Goal: Task Accomplishment & Management: Complete application form

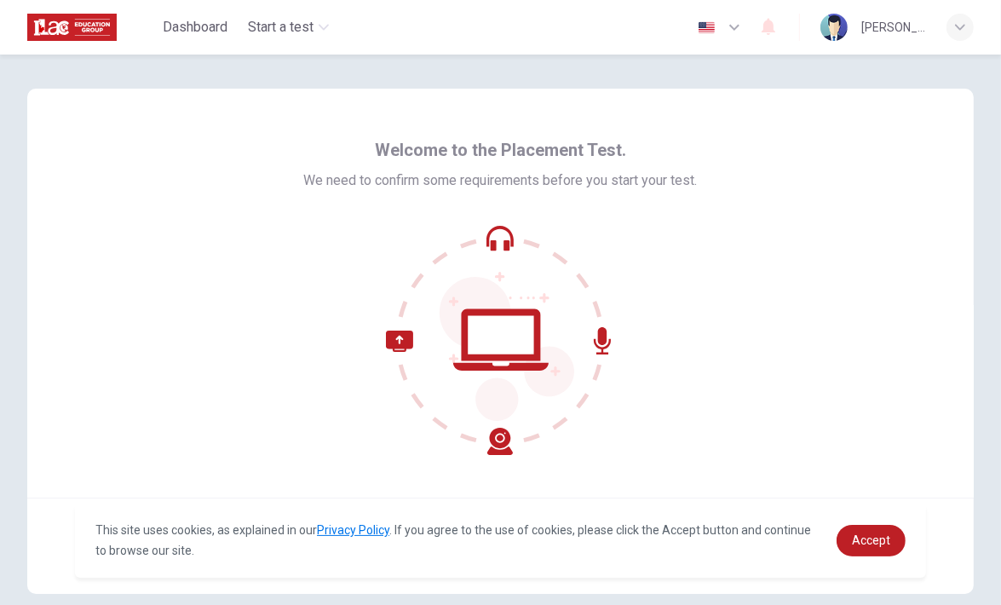
scroll to position [72, 0]
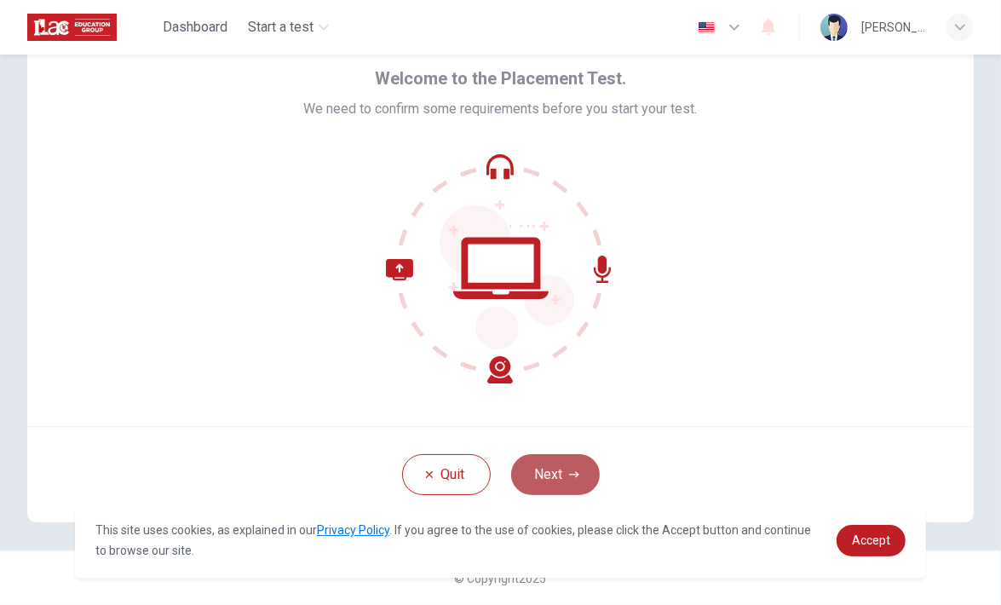
click at [572, 469] on icon "button" at bounding box center [574, 474] width 10 height 10
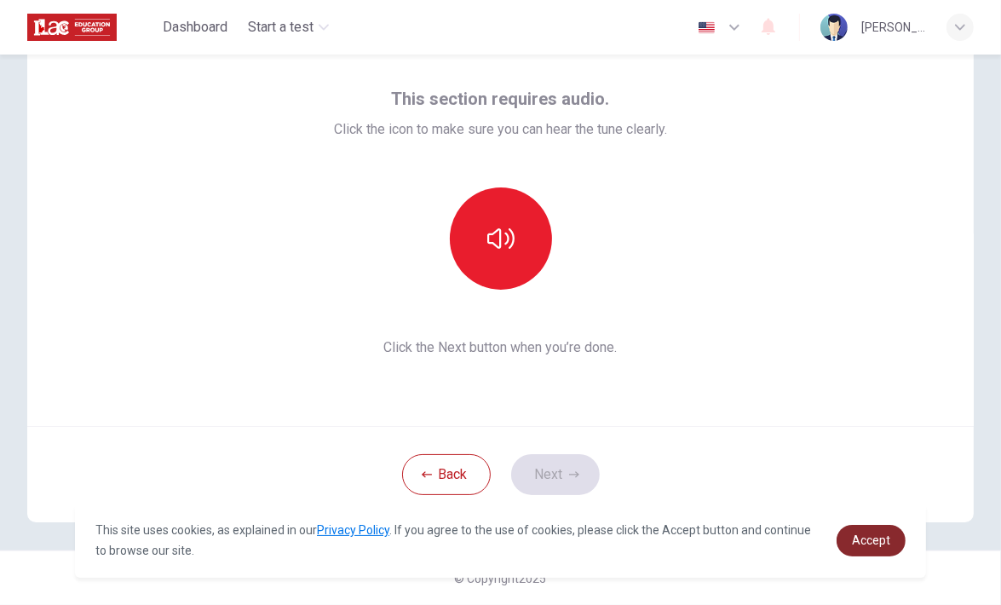
click at [859, 537] on span "Accept" at bounding box center [871, 540] width 38 height 14
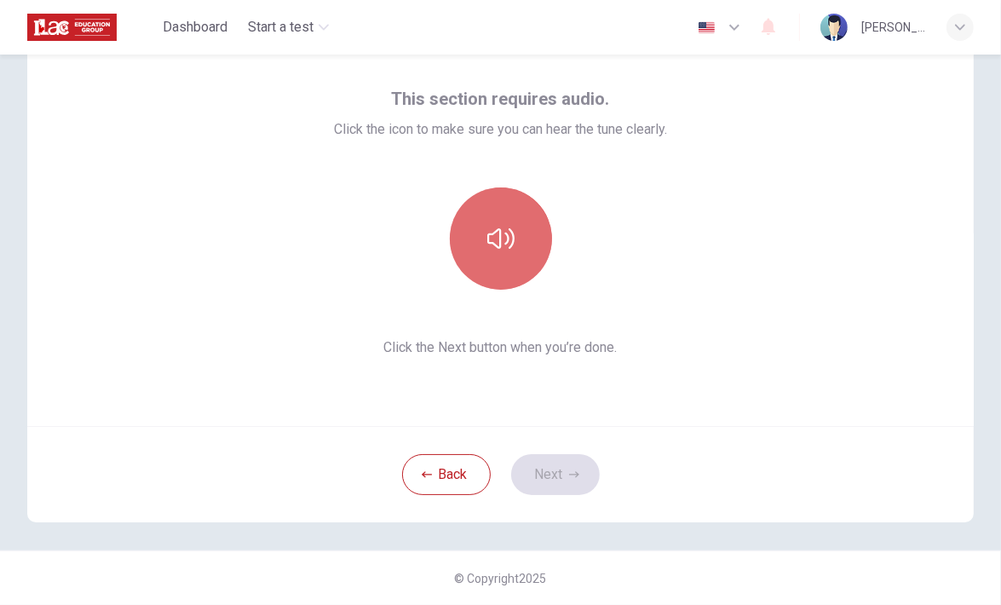
click at [469, 251] on button "button" at bounding box center [501, 238] width 102 height 102
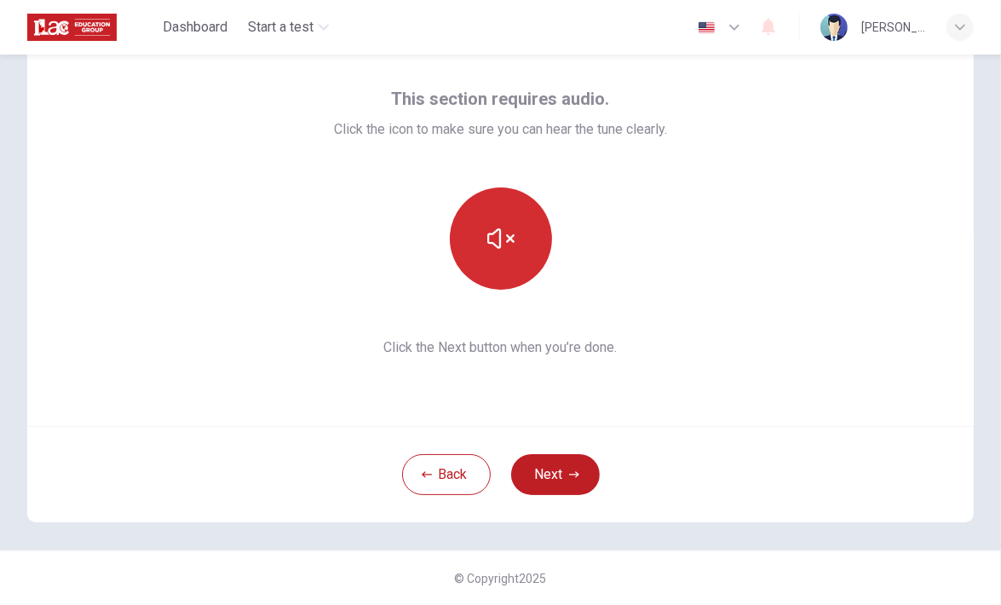
click at [469, 251] on button "button" at bounding box center [501, 238] width 102 height 102
click at [515, 239] on button "button" at bounding box center [501, 238] width 102 height 102
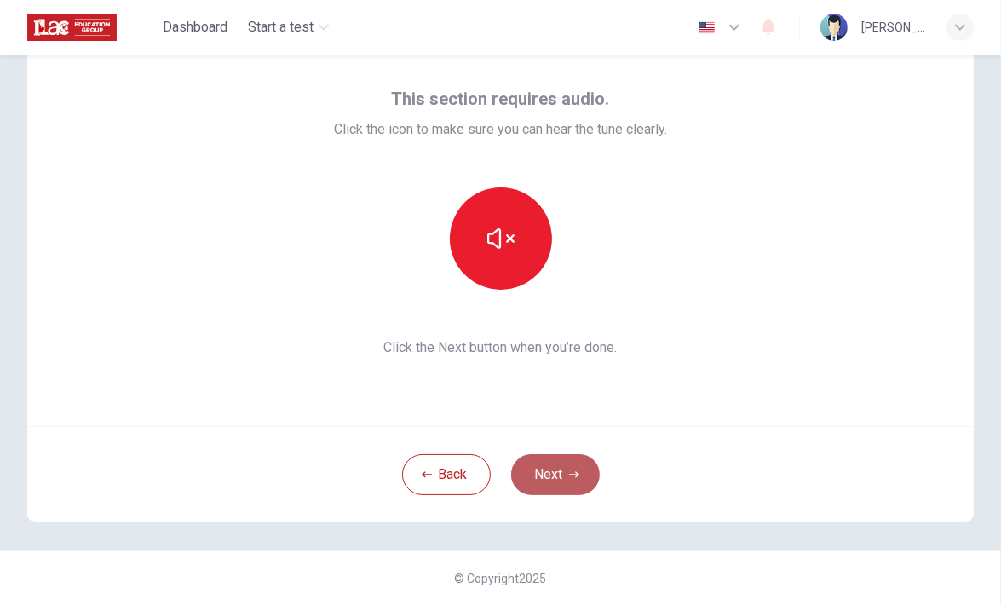
click at [538, 471] on button "Next" at bounding box center [555, 474] width 89 height 41
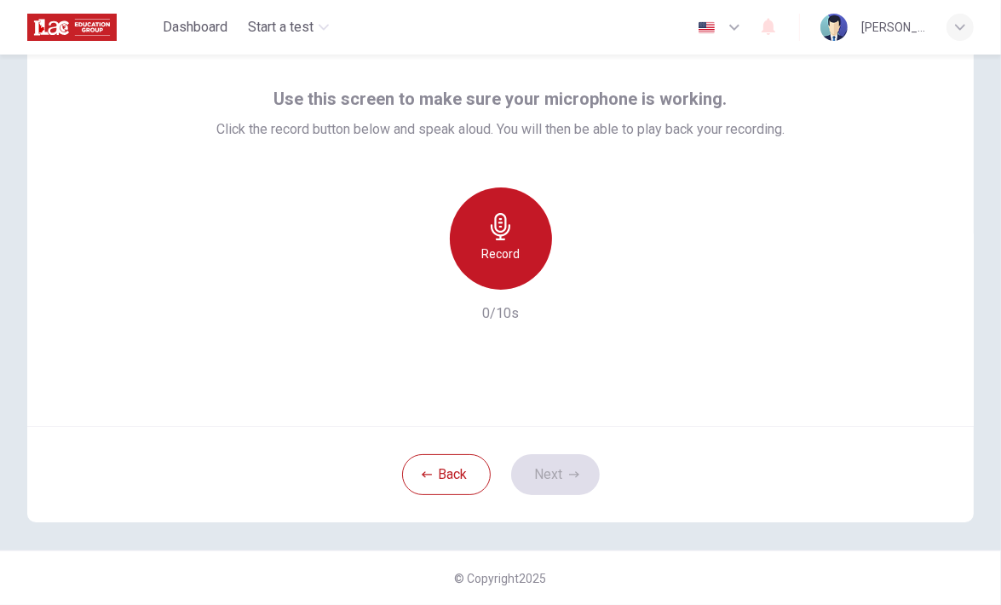
click at [516, 235] on div "Record" at bounding box center [501, 238] width 102 height 102
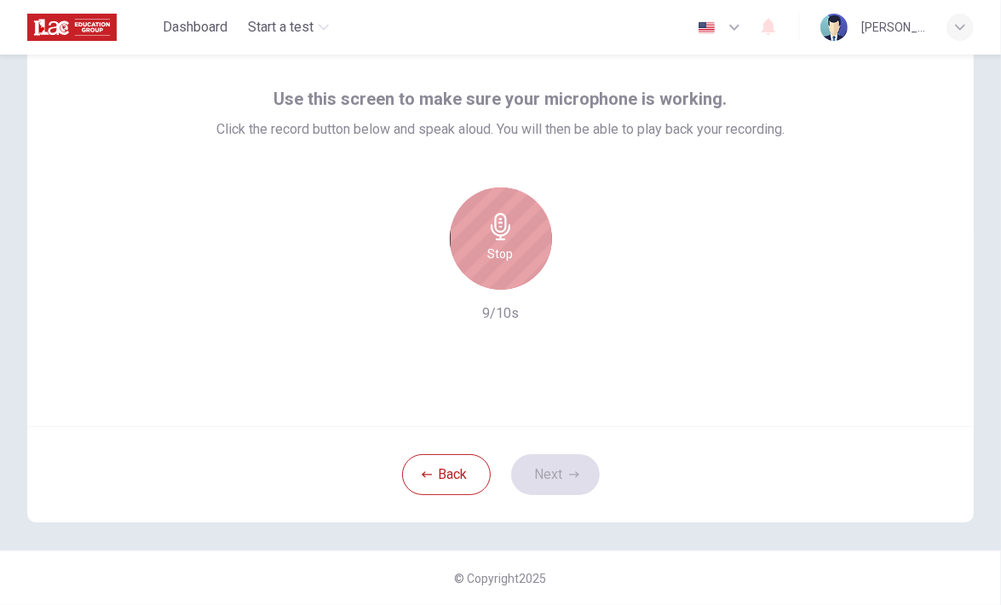
click at [516, 235] on div "Stop" at bounding box center [501, 238] width 102 height 102
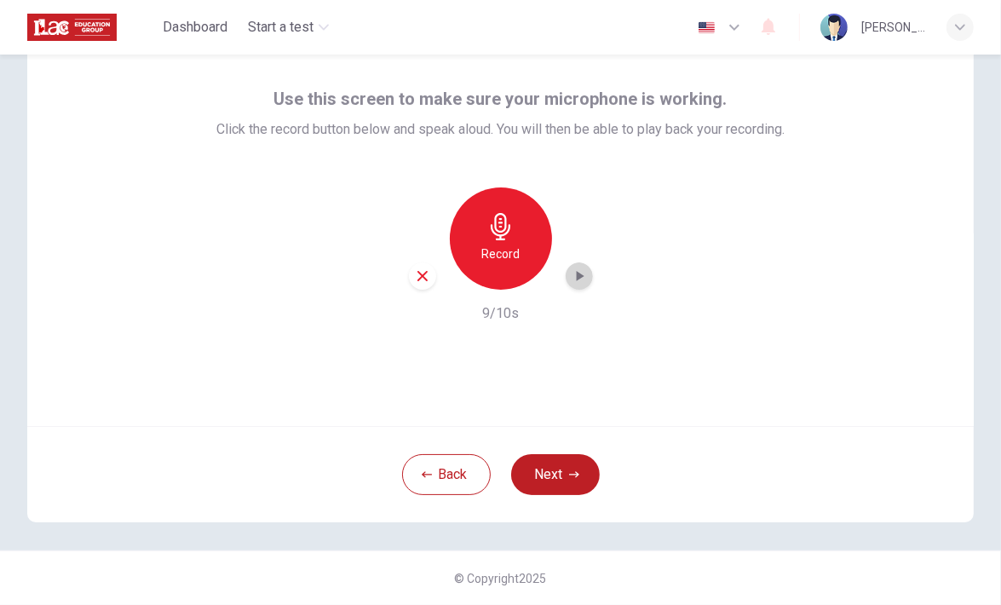
click at [574, 282] on icon "button" at bounding box center [579, 276] width 17 height 17
click at [549, 496] on div "Back Next" at bounding box center [500, 474] width 946 height 96
click at [555, 478] on button "Next" at bounding box center [555, 474] width 89 height 41
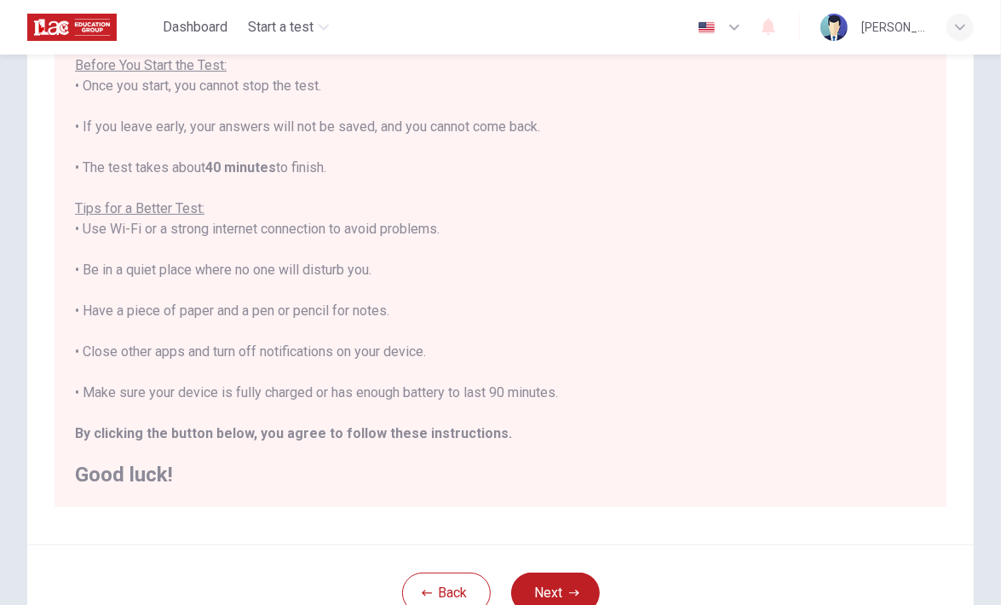
scroll to position [289, 0]
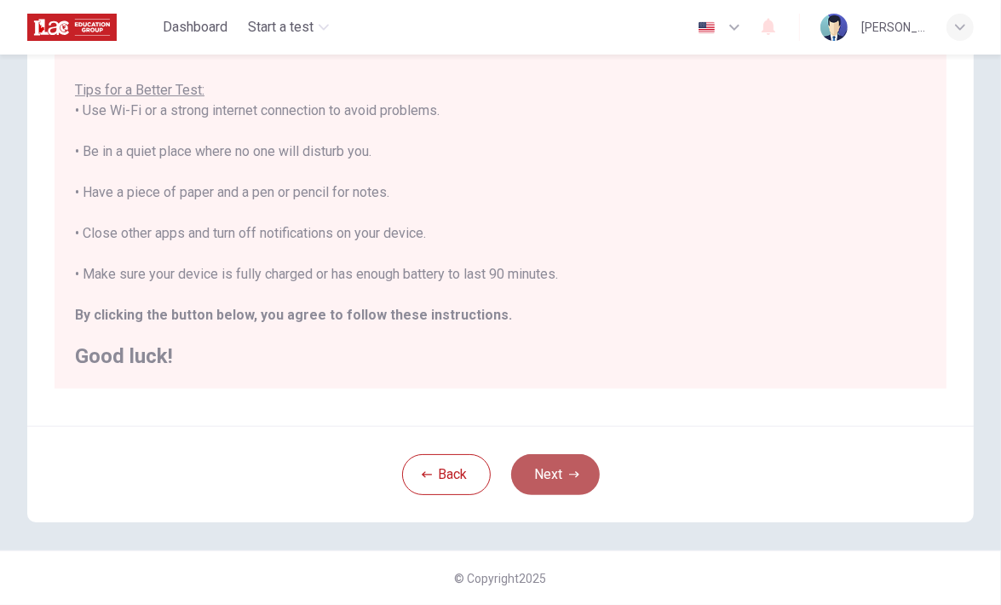
click at [562, 480] on button "Next" at bounding box center [555, 474] width 89 height 41
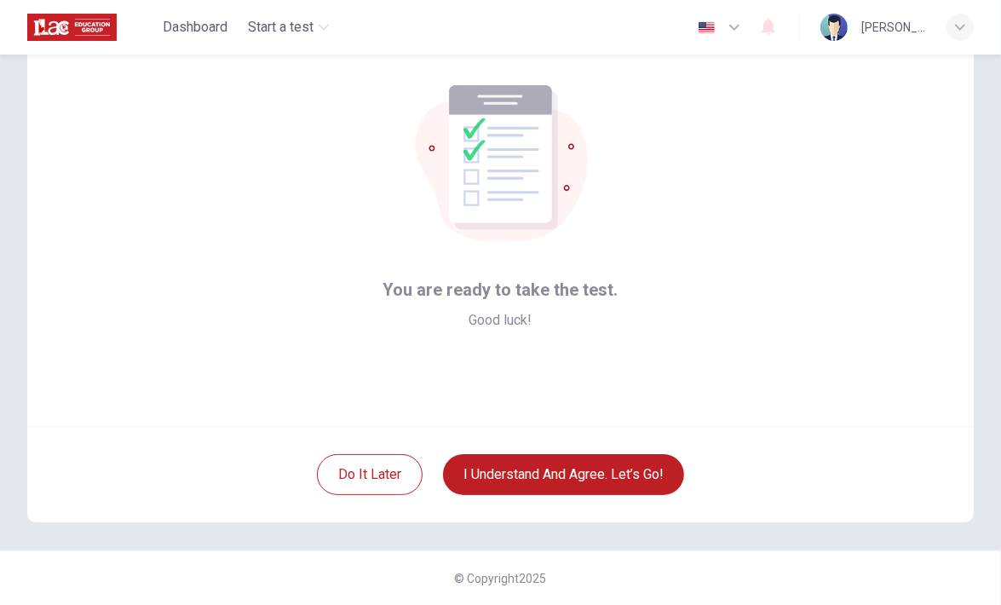
scroll to position [0, 0]
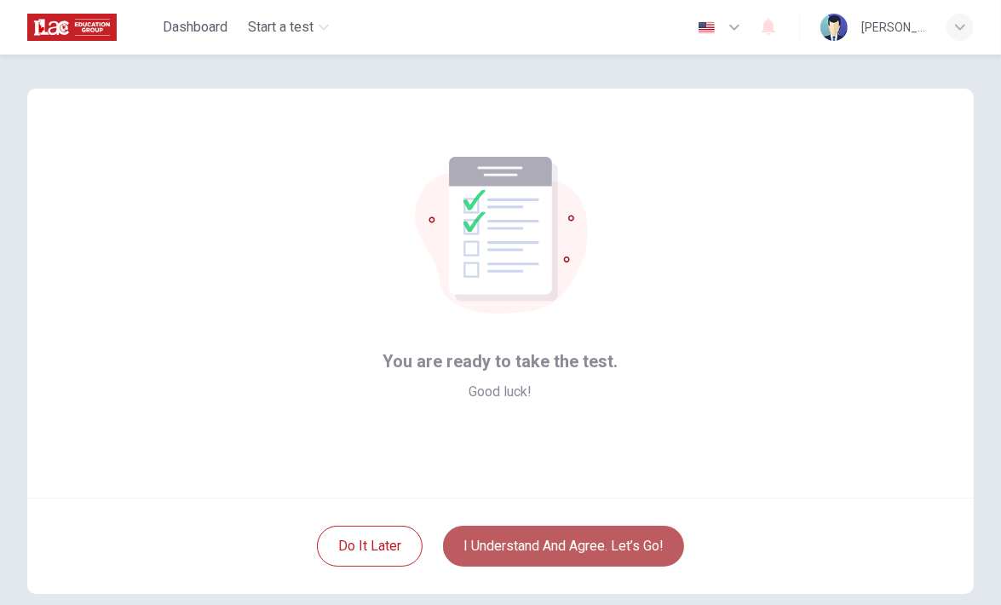
click at [524, 545] on button "I understand and agree. Let’s go!" at bounding box center [563, 546] width 241 height 41
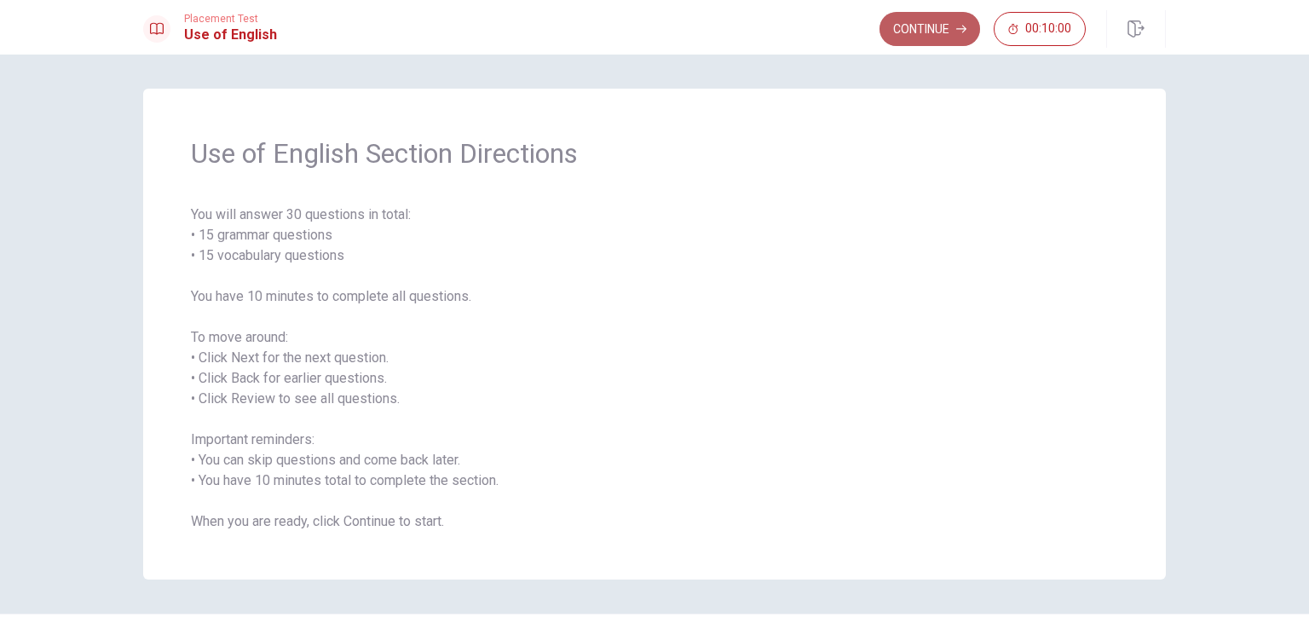
click at [922, 35] on button "Continue" at bounding box center [929, 29] width 101 height 34
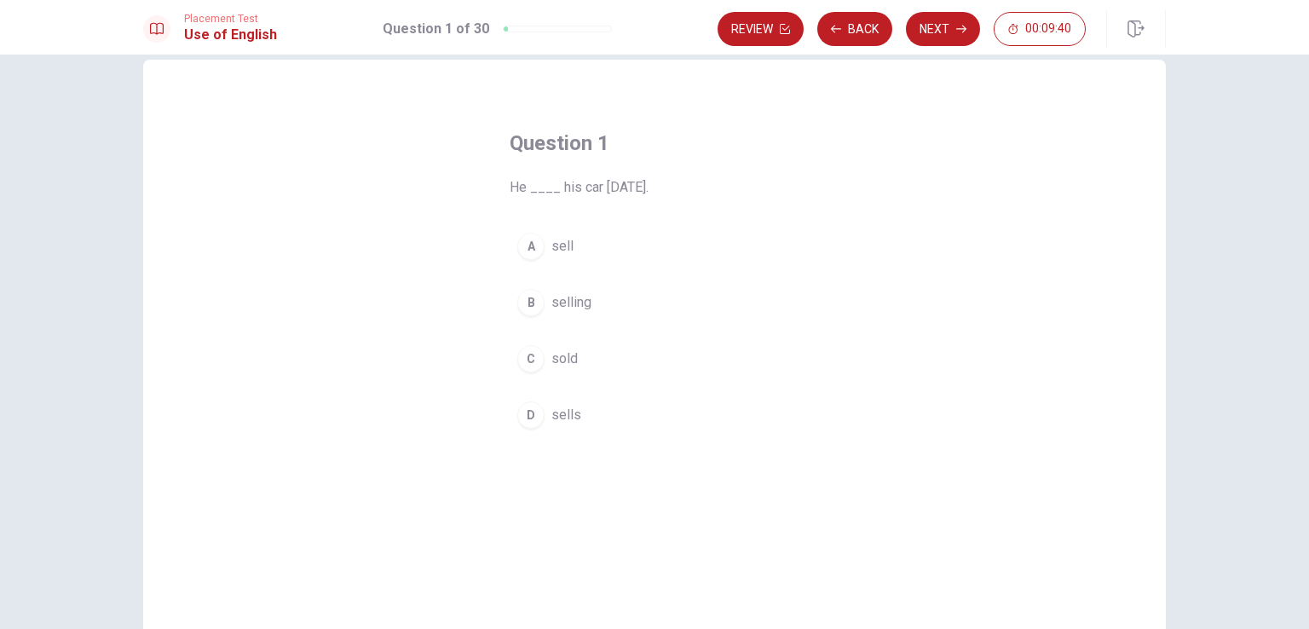
scroll to position [2, 0]
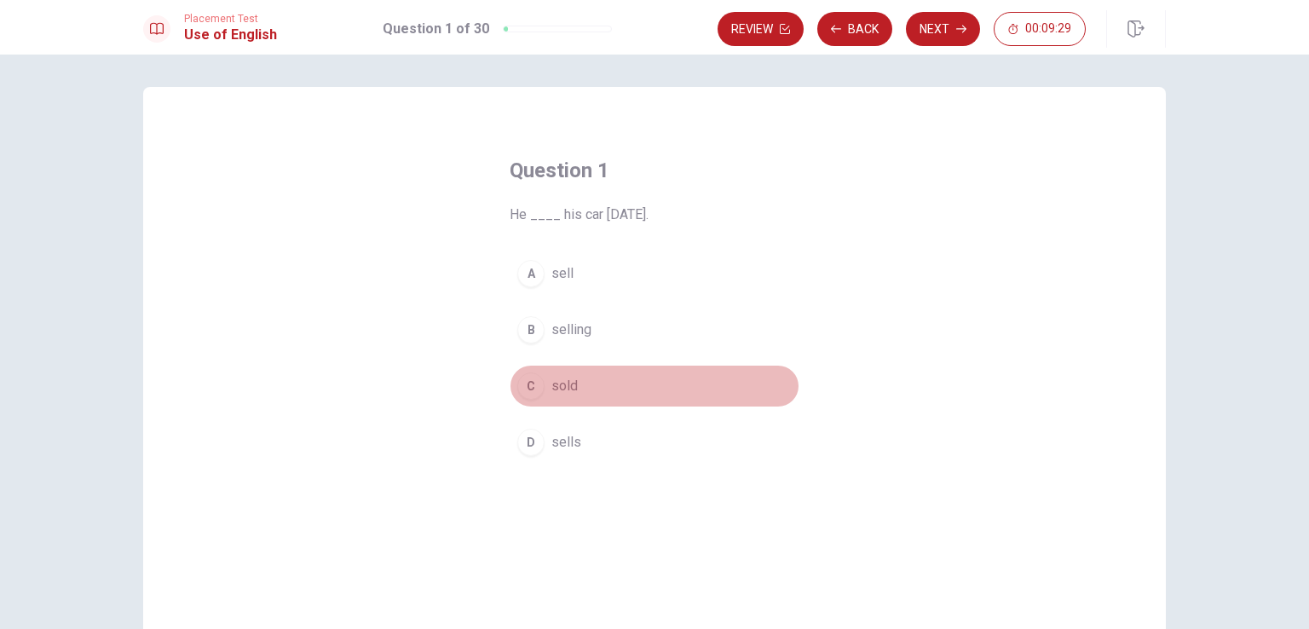
click at [520, 385] on div "C" at bounding box center [530, 385] width 27 height 27
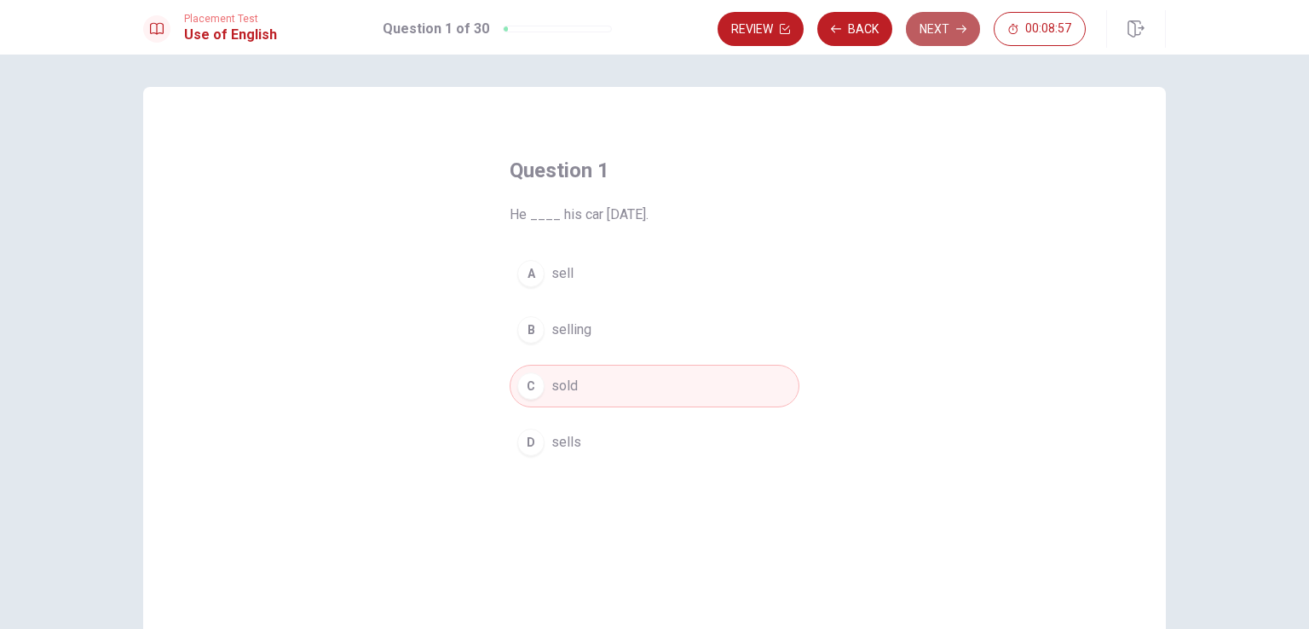
click at [938, 27] on button "Next" at bounding box center [943, 29] width 74 height 34
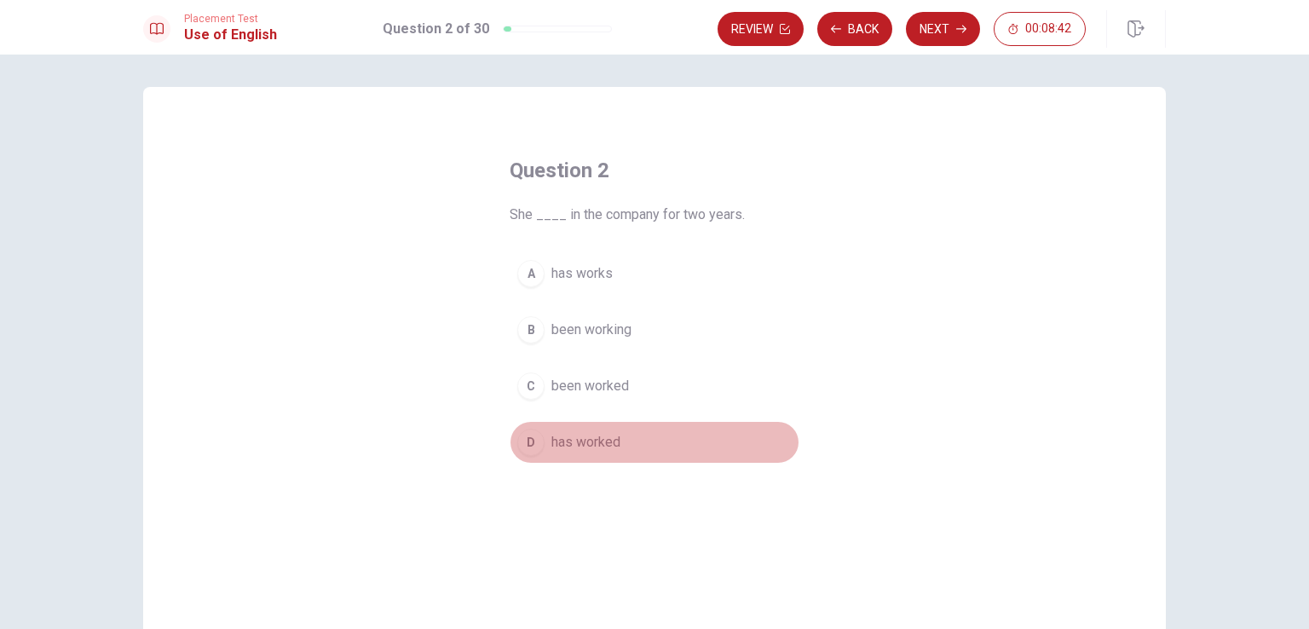
click at [564, 442] on span "has worked" at bounding box center [585, 442] width 69 height 20
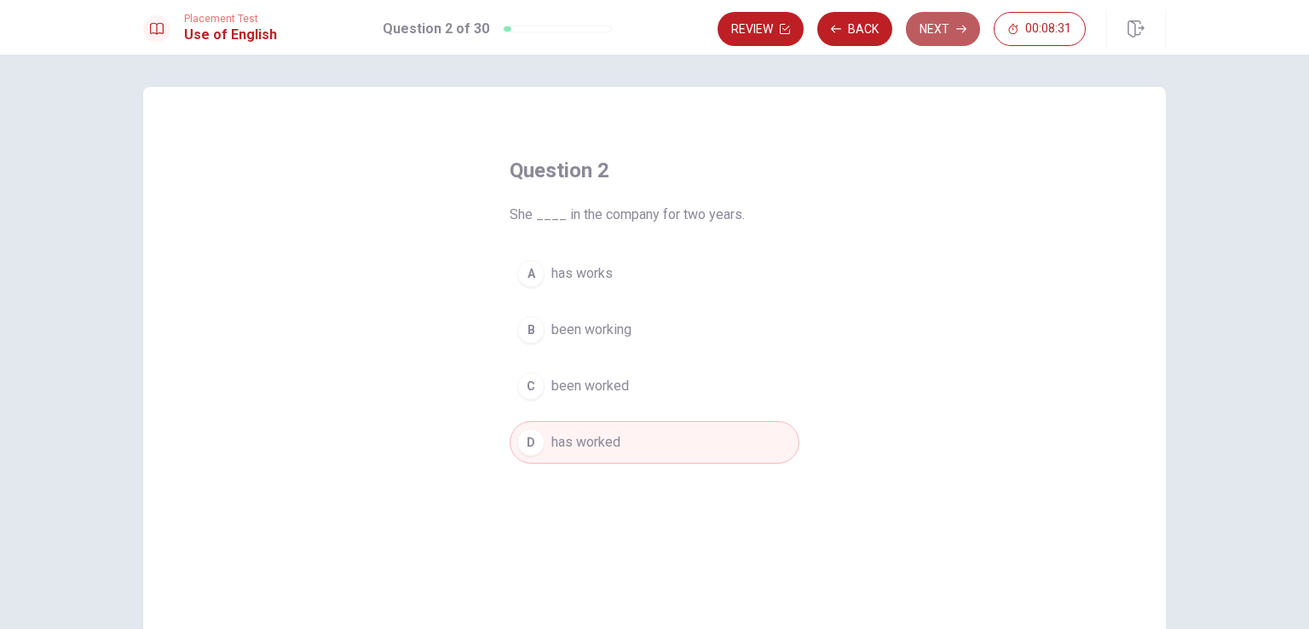
click at [945, 28] on button "Next" at bounding box center [943, 29] width 74 height 34
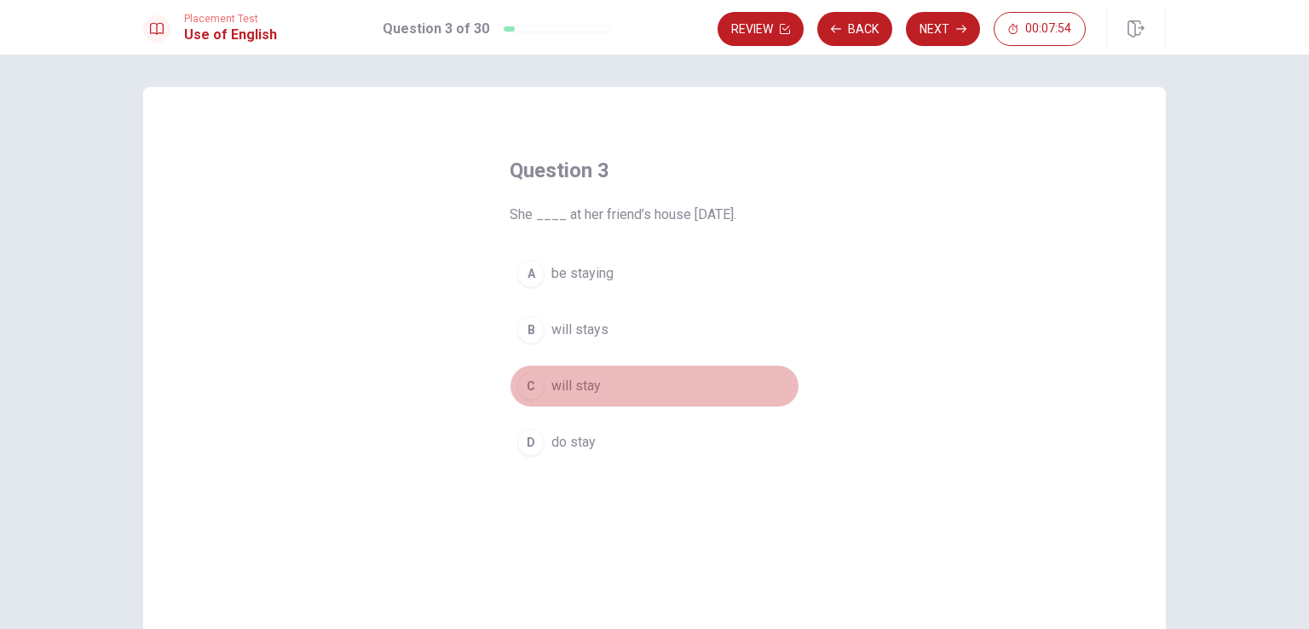
click at [538, 380] on div "C" at bounding box center [530, 385] width 27 height 27
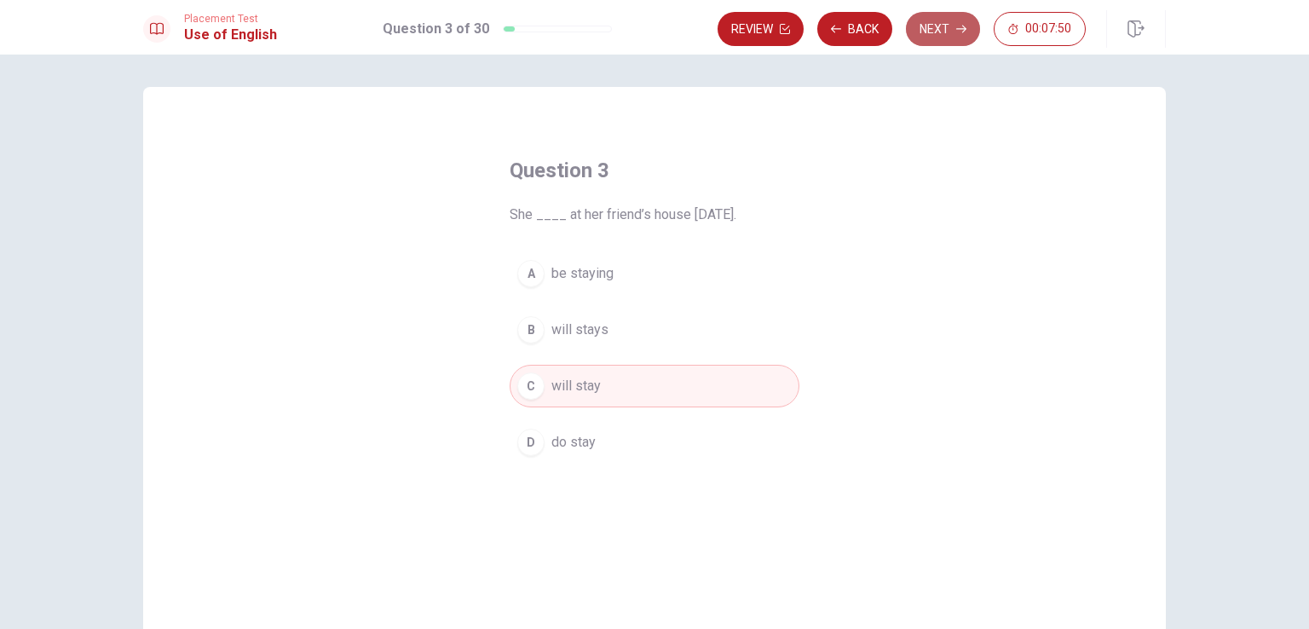
click at [944, 26] on button "Next" at bounding box center [943, 29] width 74 height 34
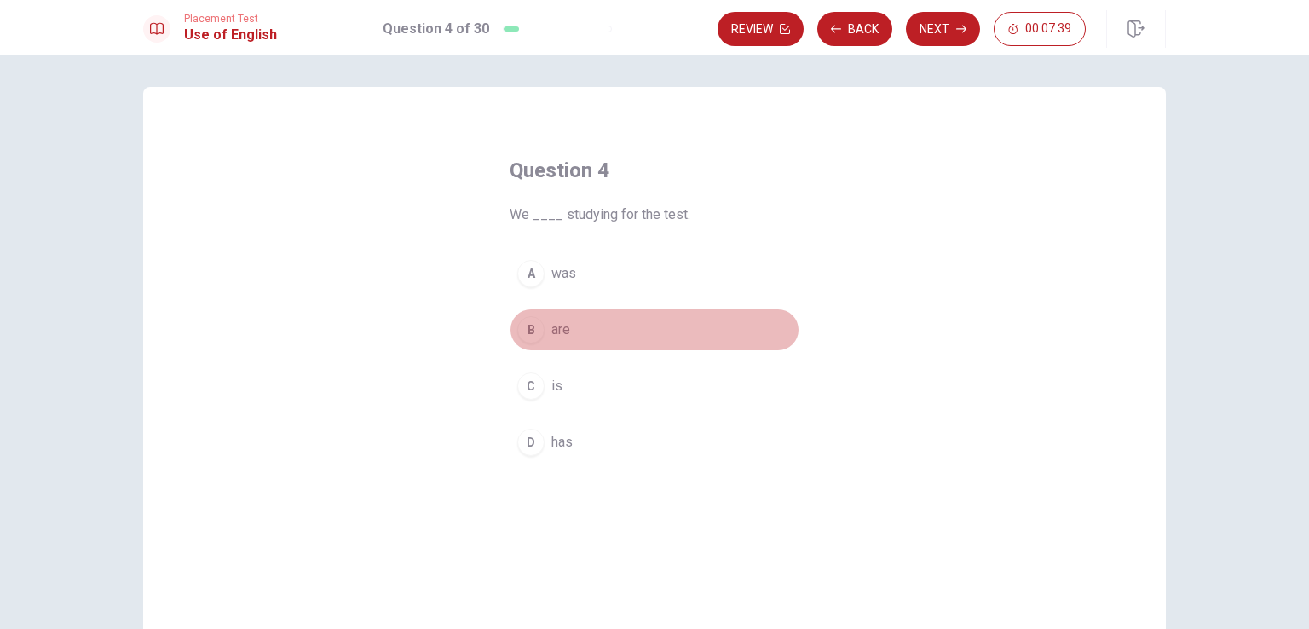
click at [532, 338] on div "B" at bounding box center [530, 329] width 27 height 27
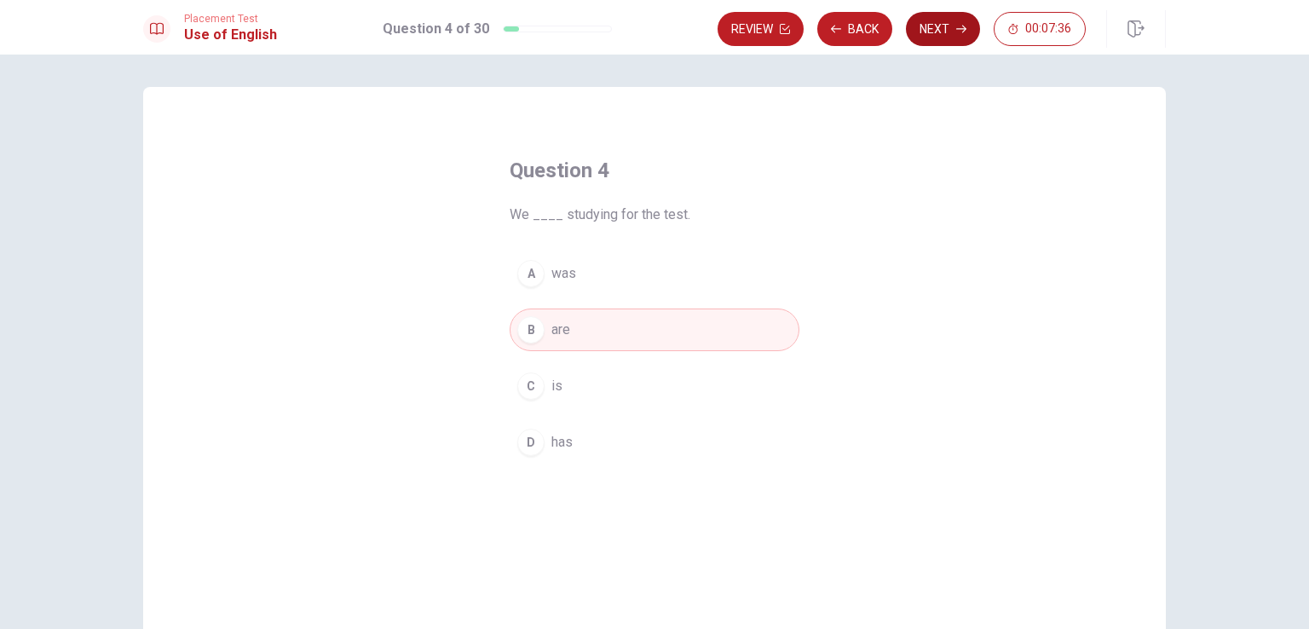
click at [938, 29] on button "Next" at bounding box center [943, 29] width 74 height 34
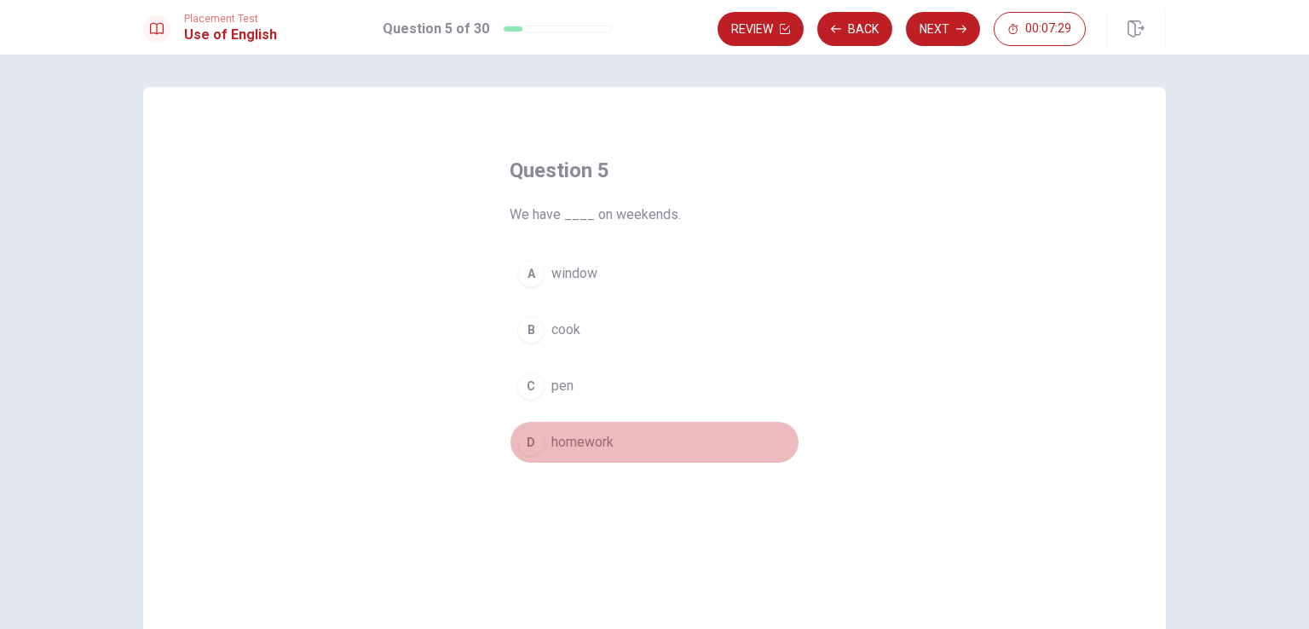
click at [527, 445] on div "D" at bounding box center [530, 442] width 27 height 27
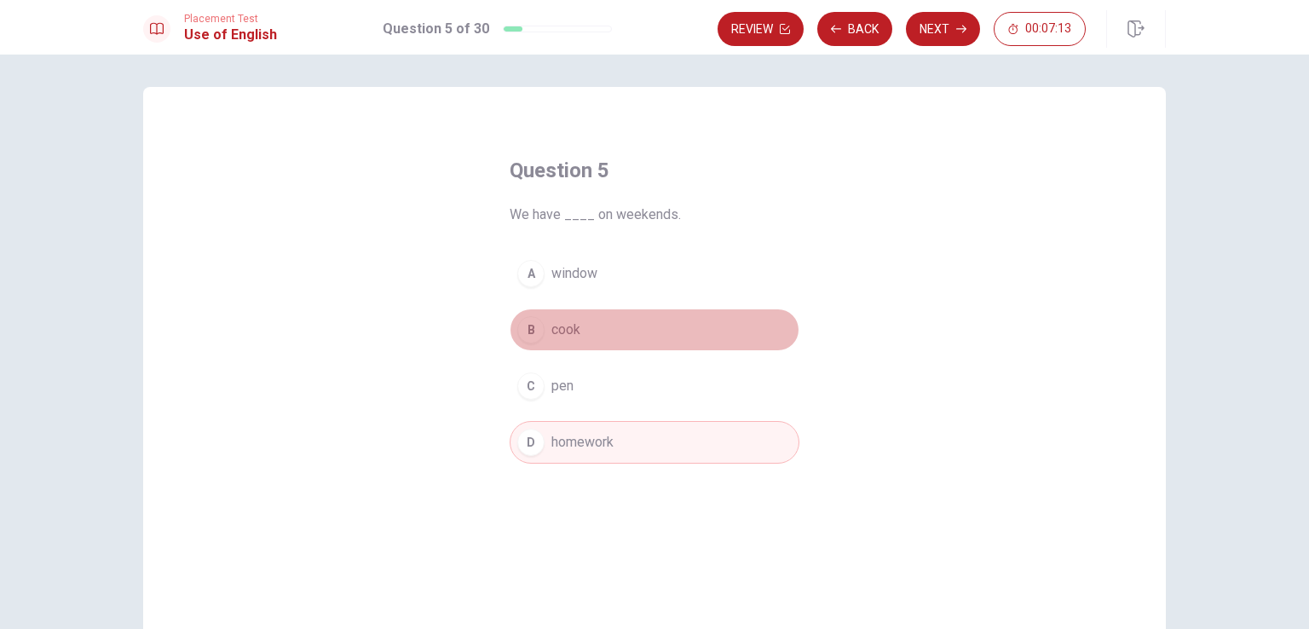
click at [551, 325] on span "cook" at bounding box center [565, 329] width 29 height 20
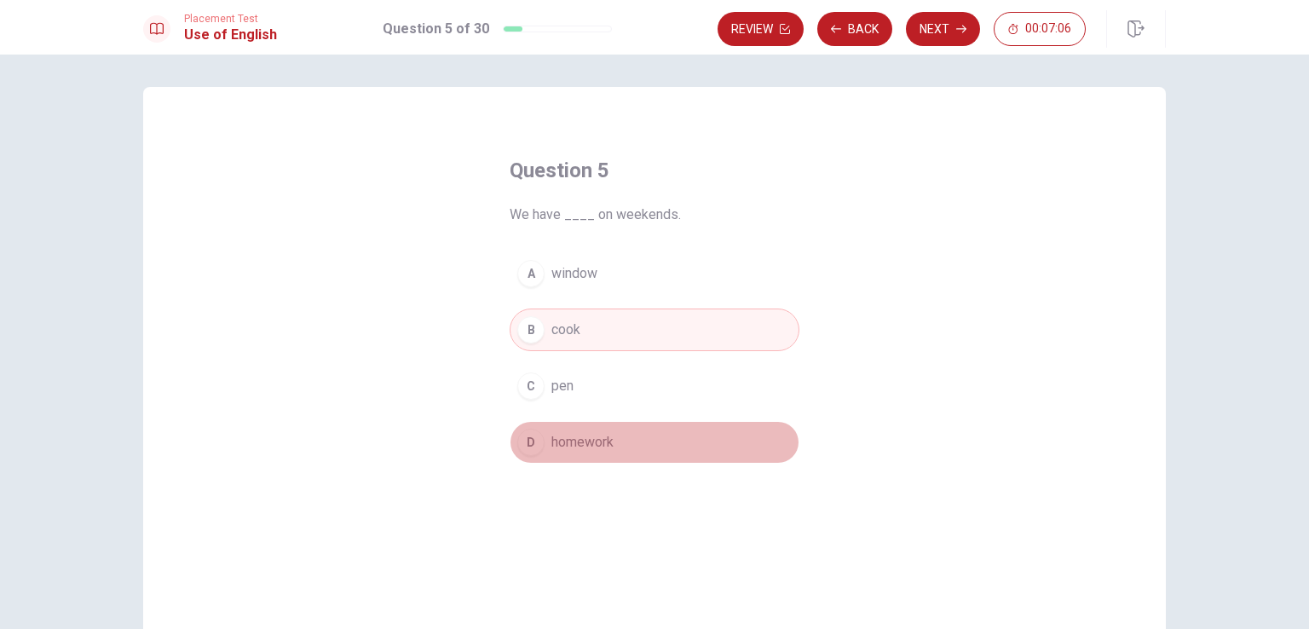
click at [591, 441] on span "homework" at bounding box center [582, 442] width 62 height 20
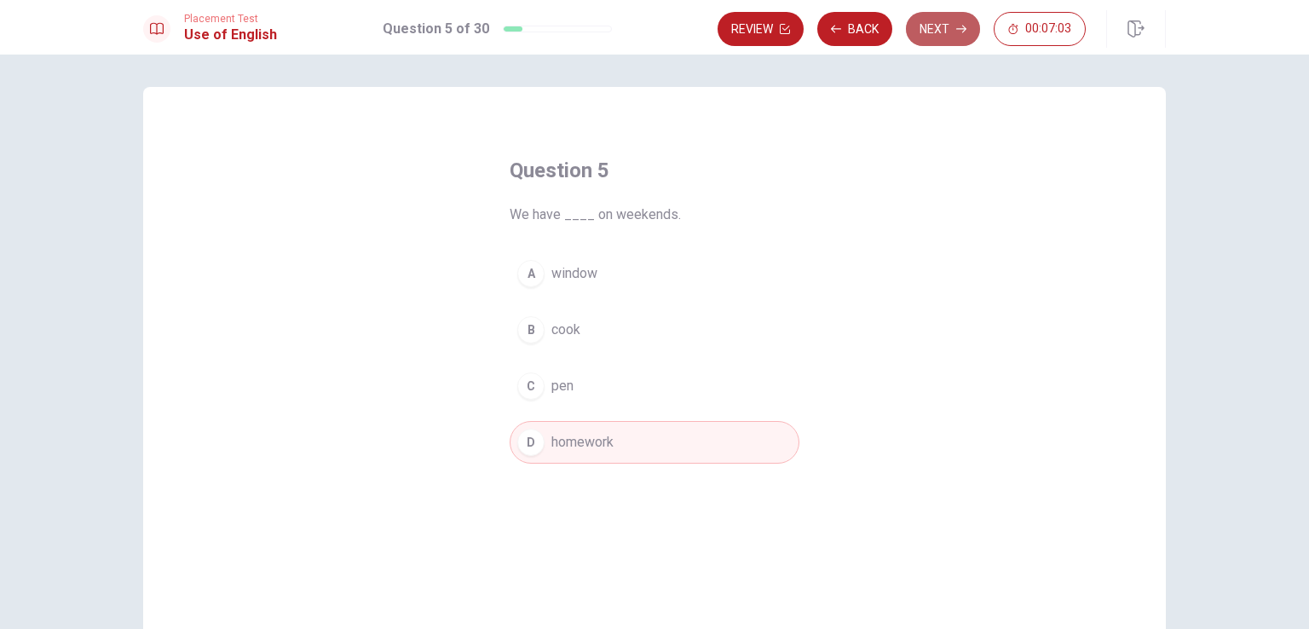
click at [946, 35] on button "Next" at bounding box center [943, 29] width 74 height 34
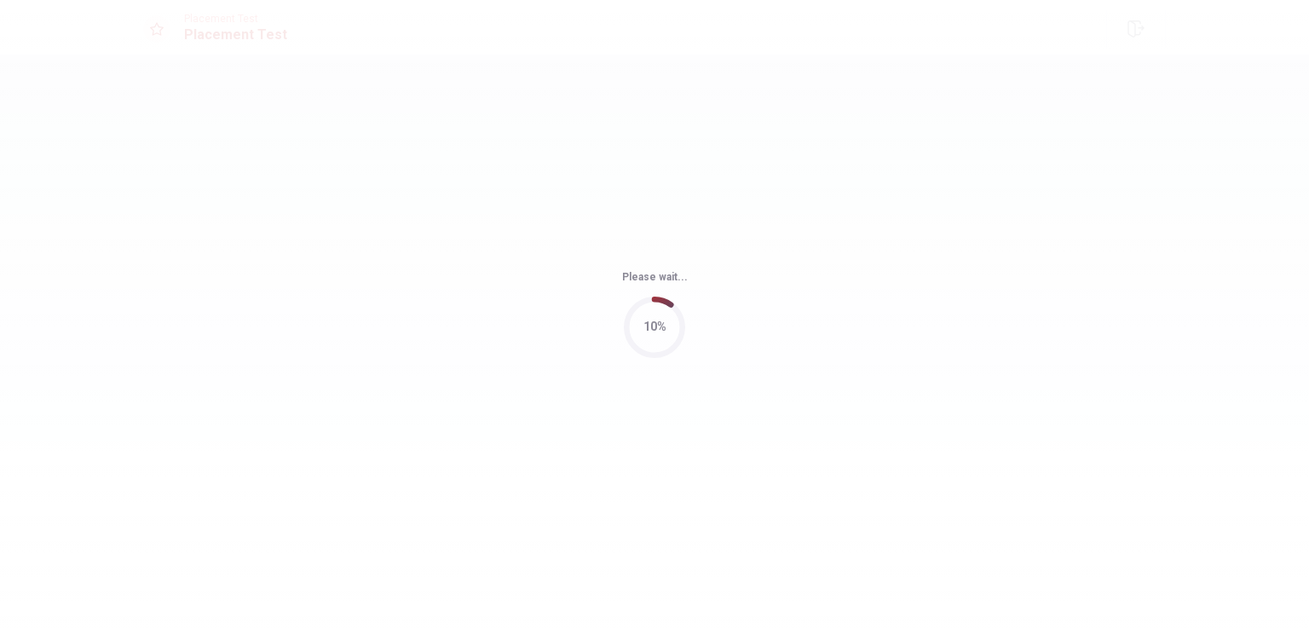
scroll to position [0, 0]
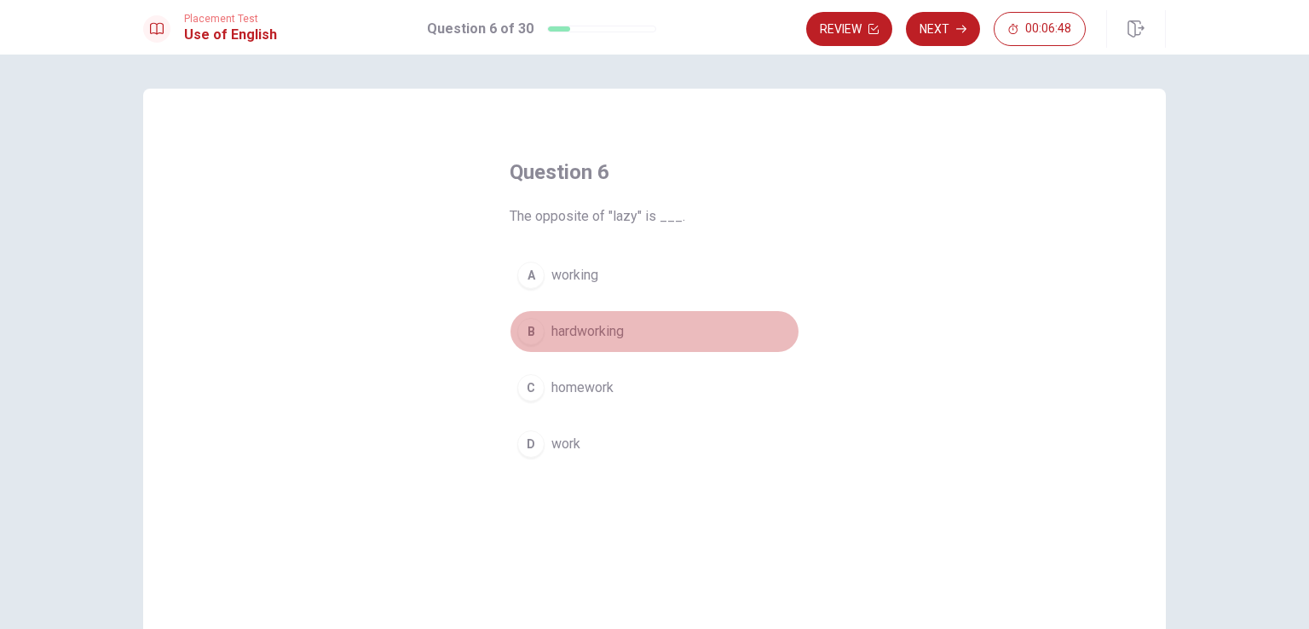
click at [569, 328] on span "hardworking" at bounding box center [587, 331] width 72 height 20
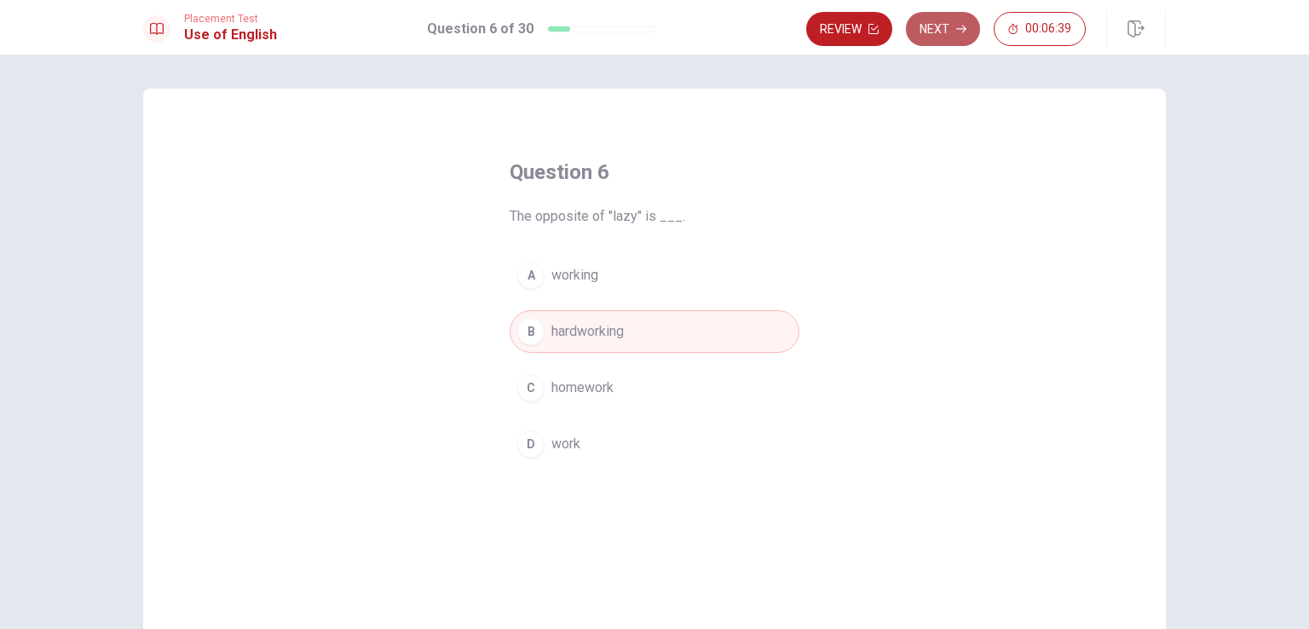
click at [947, 25] on button "Next" at bounding box center [943, 29] width 74 height 34
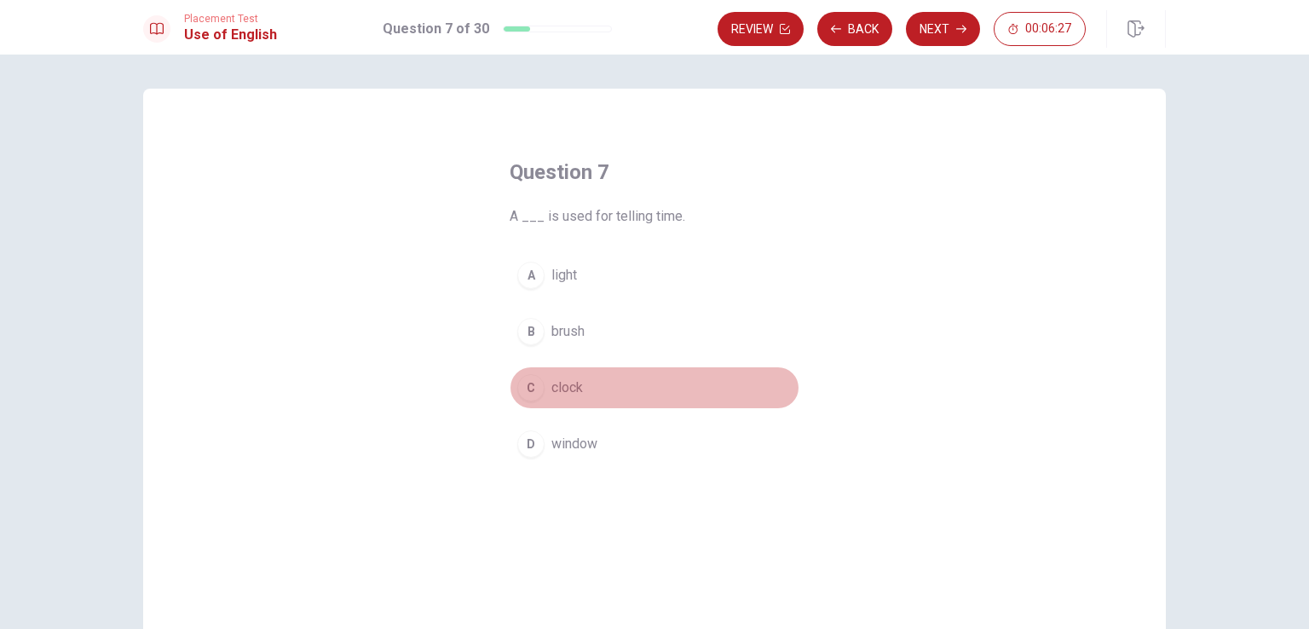
click at [566, 388] on span "clock" at bounding box center [567, 387] width 32 height 20
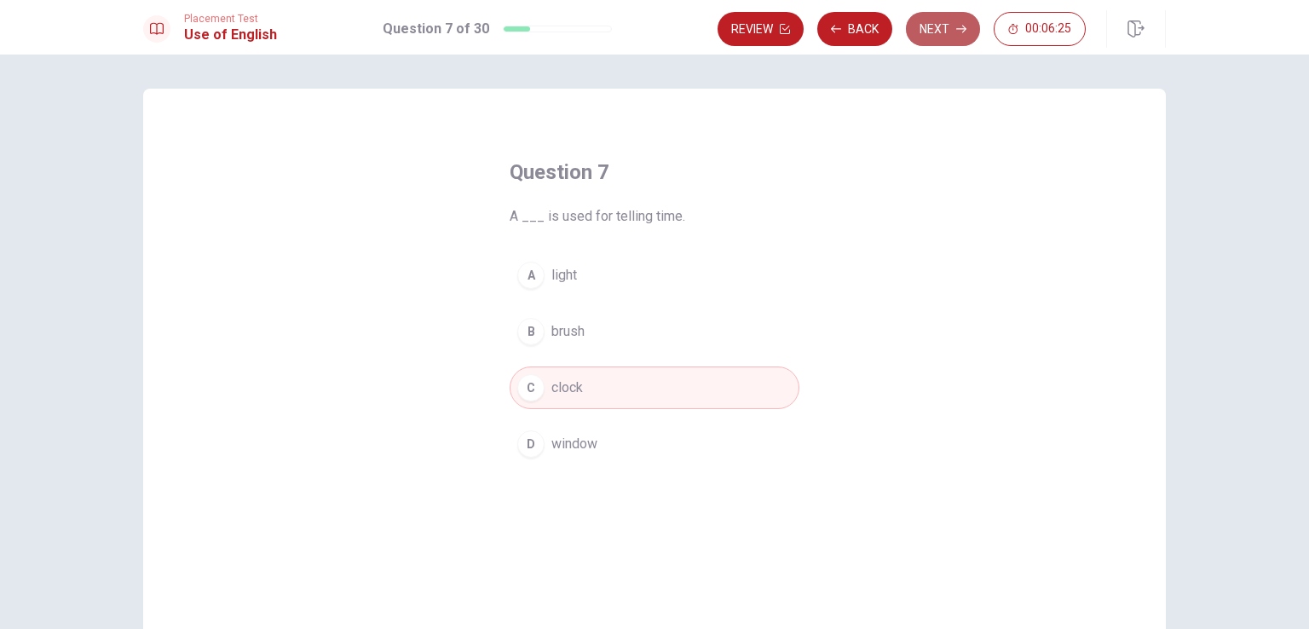
click at [959, 20] on button "Next" at bounding box center [943, 29] width 74 height 34
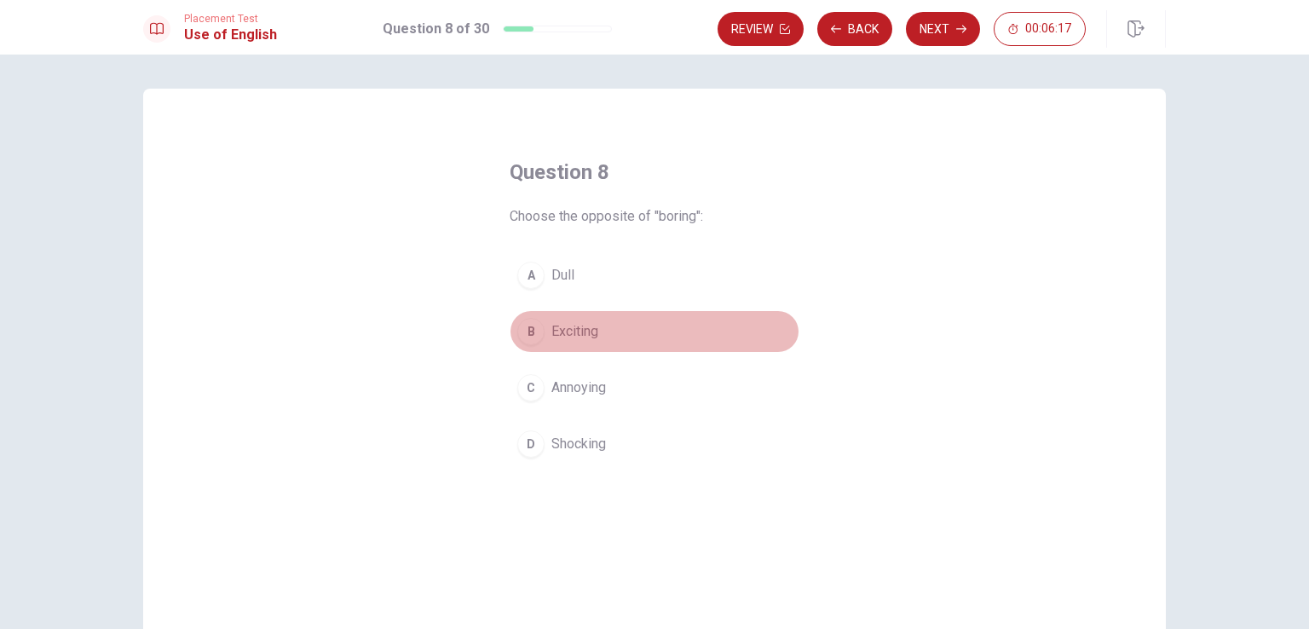
click at [552, 329] on span "Exciting" at bounding box center [574, 331] width 47 height 20
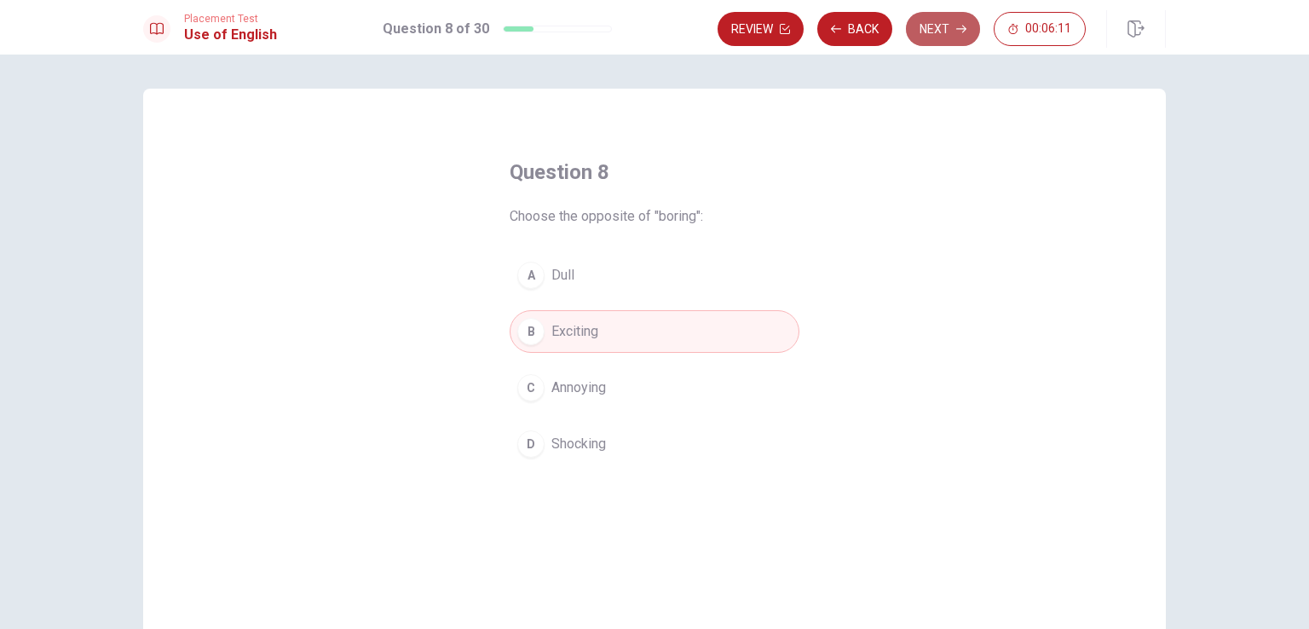
click at [941, 25] on button "Next" at bounding box center [943, 29] width 74 height 34
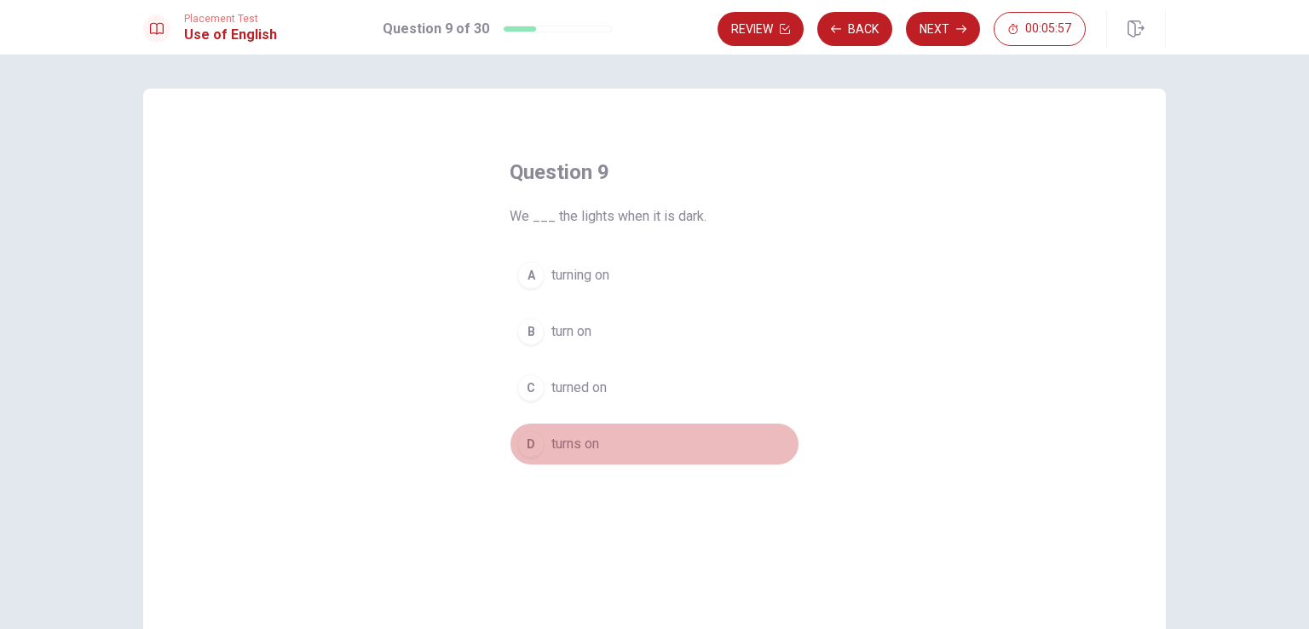
click at [561, 442] on span "turns on" at bounding box center [575, 444] width 48 height 20
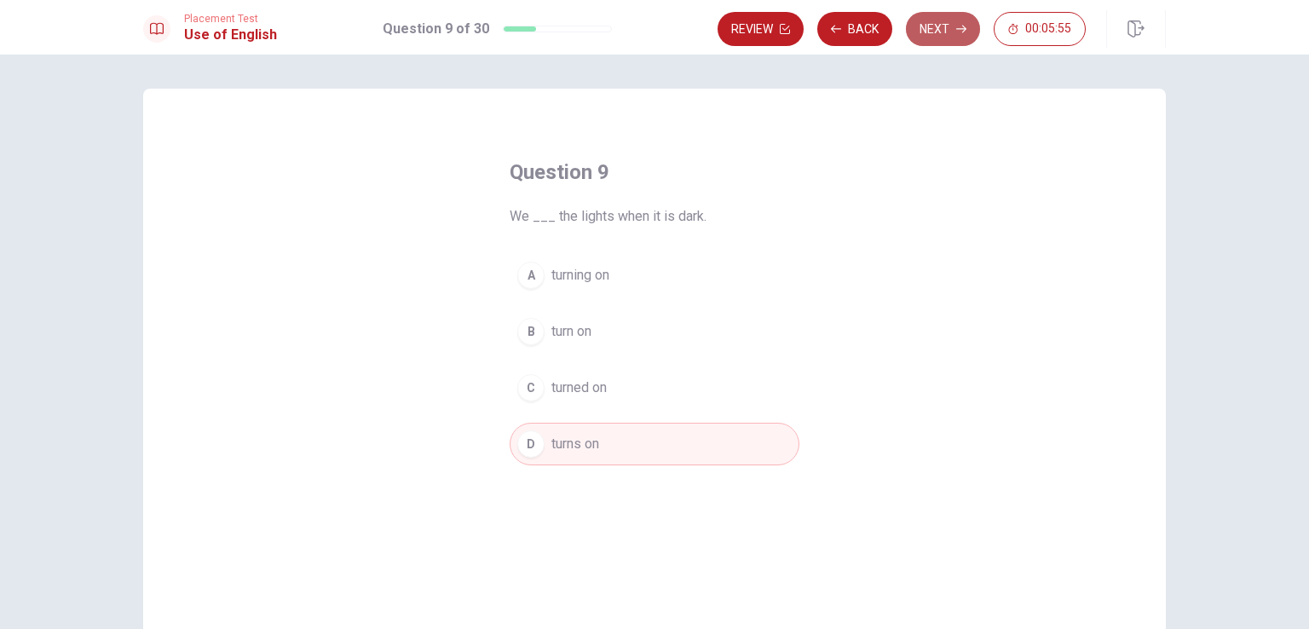
click at [938, 22] on button "Next" at bounding box center [943, 29] width 74 height 34
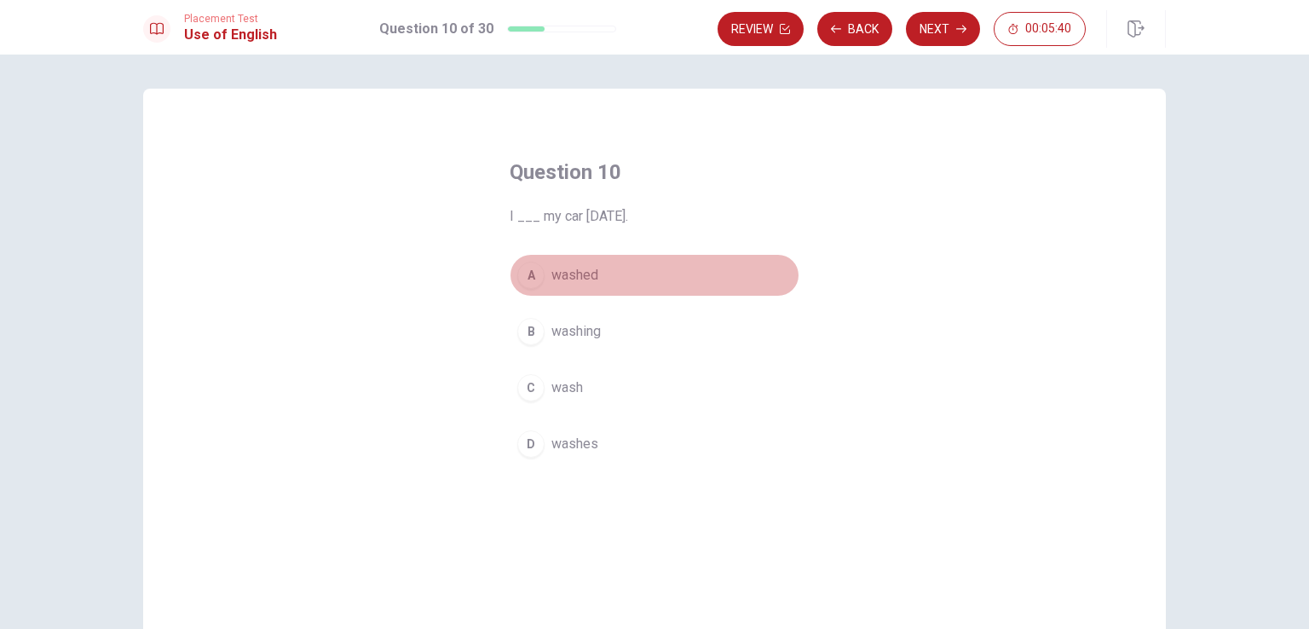
click at [535, 284] on div "A" at bounding box center [530, 275] width 27 height 27
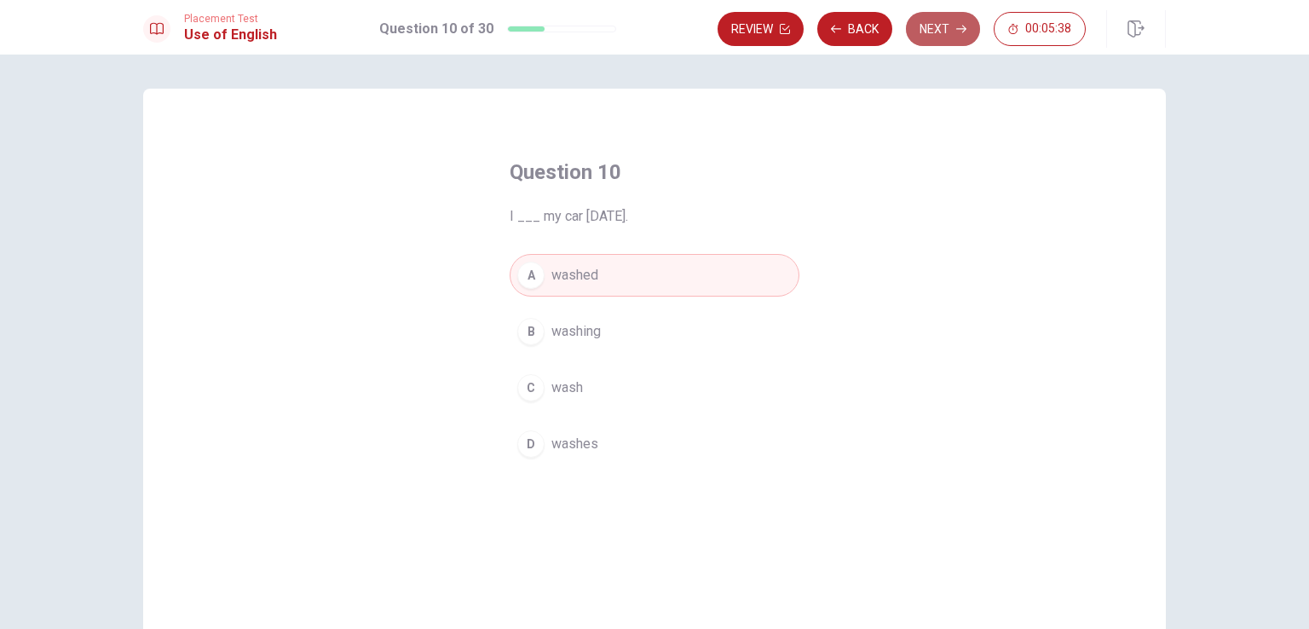
click at [935, 21] on button "Next" at bounding box center [943, 29] width 74 height 34
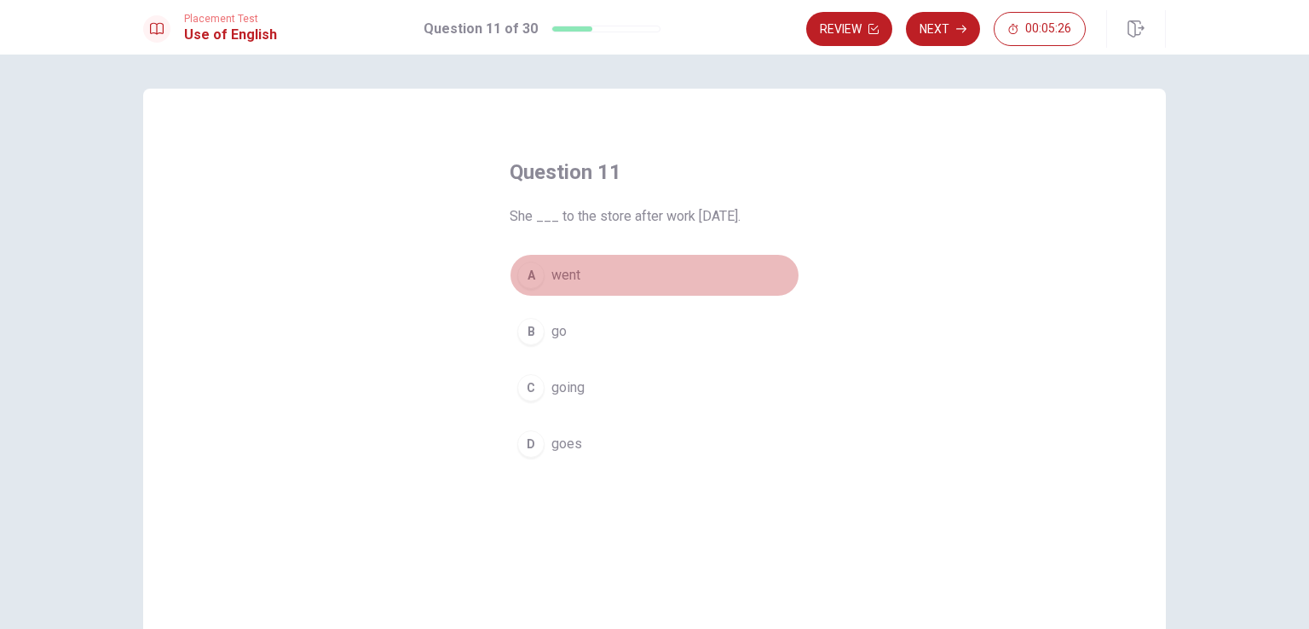
click at [522, 271] on div "A" at bounding box center [530, 275] width 27 height 27
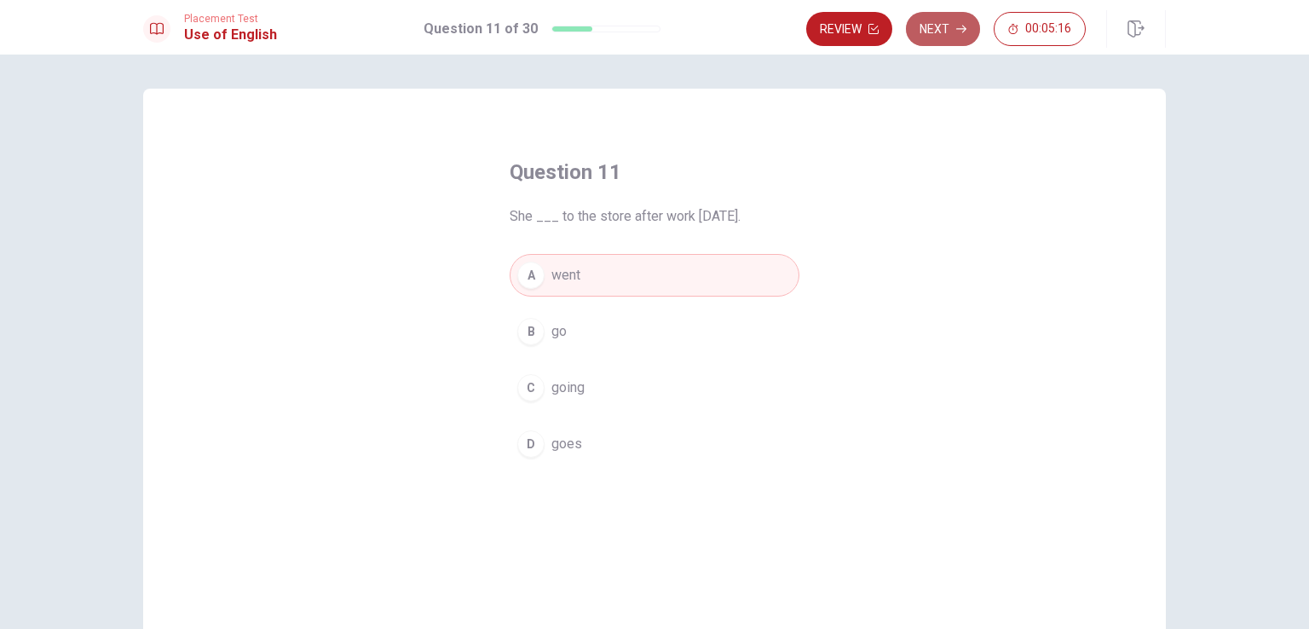
click at [948, 25] on button "Next" at bounding box center [943, 29] width 74 height 34
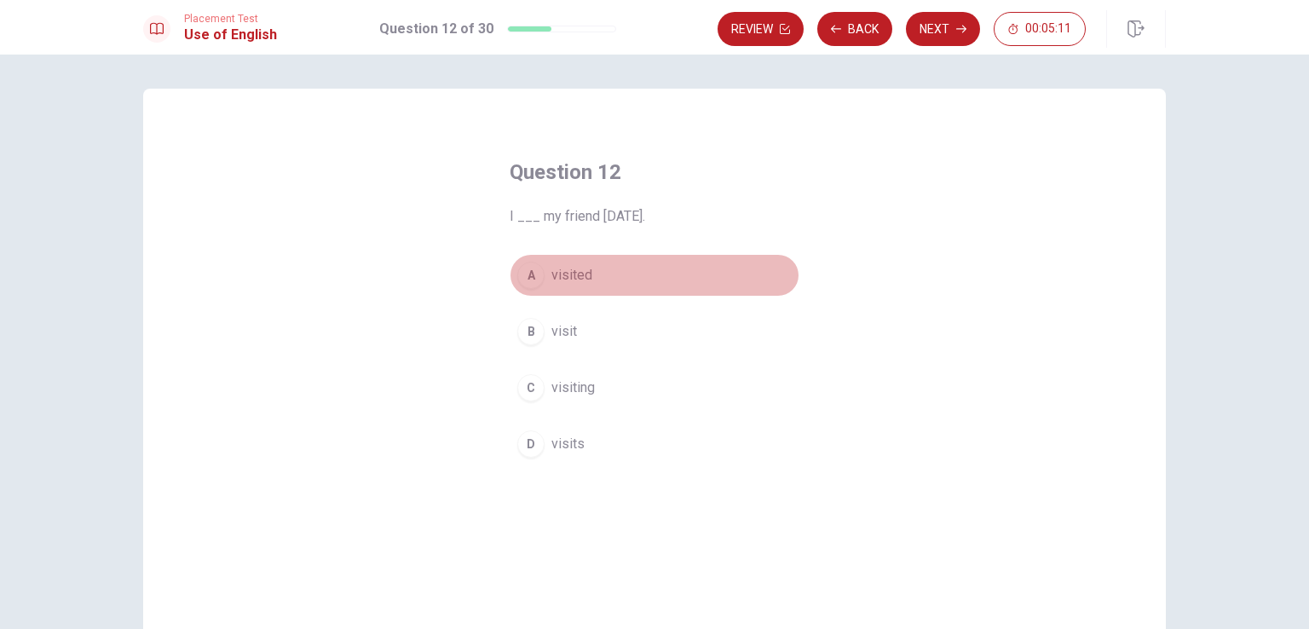
click at [542, 283] on button "A visited" at bounding box center [654, 275] width 290 height 43
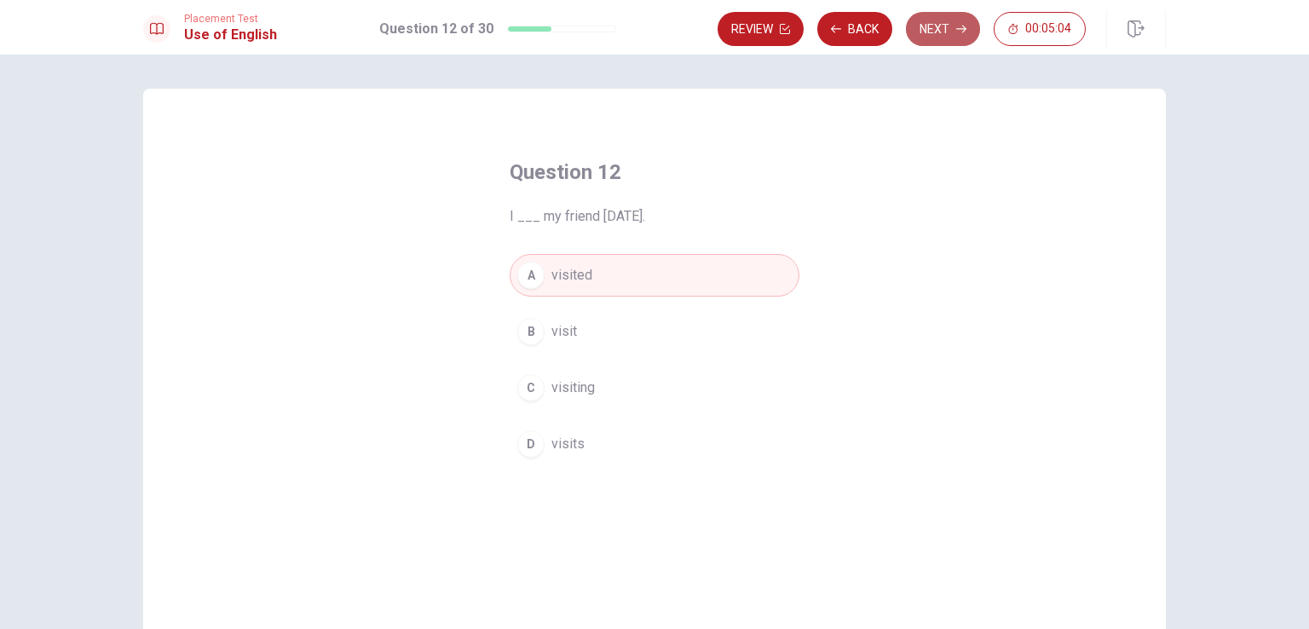
click at [934, 30] on button "Next" at bounding box center [943, 29] width 74 height 34
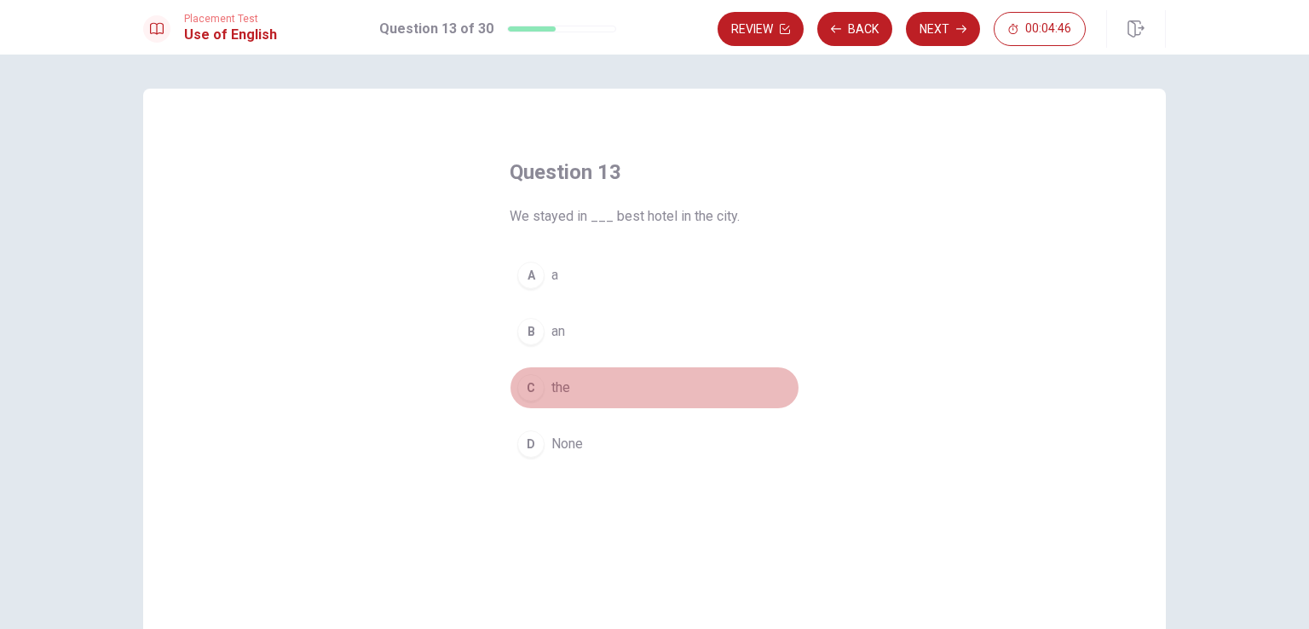
click at [537, 393] on div "C" at bounding box center [530, 387] width 27 height 27
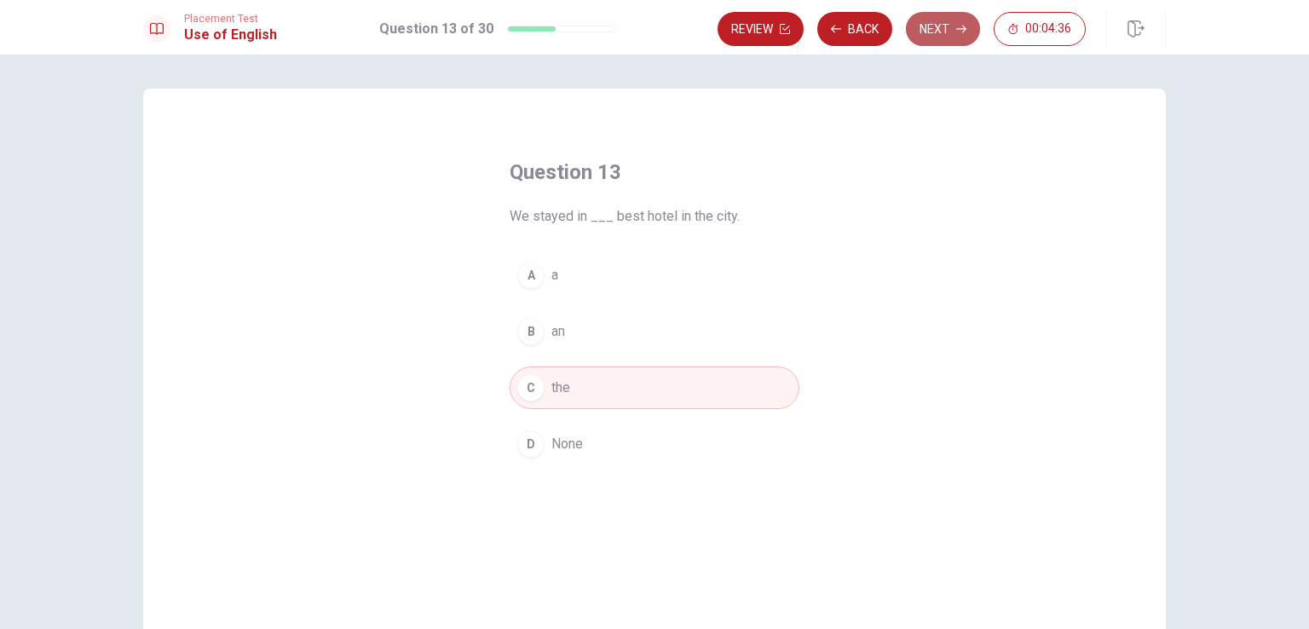
click at [956, 18] on button "Next" at bounding box center [943, 29] width 74 height 34
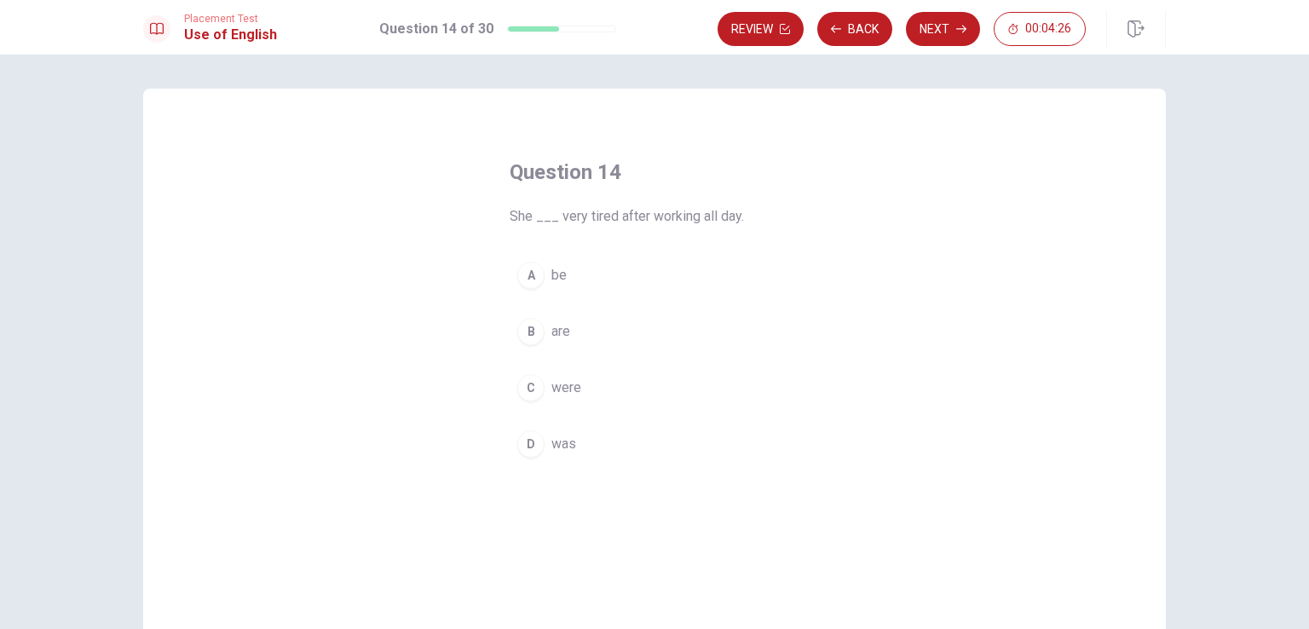
click at [525, 444] on div "D" at bounding box center [530, 443] width 27 height 27
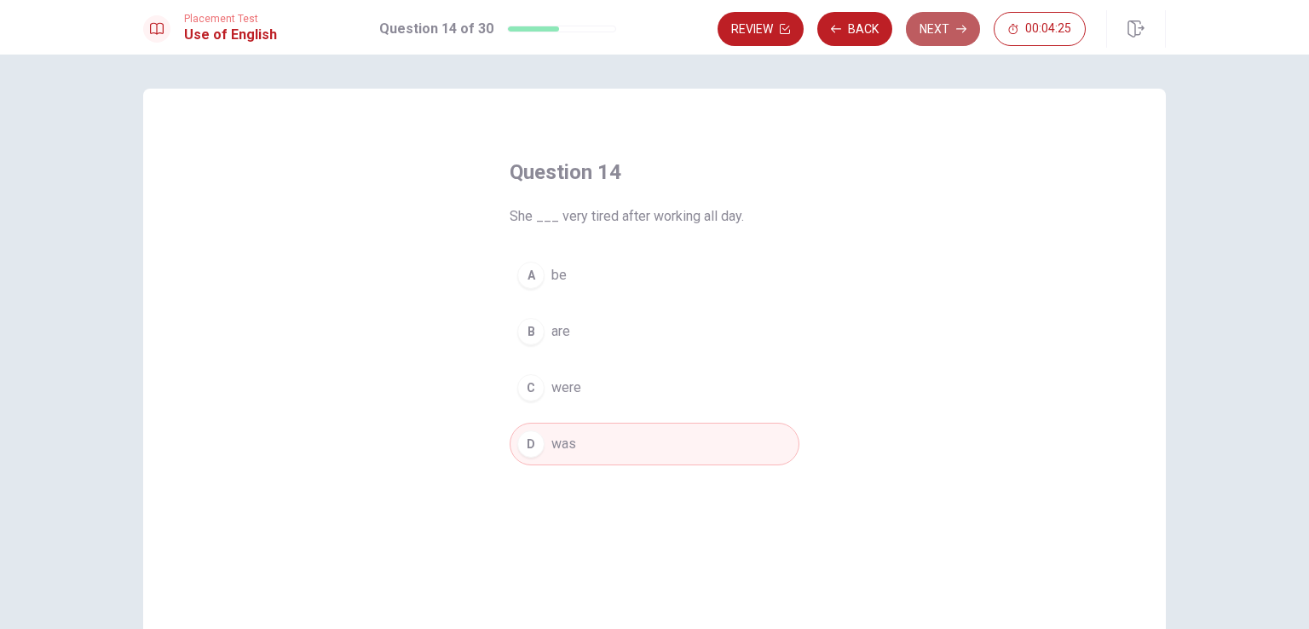
click at [941, 25] on button "Next" at bounding box center [943, 29] width 74 height 34
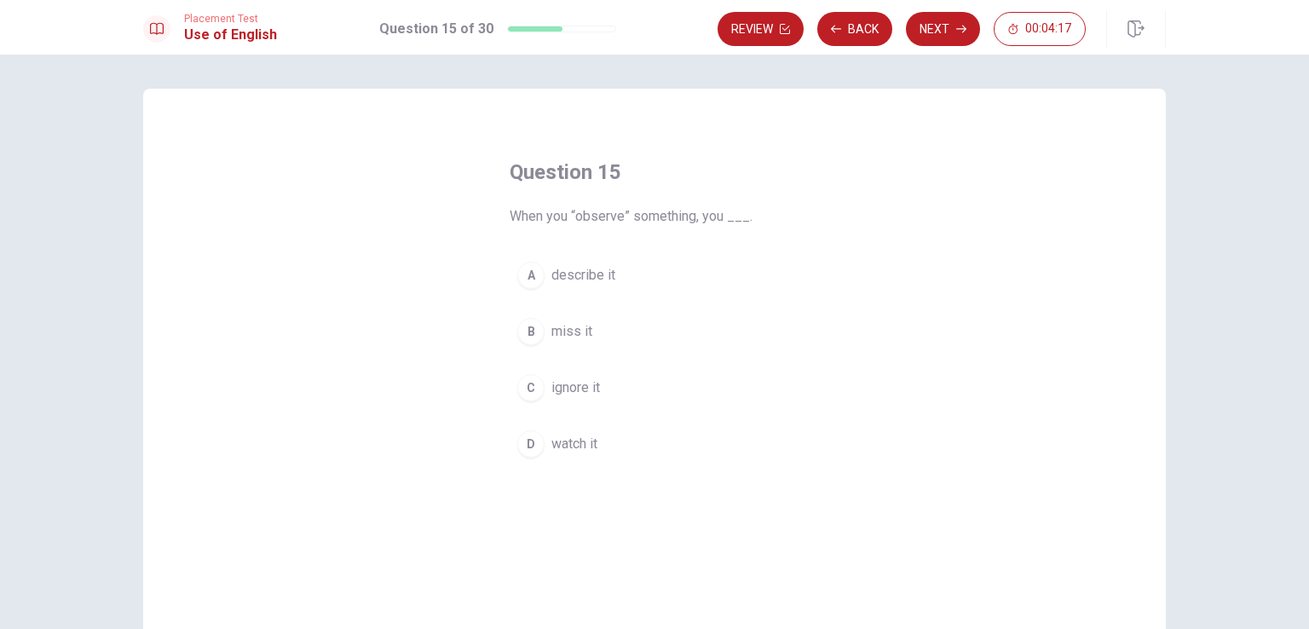
click at [526, 445] on div "D" at bounding box center [530, 443] width 27 height 27
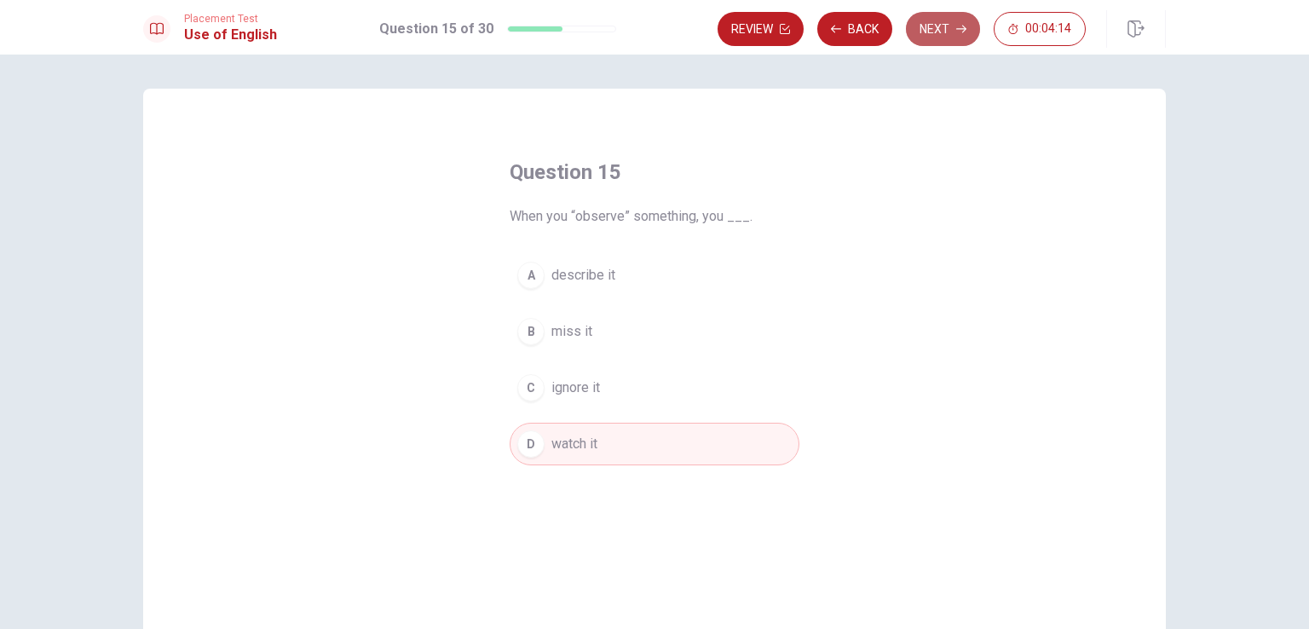
click at [949, 28] on button "Next" at bounding box center [943, 29] width 74 height 34
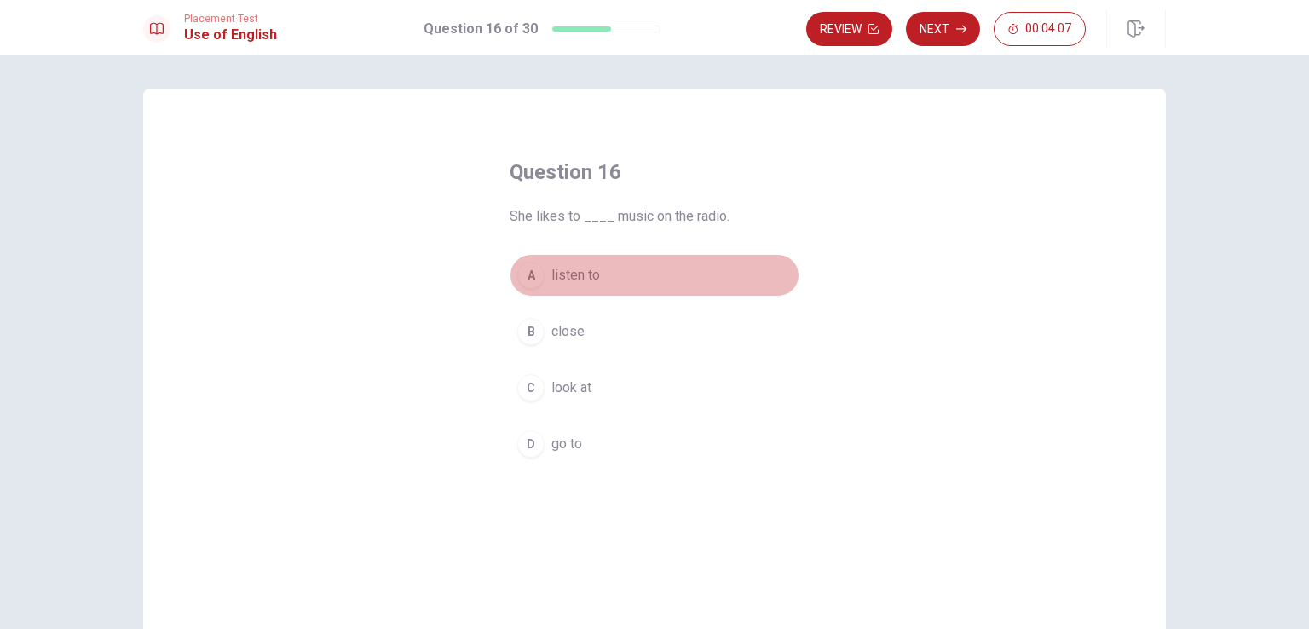
click at [555, 271] on span "listen to" at bounding box center [575, 275] width 49 height 20
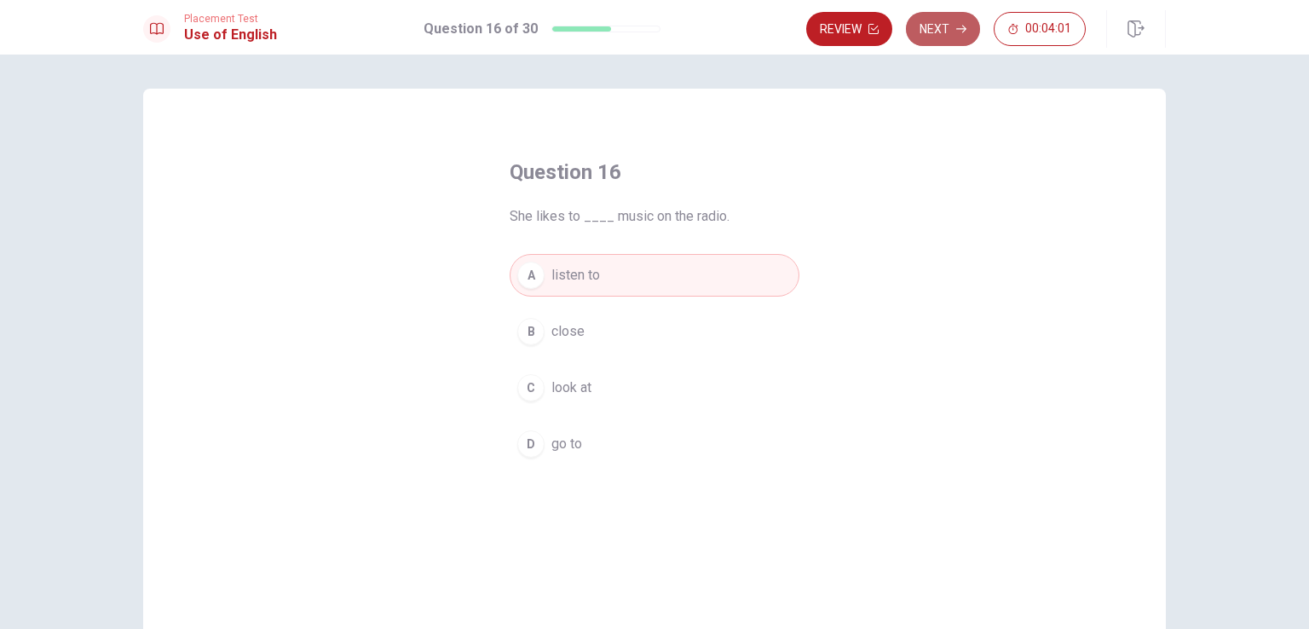
click at [935, 32] on button "Next" at bounding box center [943, 29] width 74 height 34
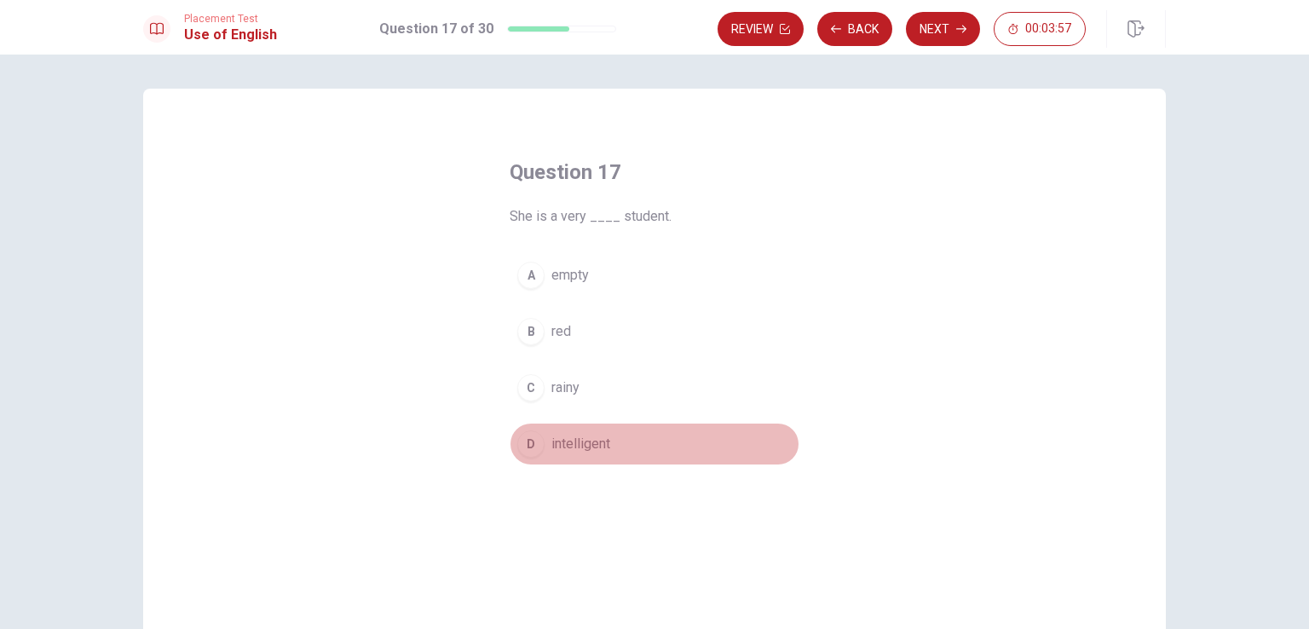
click at [532, 440] on div "D" at bounding box center [530, 443] width 27 height 27
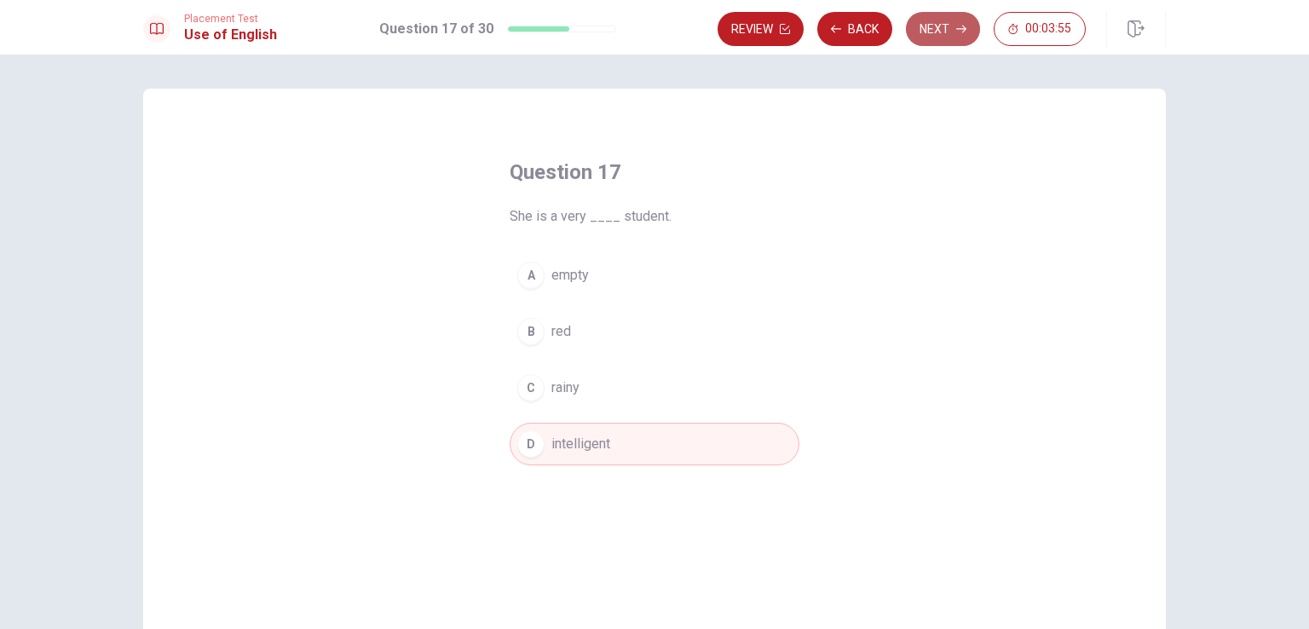
click at [952, 32] on button "Next" at bounding box center [943, 29] width 74 height 34
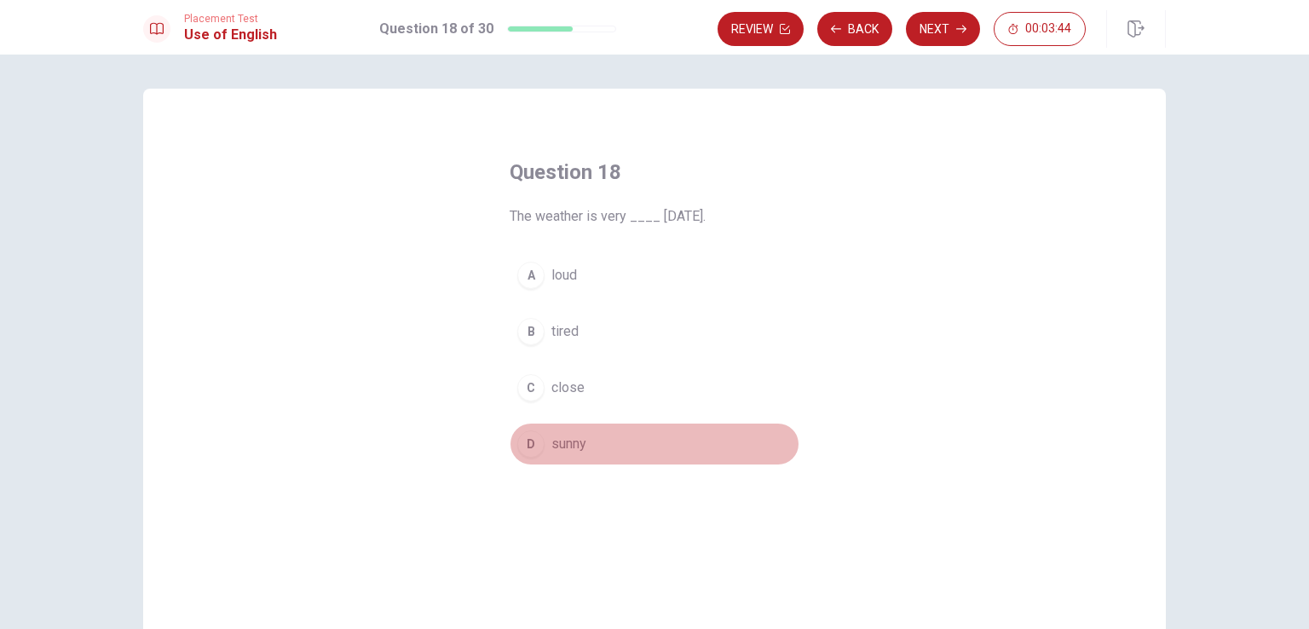
click at [518, 440] on div "D" at bounding box center [530, 443] width 27 height 27
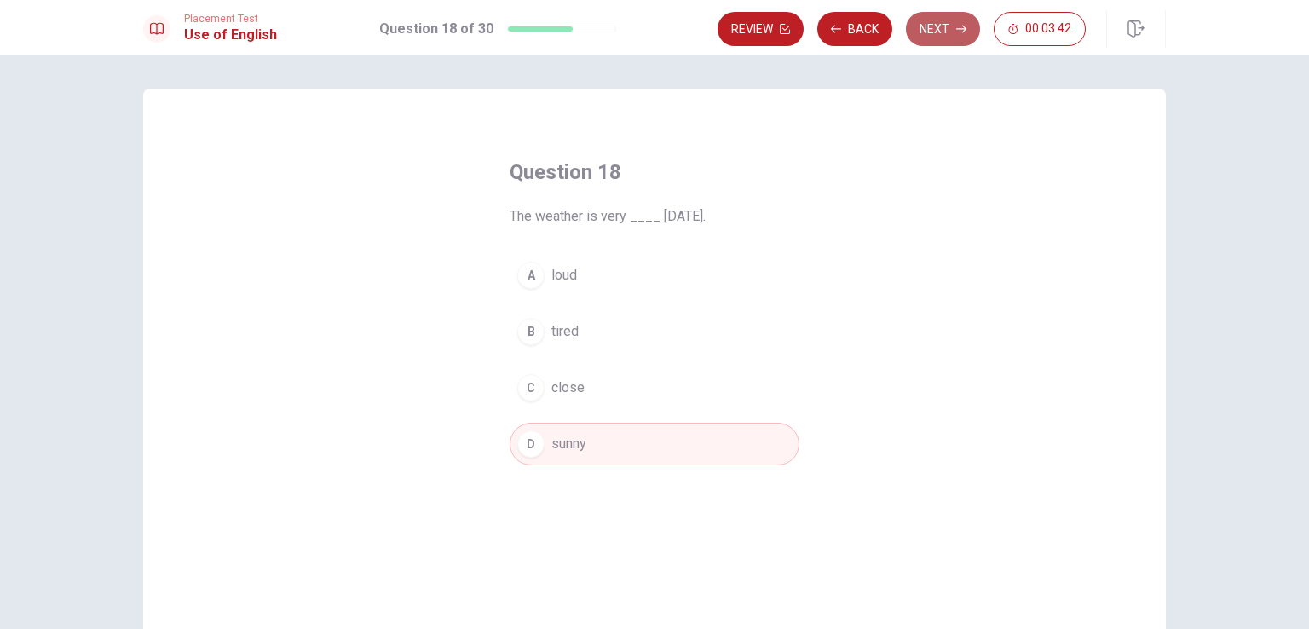
click at [919, 36] on button "Next" at bounding box center [943, 29] width 74 height 34
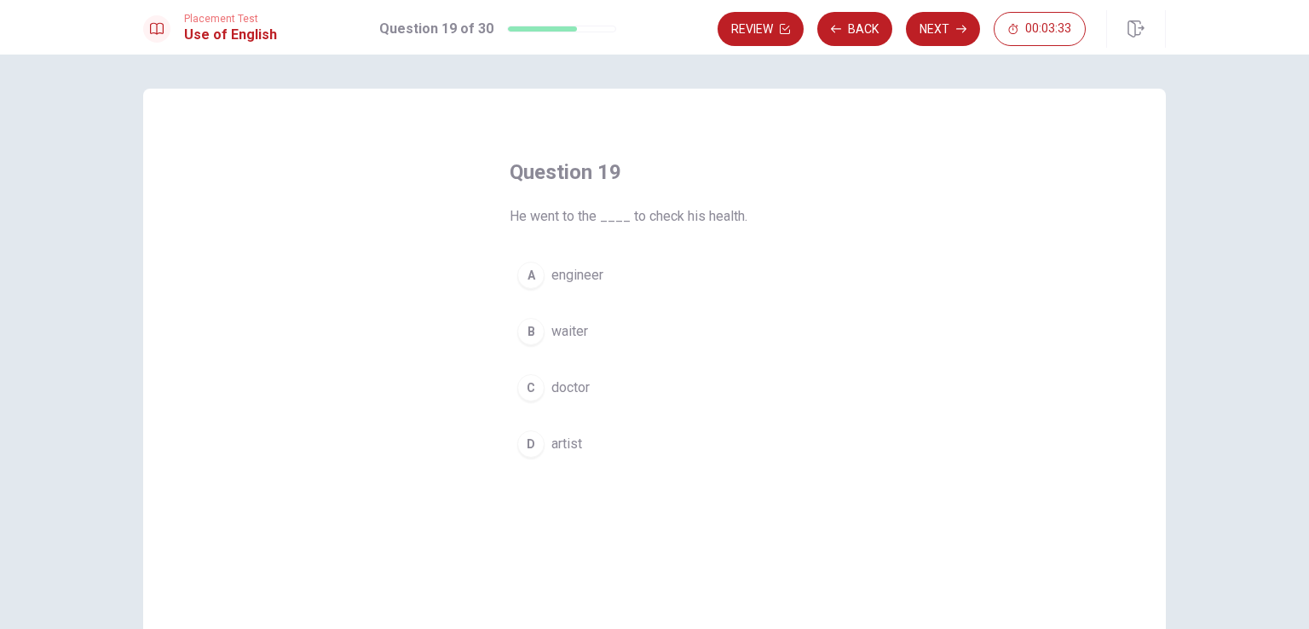
click at [532, 395] on div "C" at bounding box center [530, 387] width 27 height 27
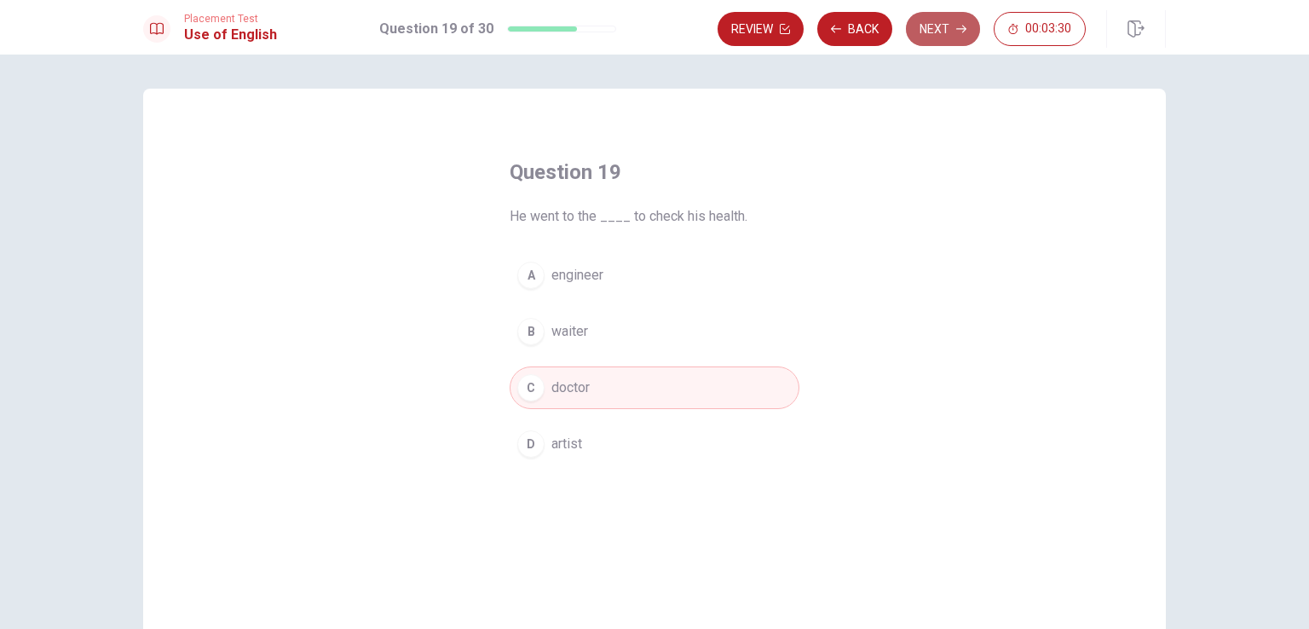
click at [948, 28] on button "Next" at bounding box center [943, 29] width 74 height 34
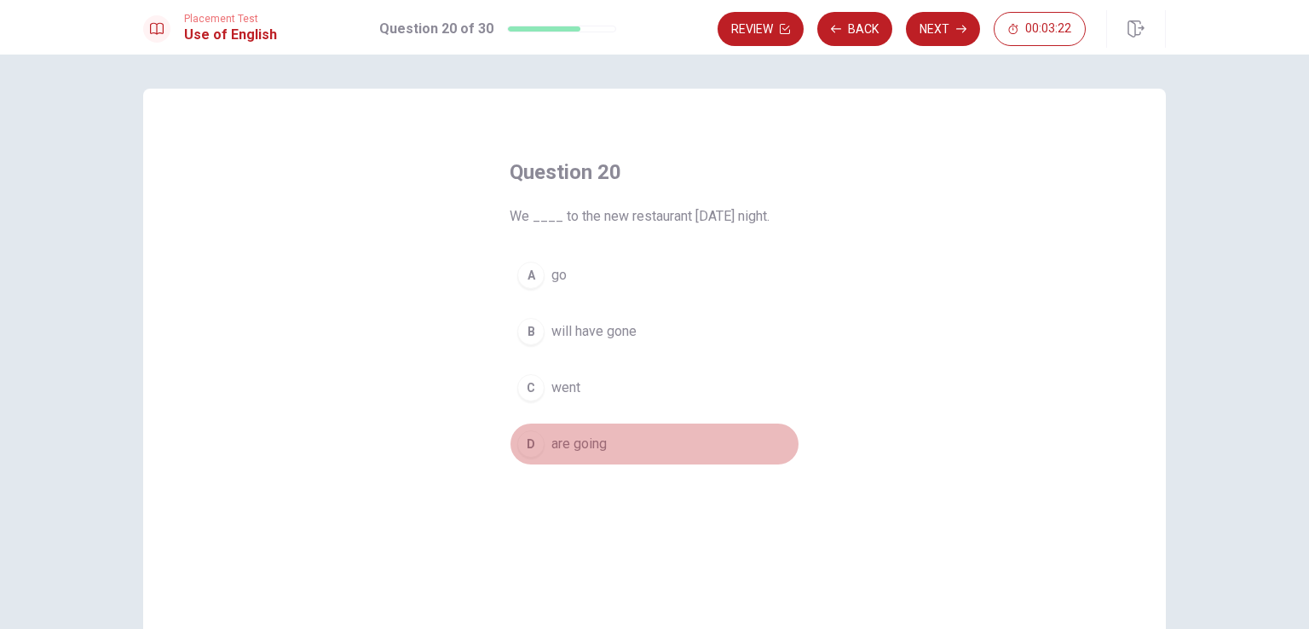
click at [526, 451] on div "D" at bounding box center [530, 443] width 27 height 27
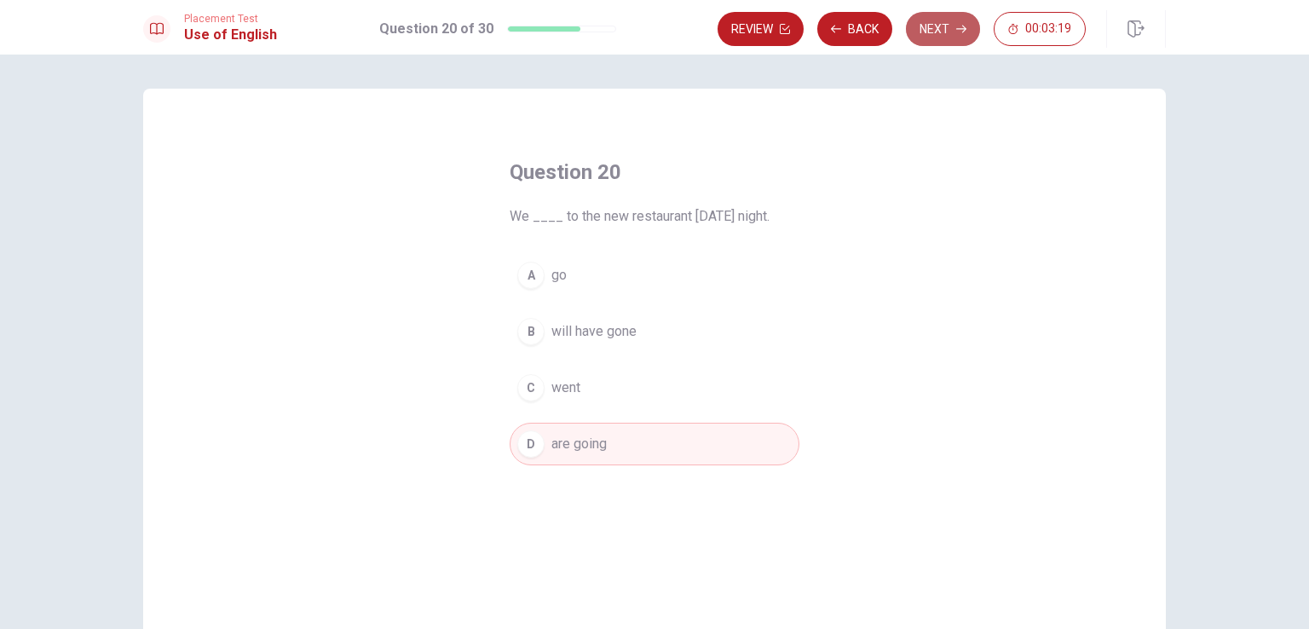
click at [937, 30] on button "Next" at bounding box center [943, 29] width 74 height 34
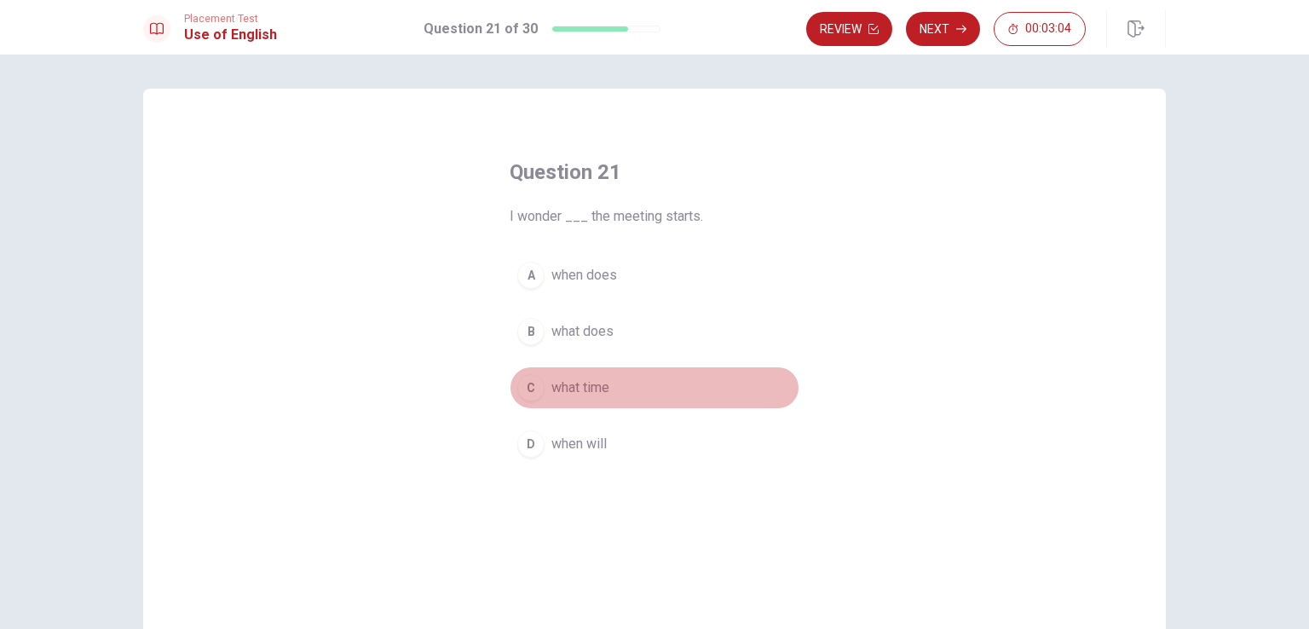
click at [519, 394] on div "C" at bounding box center [530, 387] width 27 height 27
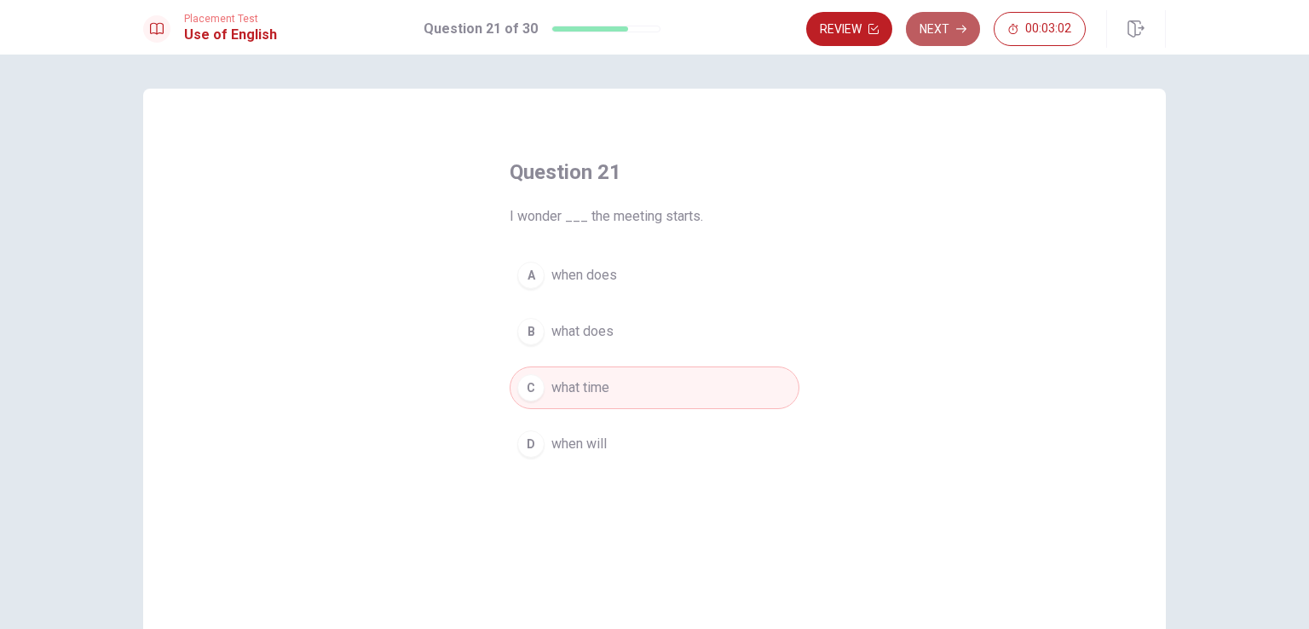
click at [945, 19] on button "Next" at bounding box center [943, 29] width 74 height 34
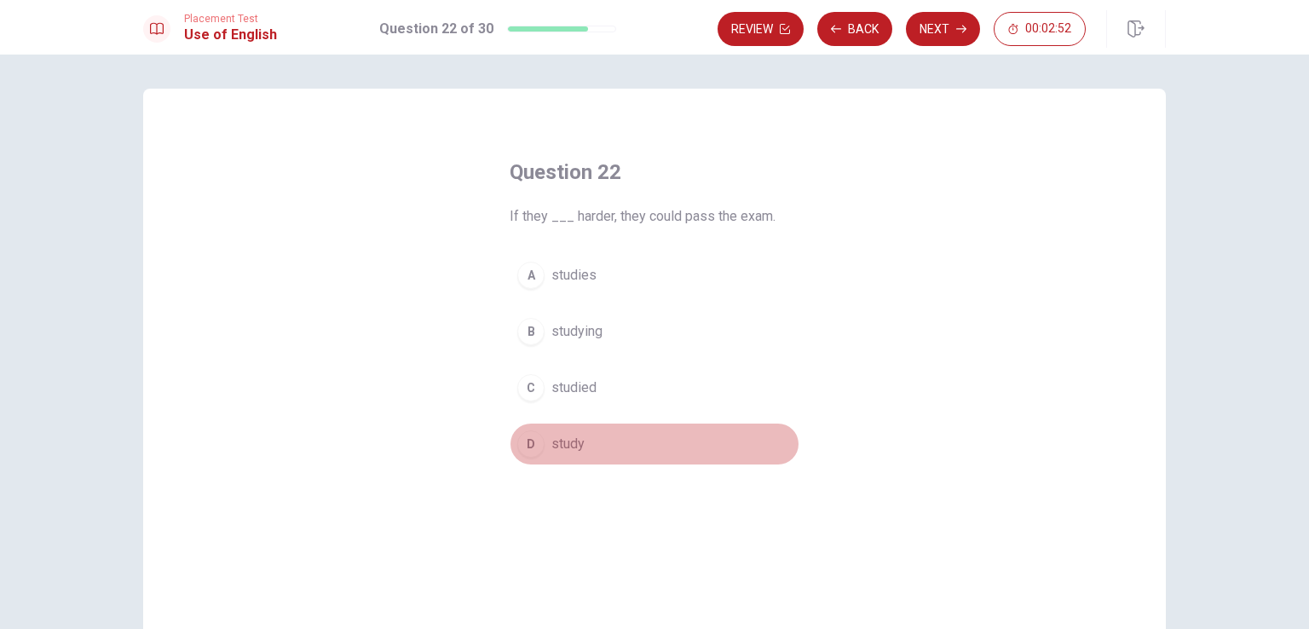
click at [532, 441] on div "D" at bounding box center [530, 443] width 27 height 27
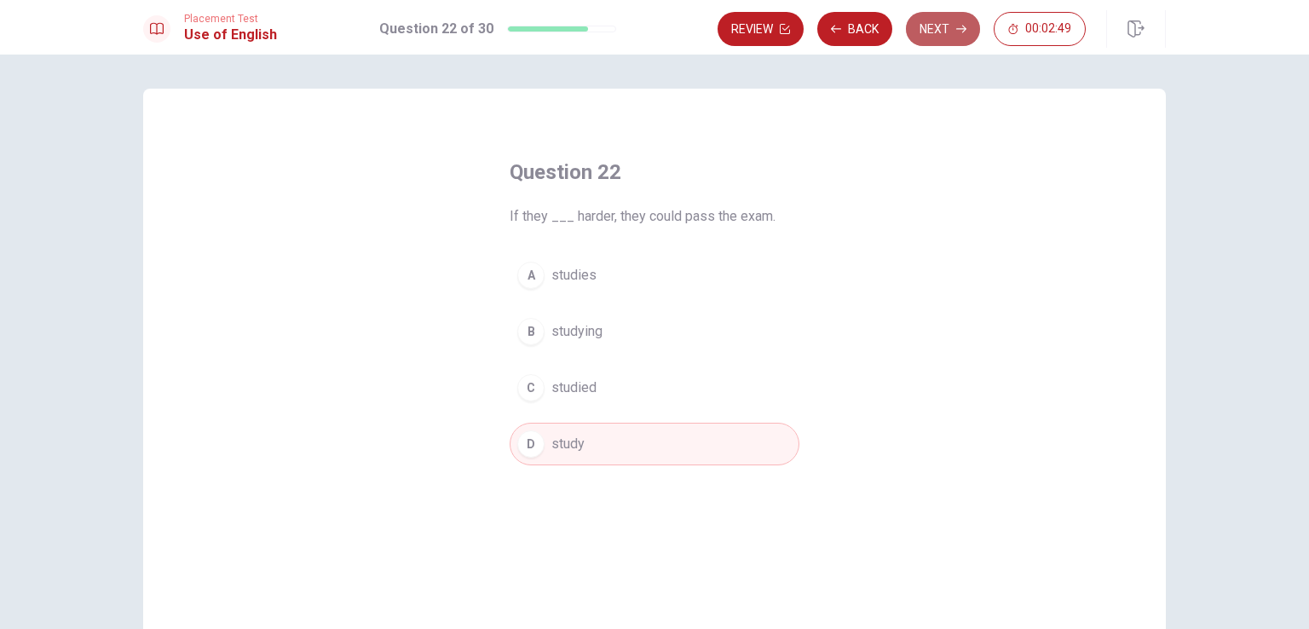
click at [942, 21] on button "Next" at bounding box center [943, 29] width 74 height 34
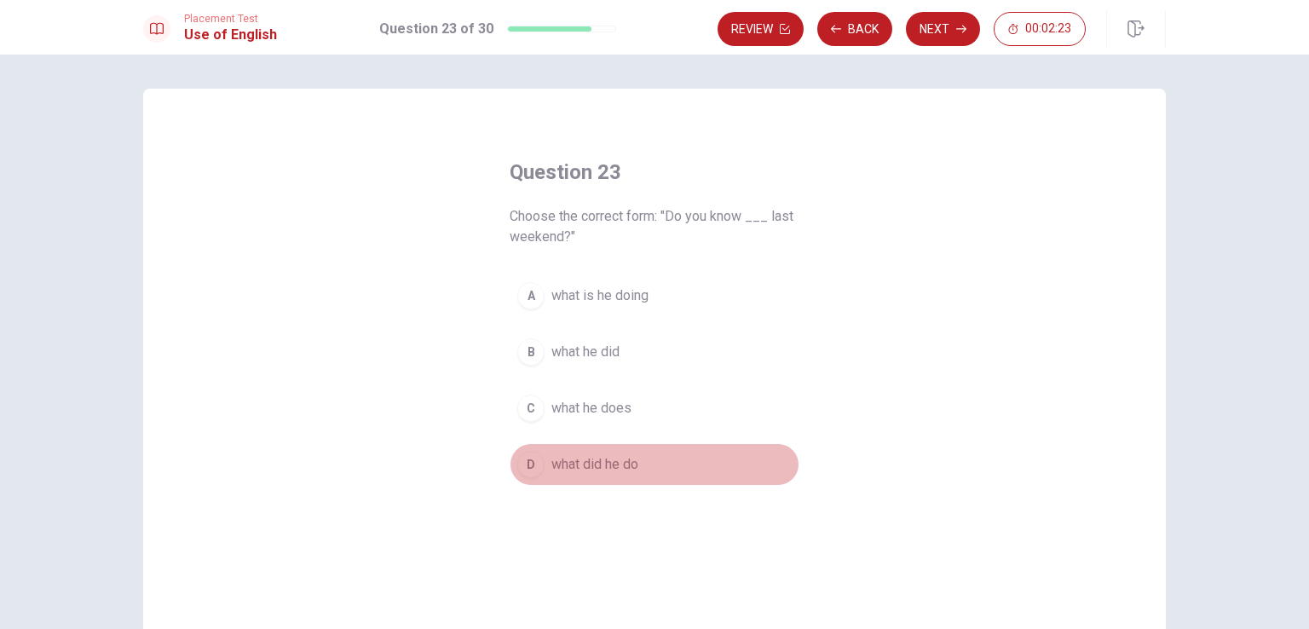
click at [527, 469] on div "D" at bounding box center [530, 464] width 27 height 27
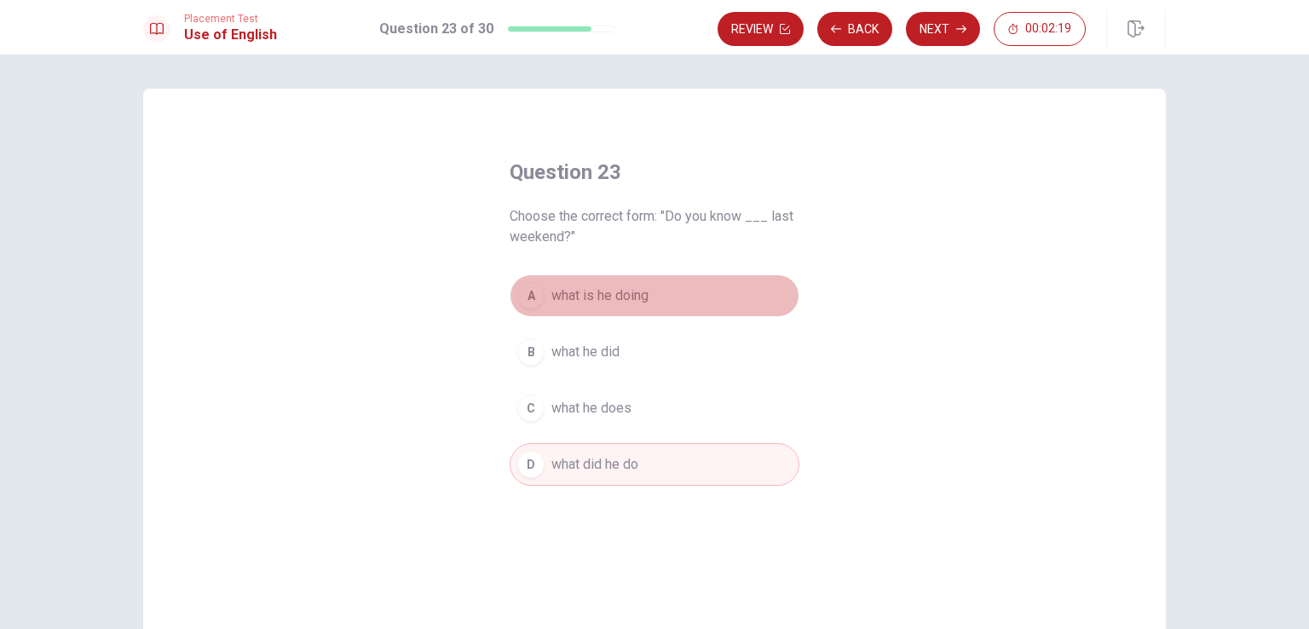
click at [521, 296] on div "A" at bounding box center [530, 295] width 27 height 27
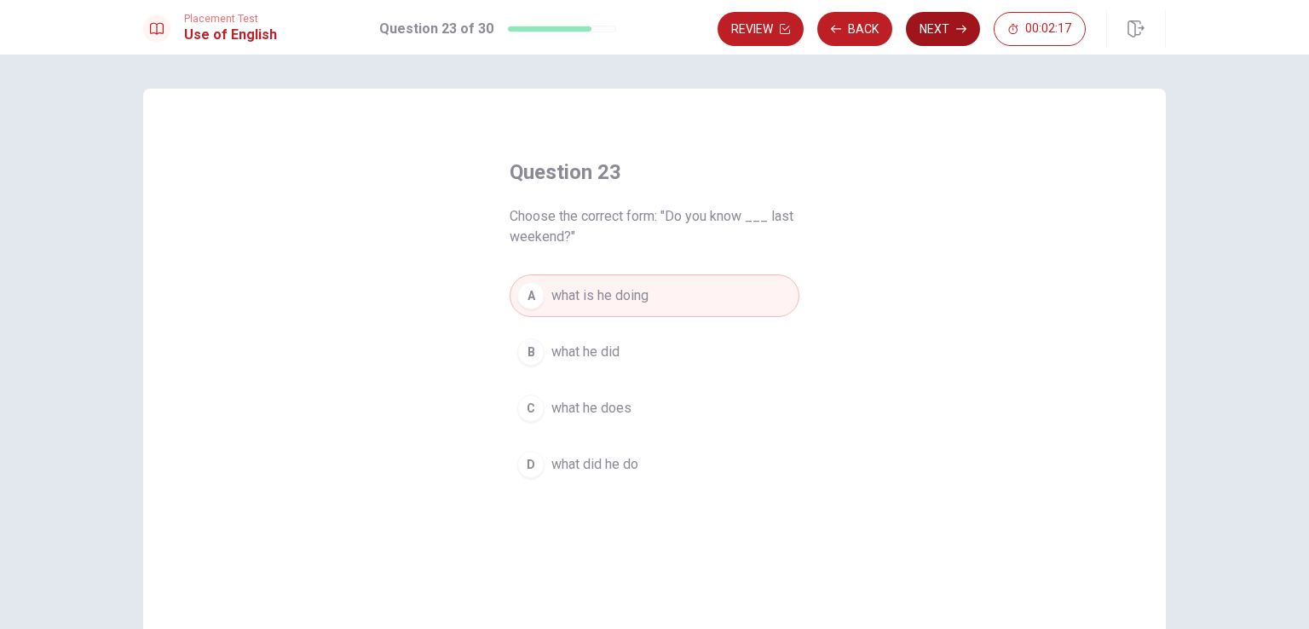
click at [939, 28] on button "Next" at bounding box center [943, 29] width 74 height 34
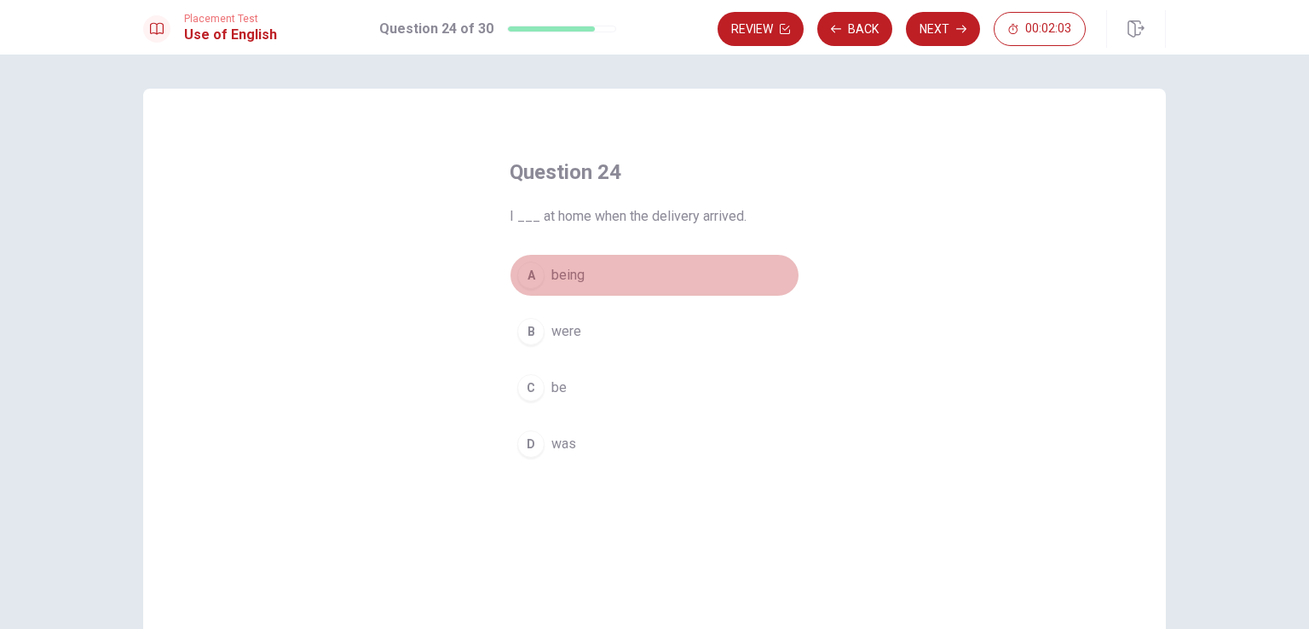
click at [531, 283] on div "A" at bounding box center [530, 275] width 27 height 27
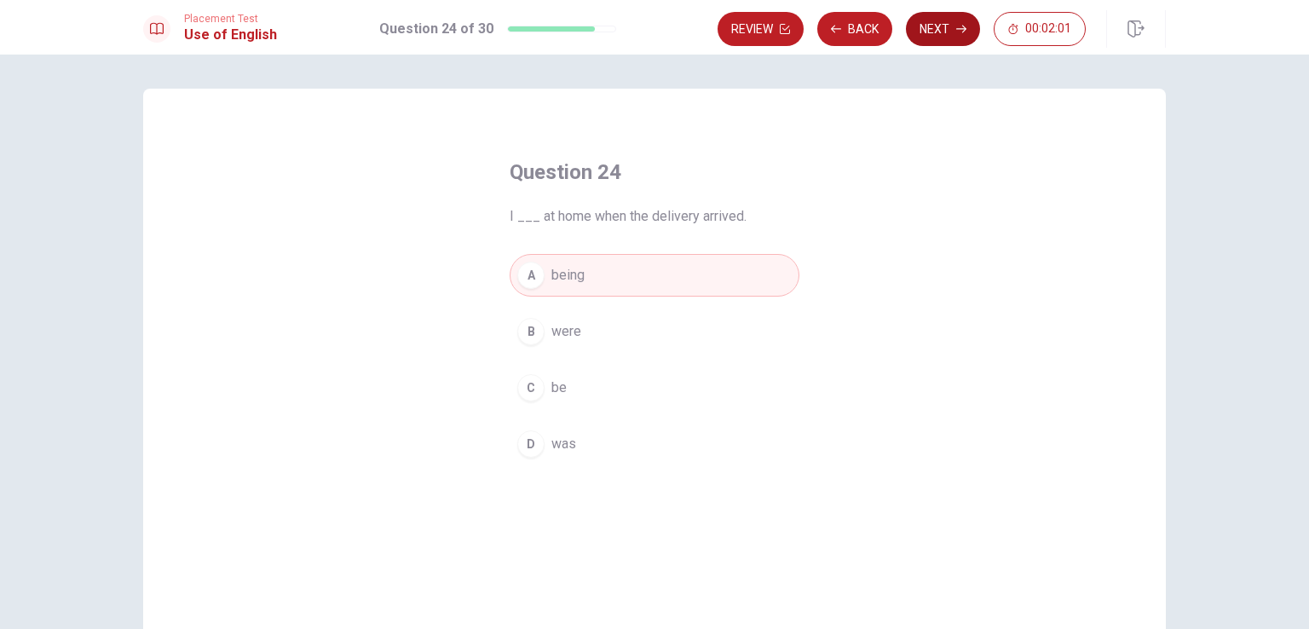
click at [937, 35] on button "Next" at bounding box center [943, 29] width 74 height 34
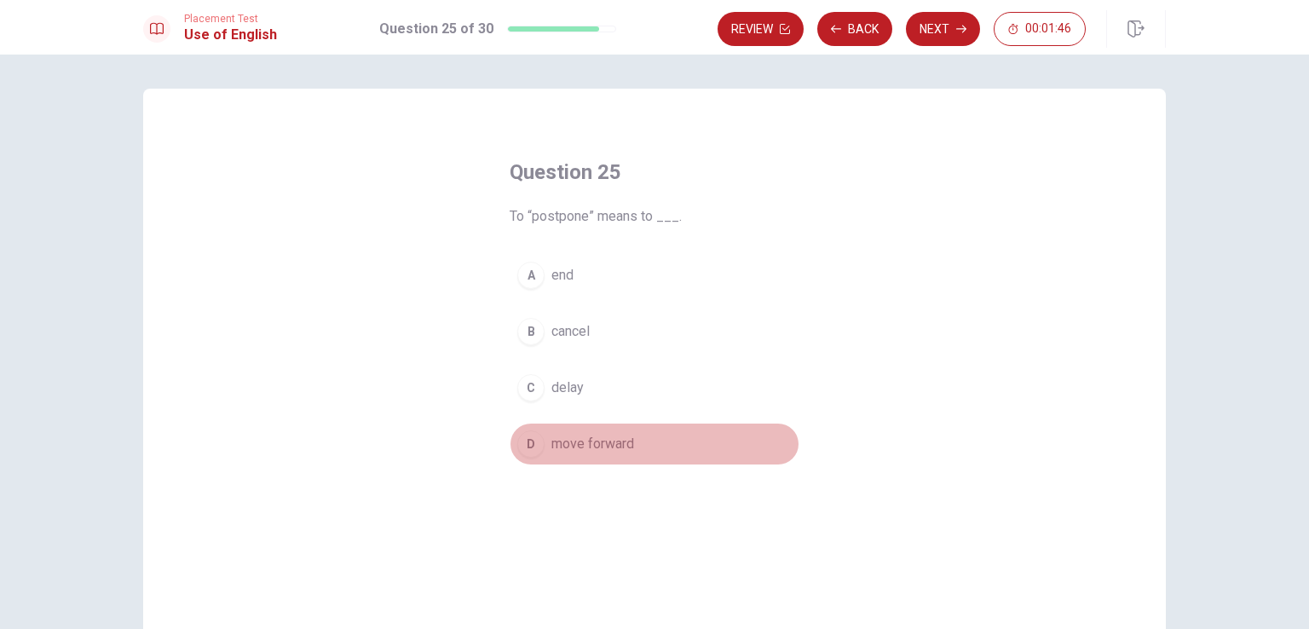
click at [531, 440] on div "D" at bounding box center [530, 443] width 27 height 27
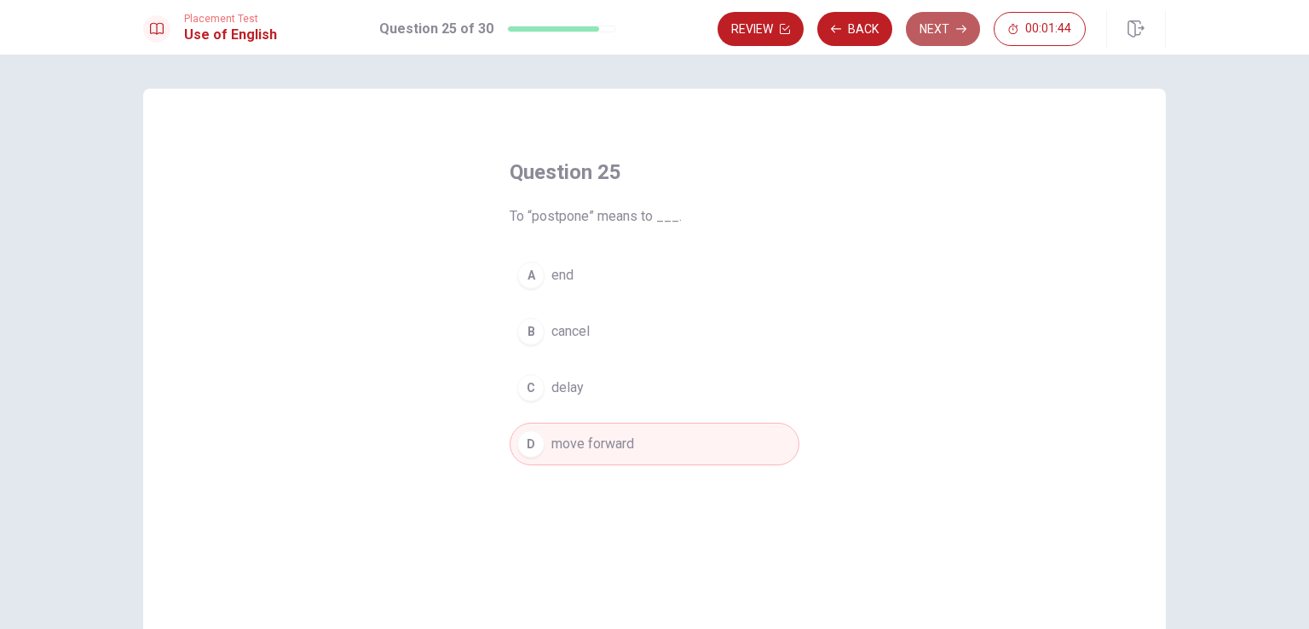
click at [959, 12] on button "Next" at bounding box center [943, 29] width 74 height 34
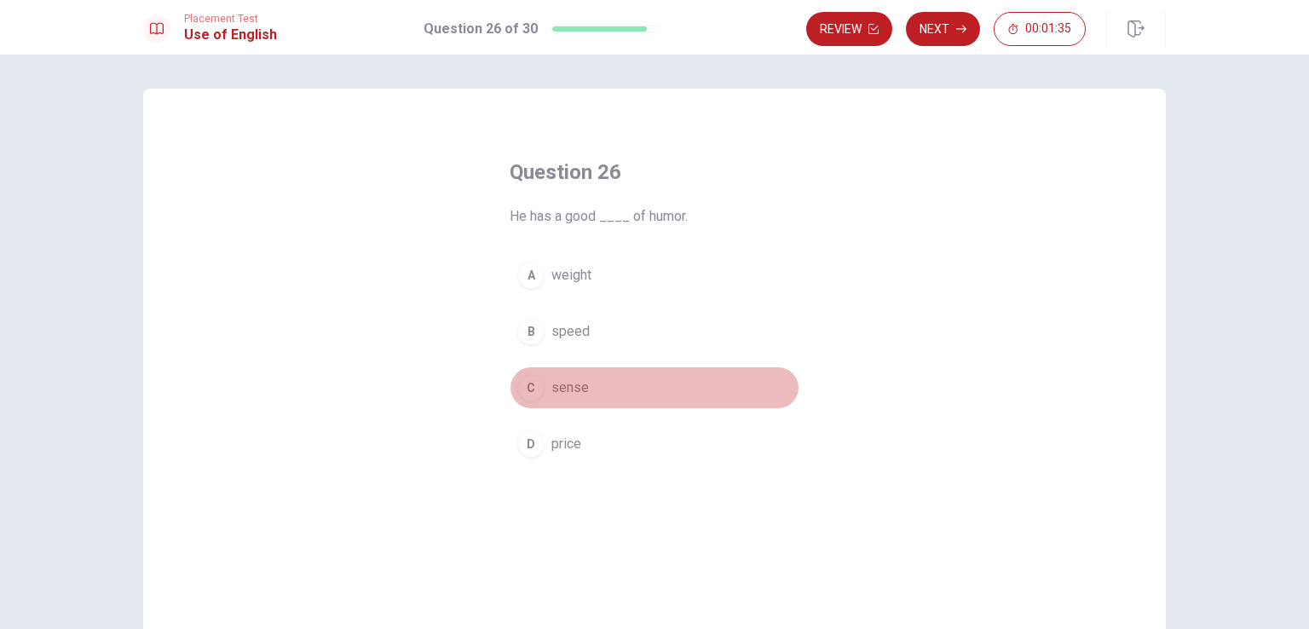
click at [527, 392] on div "C" at bounding box center [530, 387] width 27 height 27
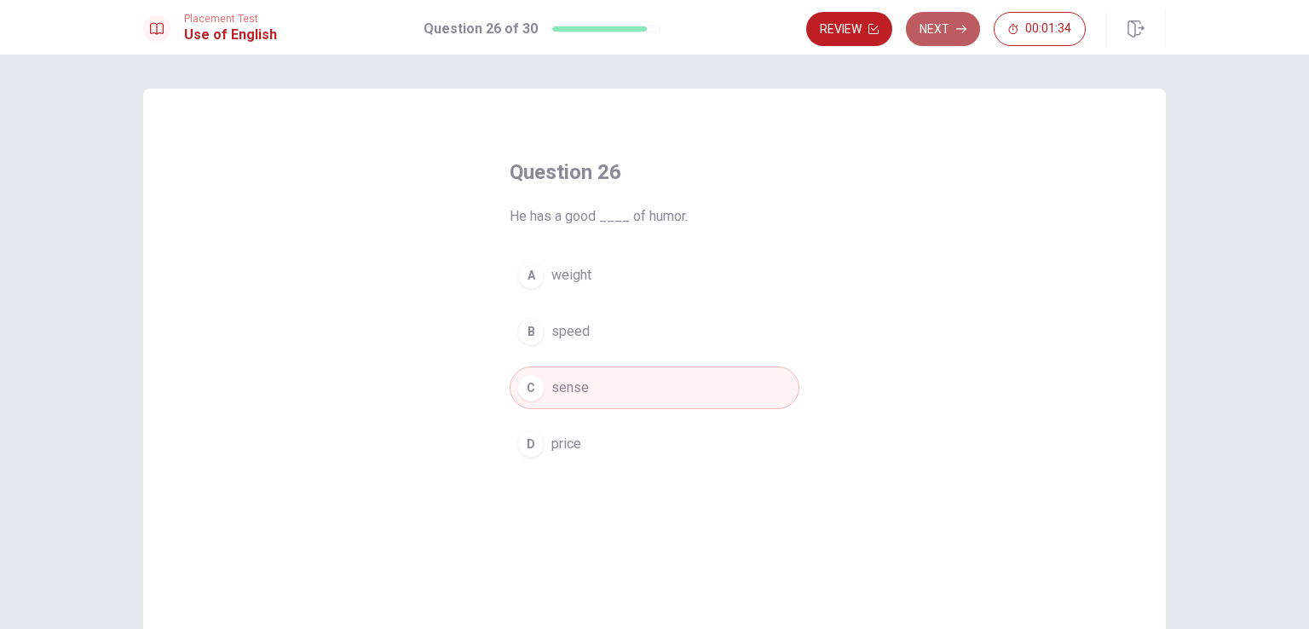
click at [932, 25] on button "Next" at bounding box center [943, 29] width 74 height 34
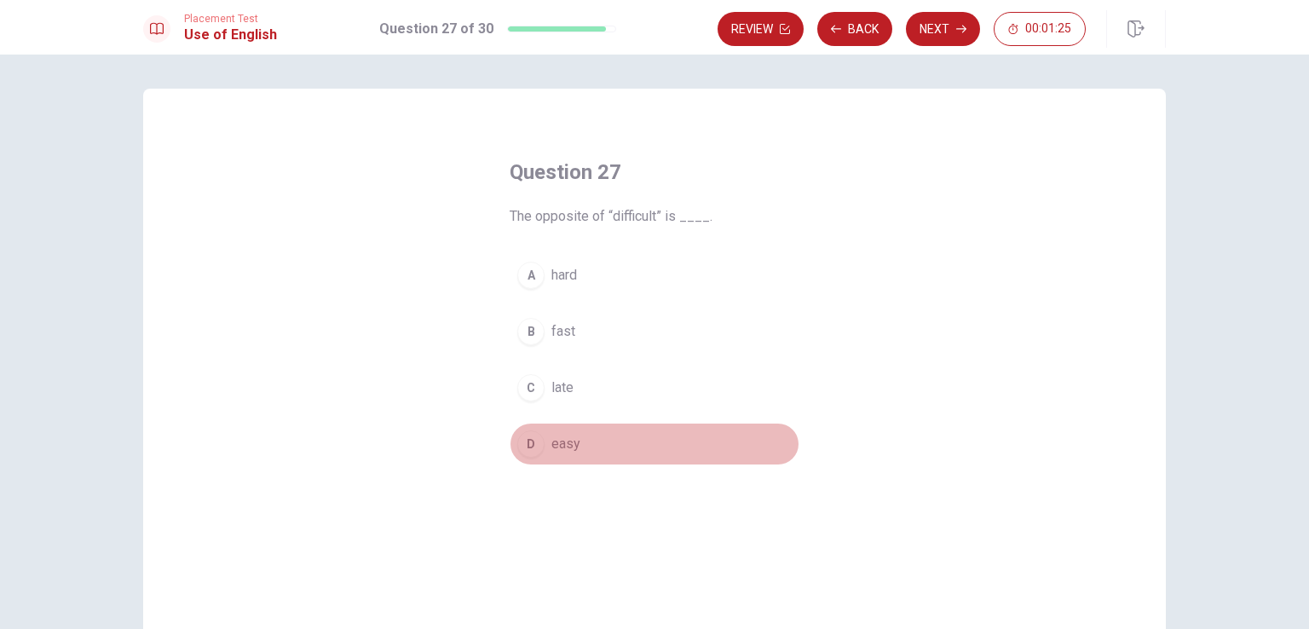
click at [530, 453] on div "D" at bounding box center [530, 443] width 27 height 27
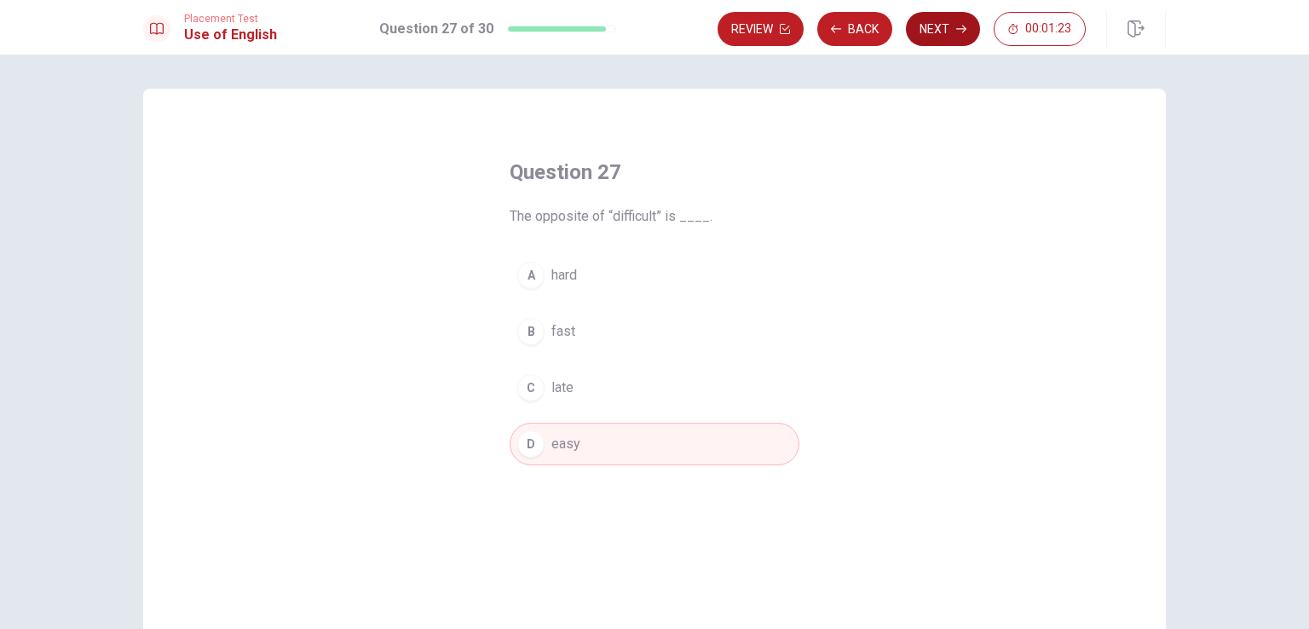
click at [942, 18] on button "Next" at bounding box center [943, 29] width 74 height 34
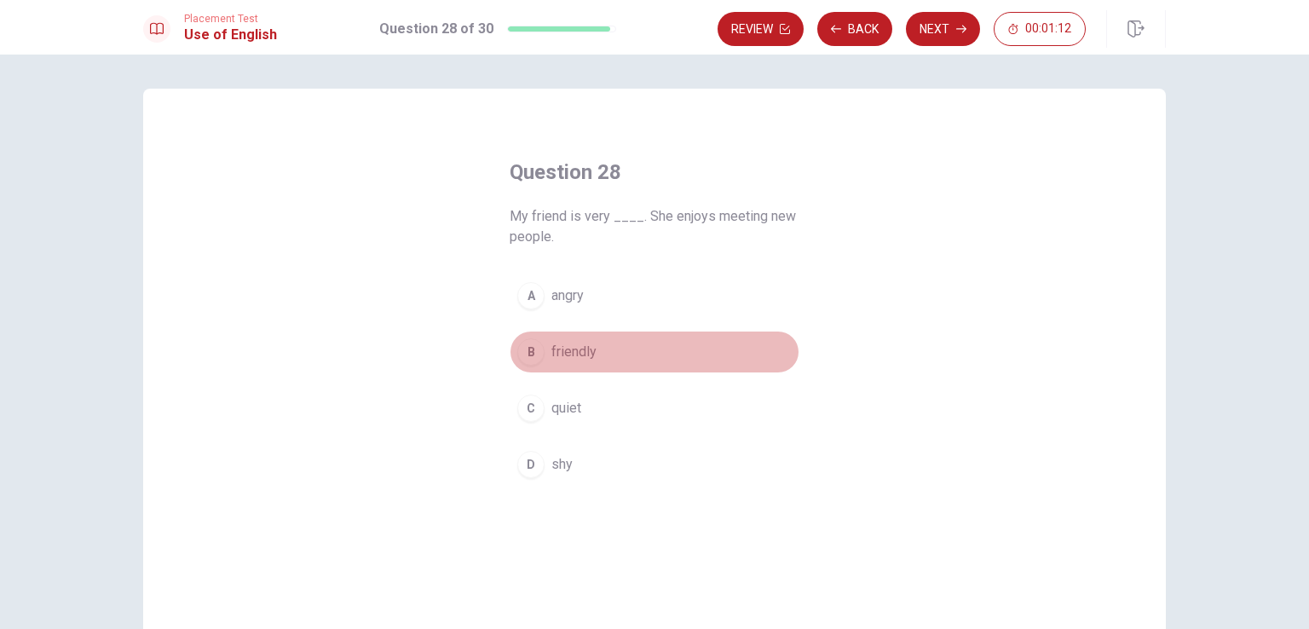
click at [519, 354] on div "B" at bounding box center [530, 351] width 27 height 27
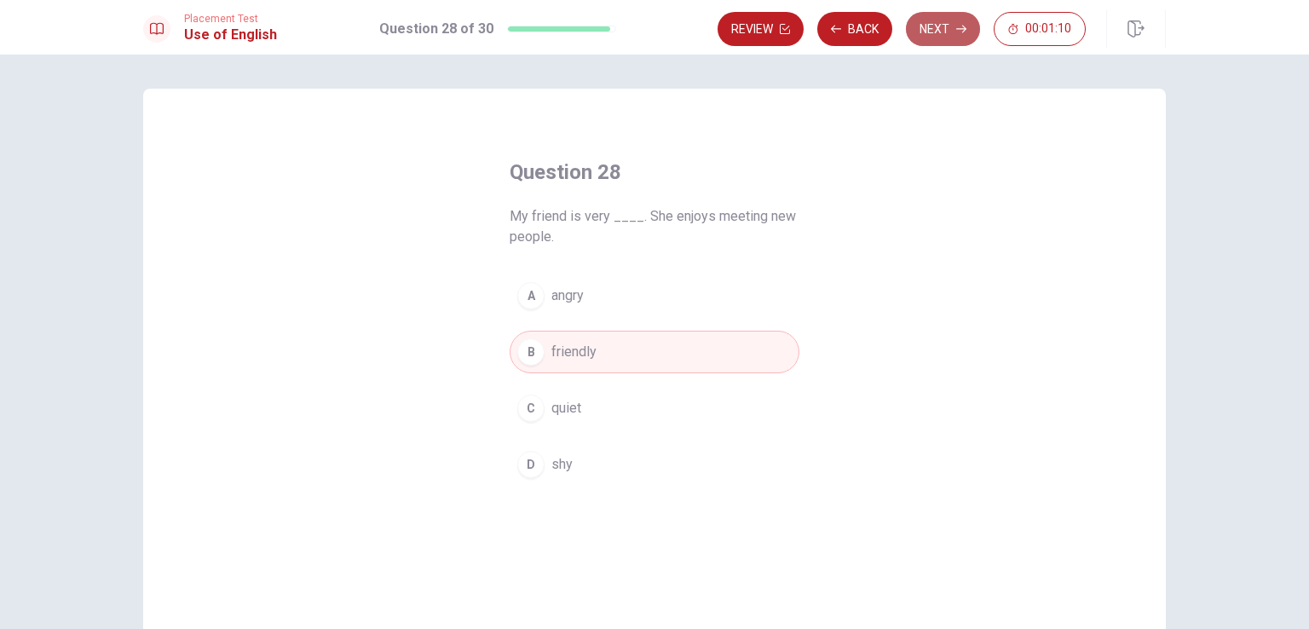
click at [946, 23] on button "Next" at bounding box center [943, 29] width 74 height 34
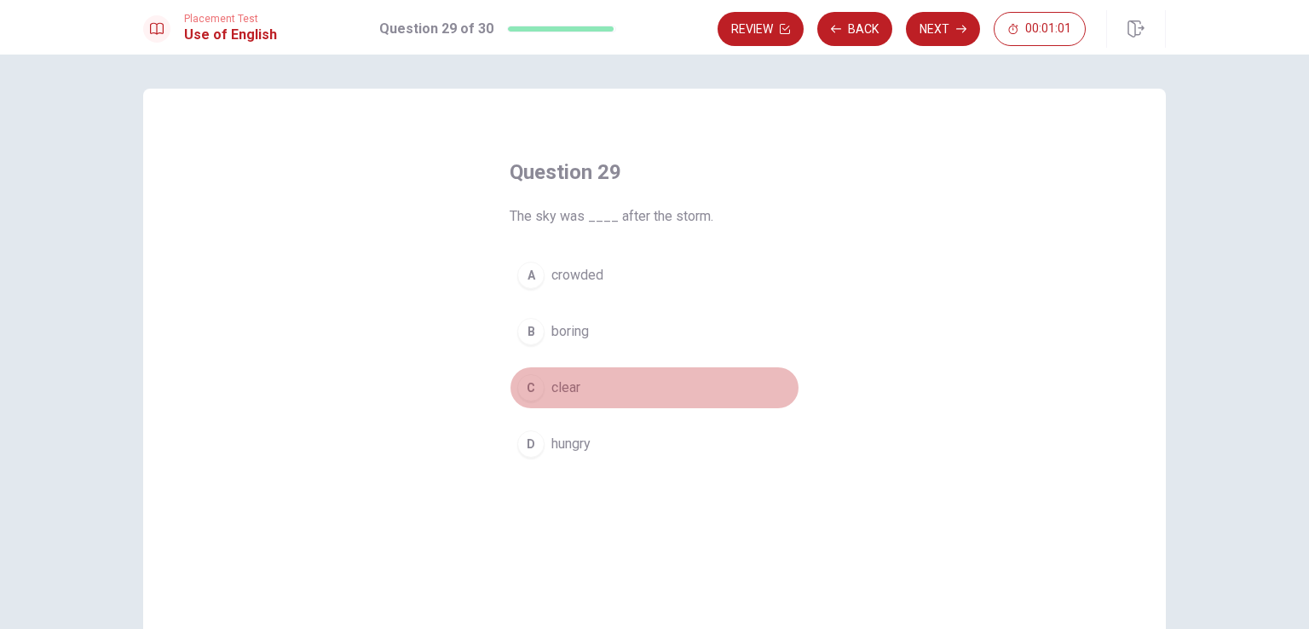
click at [527, 390] on div "C" at bounding box center [530, 387] width 27 height 27
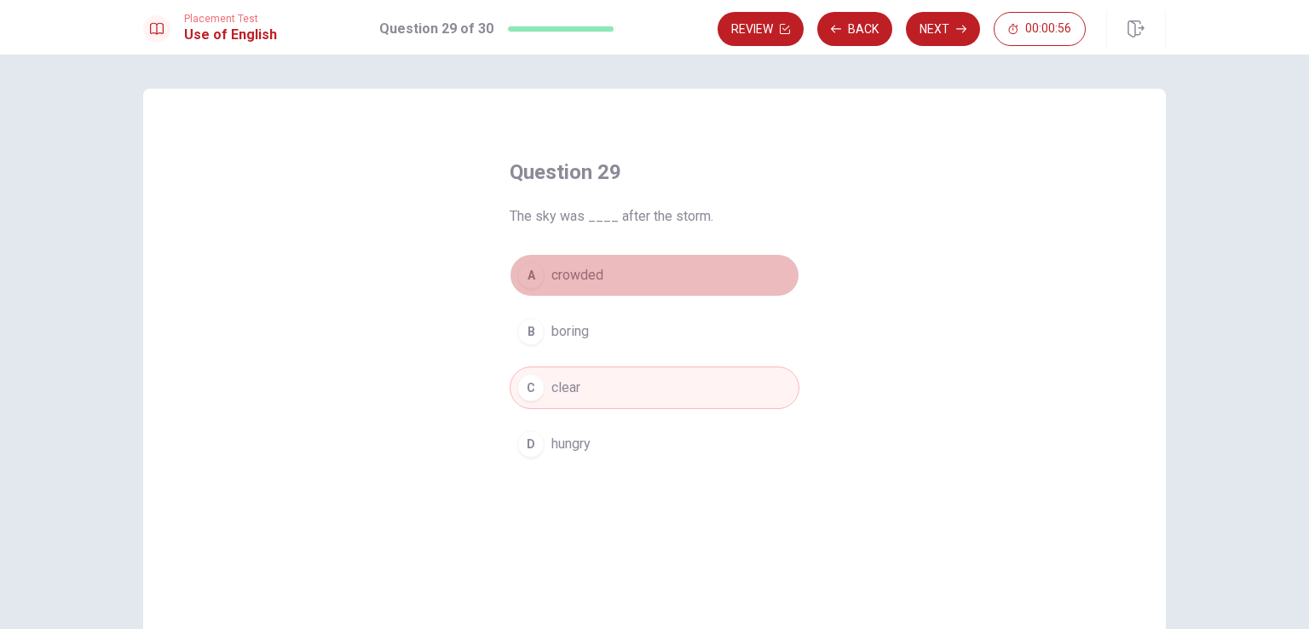
click at [586, 279] on span "crowded" at bounding box center [577, 275] width 52 height 20
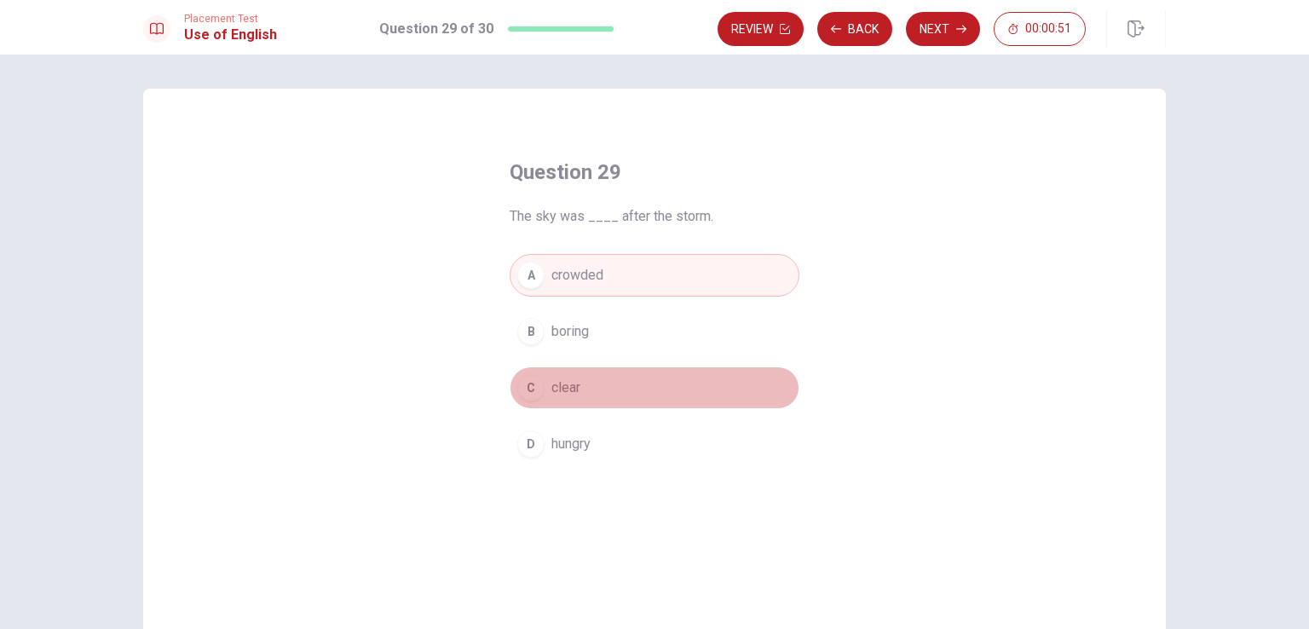
click at [563, 383] on span "clear" at bounding box center [565, 387] width 29 height 20
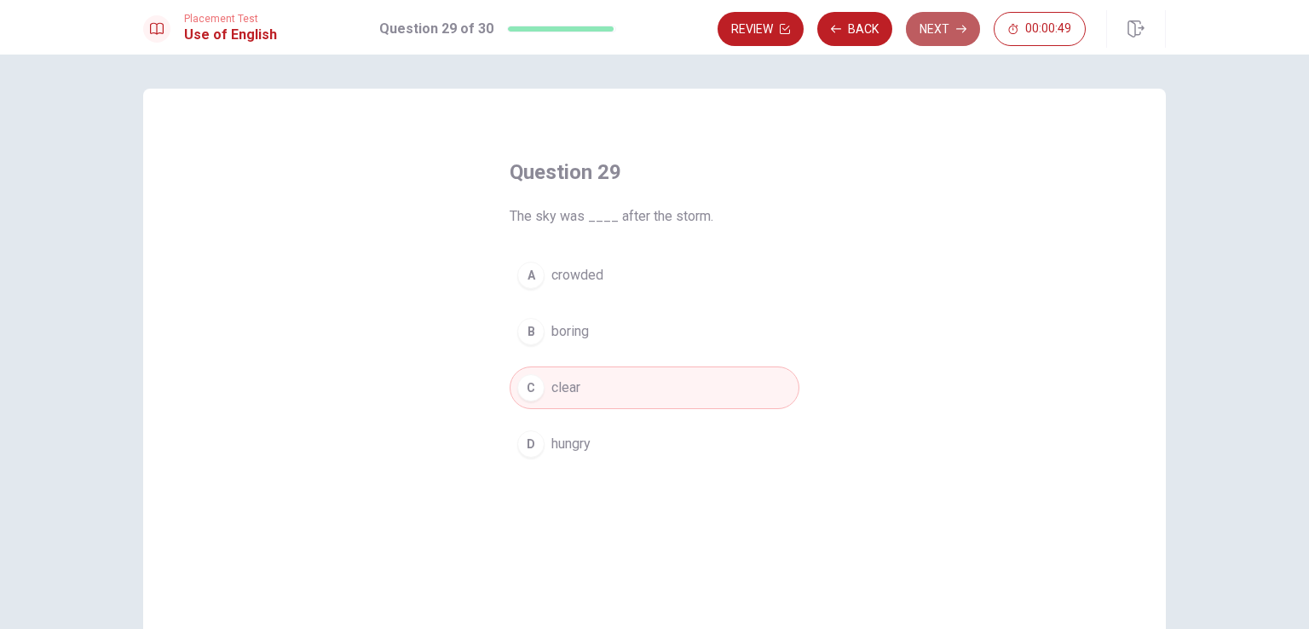
click at [941, 20] on button "Next" at bounding box center [943, 29] width 74 height 34
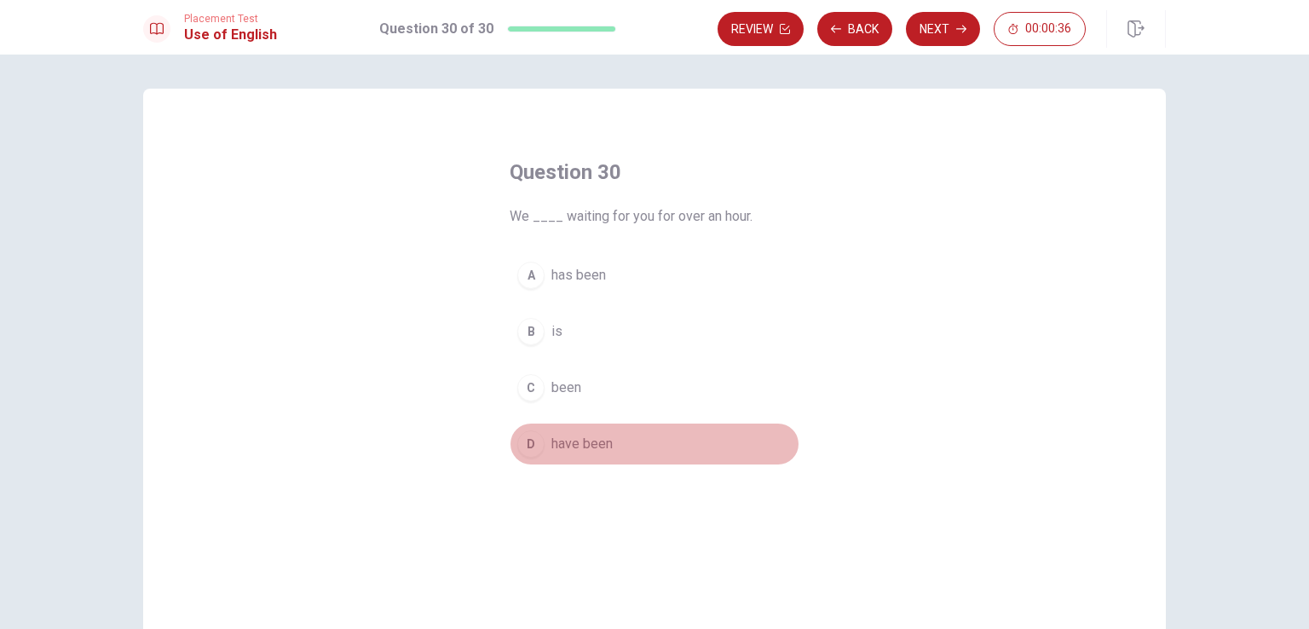
click at [538, 452] on button "D have been" at bounding box center [654, 444] width 290 height 43
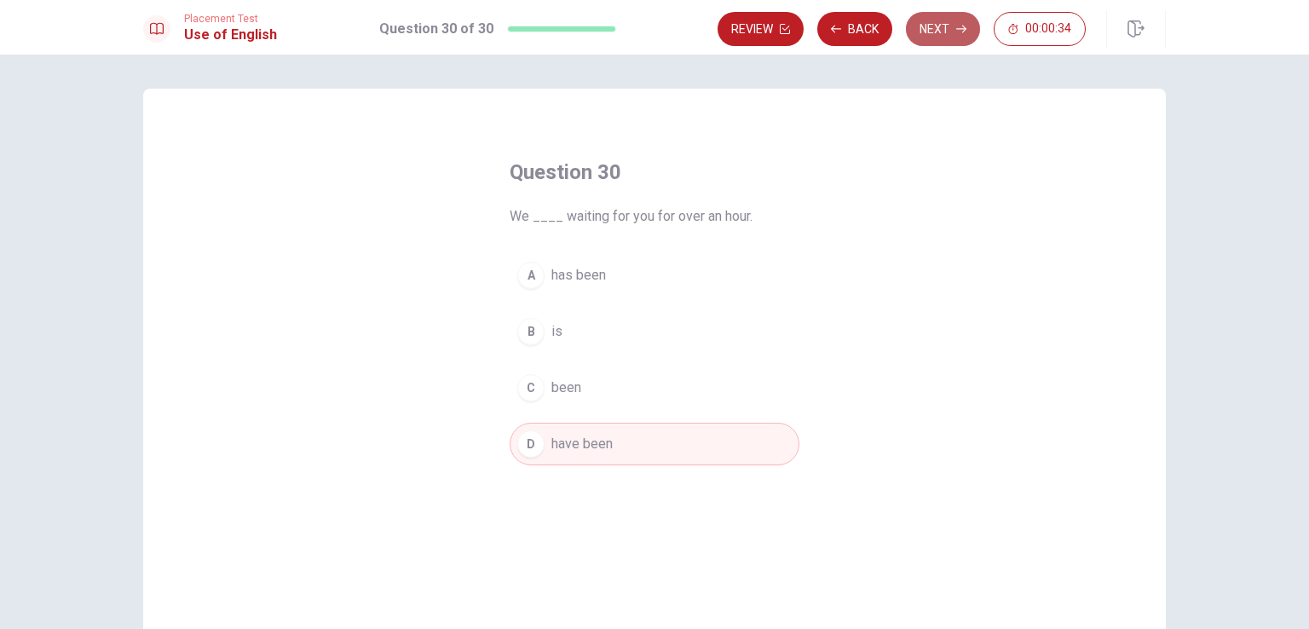
click at [946, 37] on button "Next" at bounding box center [943, 29] width 74 height 34
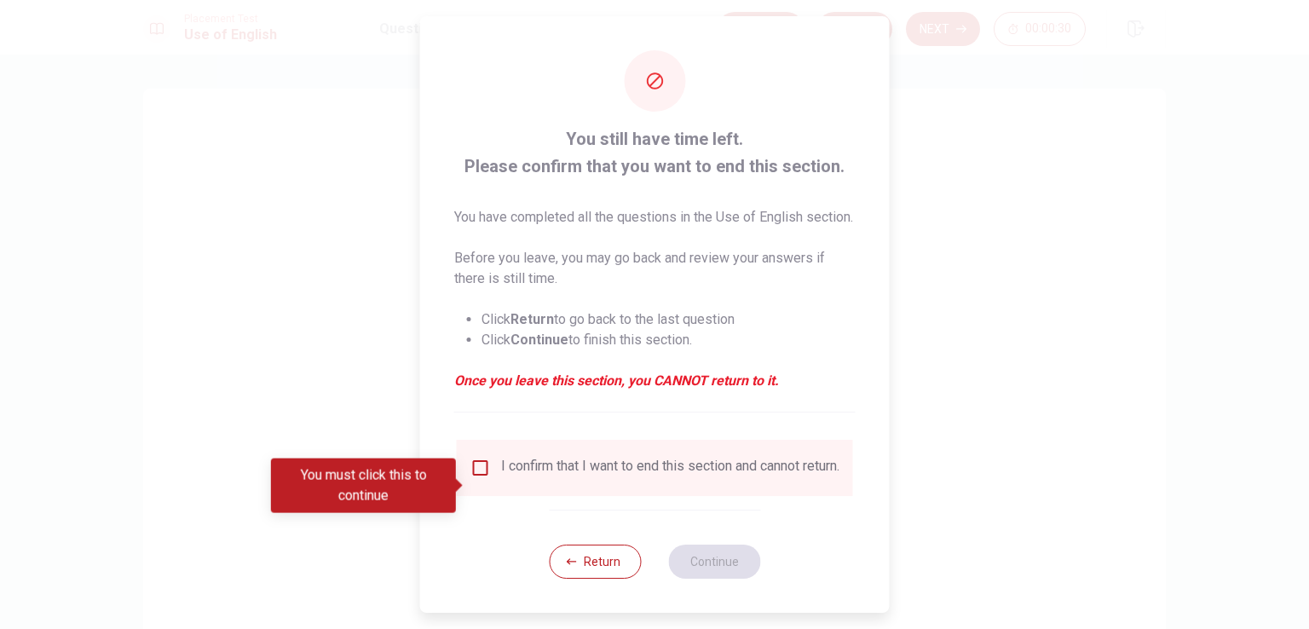
click at [480, 478] on input "You must click this to continue" at bounding box center [480, 467] width 20 height 20
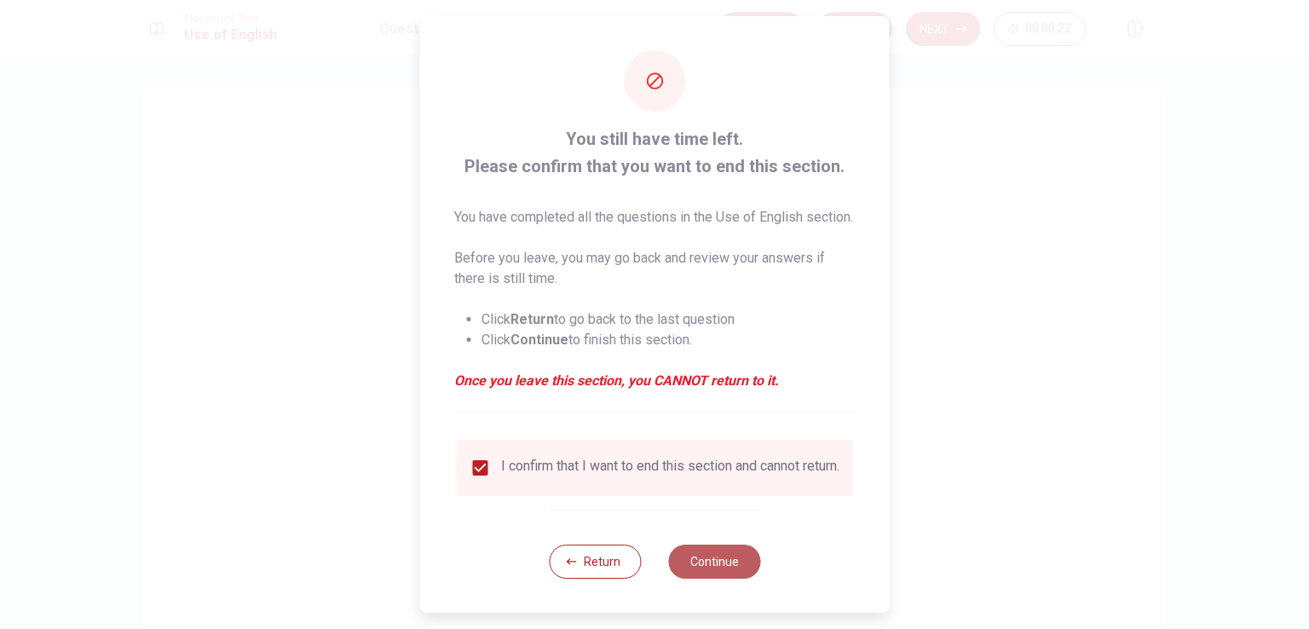
click at [698, 578] on button "Continue" at bounding box center [714, 561] width 92 height 34
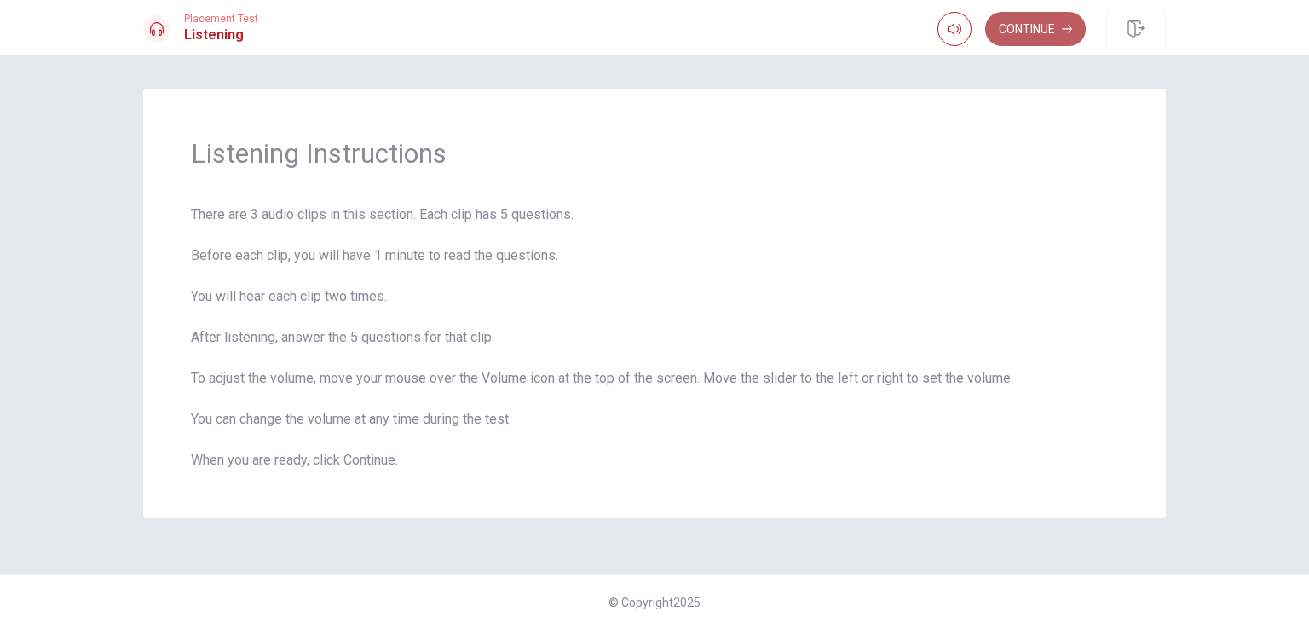
click at [1000, 18] on button "Continue" at bounding box center [1035, 29] width 101 height 34
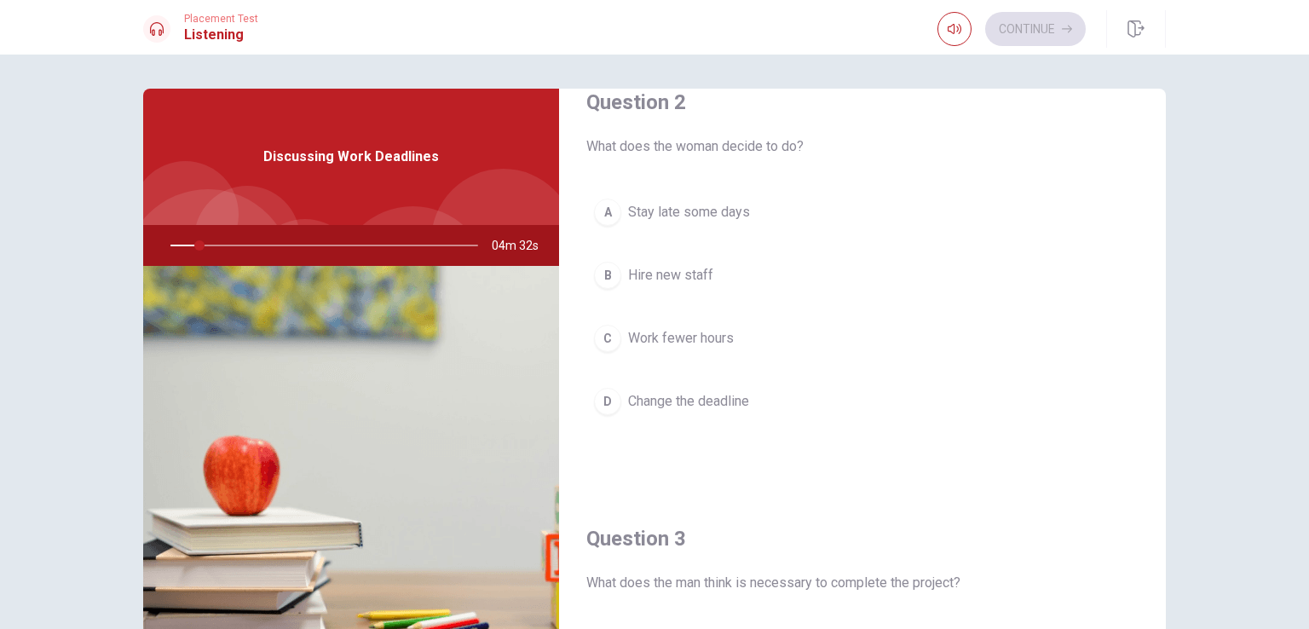
click at [934, 429] on div "A Stay late some days B Hire new staff C Work fewer hours D Change the deadline" at bounding box center [862, 324] width 552 height 266
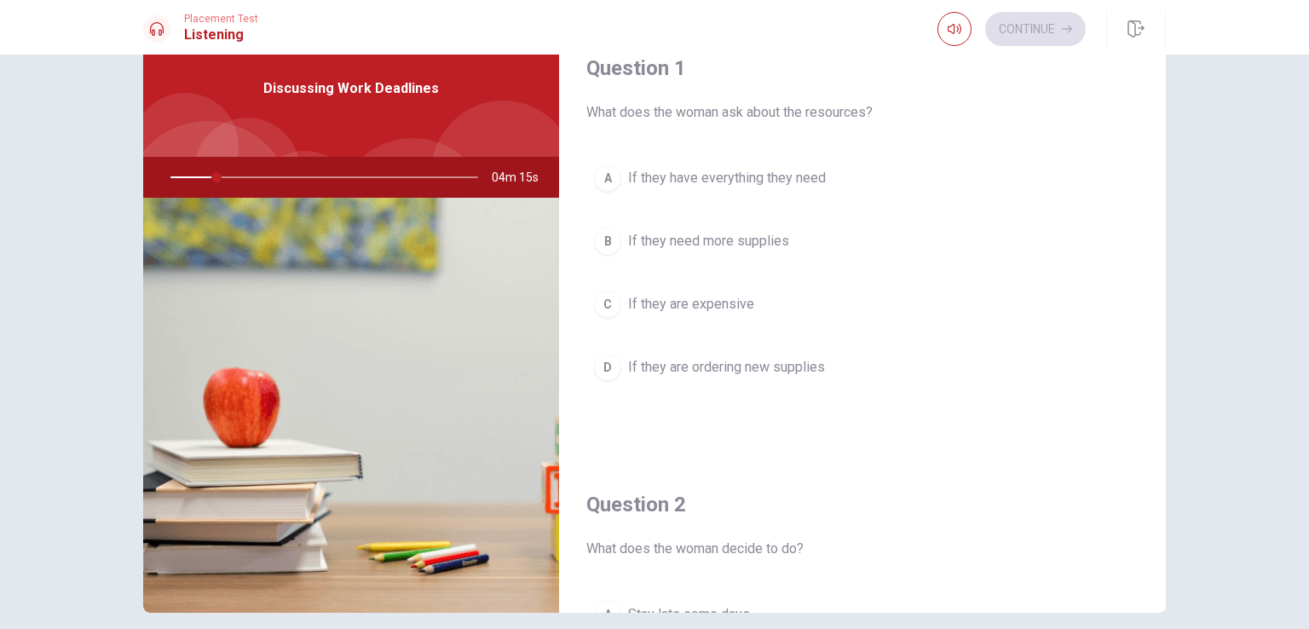
scroll to position [72, 0]
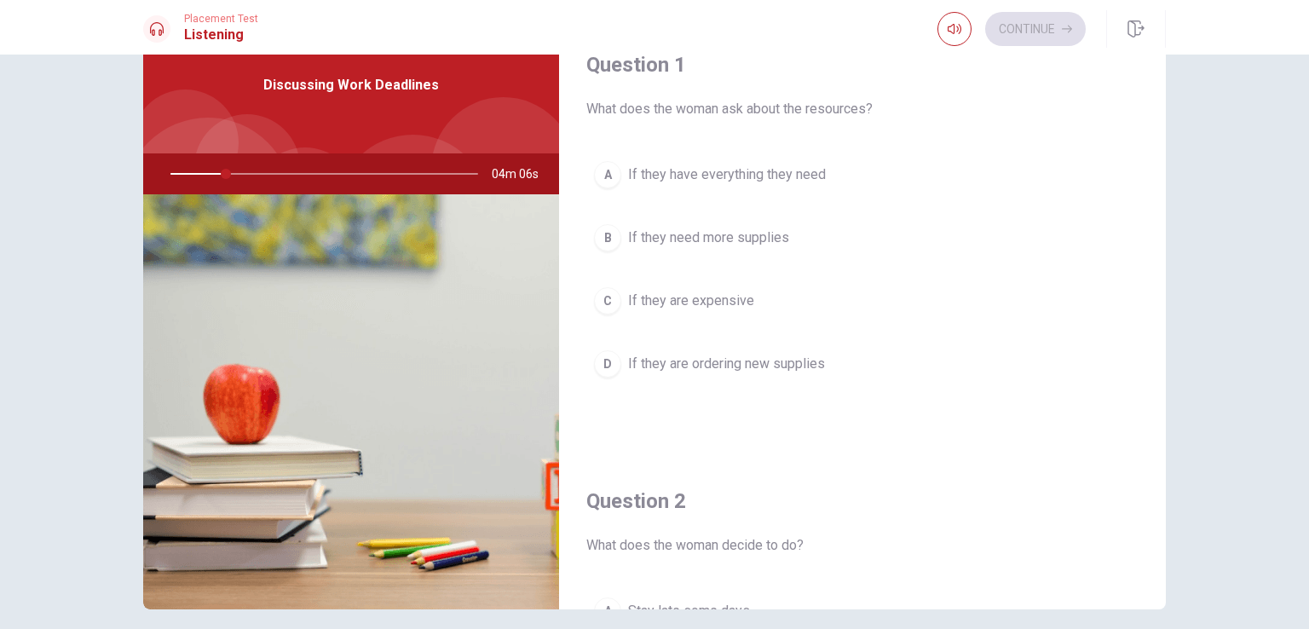
click at [174, 170] on div at bounding box center [321, 173] width 342 height 41
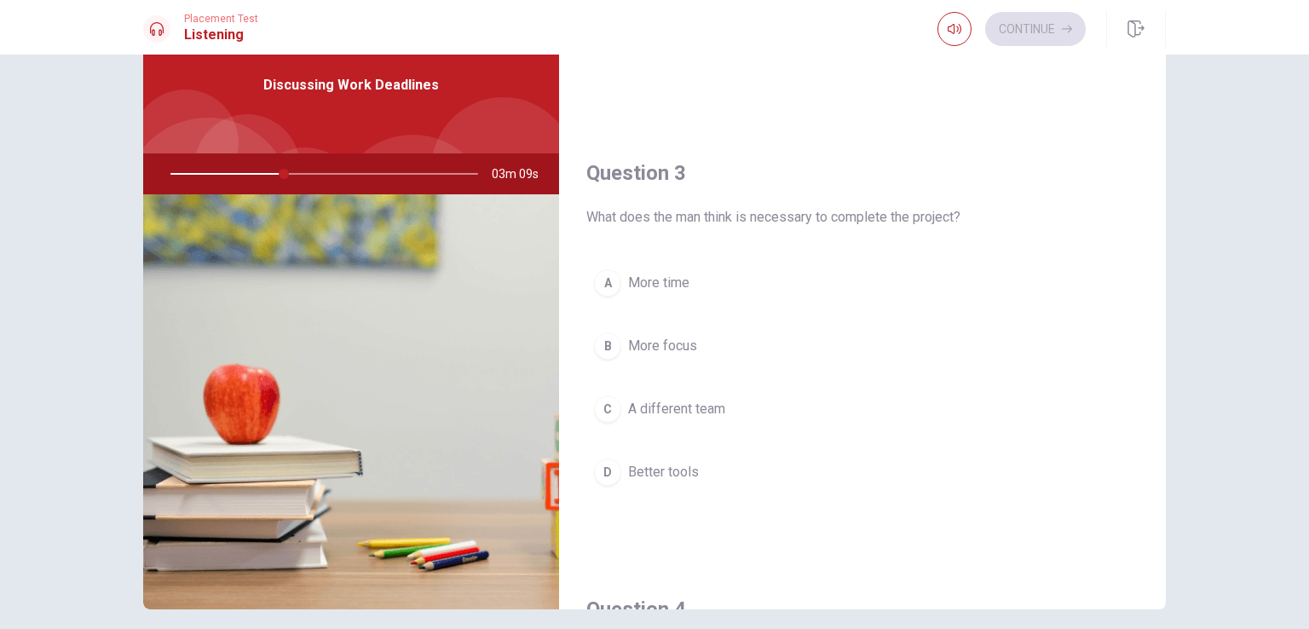
scroll to position [762, 0]
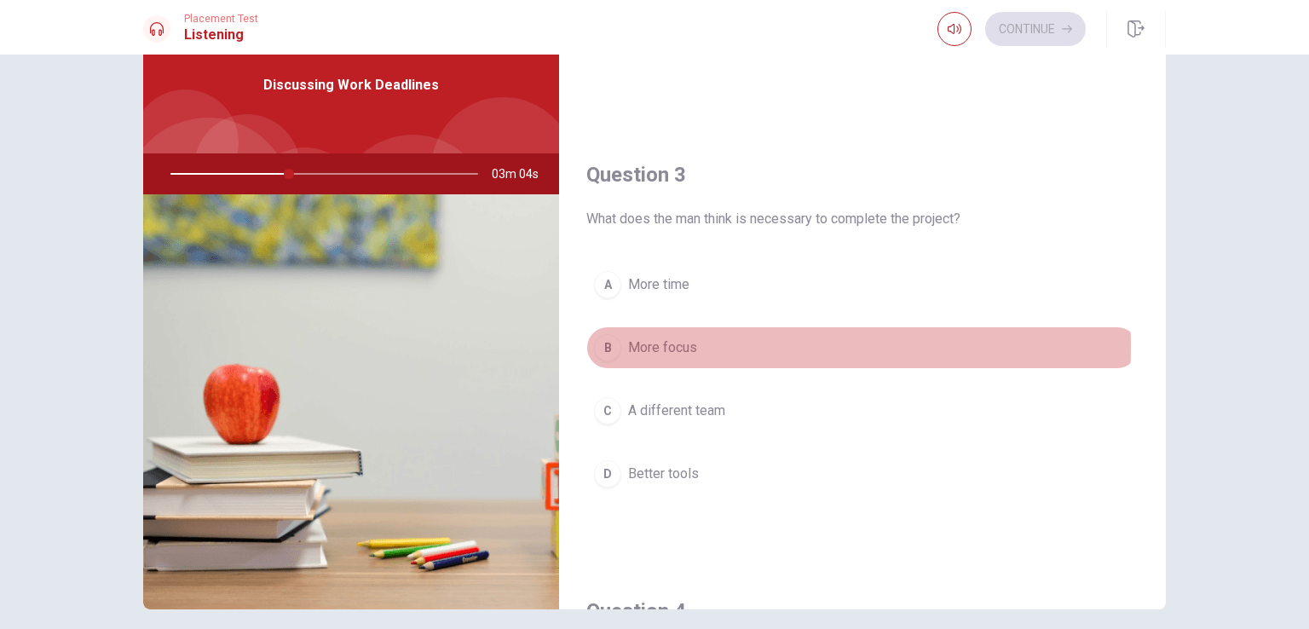
click at [642, 342] on span "More focus" at bounding box center [662, 347] width 69 height 20
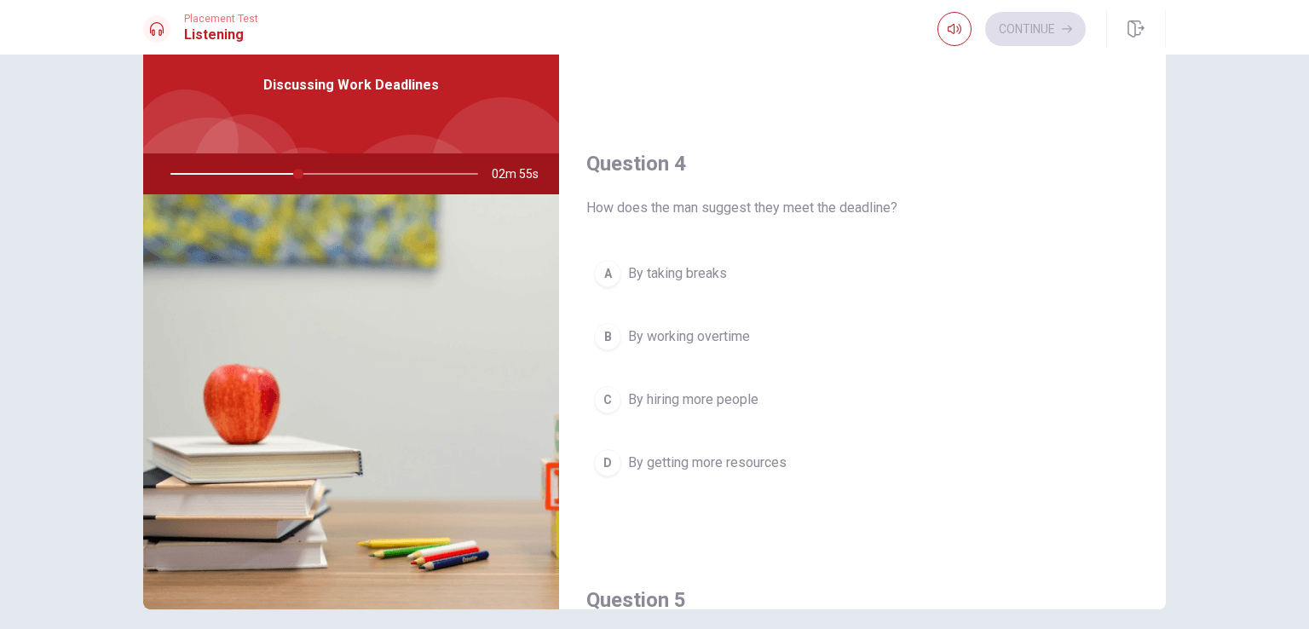
scroll to position [1251, 0]
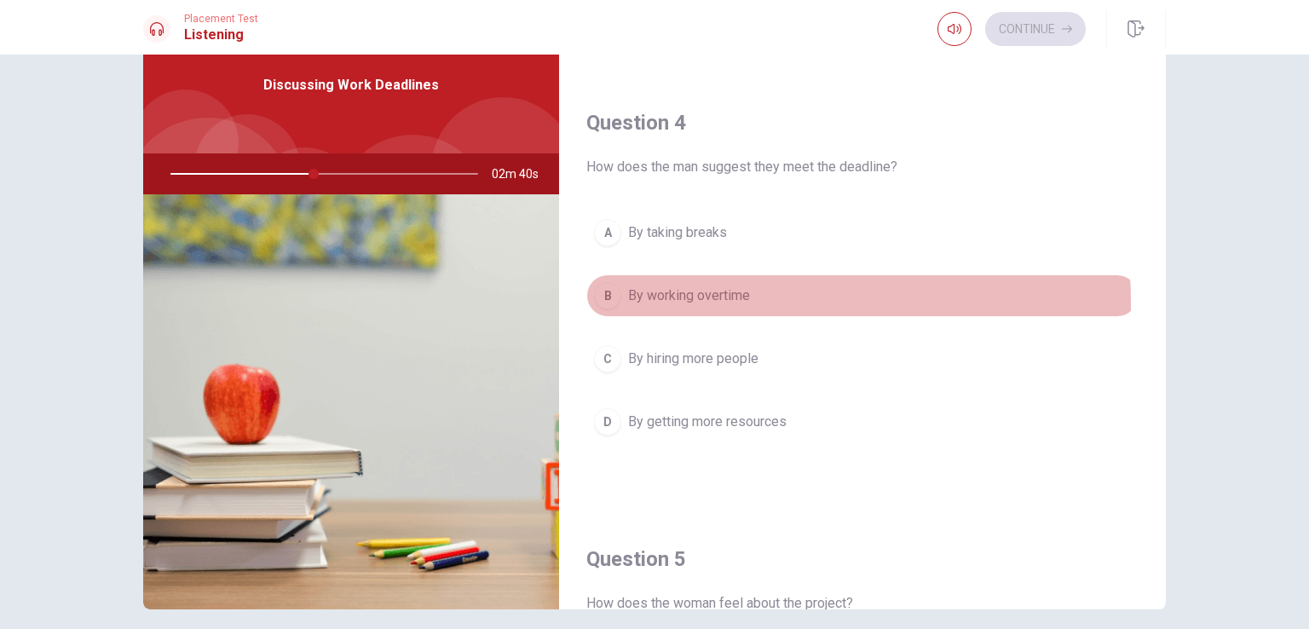
click at [677, 296] on span "By working overtime" at bounding box center [689, 295] width 122 height 20
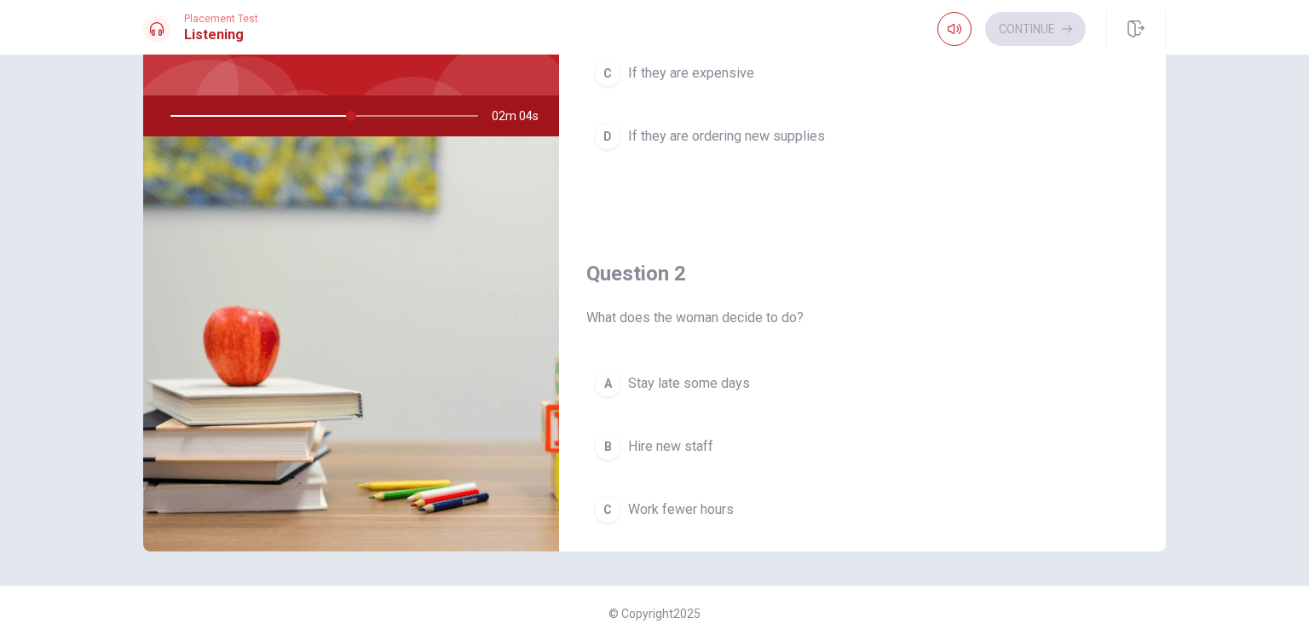
scroll to position [235, 0]
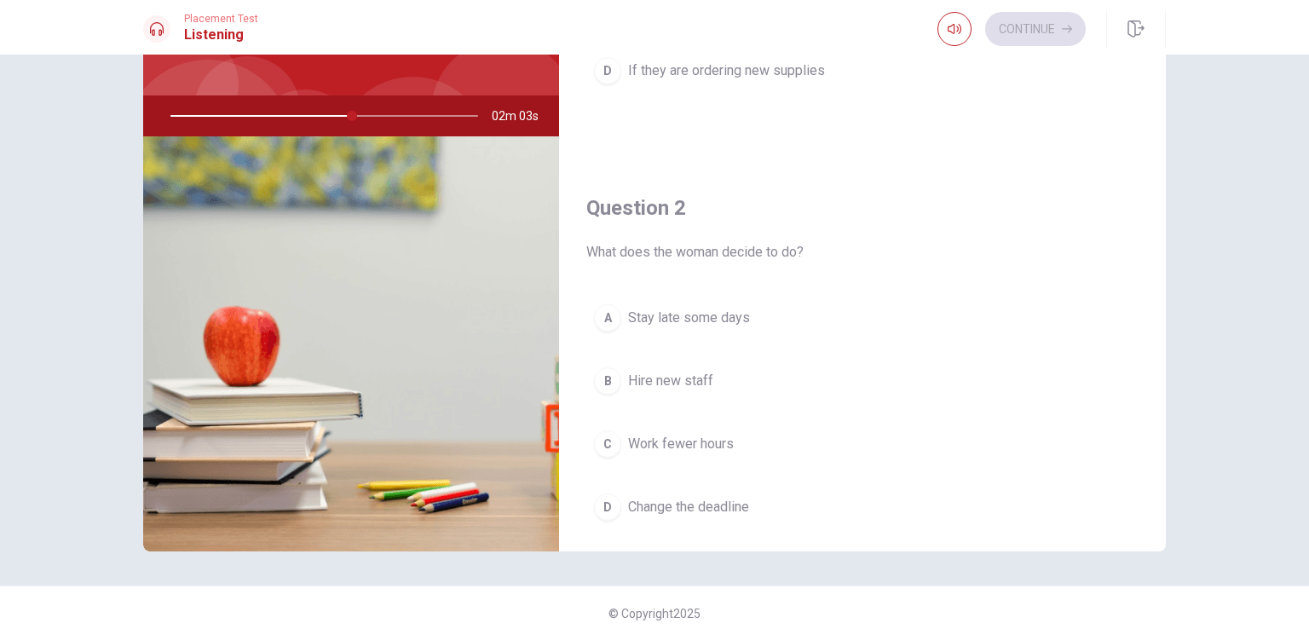
click at [244, 116] on div at bounding box center [321, 115] width 342 height 41
click at [303, 115] on div at bounding box center [321, 115] width 342 height 41
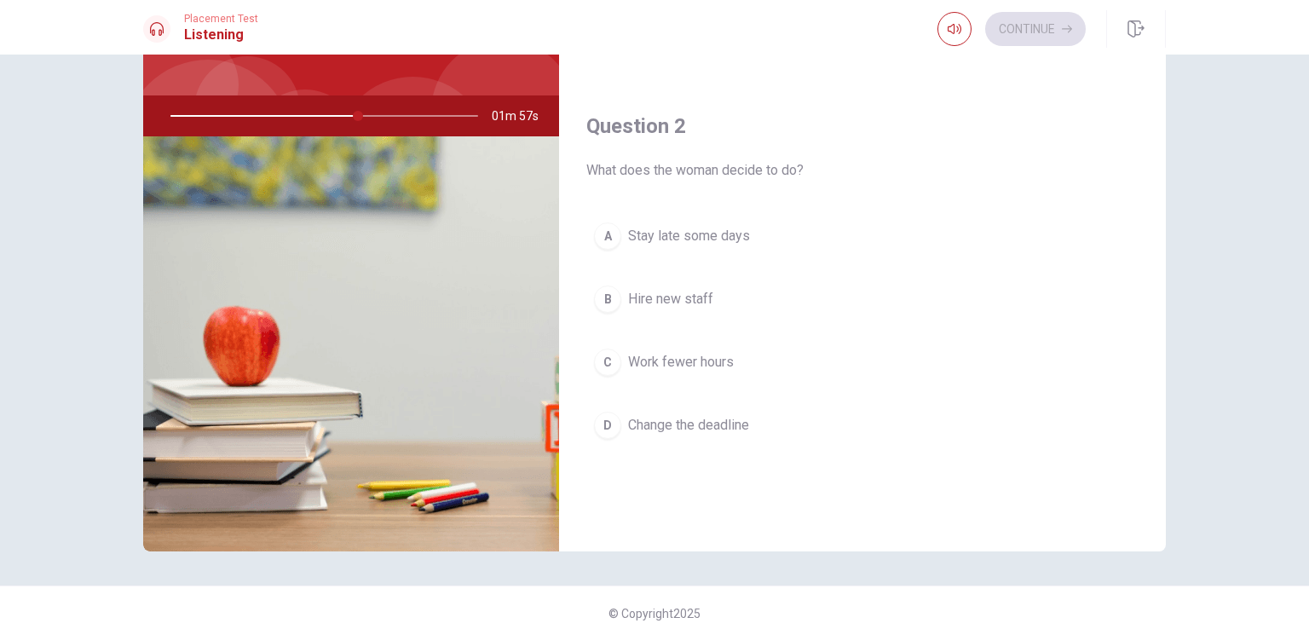
scroll to position [319, 0]
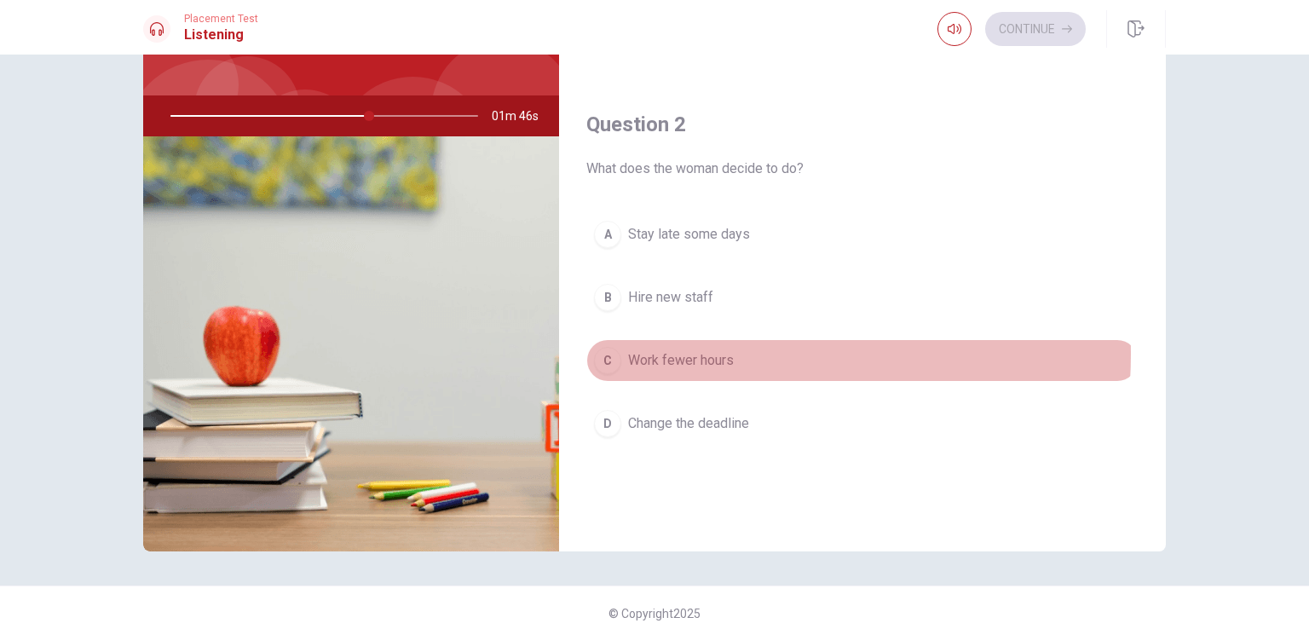
click at [672, 351] on span "Work fewer hours" at bounding box center [681, 360] width 106 height 20
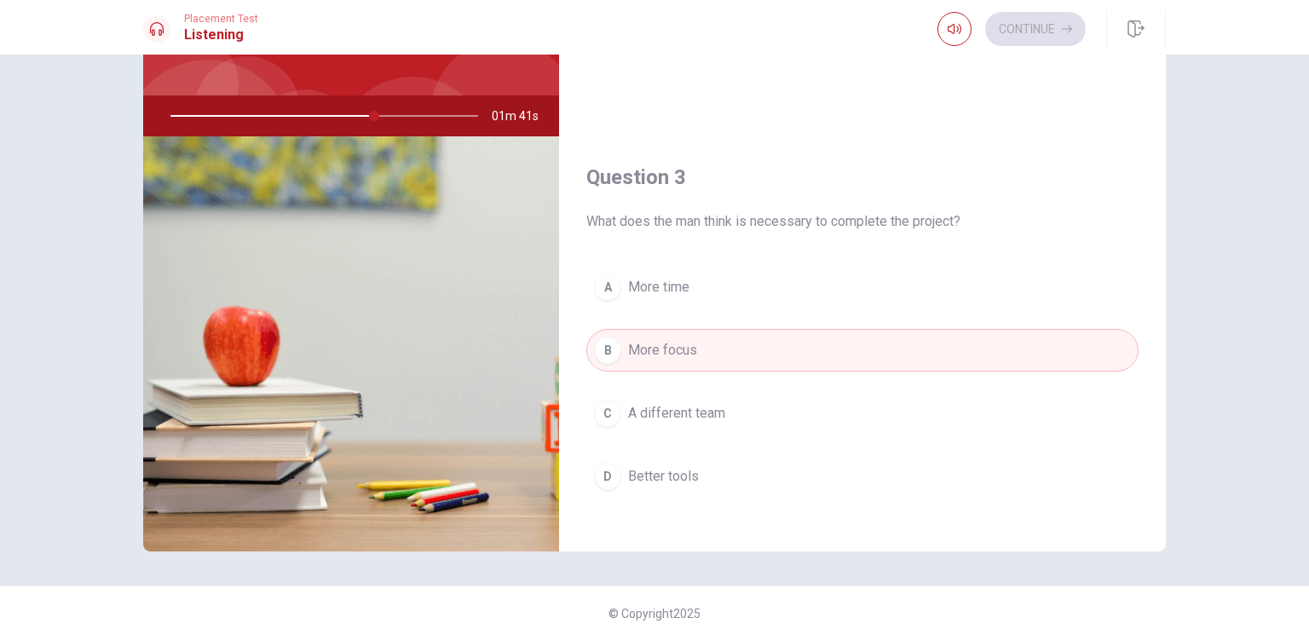
scroll to position [719, 0]
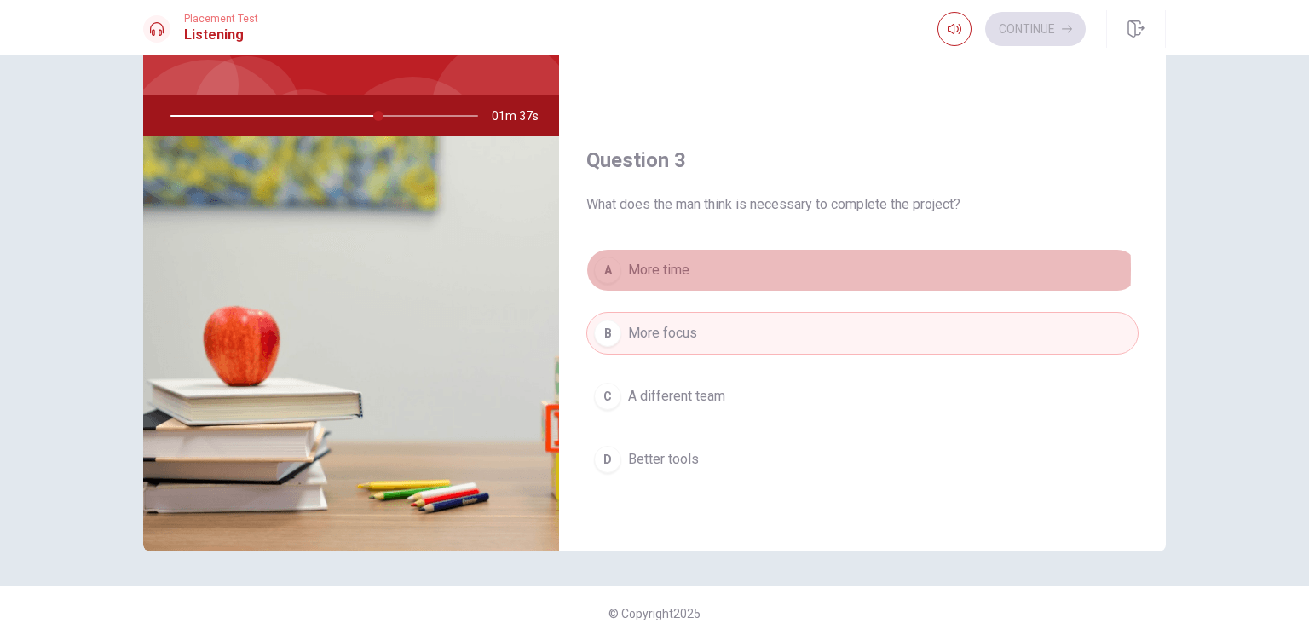
click at [706, 267] on button "A More time" at bounding box center [862, 270] width 552 height 43
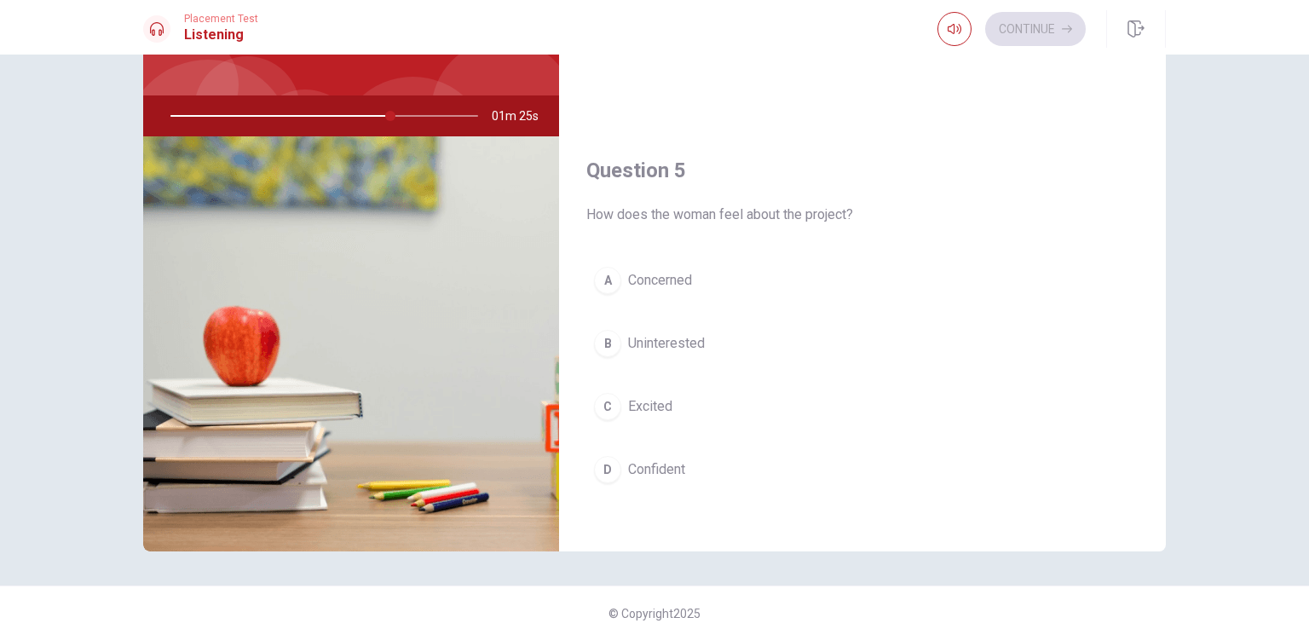
scroll to position [1581, 0]
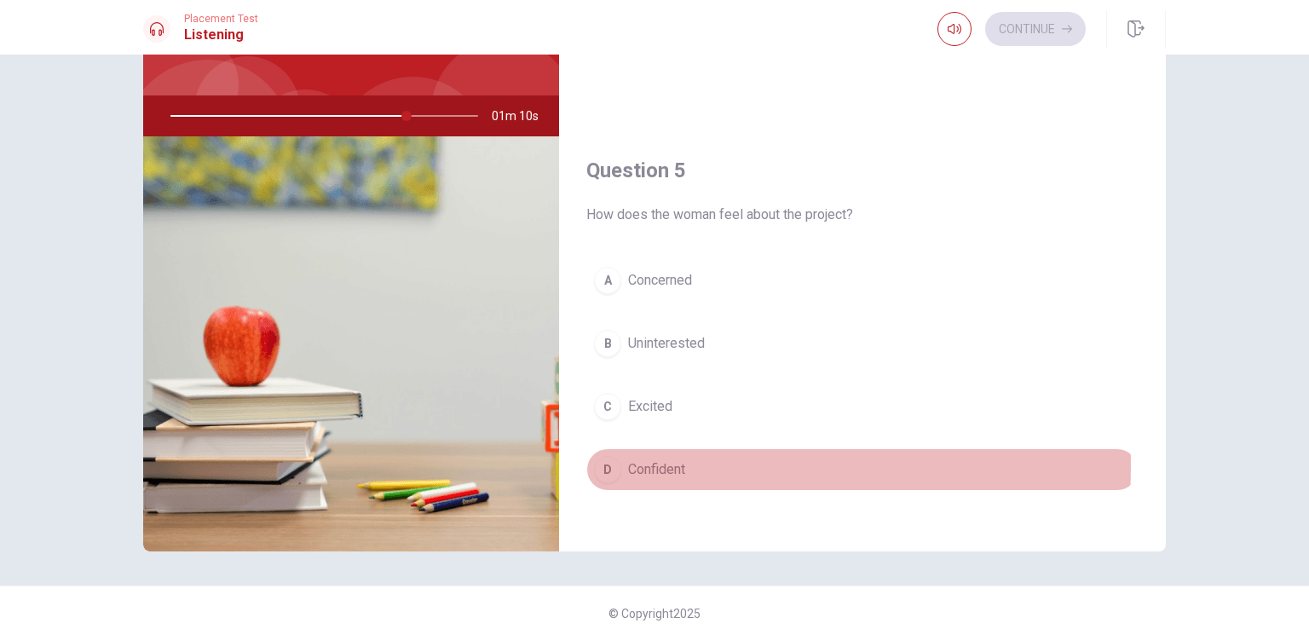
click at [617, 457] on button "D Confident" at bounding box center [862, 469] width 552 height 43
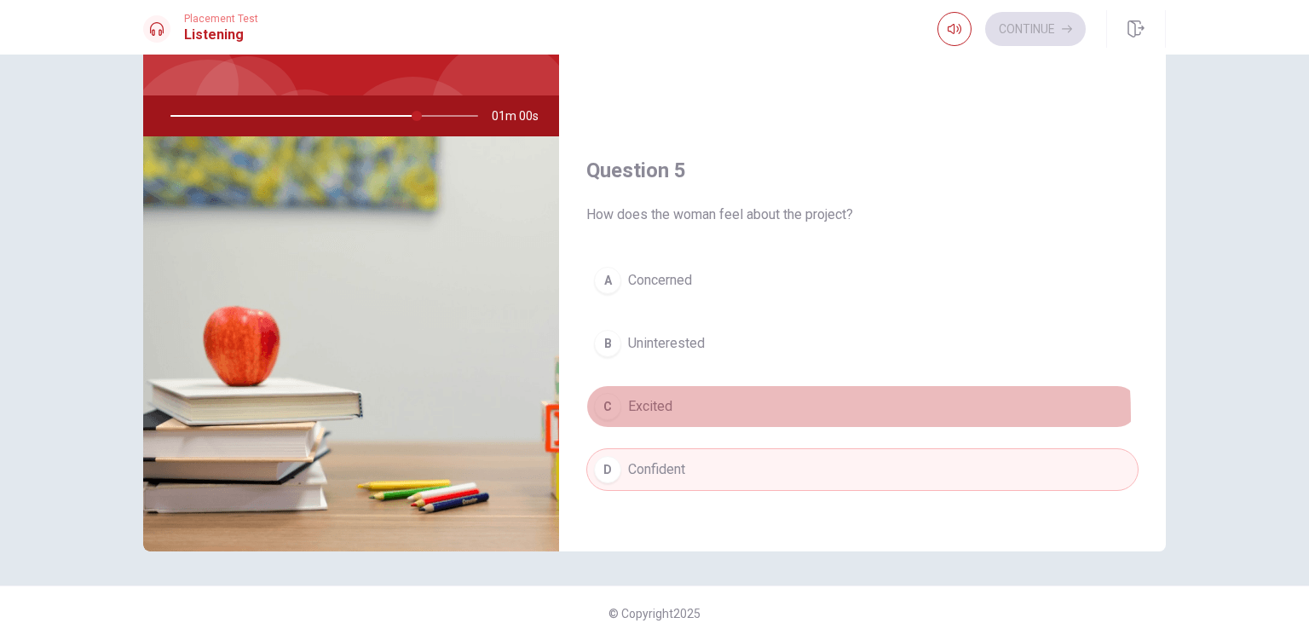
click at [661, 410] on button "C Excited" at bounding box center [862, 406] width 552 height 43
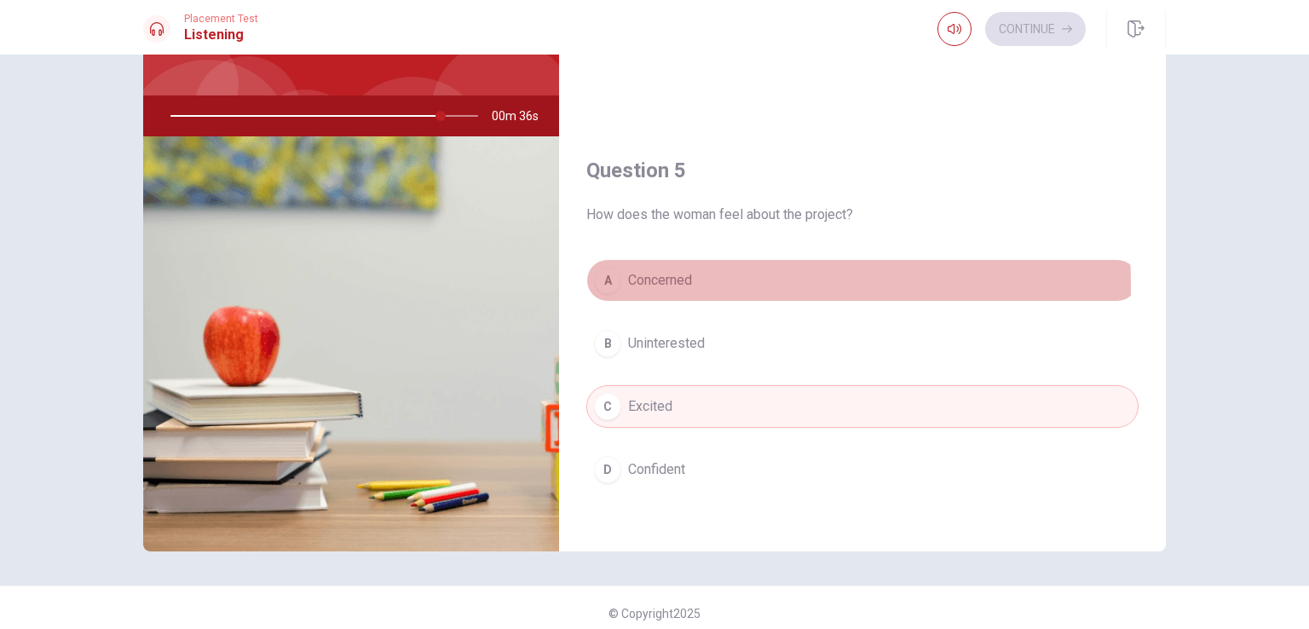
click at [668, 279] on span "Concerned" at bounding box center [660, 280] width 64 height 20
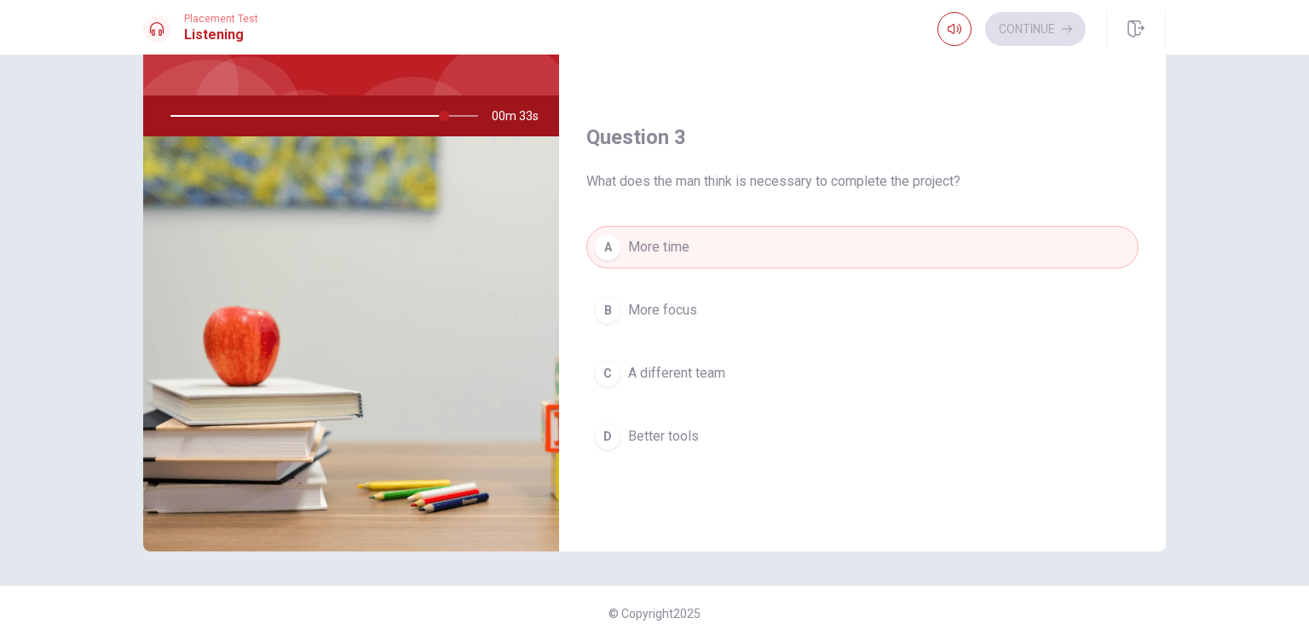
scroll to position [736, 0]
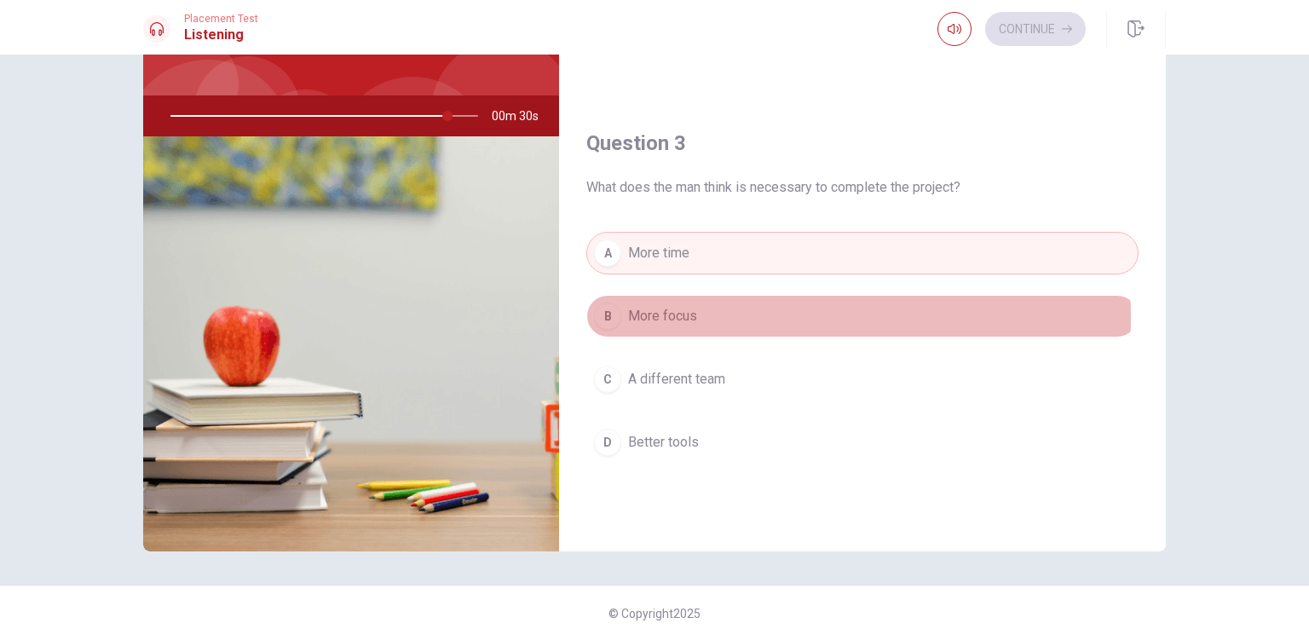
click at [729, 313] on button "B More focus" at bounding box center [862, 316] width 552 height 43
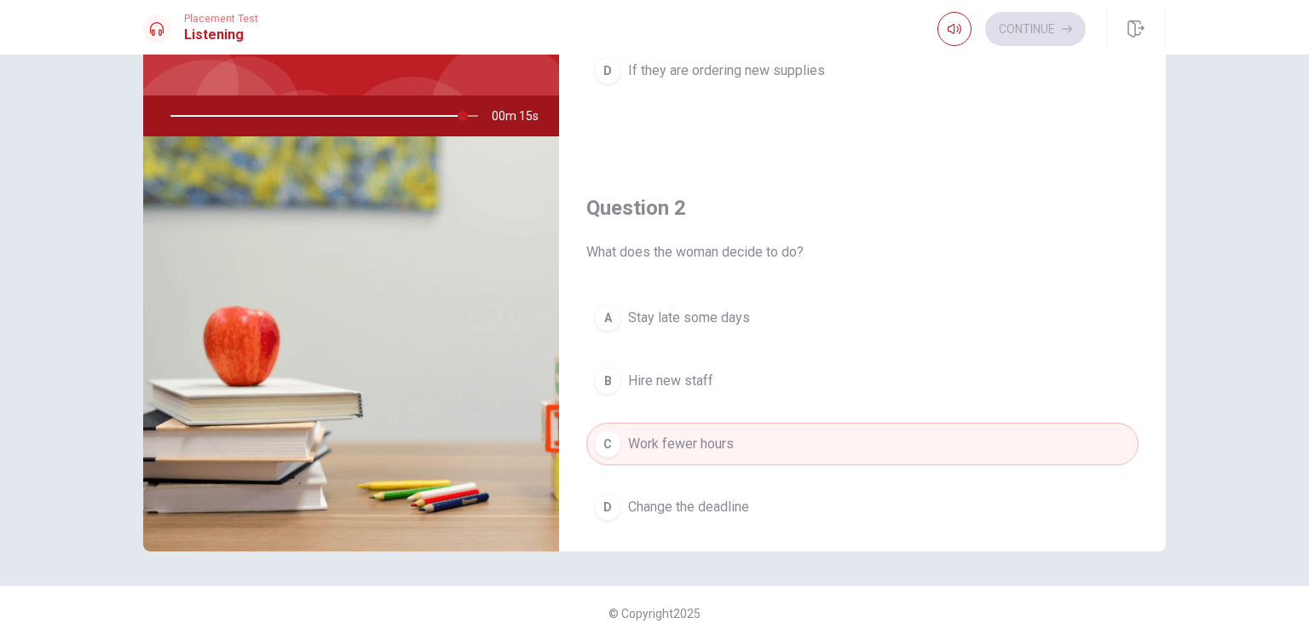
scroll to position [242, 0]
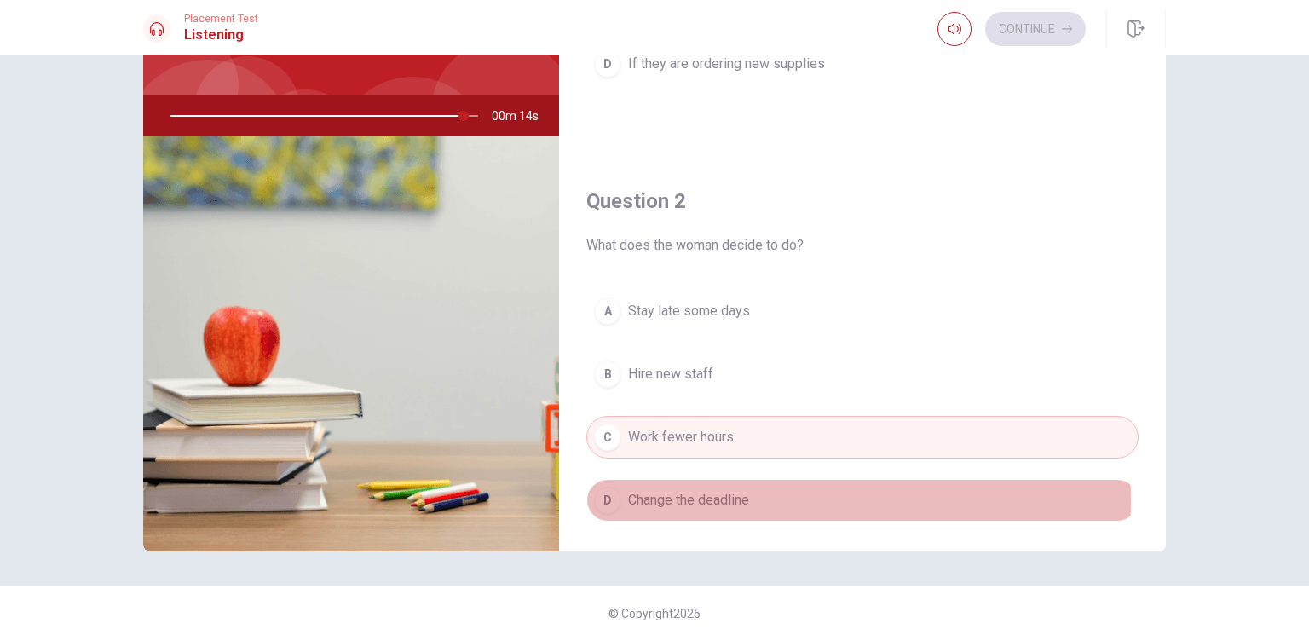
click at [674, 498] on span "Change the deadline" at bounding box center [688, 500] width 121 height 20
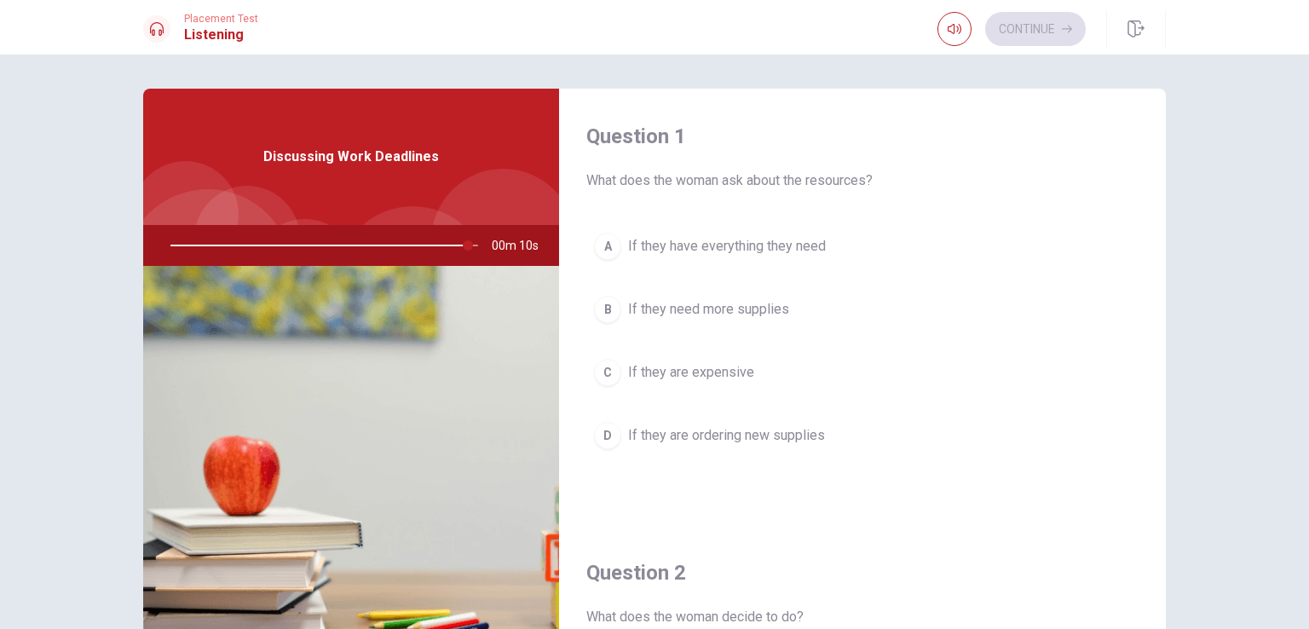
scroll to position [0, 0]
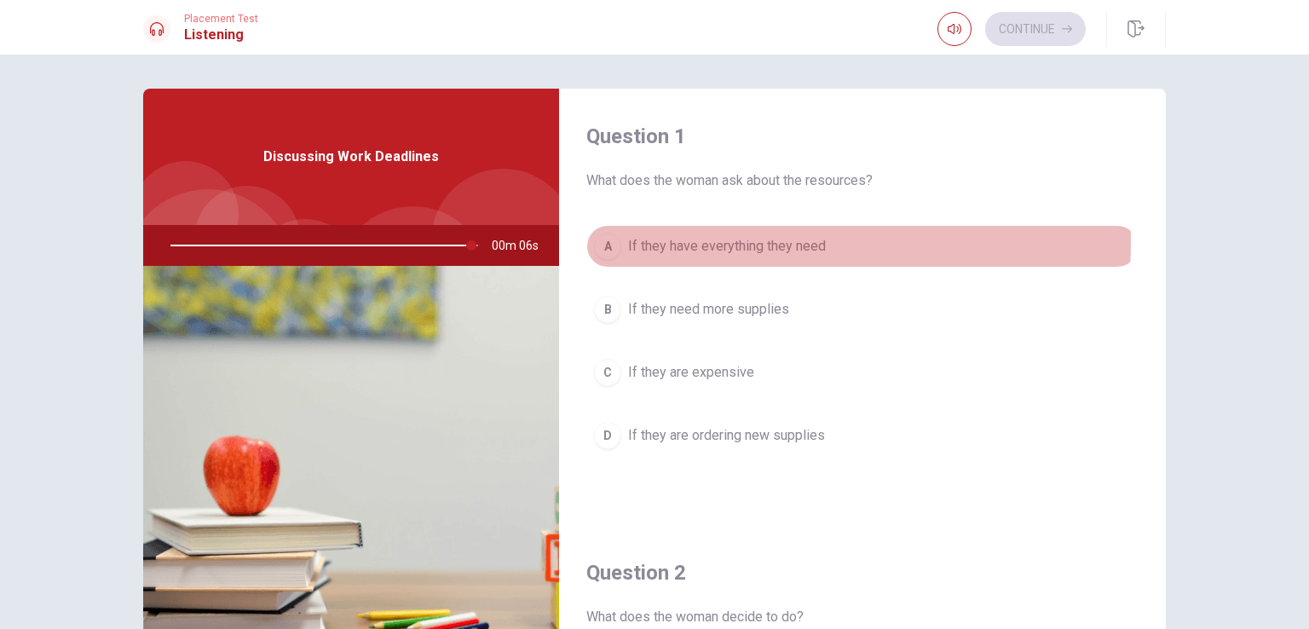
click at [700, 240] on span "If they have everything they need" at bounding box center [727, 246] width 198 height 20
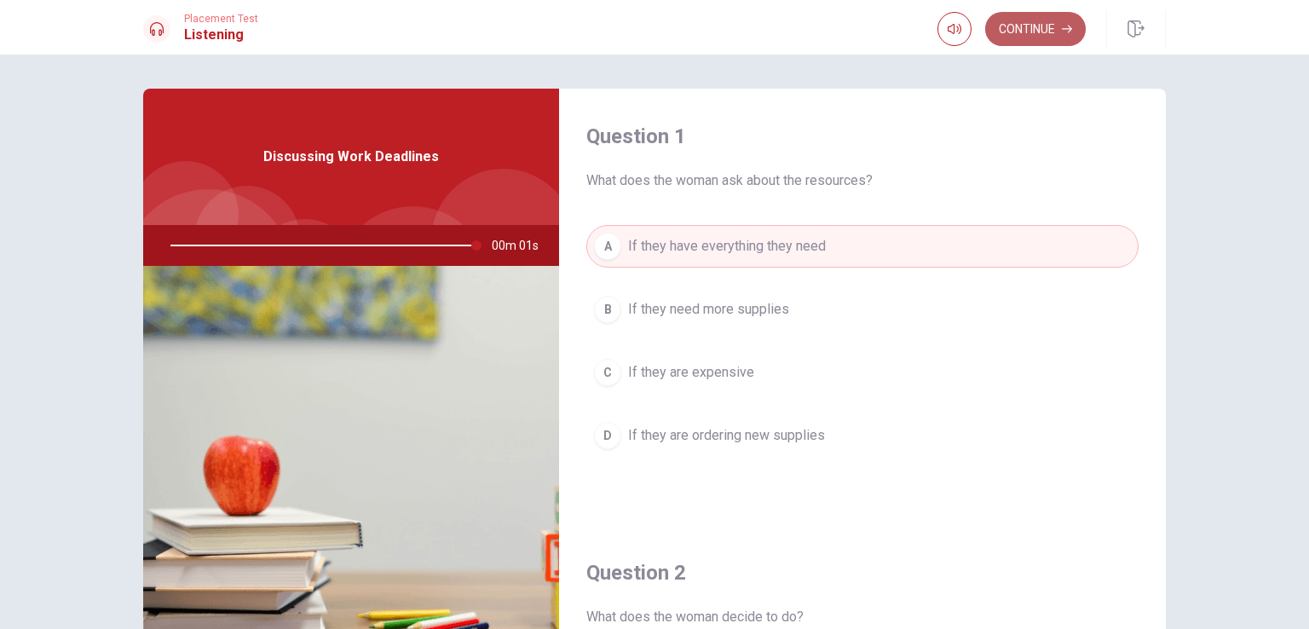
click at [1000, 26] on button "Continue" at bounding box center [1035, 29] width 101 height 34
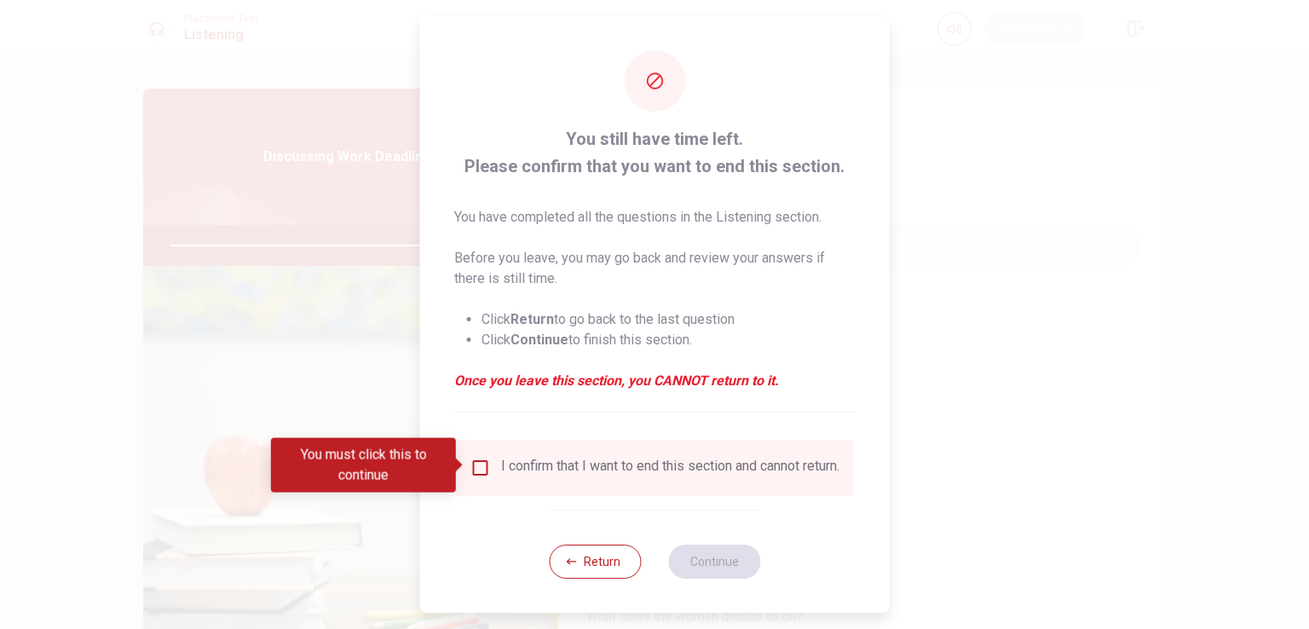
type input "0"
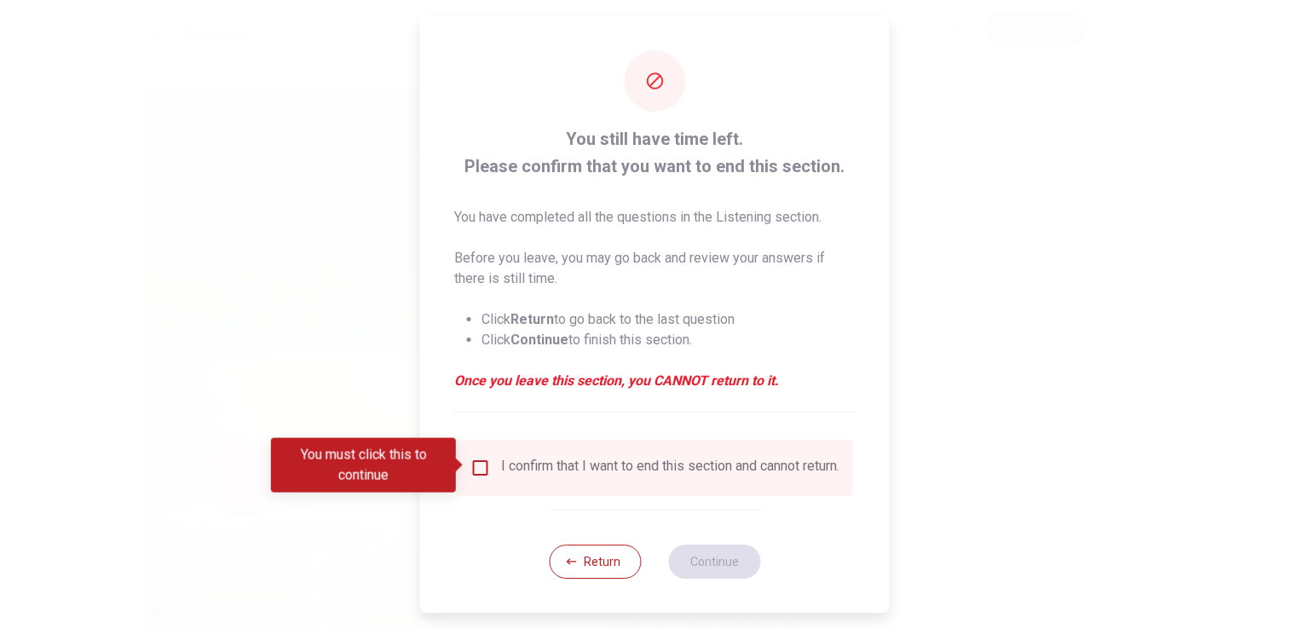
click at [475, 464] on input "You must click this to continue" at bounding box center [480, 467] width 20 height 20
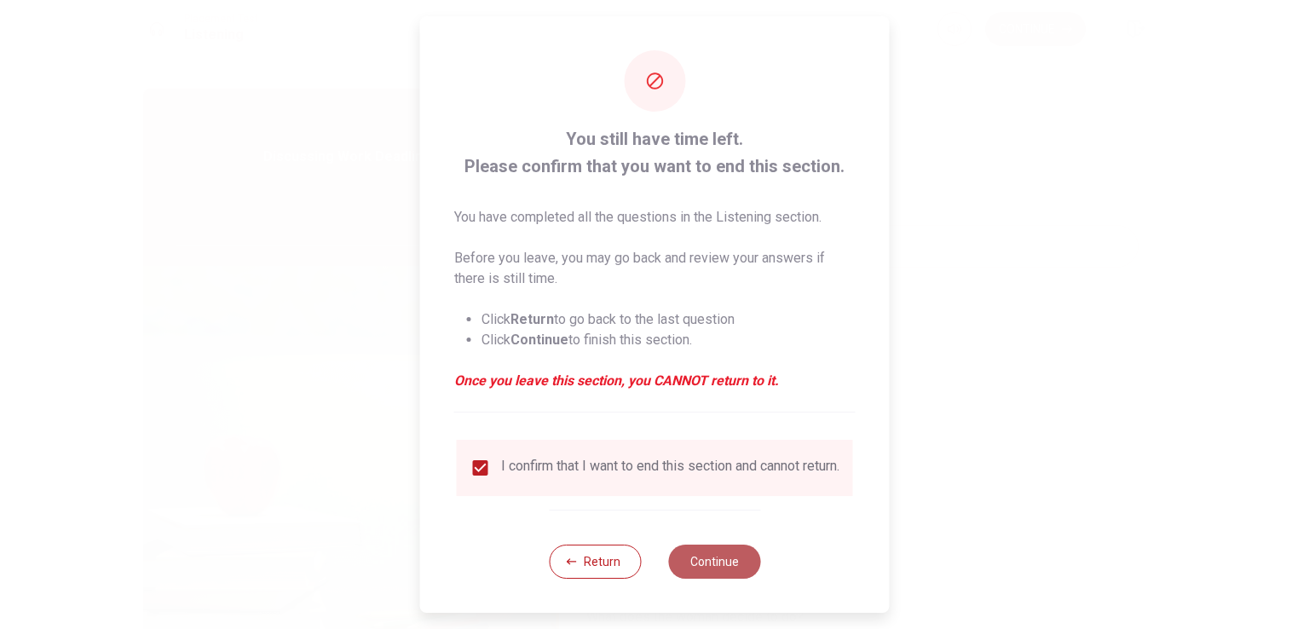
click at [715, 563] on button "Continue" at bounding box center [714, 561] width 92 height 34
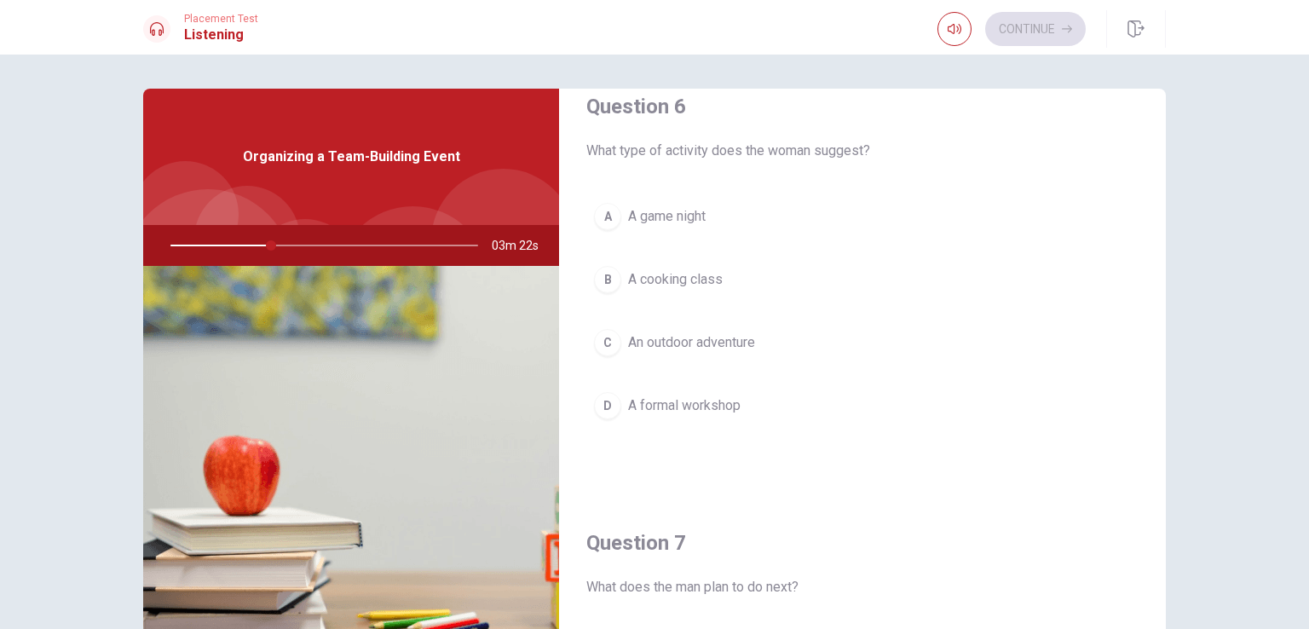
scroll to position [31, 0]
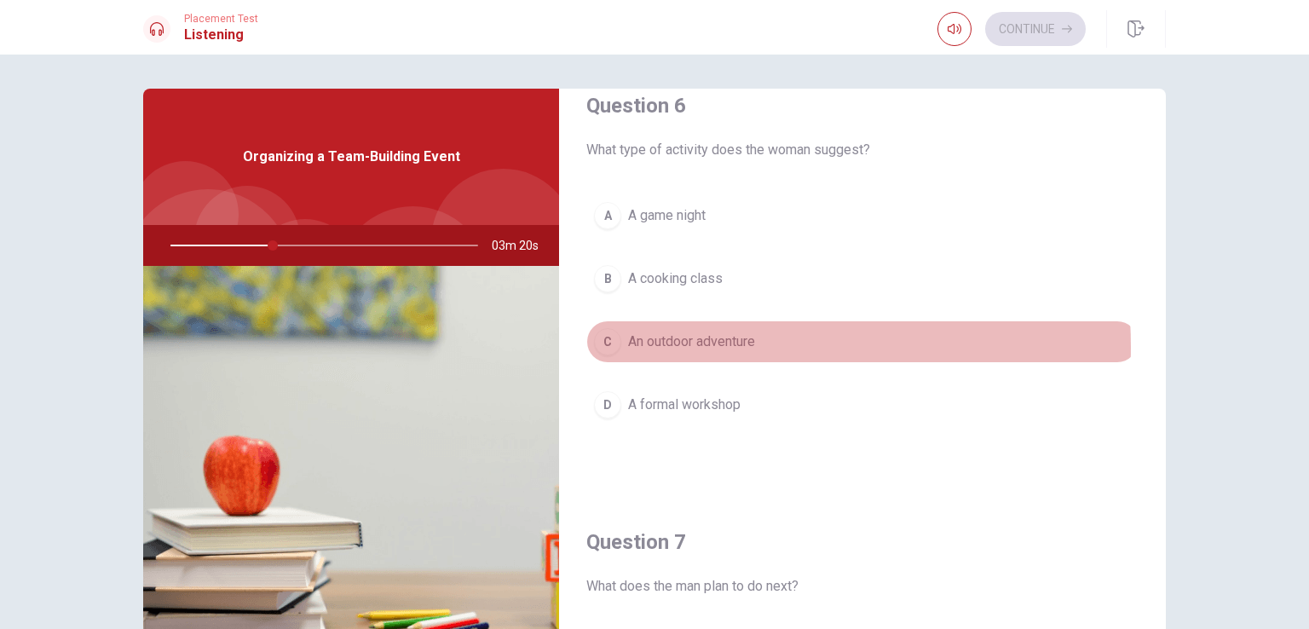
click at [687, 345] on span "An outdoor adventure" at bounding box center [691, 341] width 127 height 20
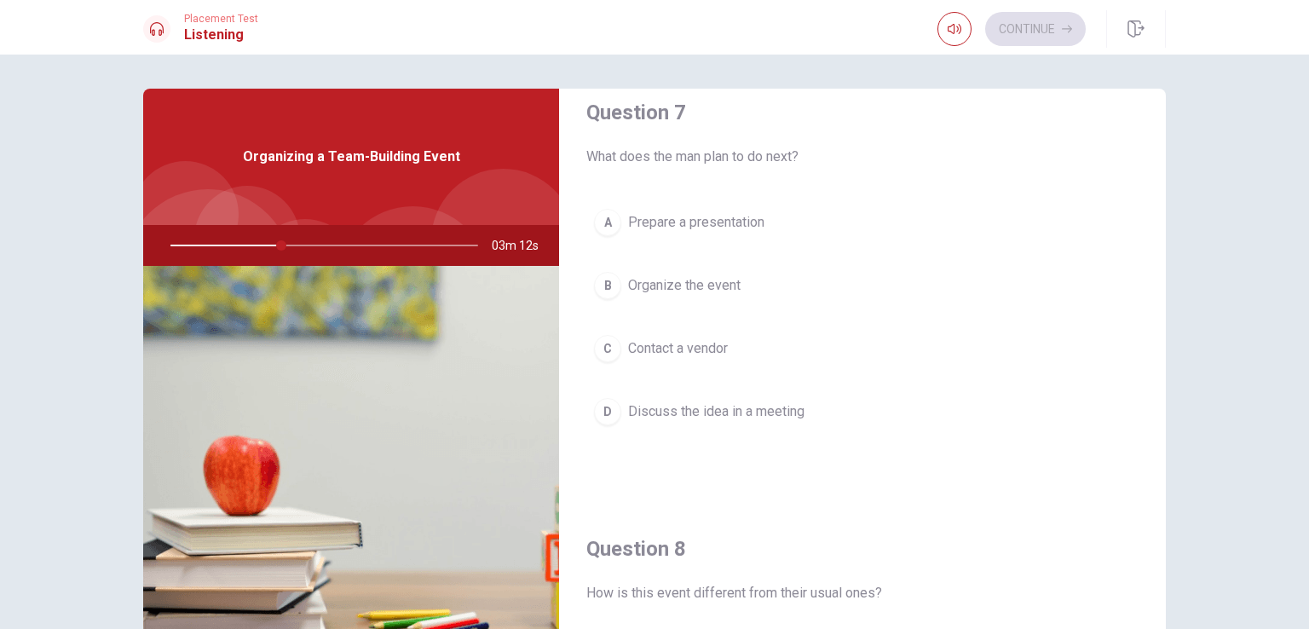
scroll to position [460, 0]
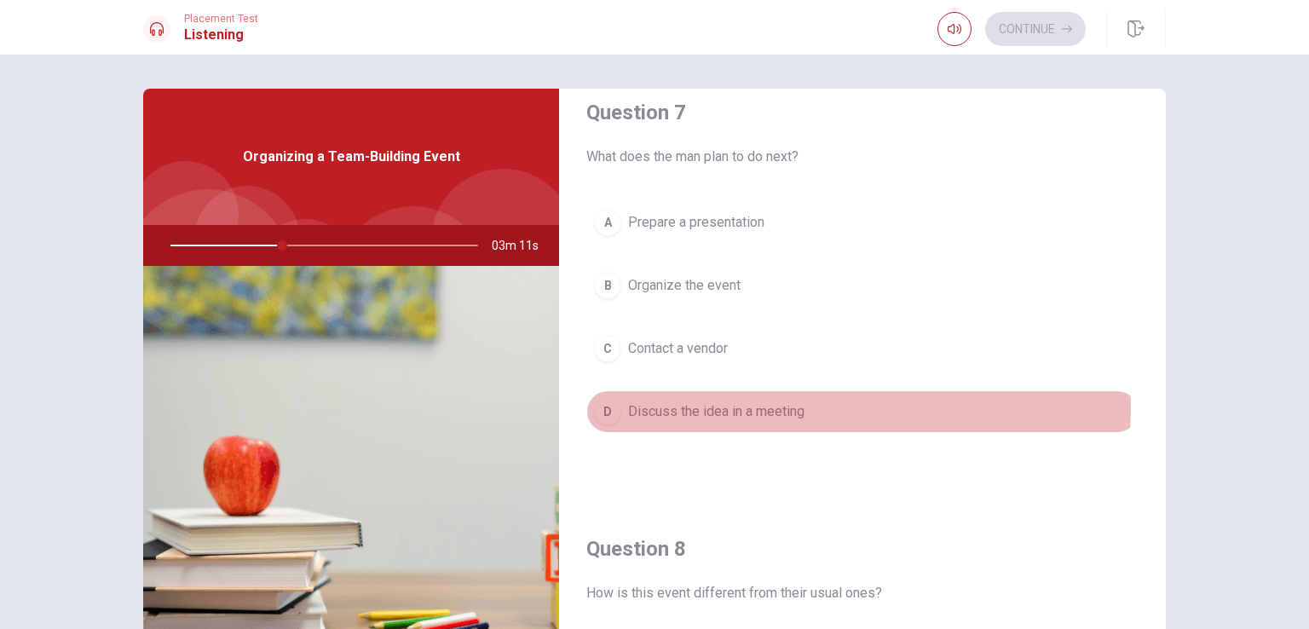
click at [774, 403] on span "Discuss the idea in a meeting" at bounding box center [716, 411] width 176 height 20
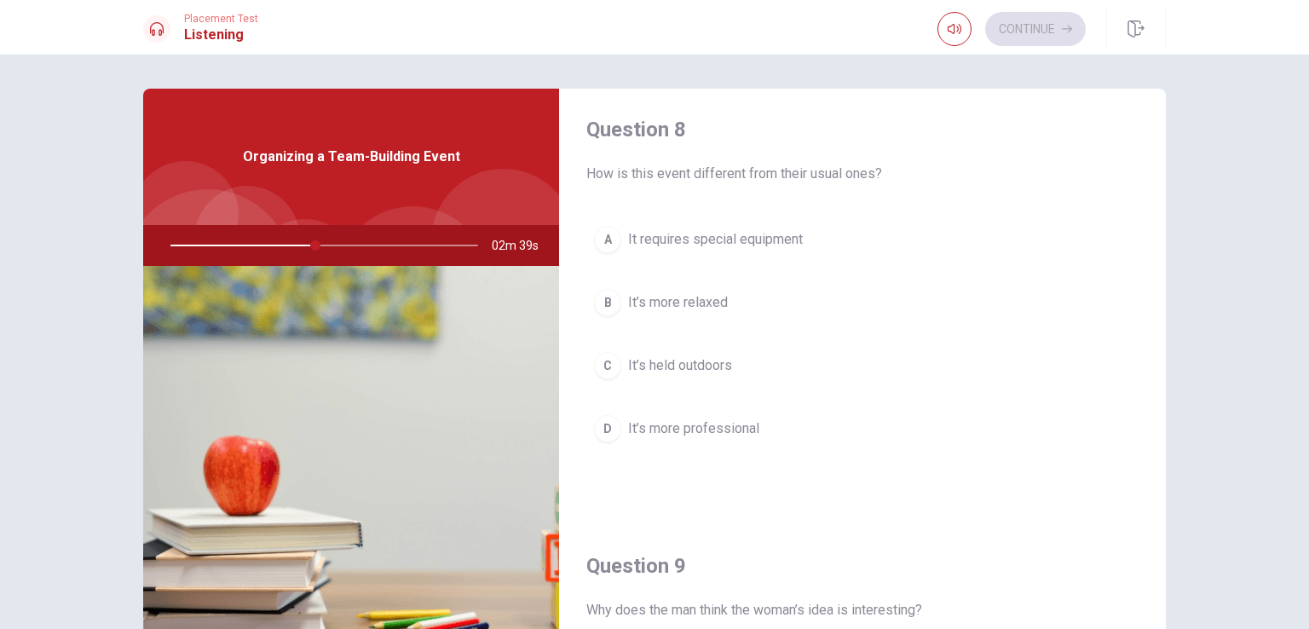
scroll to position [882, 0]
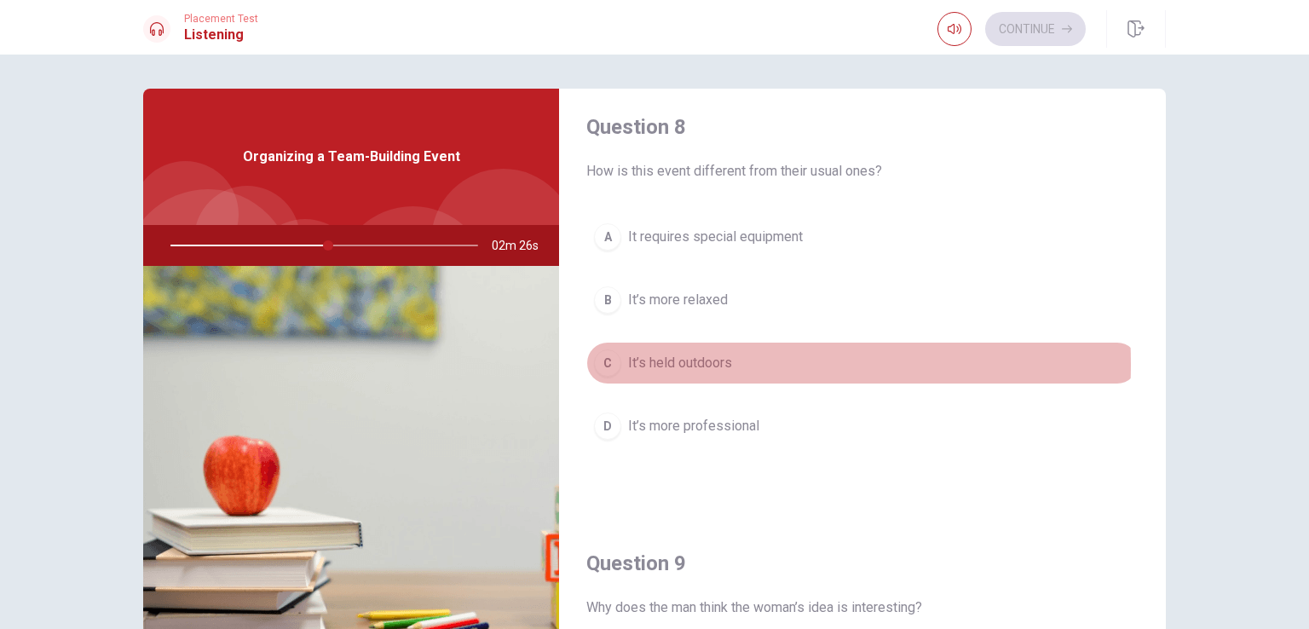
click at [671, 360] on span "It’s held outdoors" at bounding box center [680, 363] width 104 height 20
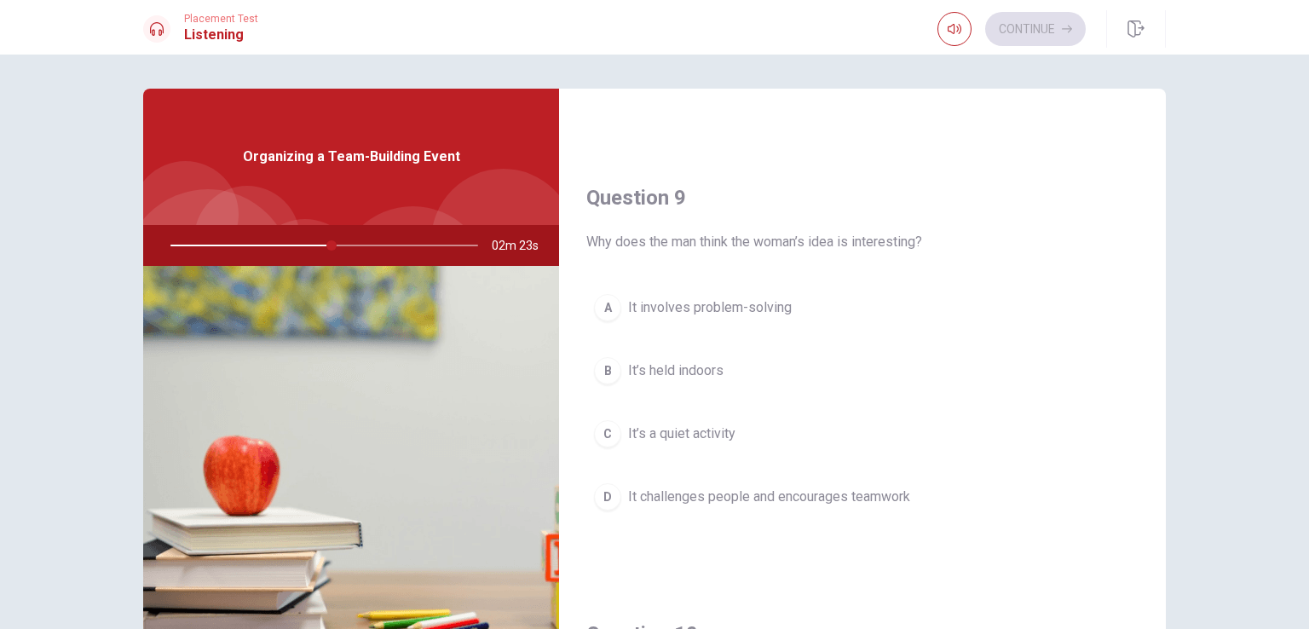
scroll to position [1253, 0]
click at [716, 494] on span "It challenges people and encourages teamwork" at bounding box center [769, 490] width 282 height 20
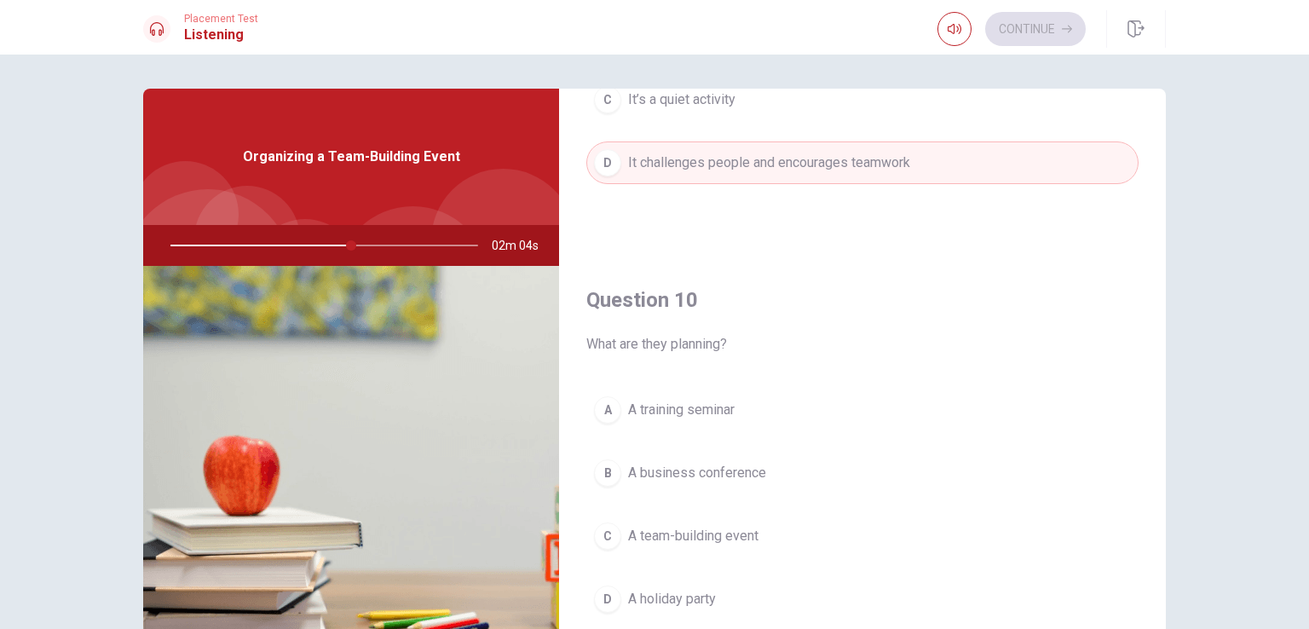
scroll to position [141, 0]
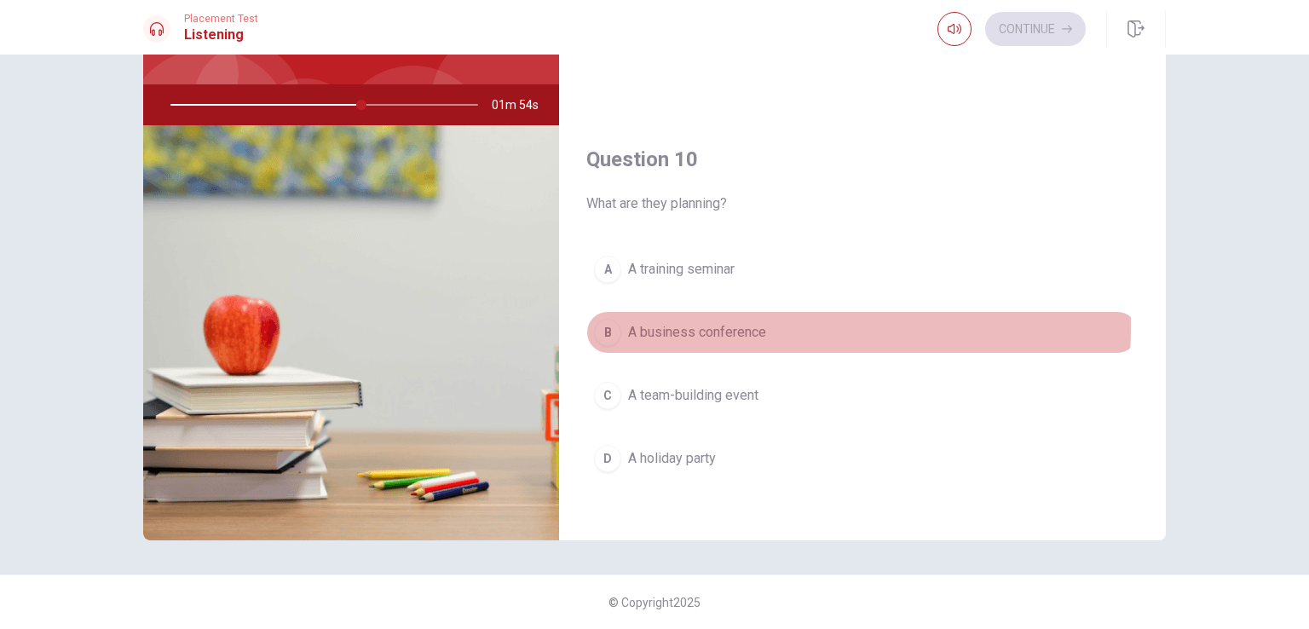
click at [738, 322] on span "A business conference" at bounding box center [697, 332] width 138 height 20
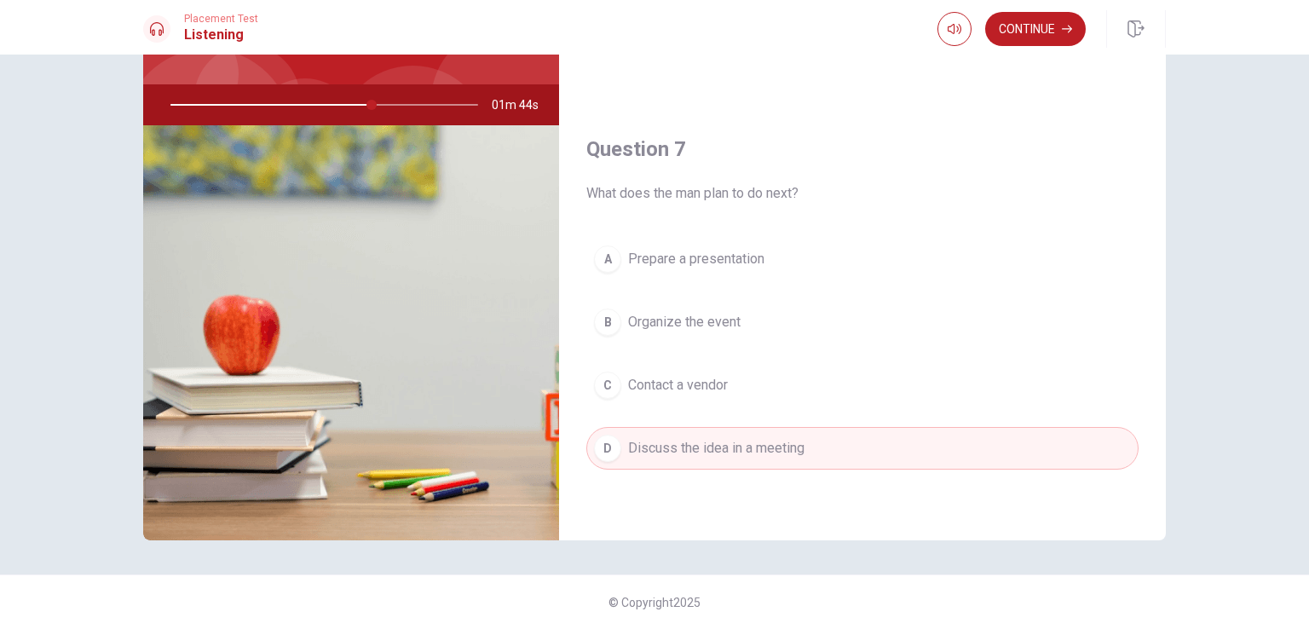
scroll to position [286, 0]
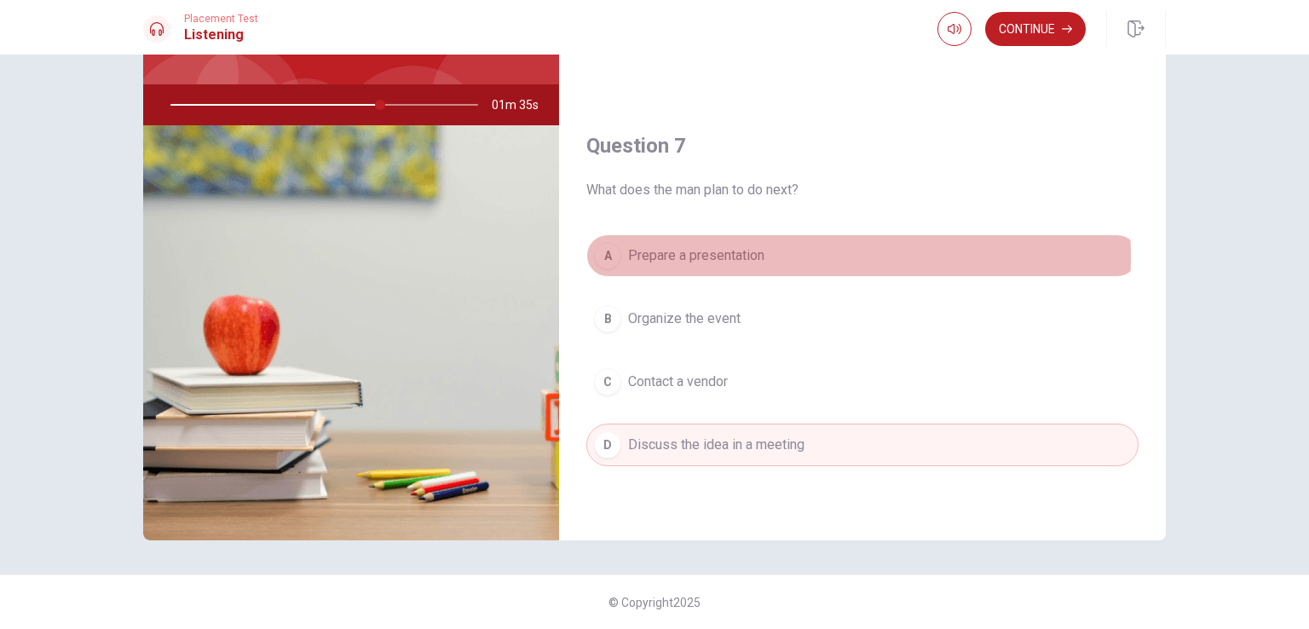
click at [742, 255] on span "Prepare a presentation" at bounding box center [696, 255] width 136 height 20
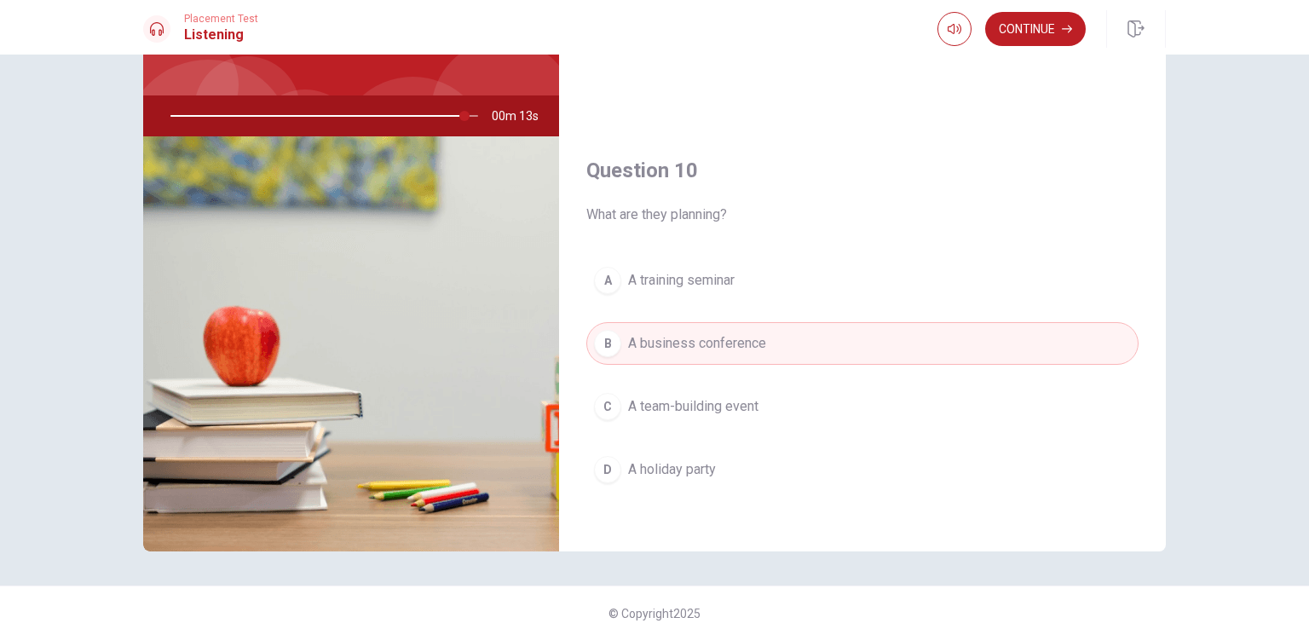
scroll to position [141, 0]
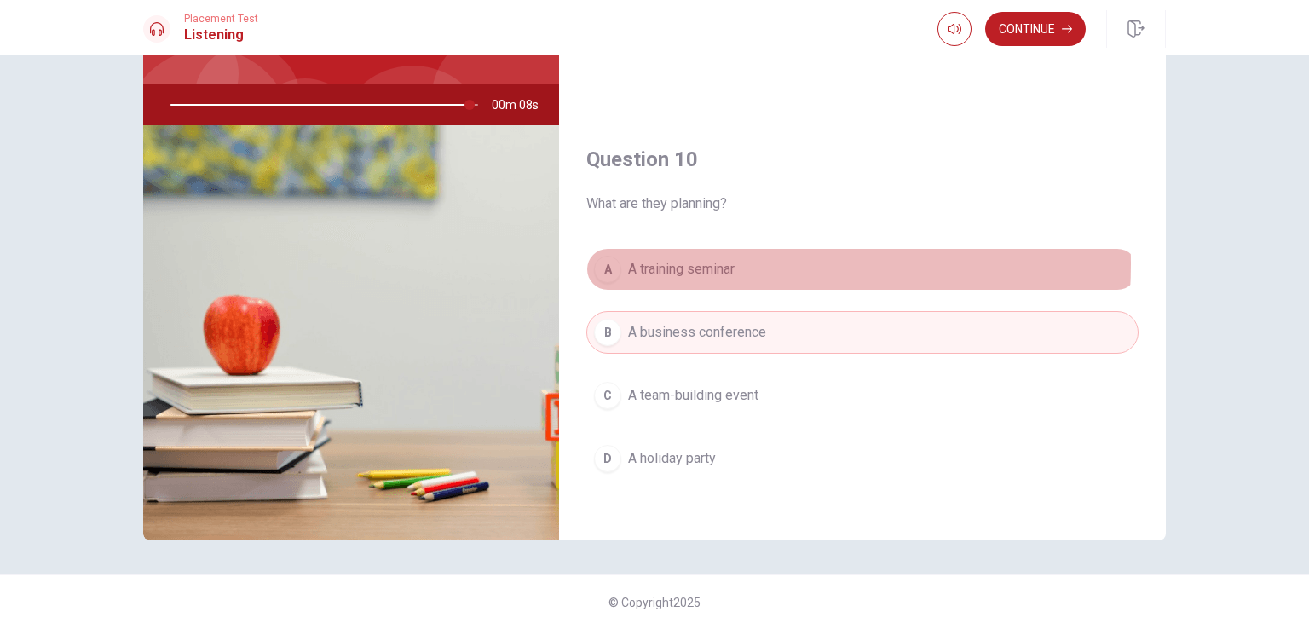
click at [692, 259] on span "A training seminar" at bounding box center [681, 269] width 106 height 20
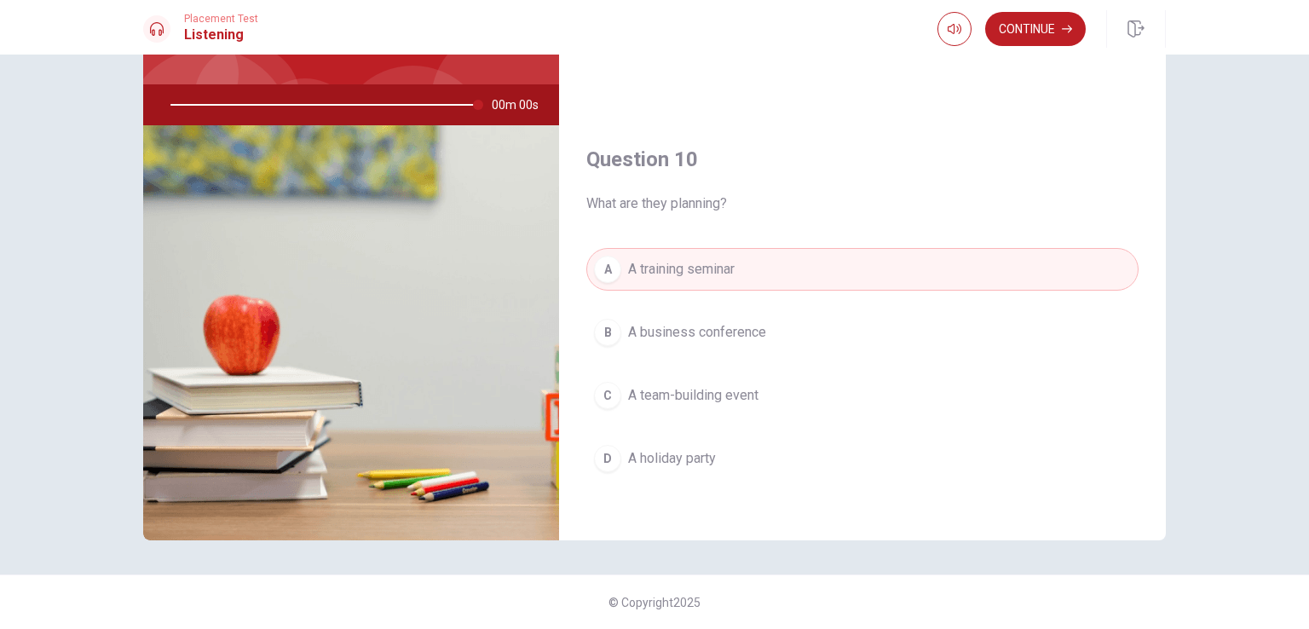
type input "0"
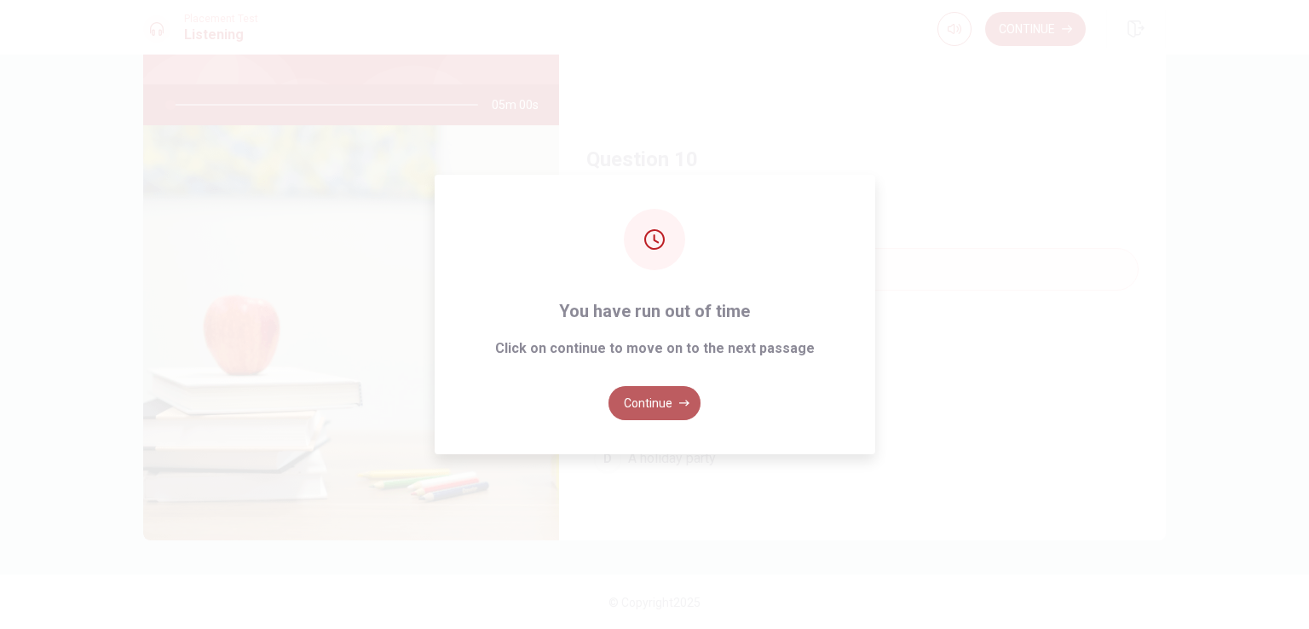
click at [663, 400] on button "Continue" at bounding box center [654, 403] width 92 height 34
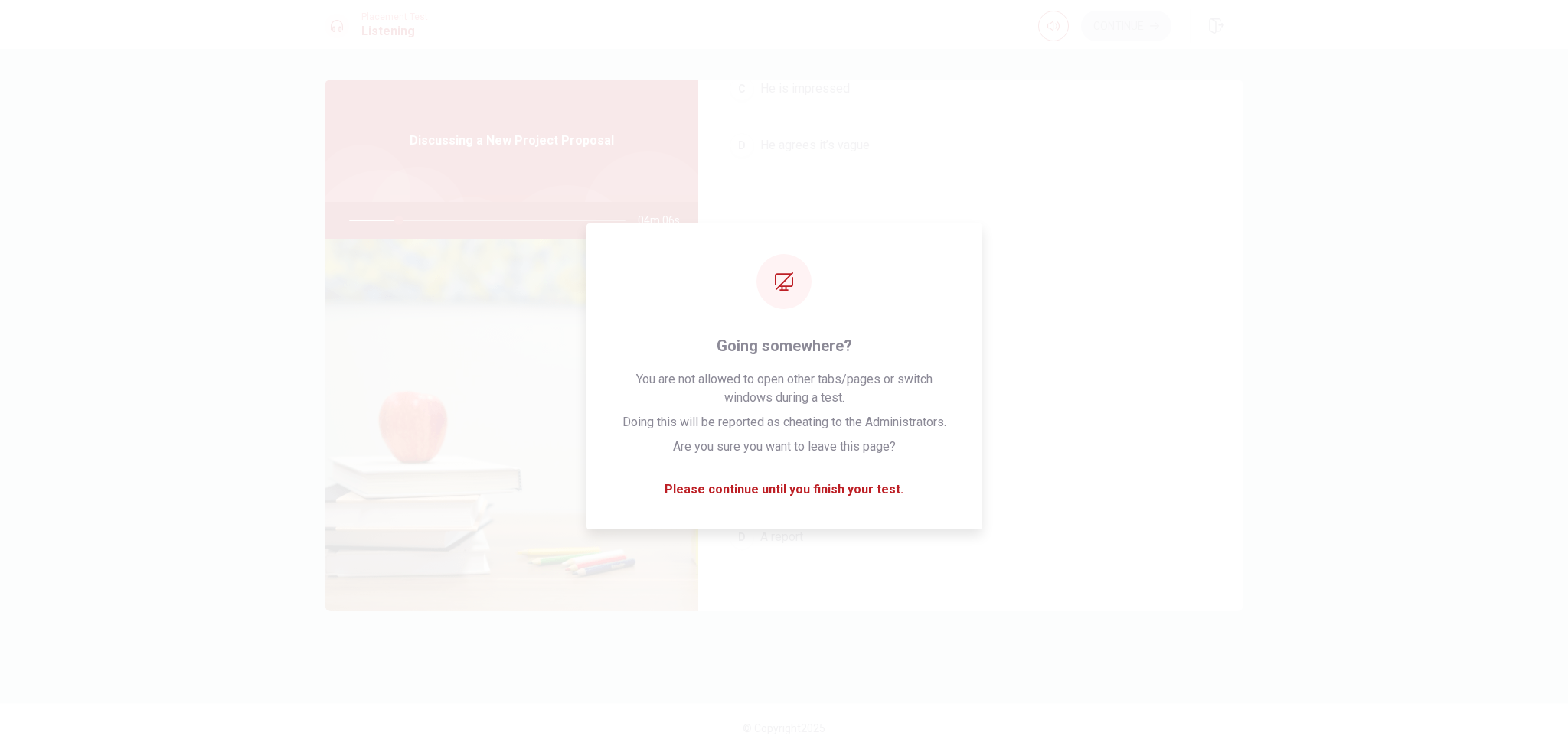
scroll to position [1421, 0]
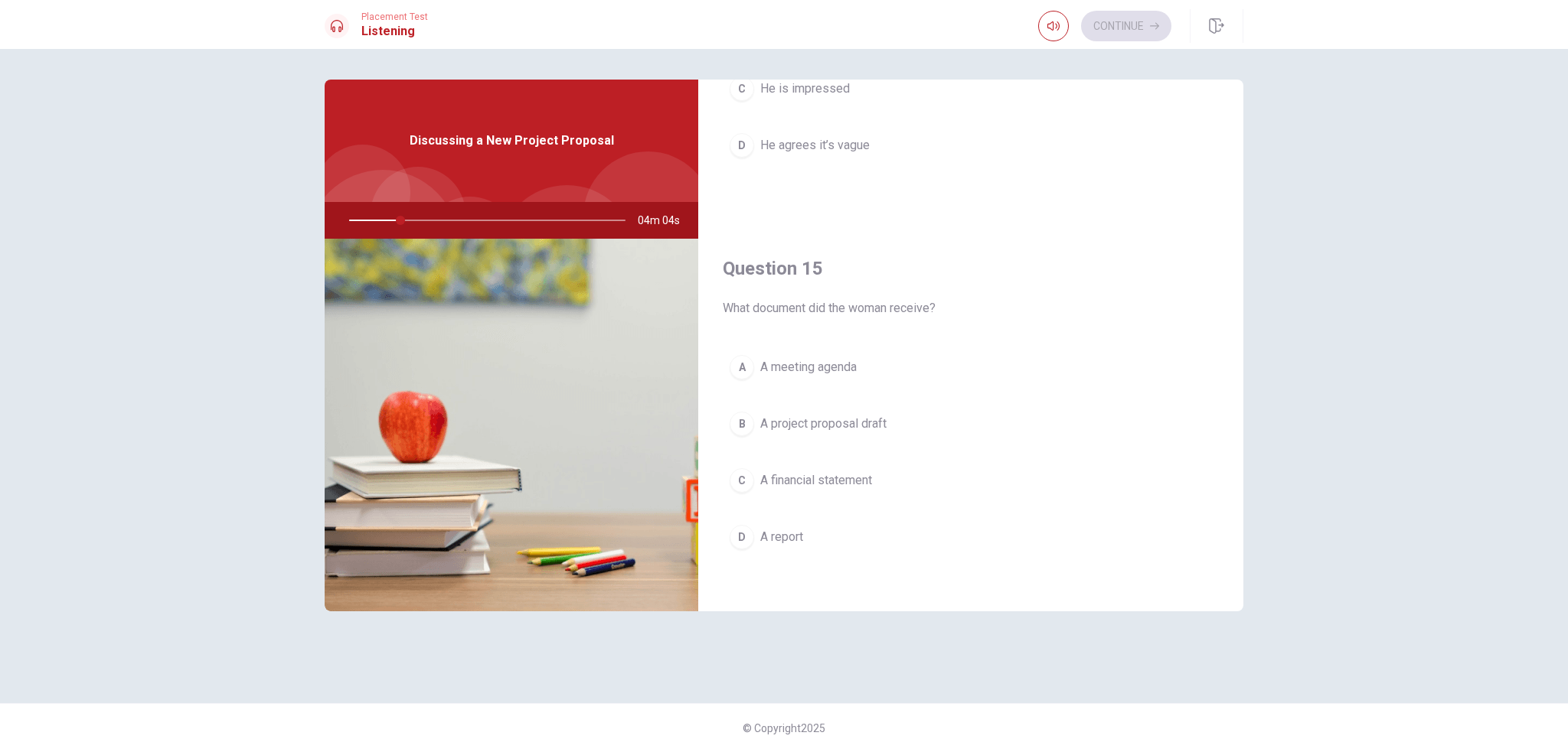
drag, startPoint x: 928, startPoint y: 16, endPoint x: 524, endPoint y: 375, distance: 540.5
click at [524, 375] on img at bounding box center [511, 425] width 374 height 373
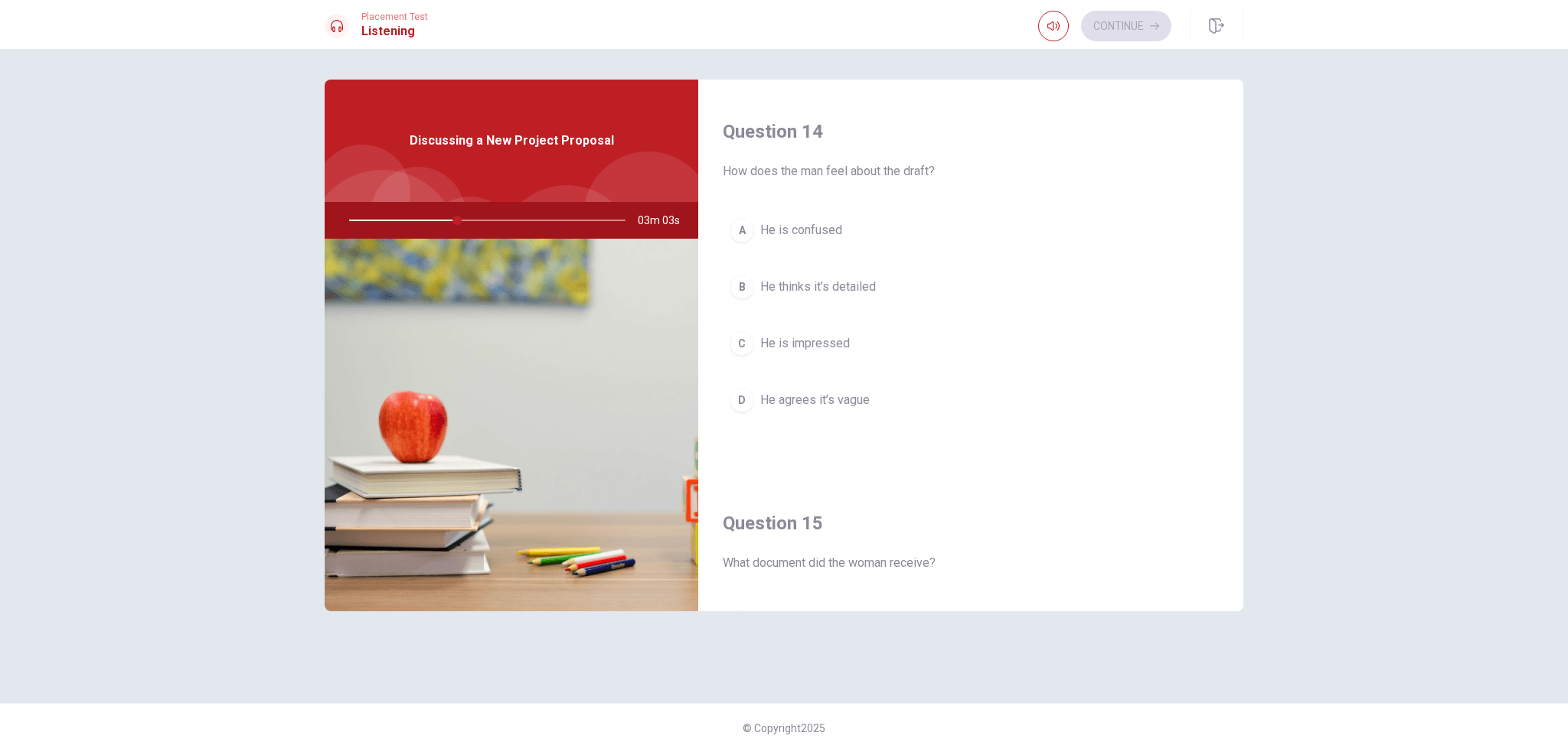
scroll to position [1429, 0]
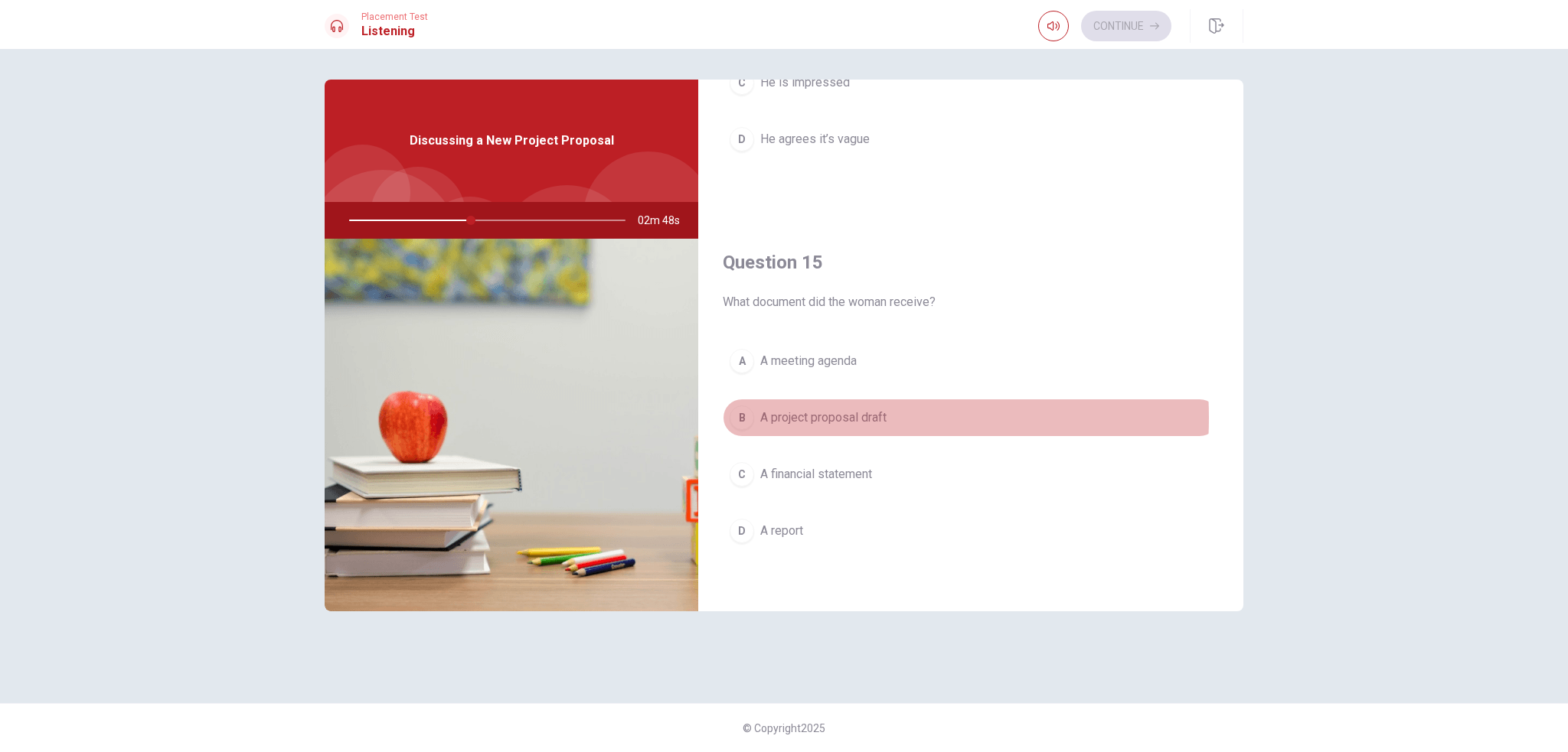
click at [835, 418] on span "A project proposal draft" at bounding box center [823, 418] width 127 height 18
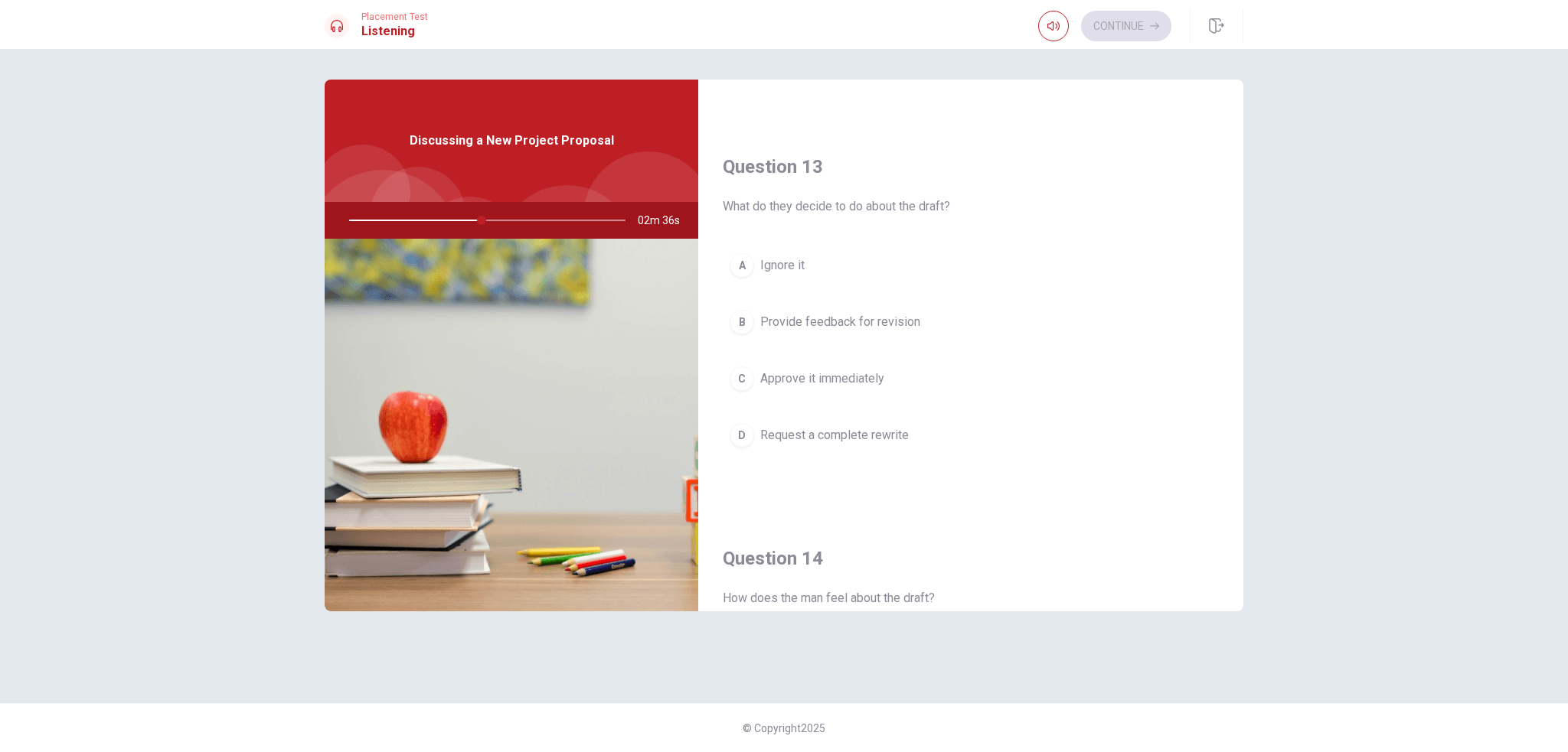
scroll to position [716, 0]
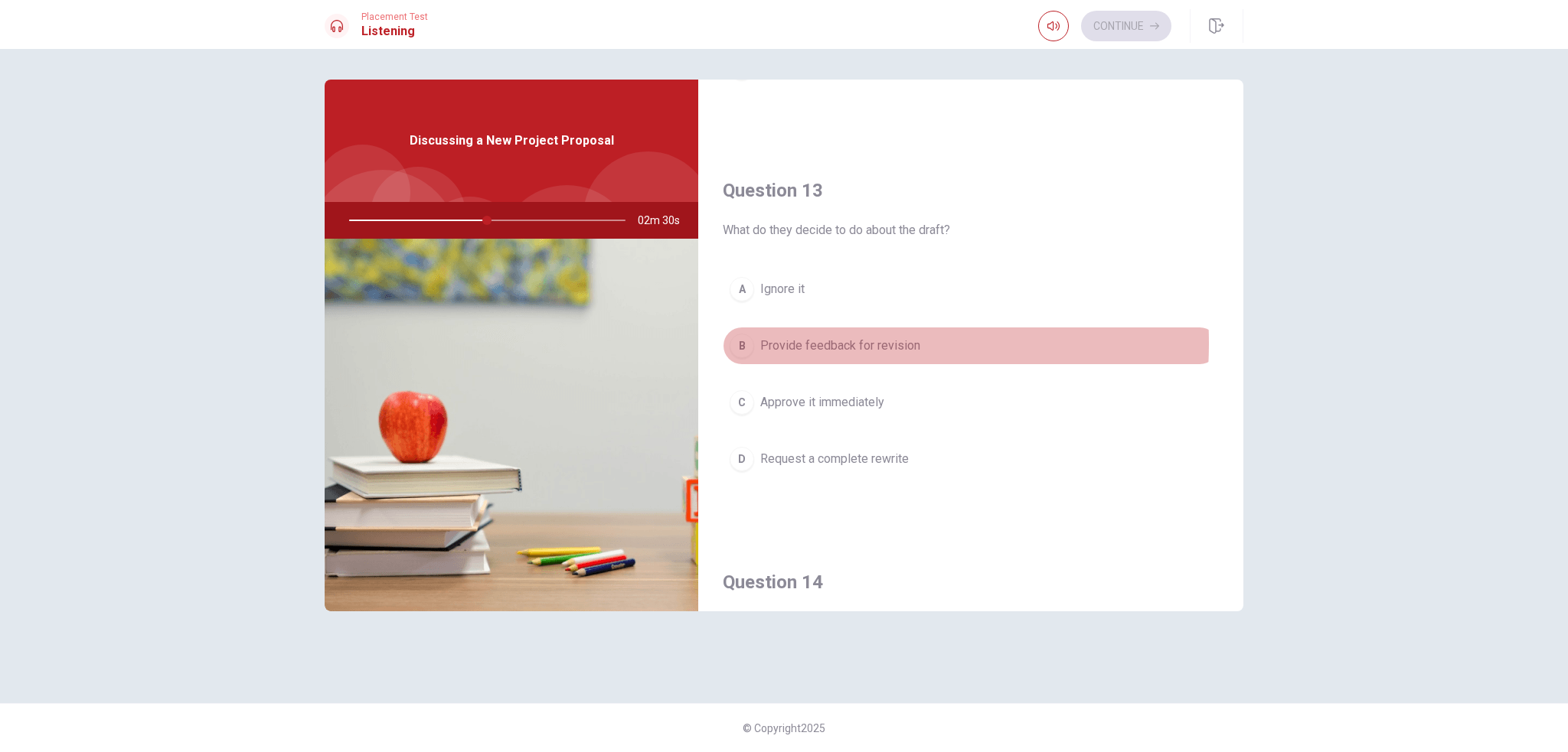
click at [820, 344] on span "Provide feedback for revision" at bounding box center [840, 346] width 160 height 18
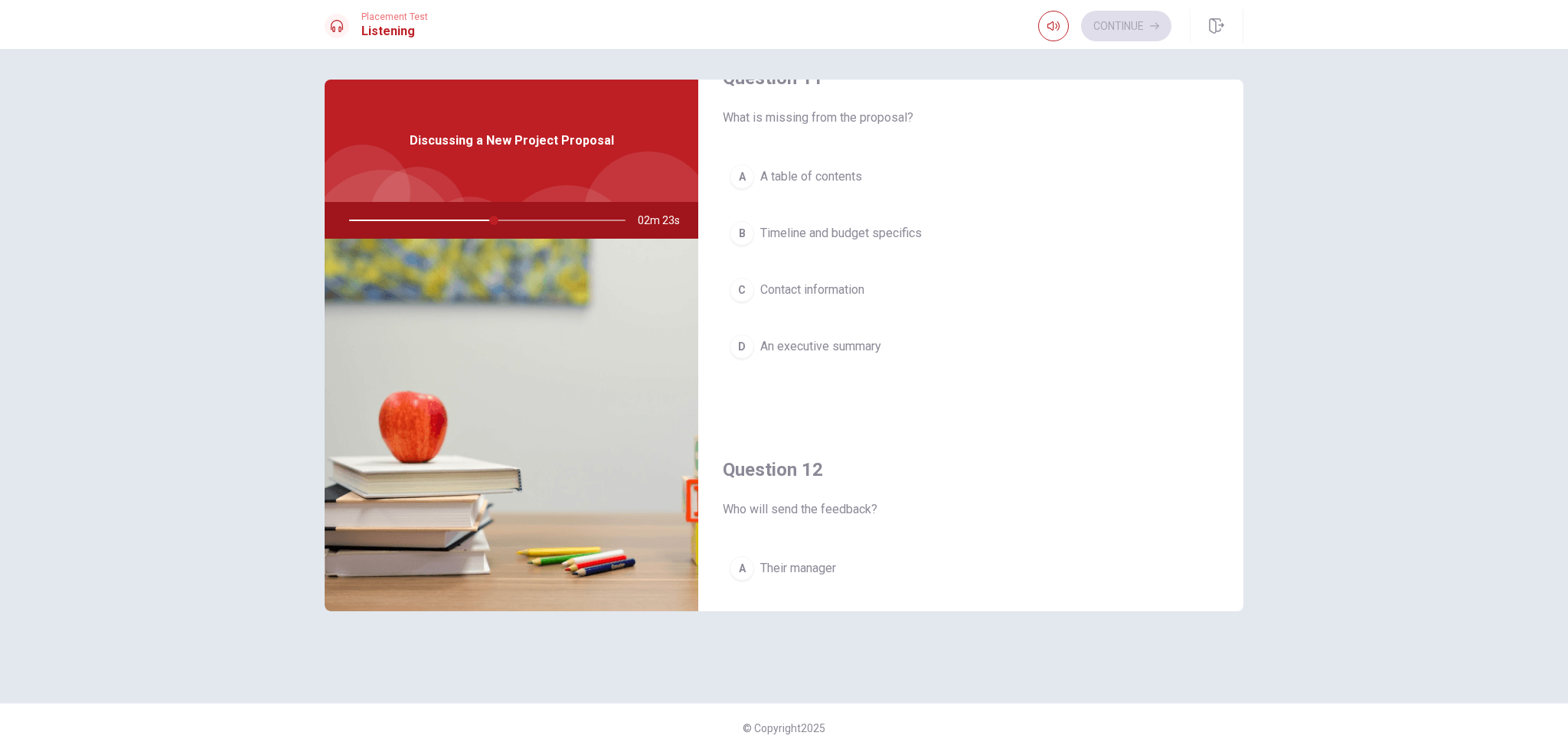
scroll to position [0, 0]
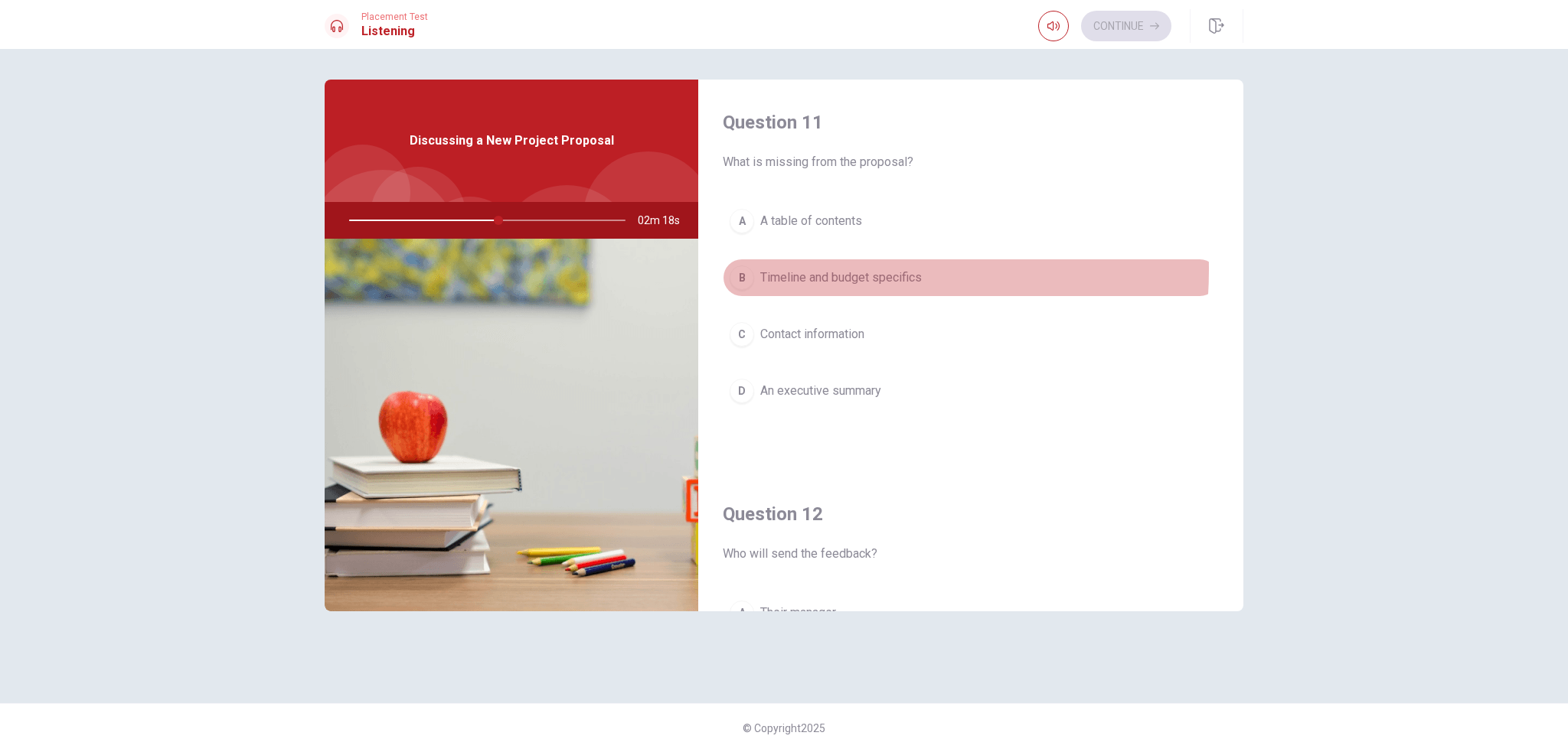
click at [817, 270] on span "Timeline and budget specifics" at bounding box center [841, 278] width 162 height 18
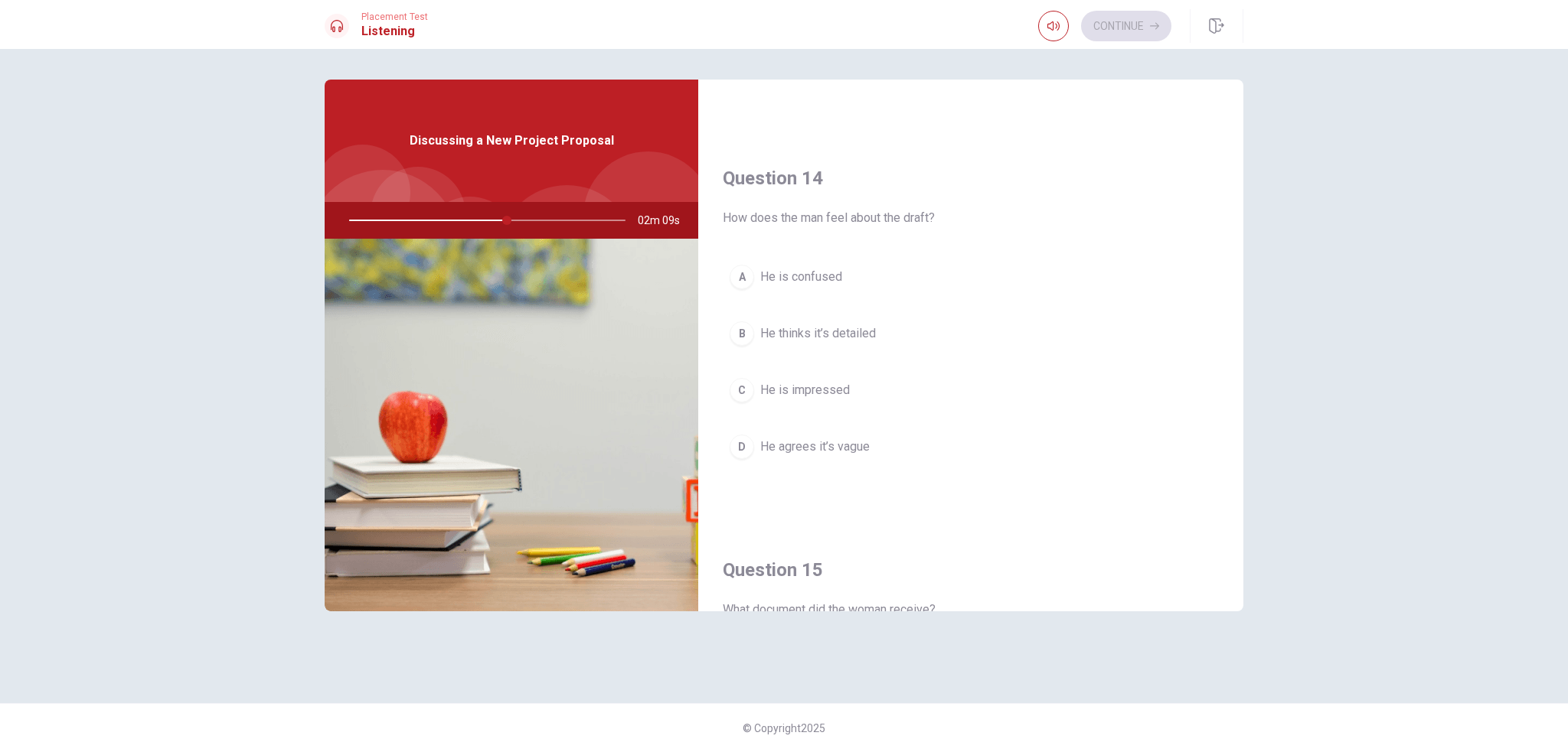
scroll to position [1101, 0]
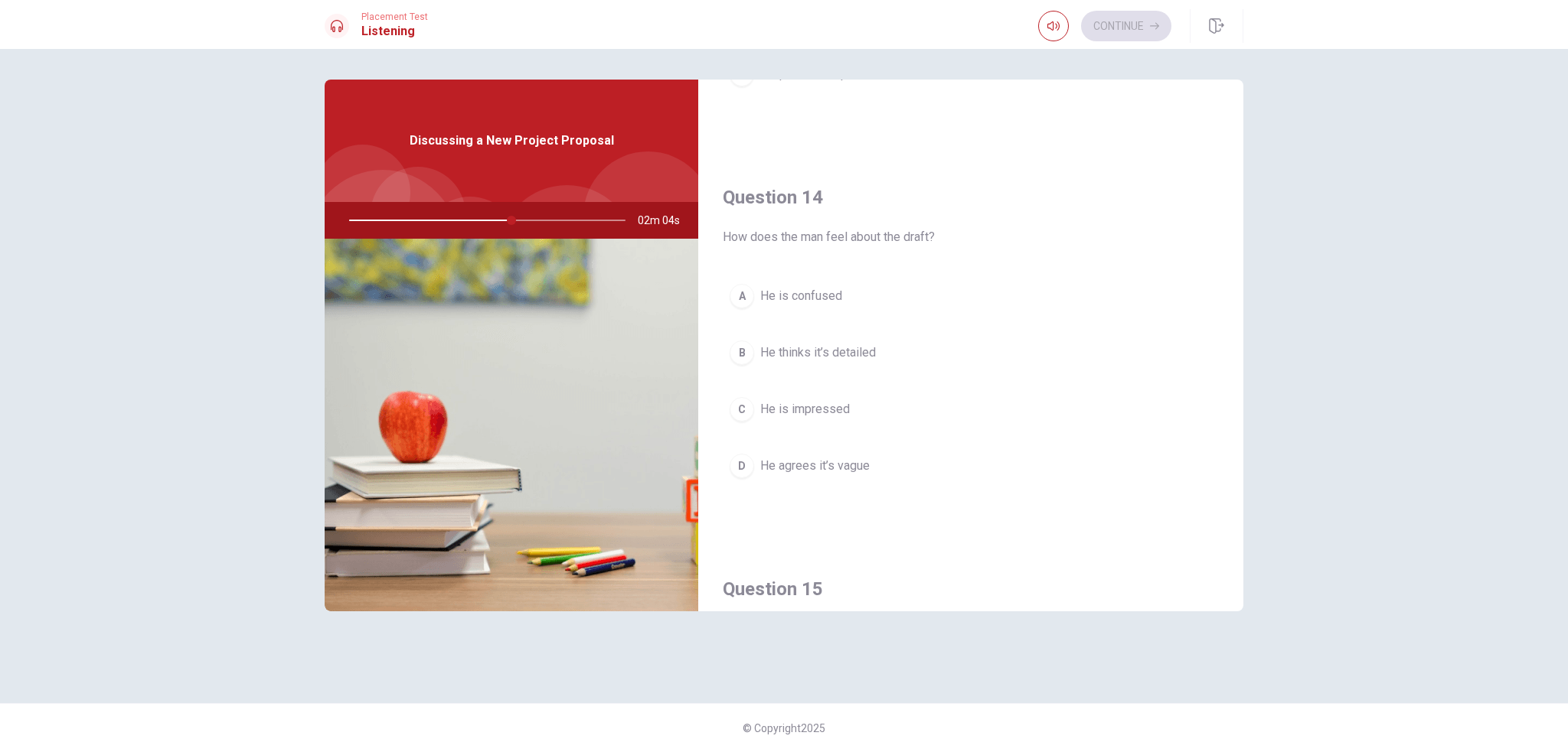
click at [852, 352] on span "He thinks it’s detailed" at bounding box center [818, 353] width 116 height 18
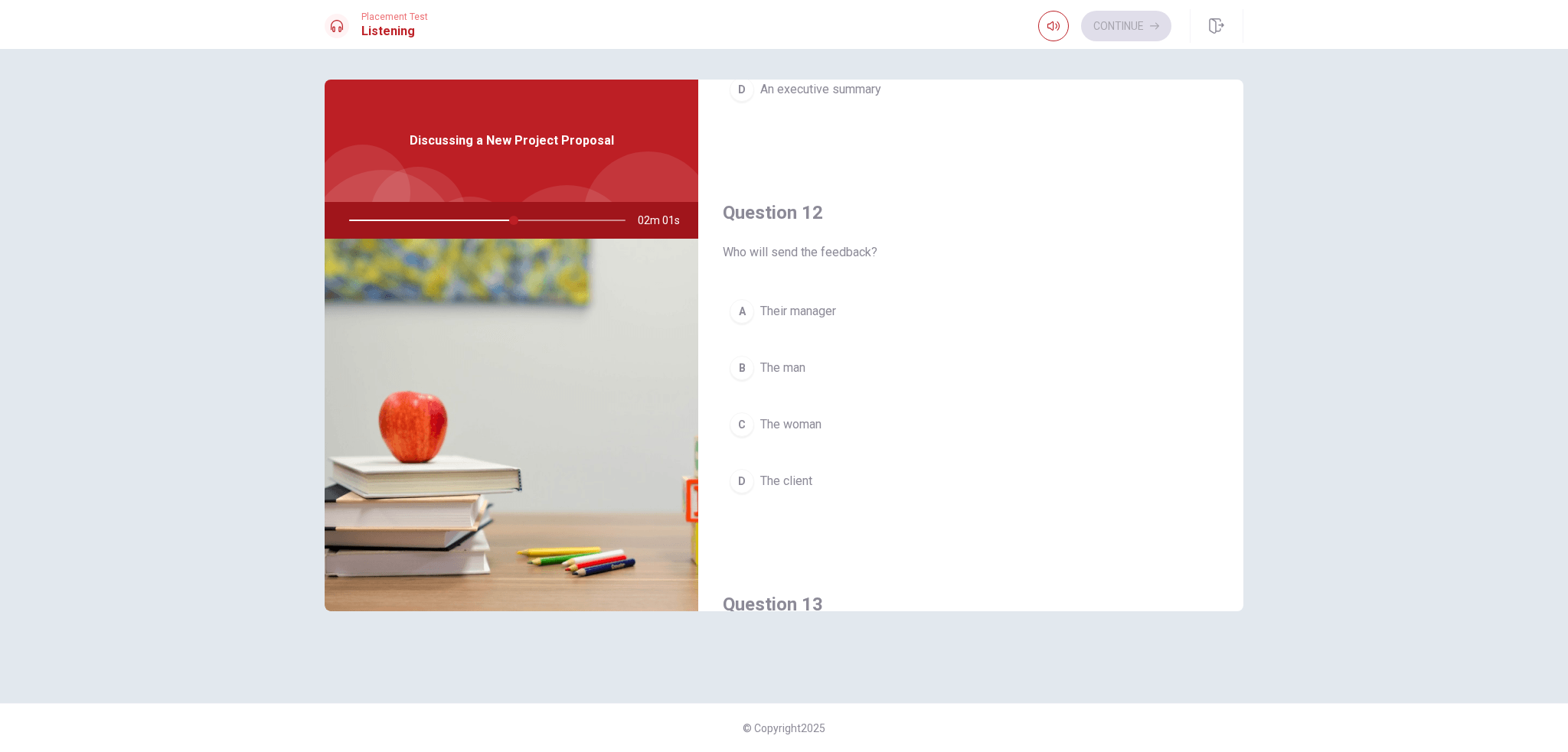
scroll to position [301, 0]
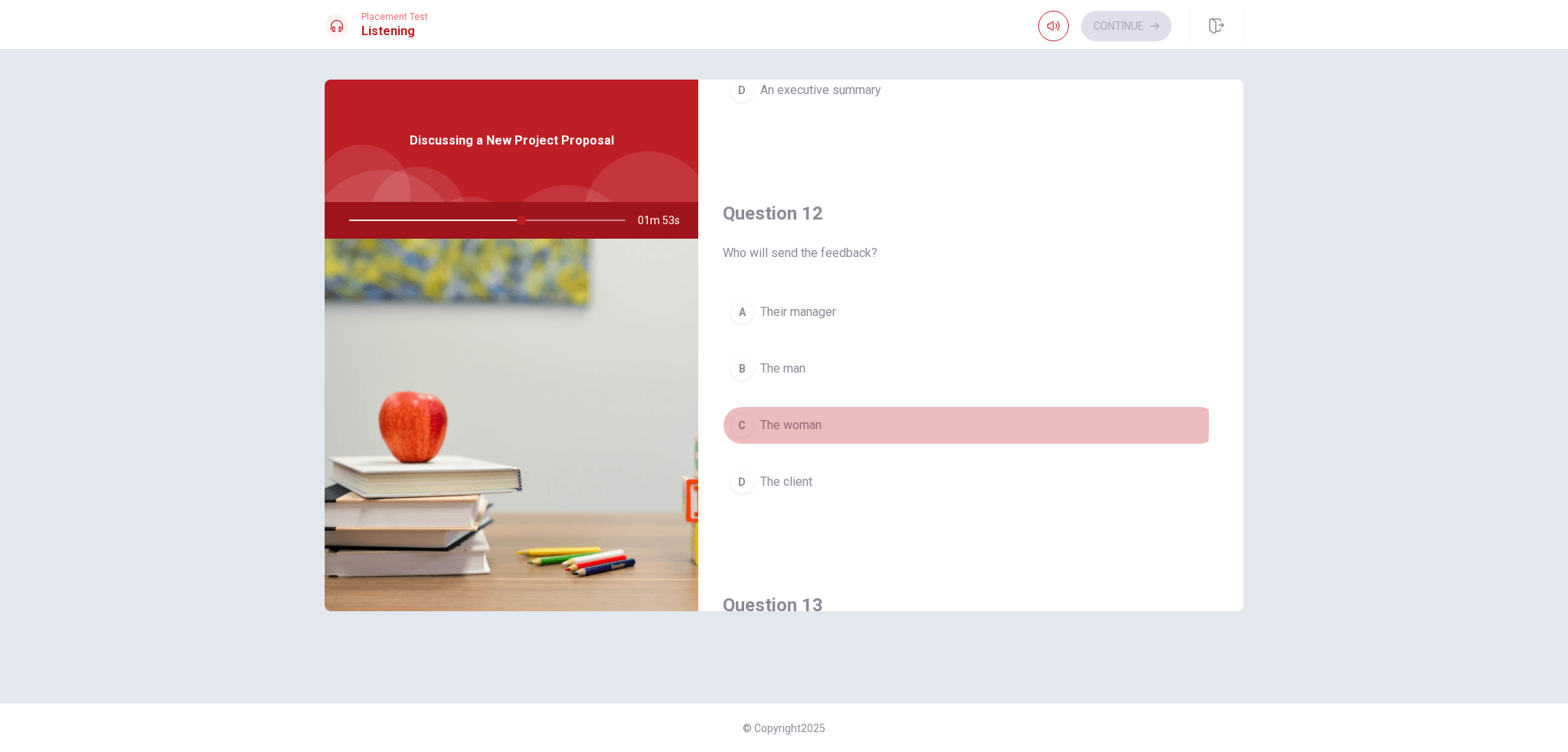
click at [770, 422] on span "The woman" at bounding box center [791, 425] width 61 height 18
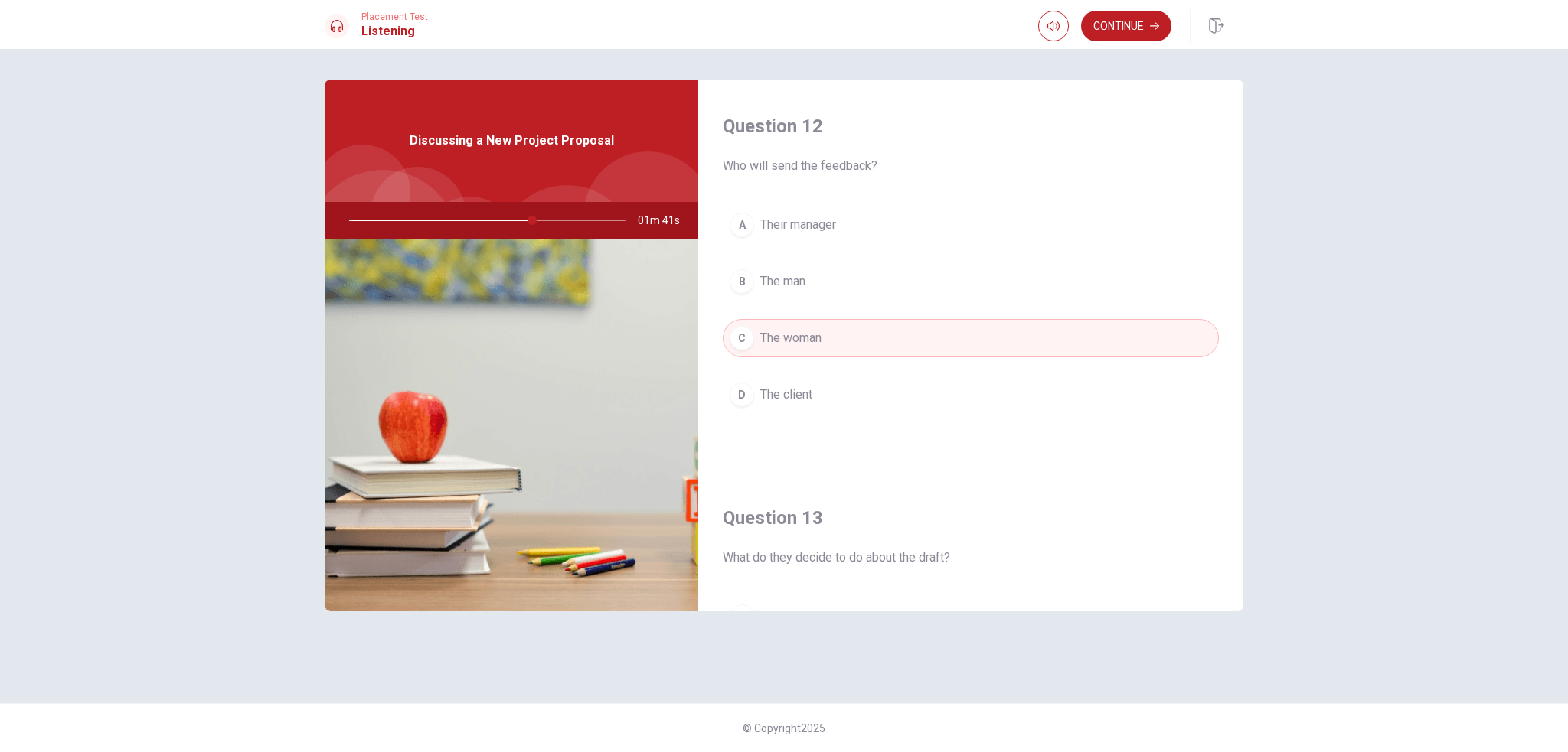
scroll to position [0, 0]
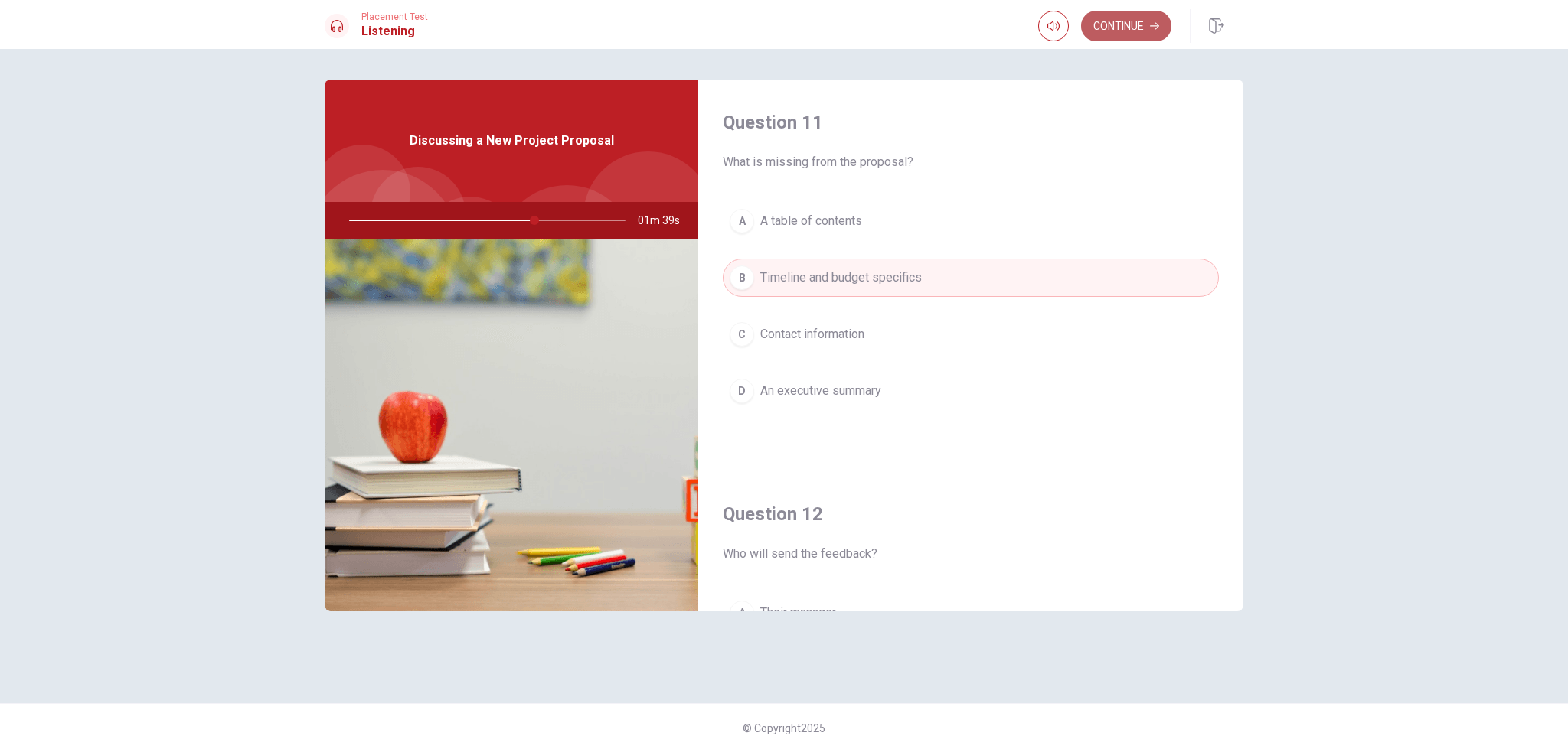
click at [899, 13] on button "Continue" at bounding box center [1126, 26] width 91 height 31
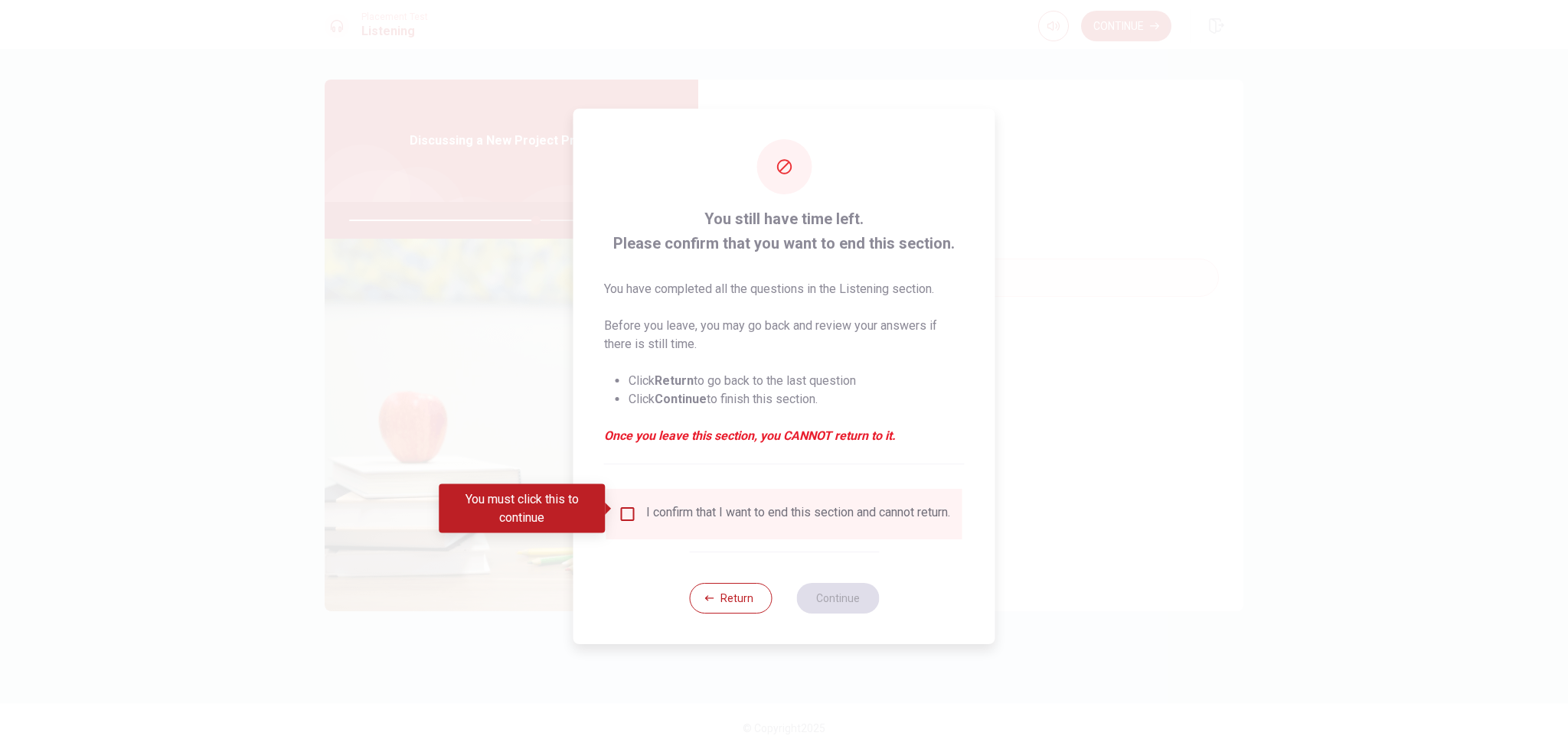
click at [701, 505] on div "I confirm that I want to end this section and cannot return." at bounding box center [798, 514] width 304 height 18
click at [618, 511] on input "You must click this to continue" at bounding box center [627, 514] width 18 height 18
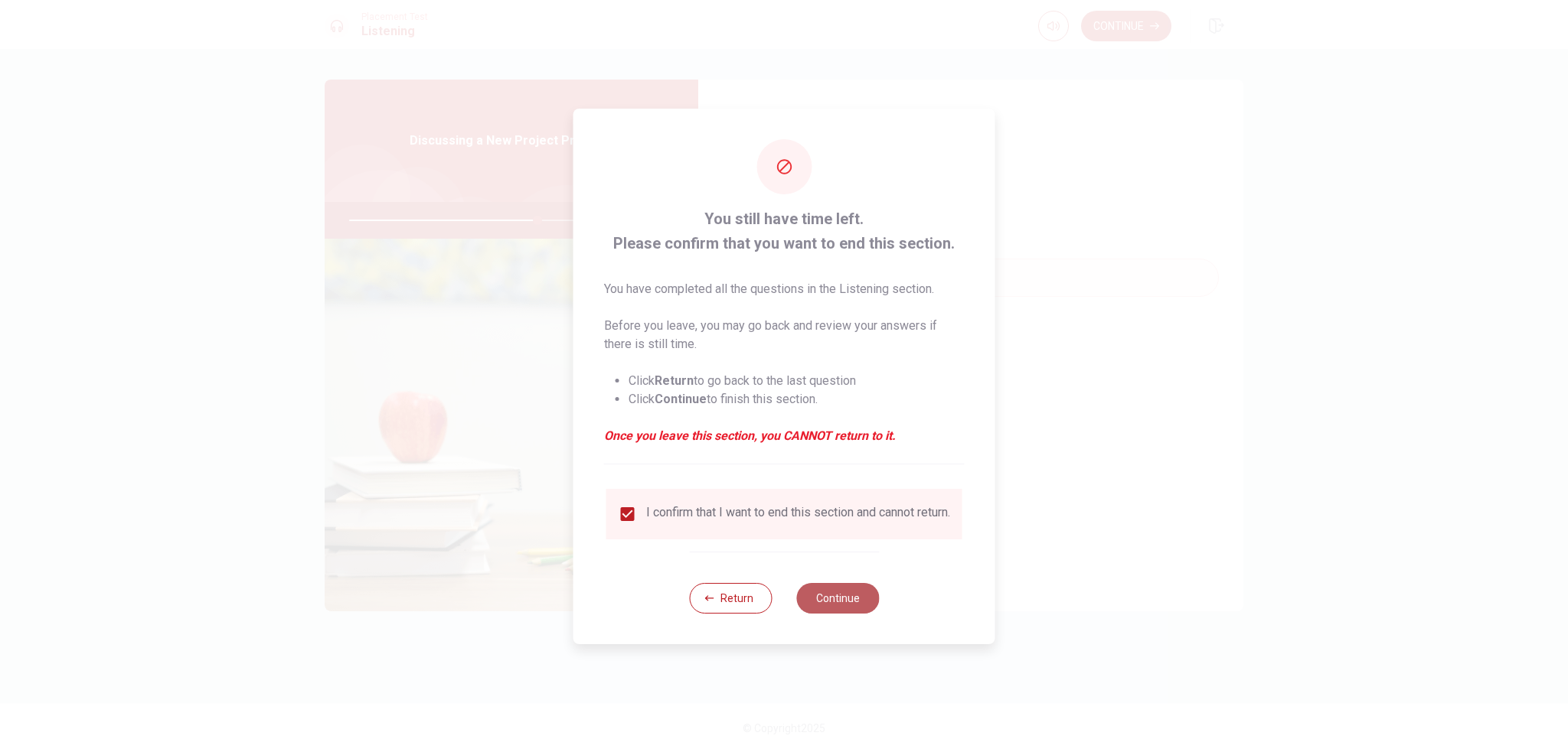
click at [838, 543] on button "Continue" at bounding box center [837, 598] width 83 height 31
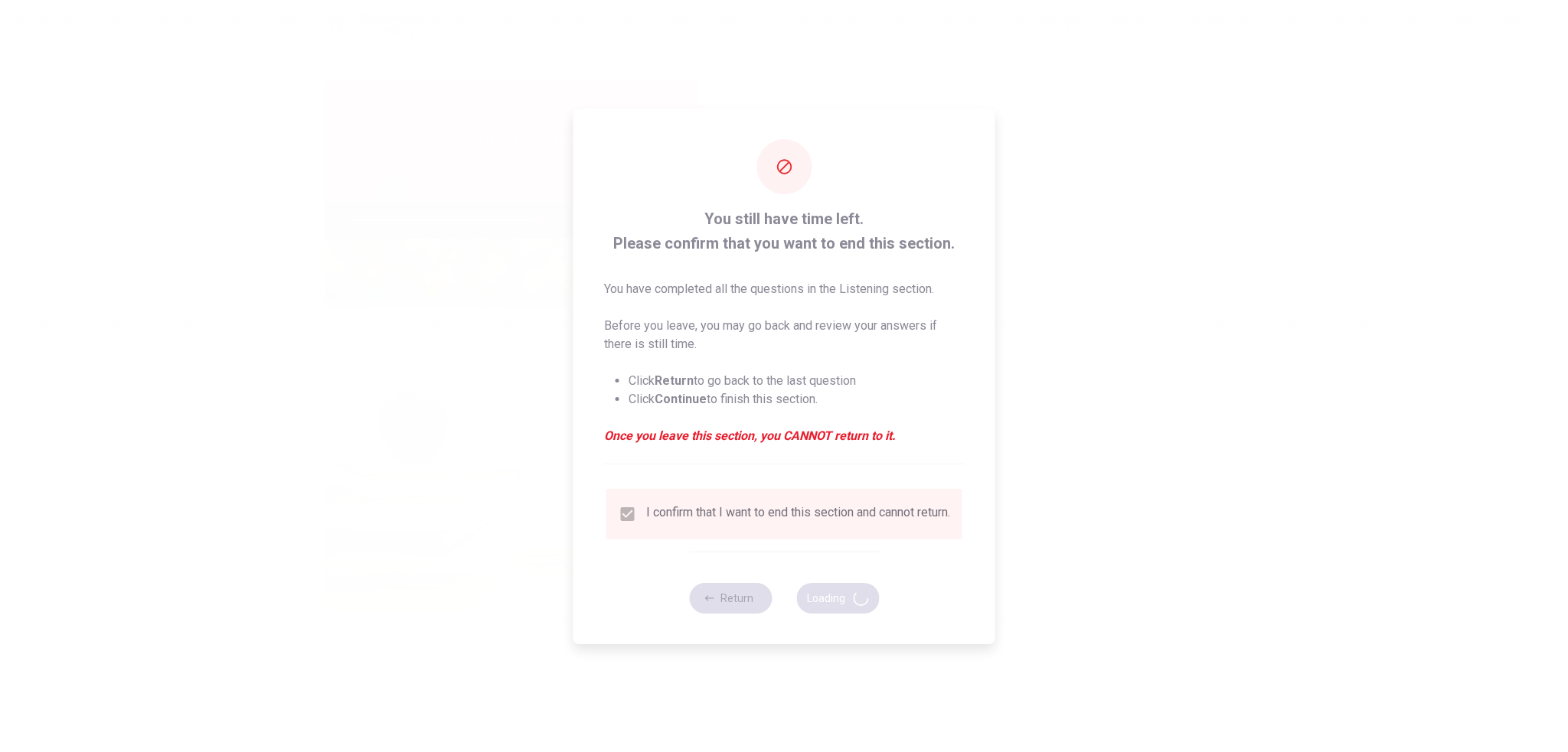
type input "69"
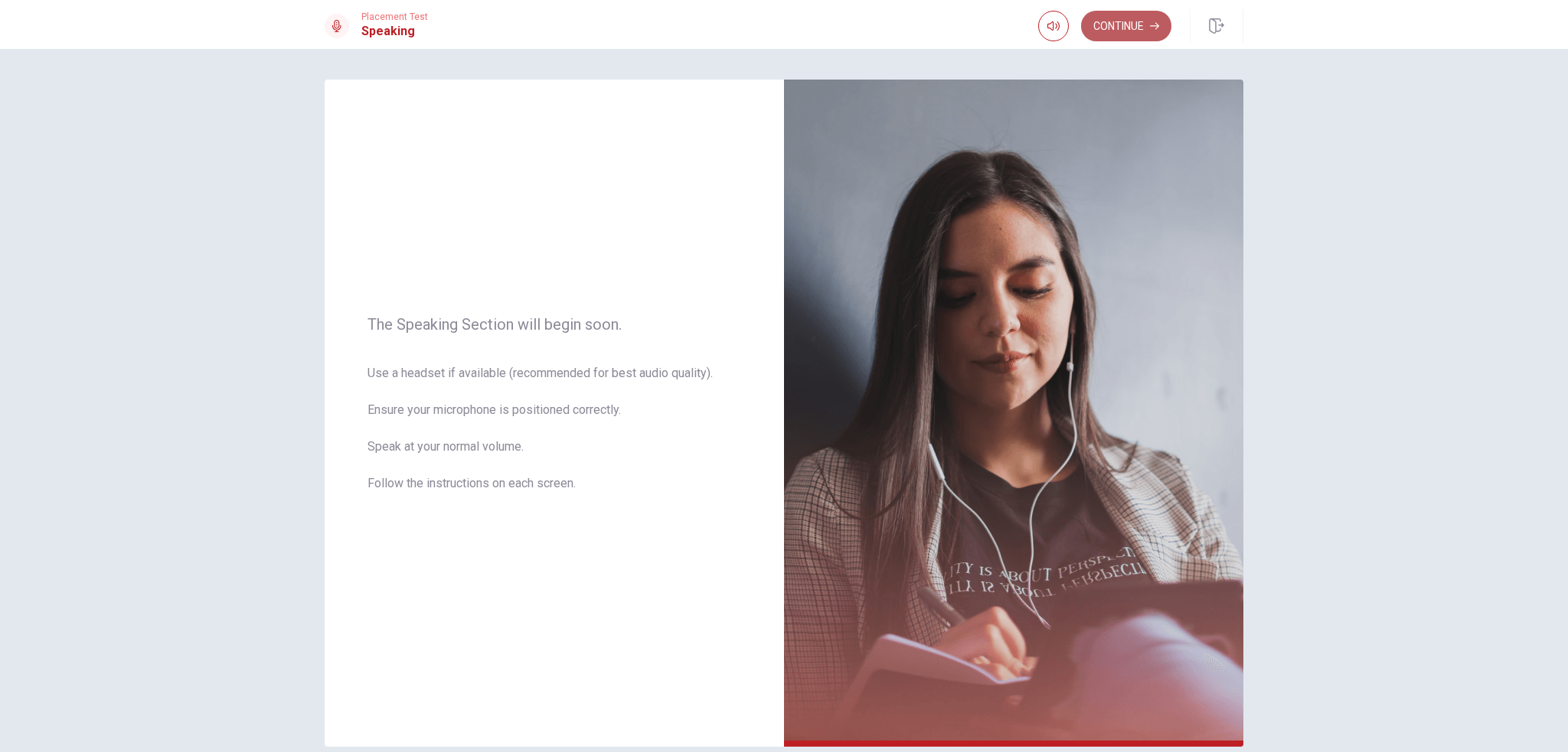
click at [899, 26] on button "Continue" at bounding box center [1126, 26] width 91 height 31
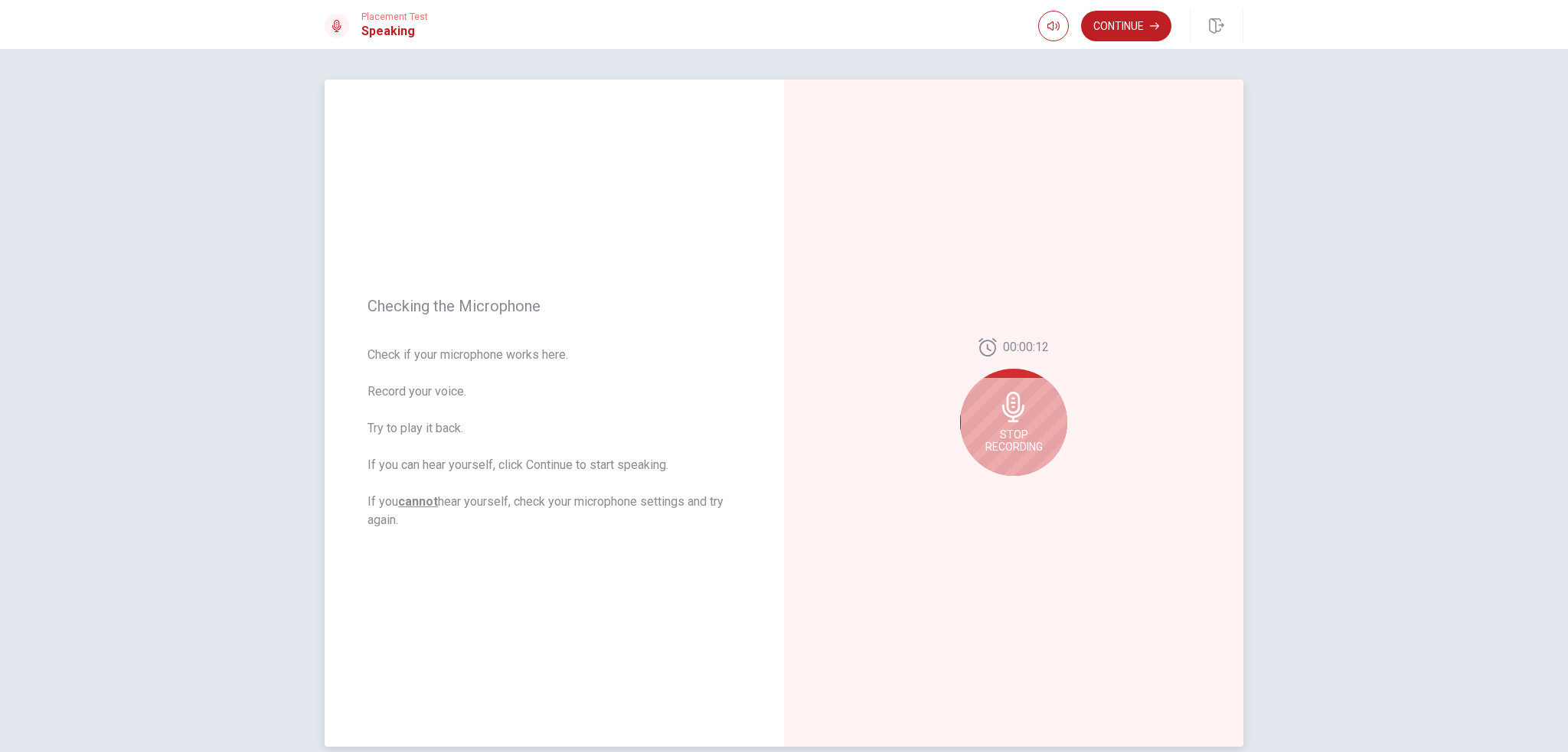
click at [899, 416] on div "Stop Recording" at bounding box center [1013, 422] width 107 height 107
click at [899, 490] on icon "Play Audio" at bounding box center [1031, 488] width 9 height 9
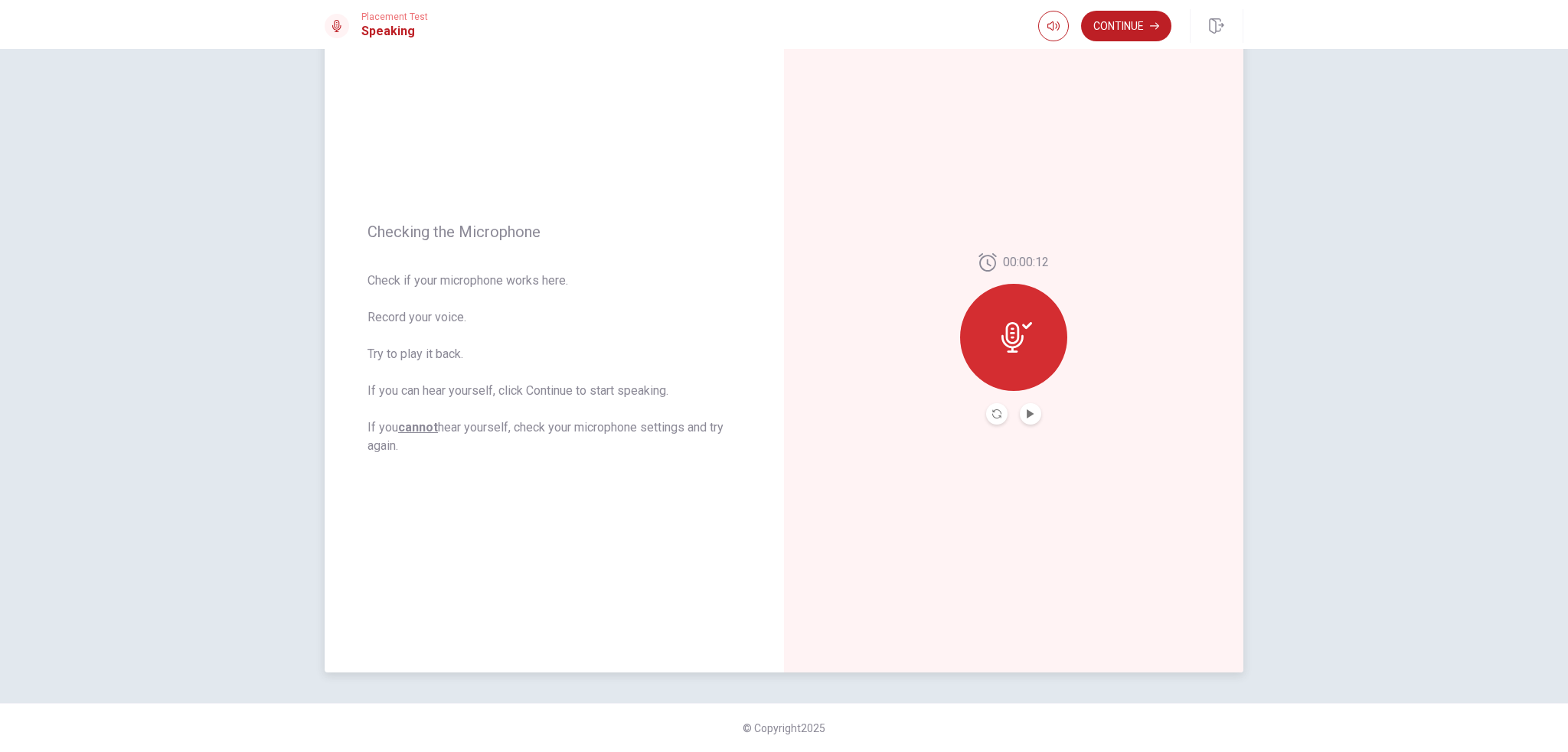
click at [899, 313] on div at bounding box center [1013, 337] width 107 height 107
click at [899, 23] on button "Continue" at bounding box center [1126, 26] width 91 height 31
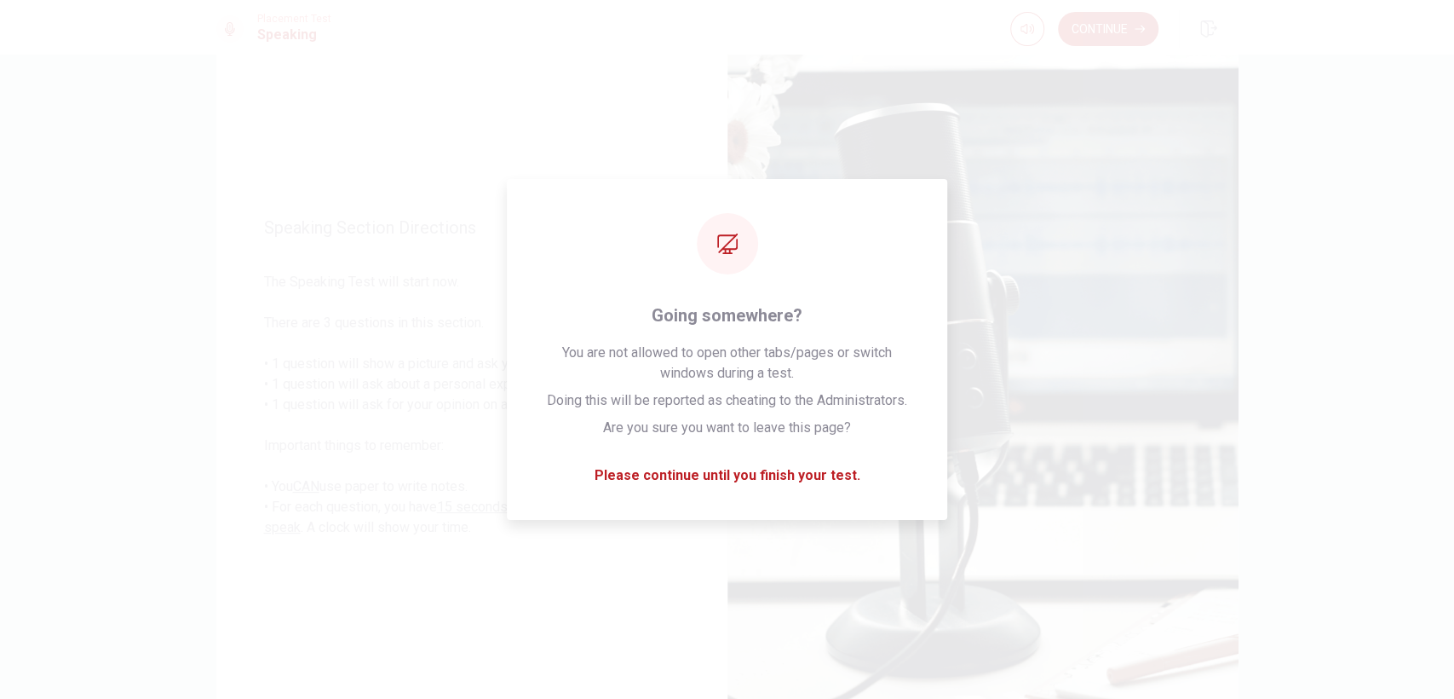
scroll to position [82, 0]
drag, startPoint x: 1715, startPoint y: 3, endPoint x: 862, endPoint y: 47, distance: 853.9
click at [862, 47] on div "Placement Test Speaking Continue" at bounding box center [727, 28] width 1077 height 37
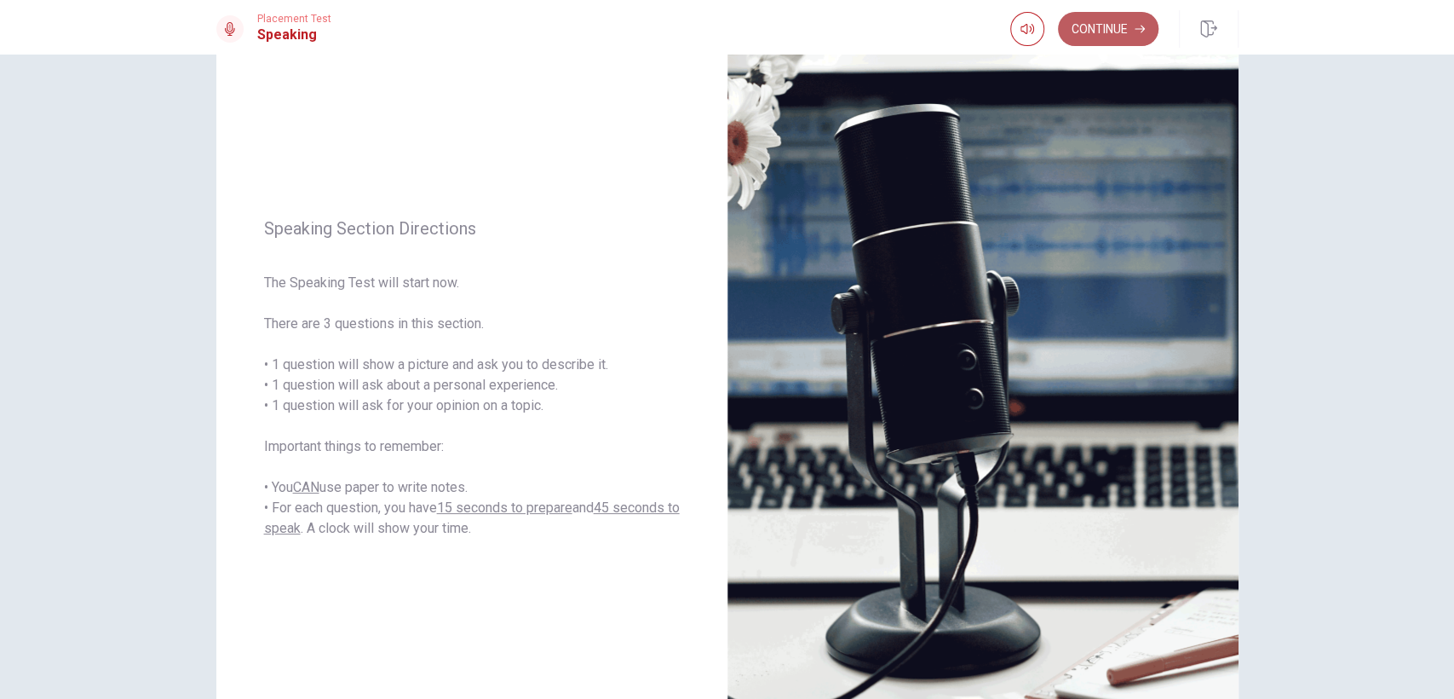
click at [1000, 35] on button "Continue" at bounding box center [1108, 29] width 101 height 34
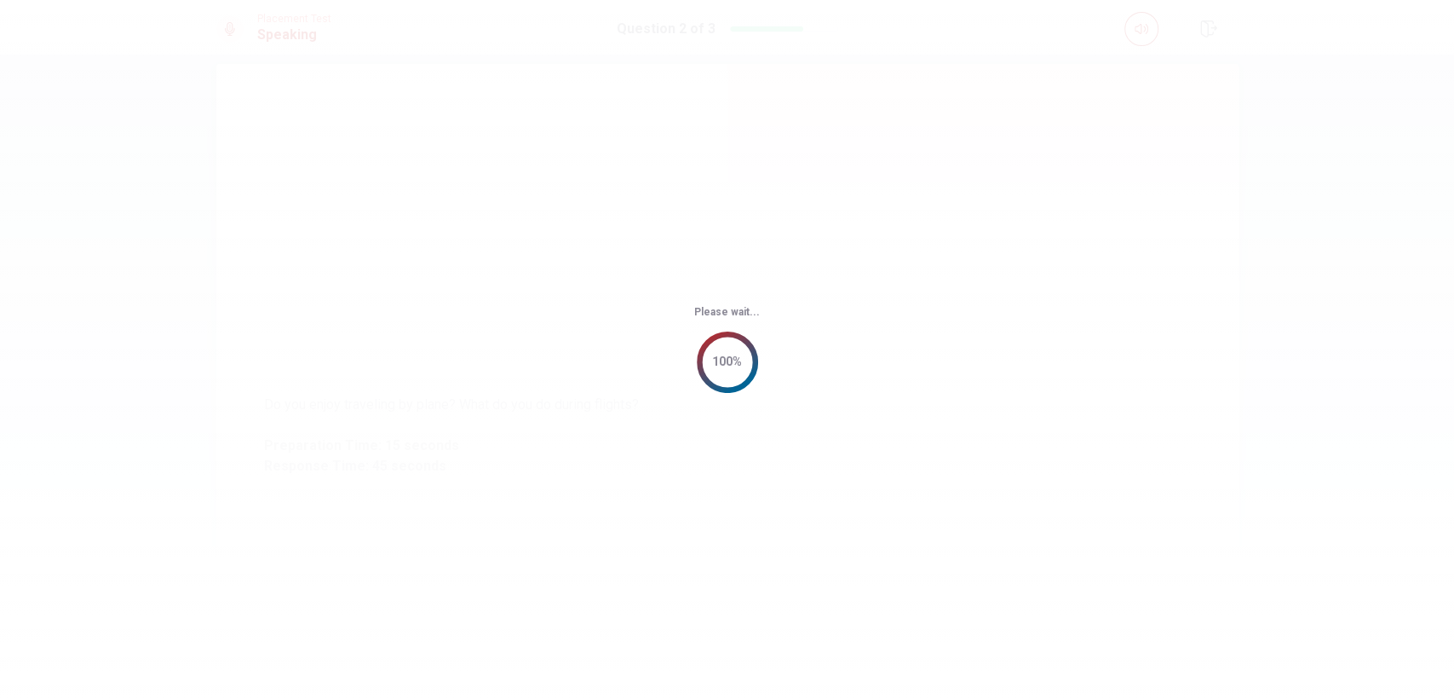
scroll to position [0, 0]
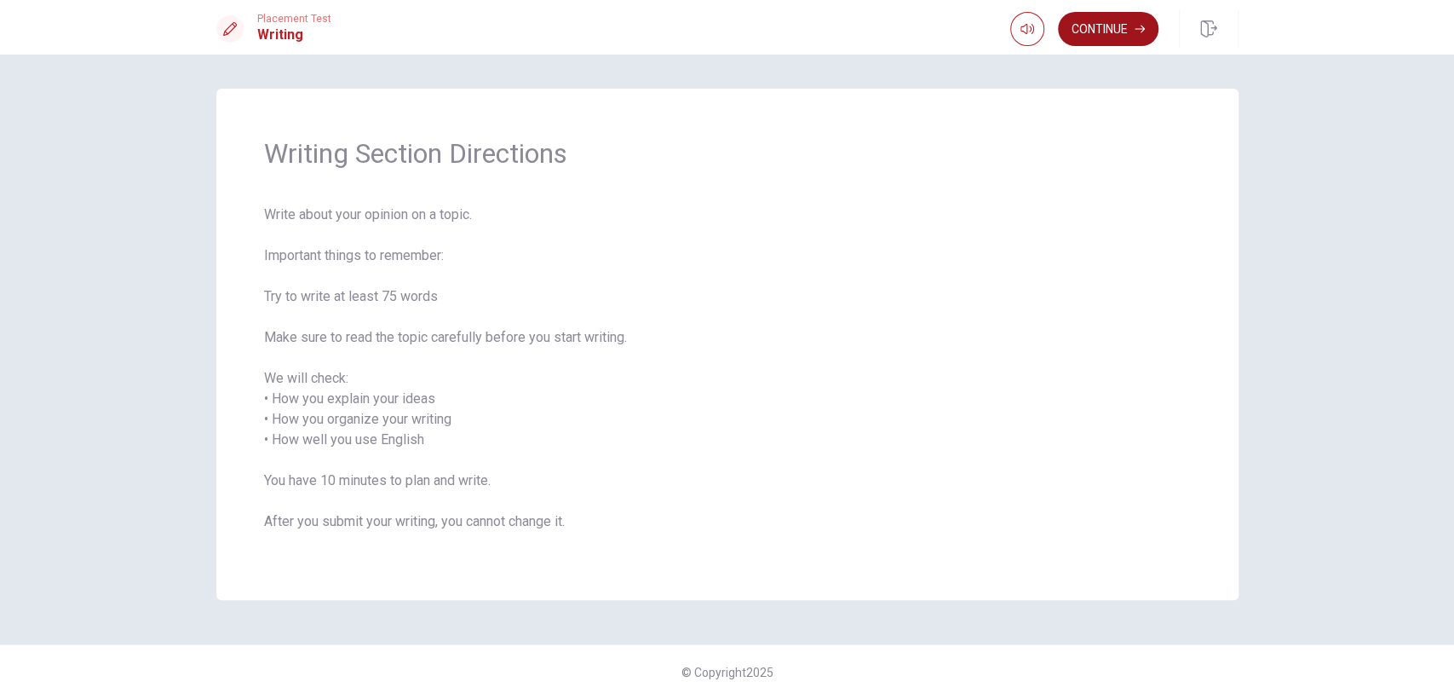
click at [1000, 29] on button "Continue" at bounding box center [1108, 29] width 101 height 34
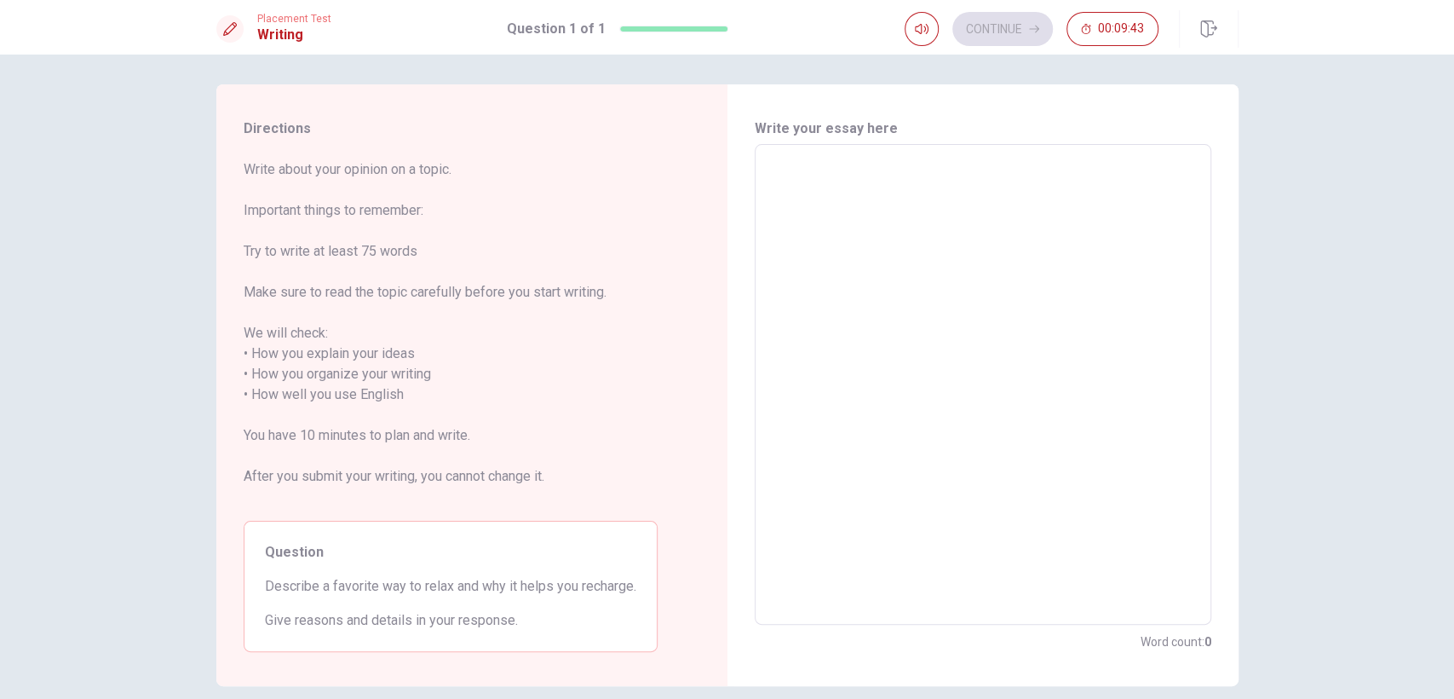
scroll to position [1, 0]
click at [911, 227] on textarea at bounding box center [983, 388] width 433 height 452
type textarea "o"
type textarea "x"
type textarea "oo"
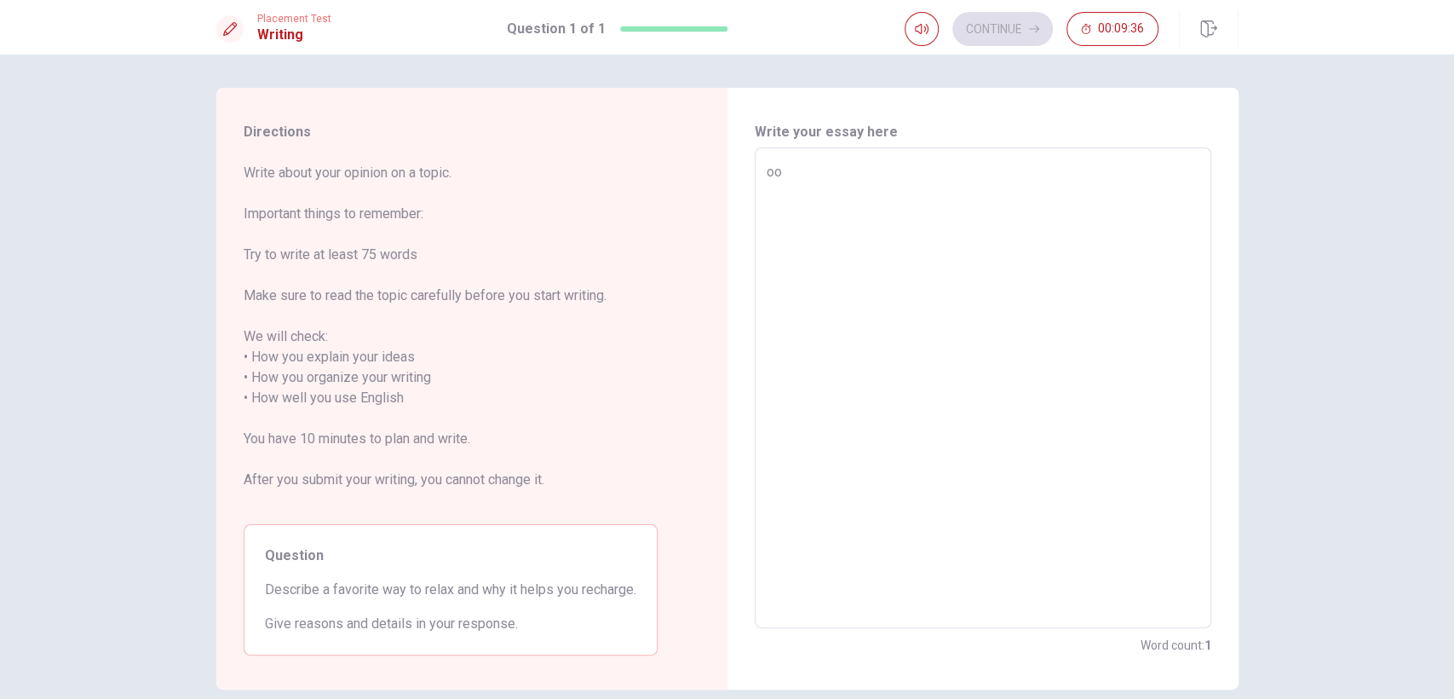
type textarea "x"
type textarea "o"
type textarea "x"
type textarea "M"
type textarea "x"
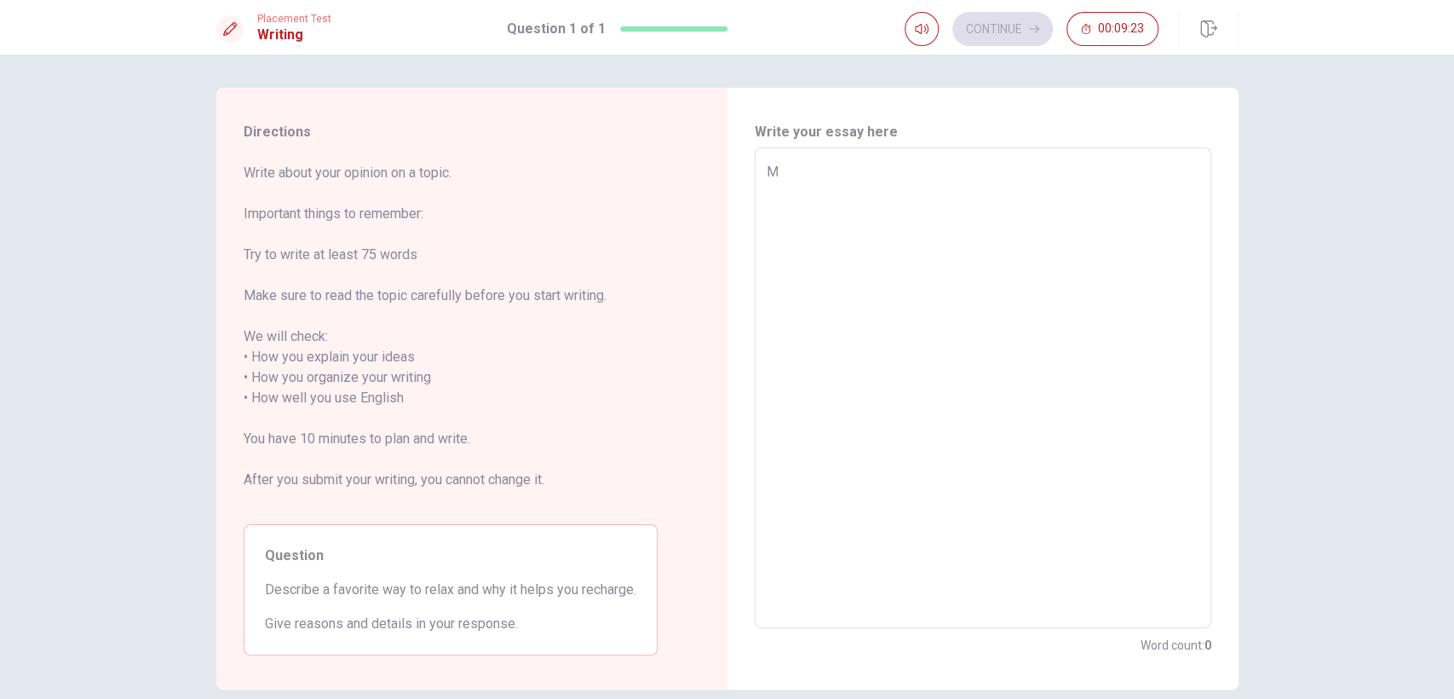
type textarea "My"
type textarea "x"
type textarea "My"
type textarea "x"
type textarea "My m"
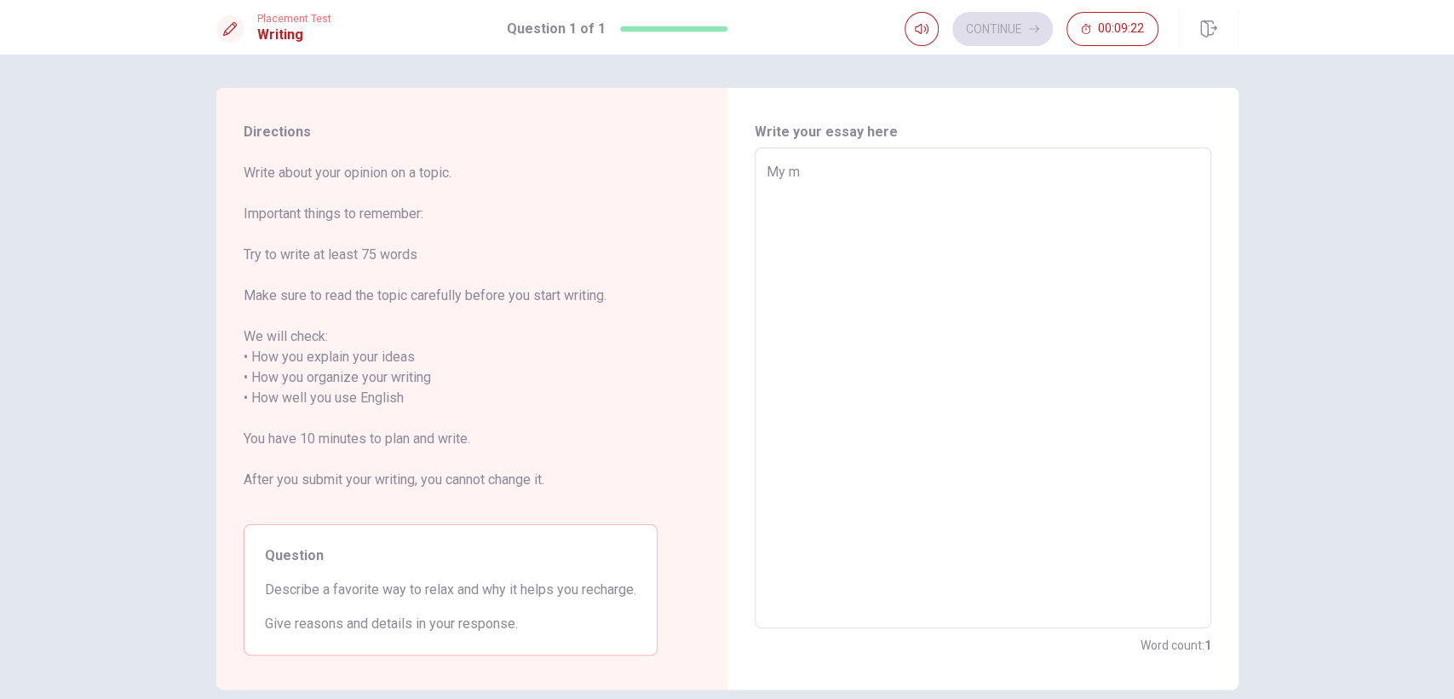
type textarea "x"
type textarea "My mo"
type textarea "x"
type textarea "My mos"
type textarea "x"
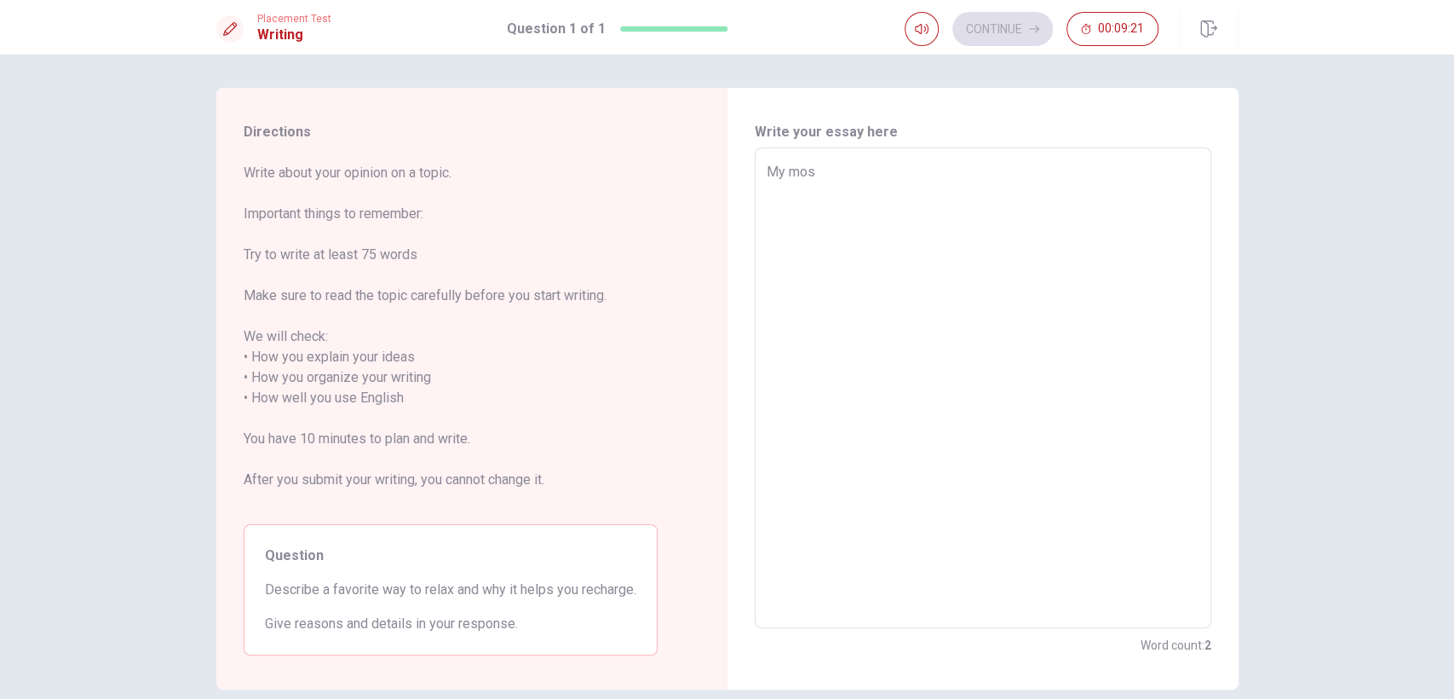
type textarea "My most"
type textarea "x"
type textarea "My most"
type textarea "x"
type textarea "My most f"
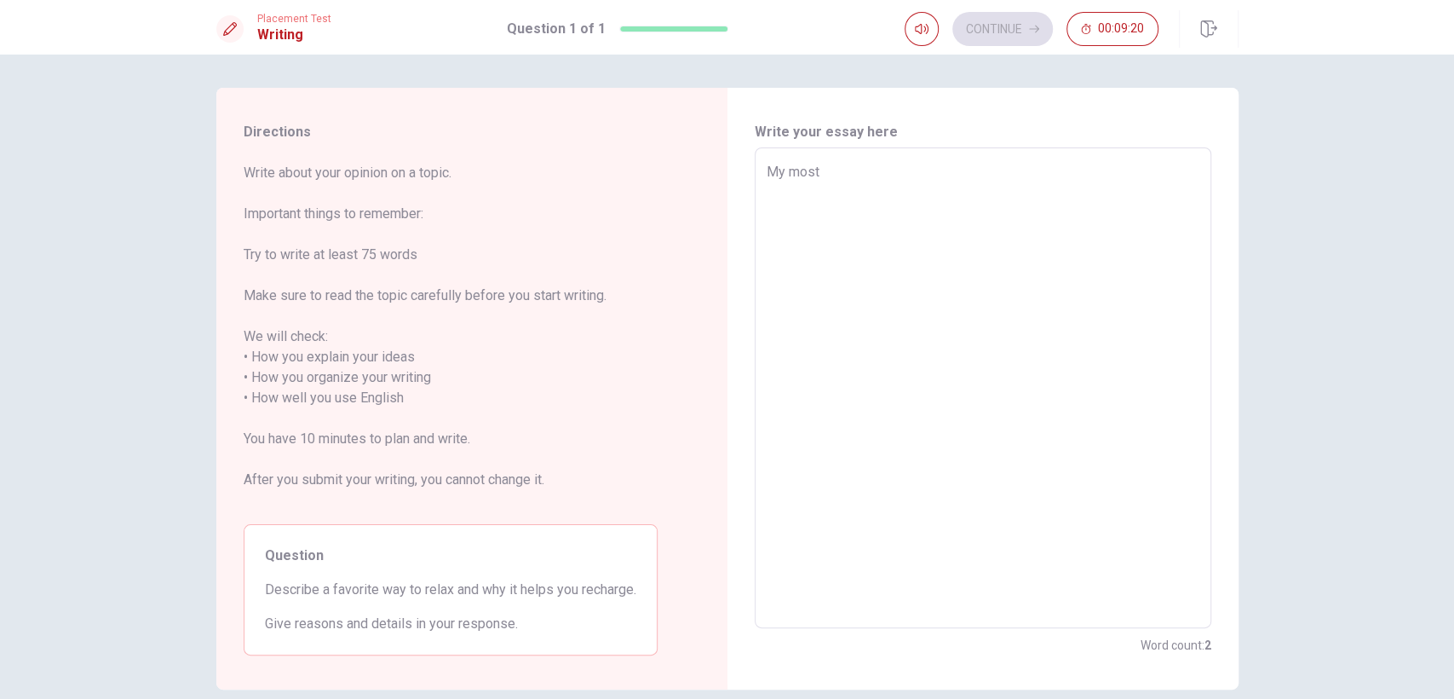
type textarea "x"
type textarea "My most fa"
type textarea "x"
type textarea "My most fav"
type textarea "x"
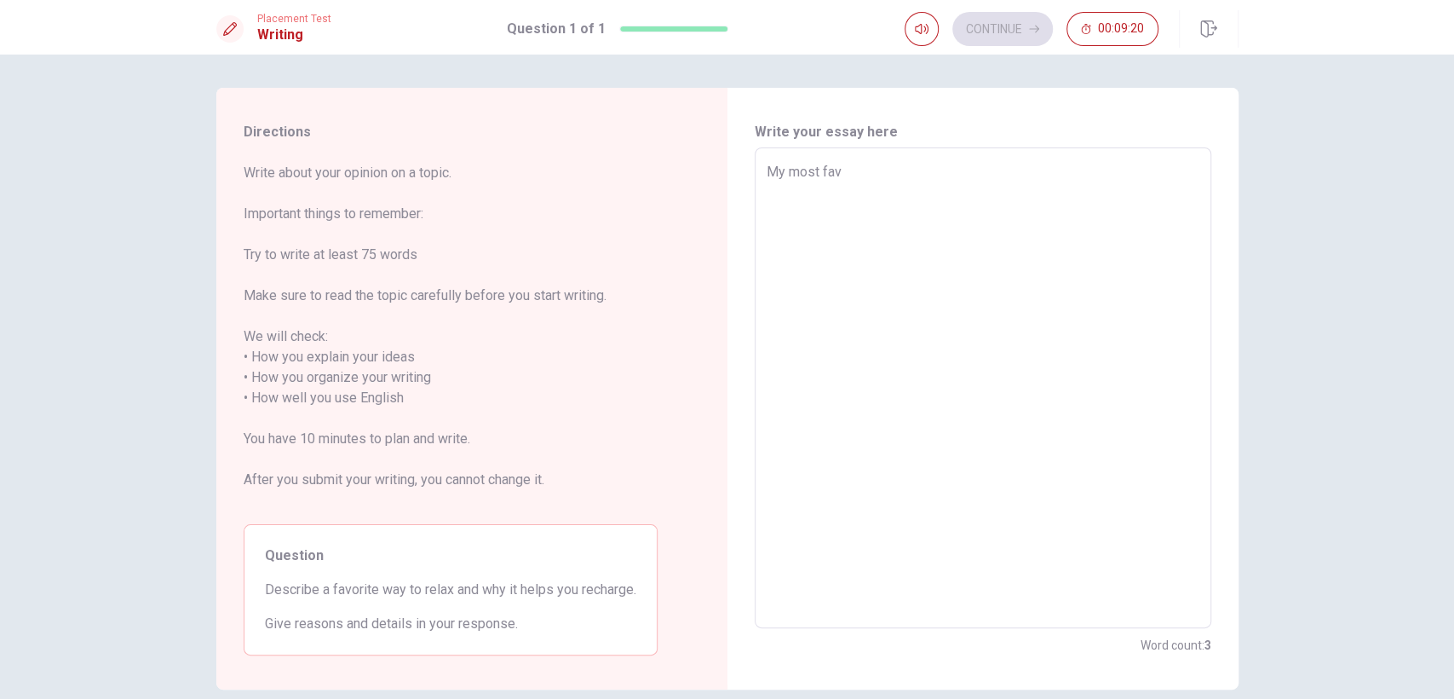
type textarea "My most favo"
type textarea "x"
type textarea "My most favor"
type textarea "x"
type textarea "My most favori"
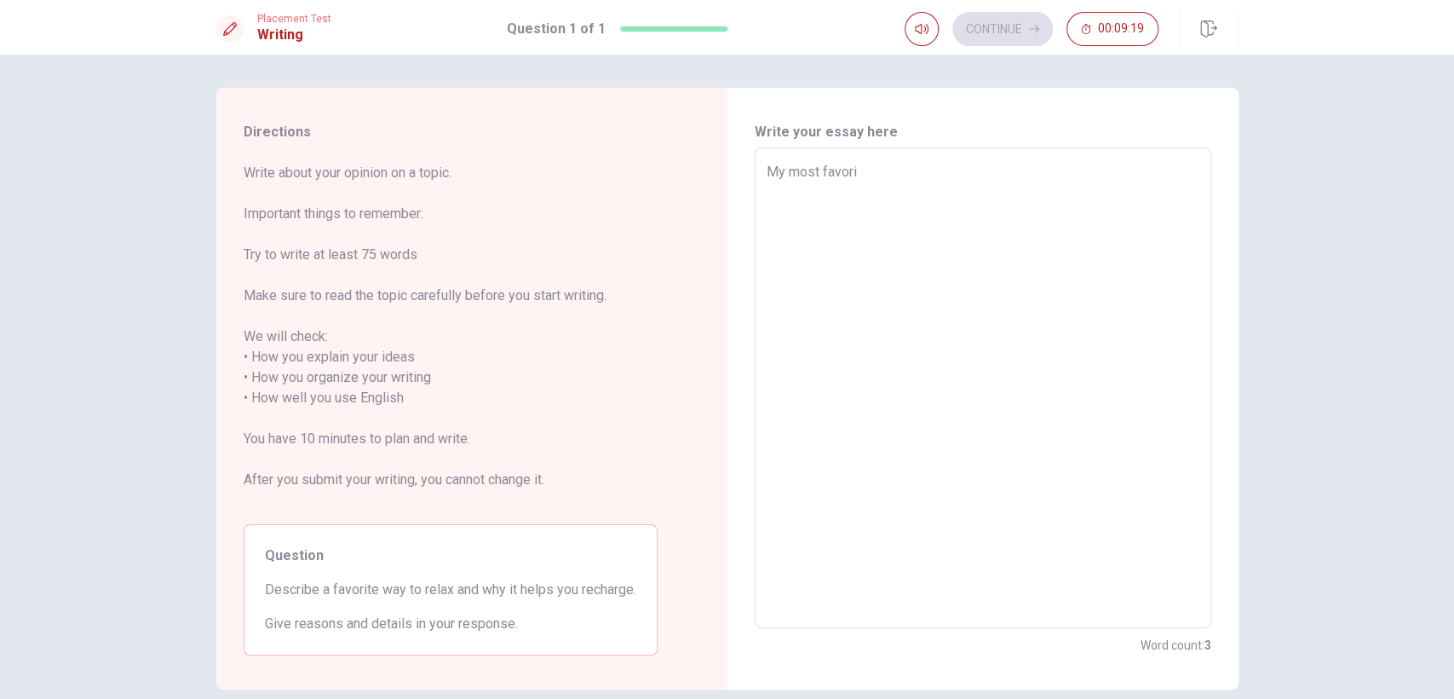
type textarea "x"
type textarea "My most favorit"
type textarea "x"
type textarea "My most favorite"
type textarea "x"
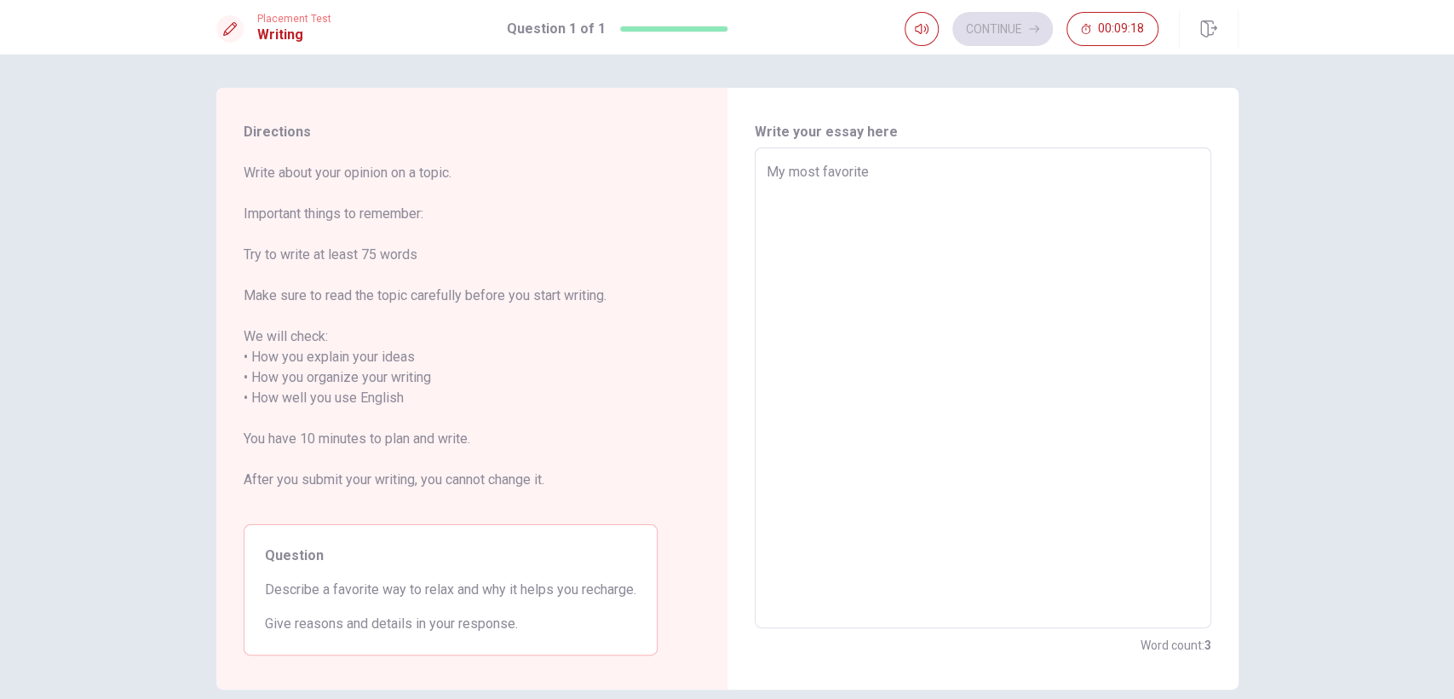
type textarea "My most favorite"
type textarea "x"
type textarea "My most favorite f"
type textarea "x"
type textarea "My most favorite fo"
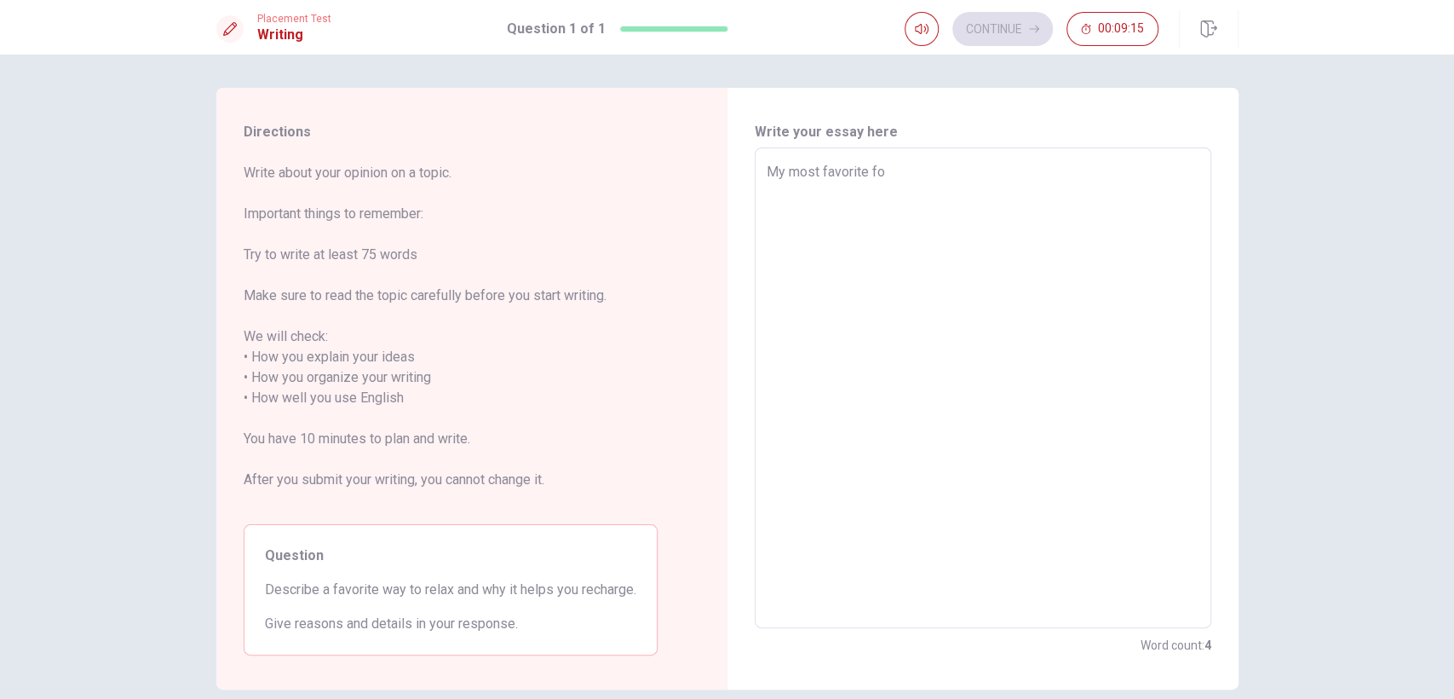
type textarea "x"
type textarea "My most favorite for"
type textarea "x"
type textarea "My most favorite form"
type textarea "x"
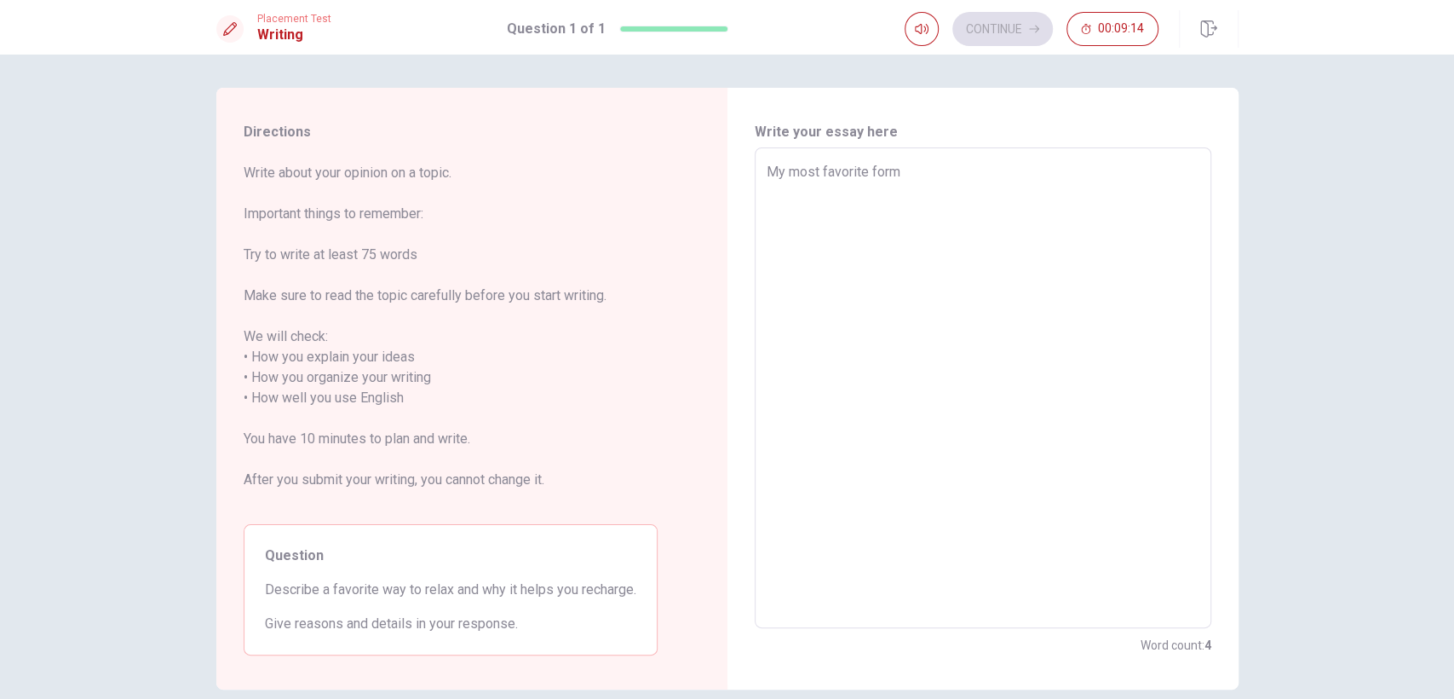
type textarea "My most favorite form"
type textarea "x"
type textarea "My most favorite form o"
type textarea "x"
type textarea "My most favorite form or"
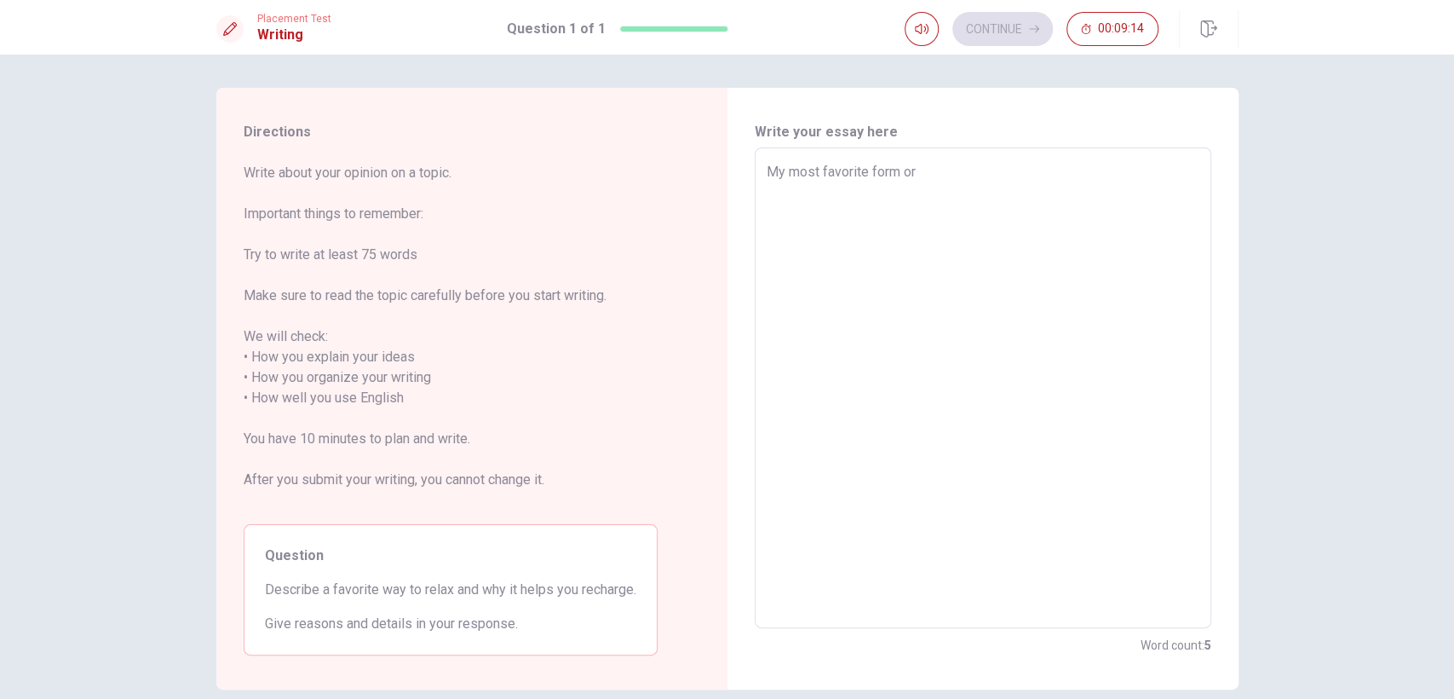
type textarea "x"
type textarea "My most favorite form or"
type textarea "x"
type textarea "My most favorite form or w"
type textarea "x"
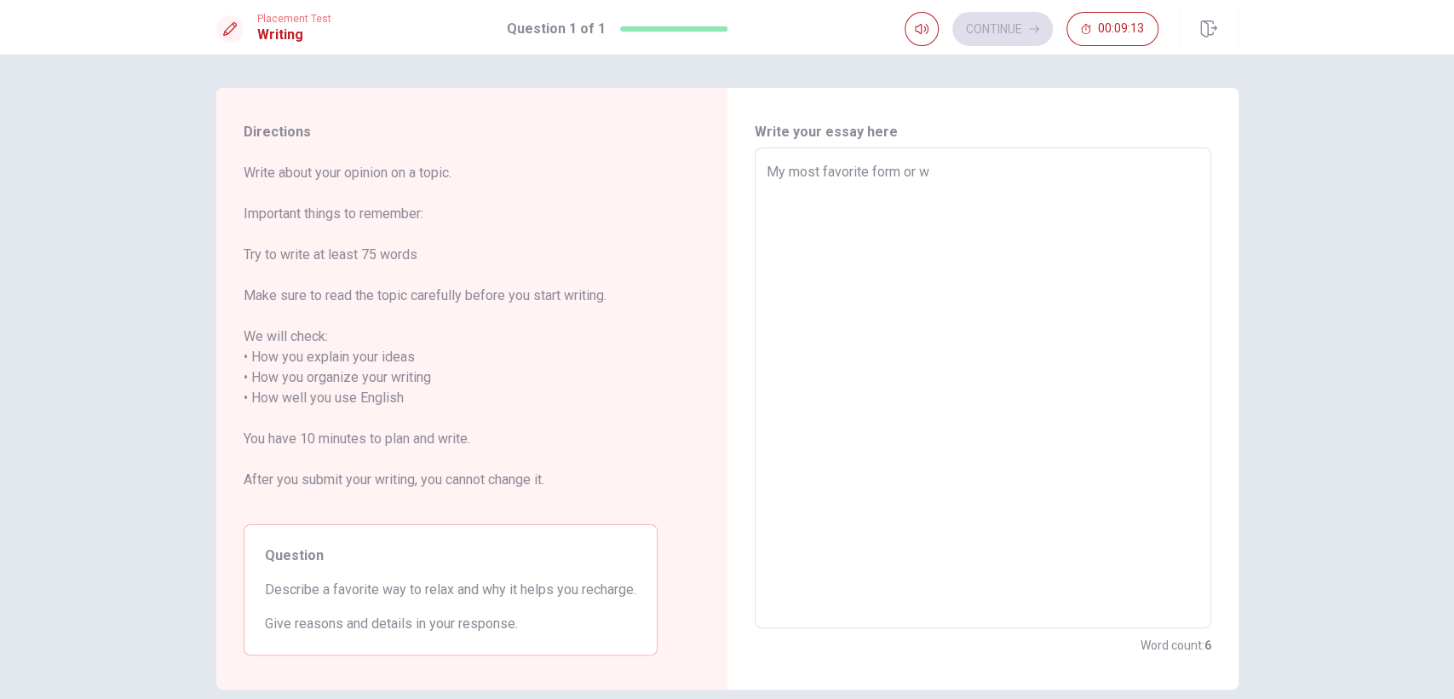
type textarea "My most favorite form or wa"
type textarea "x"
type textarea "My most favorite form or way"
type textarea "x"
type textarea "My most favorite form or way"
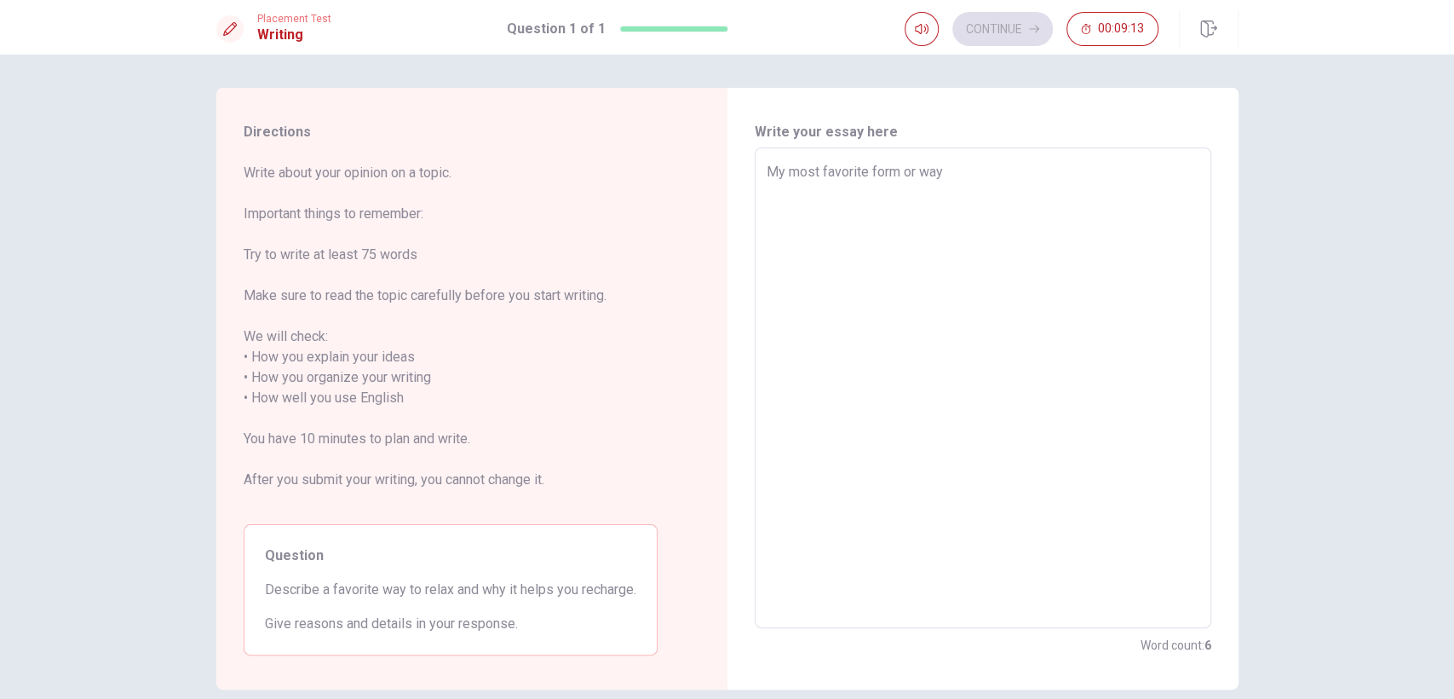
type textarea "x"
type textarea "My most favorite form or way t"
type textarea "x"
type textarea "My most favorite form or way to"
type textarea "x"
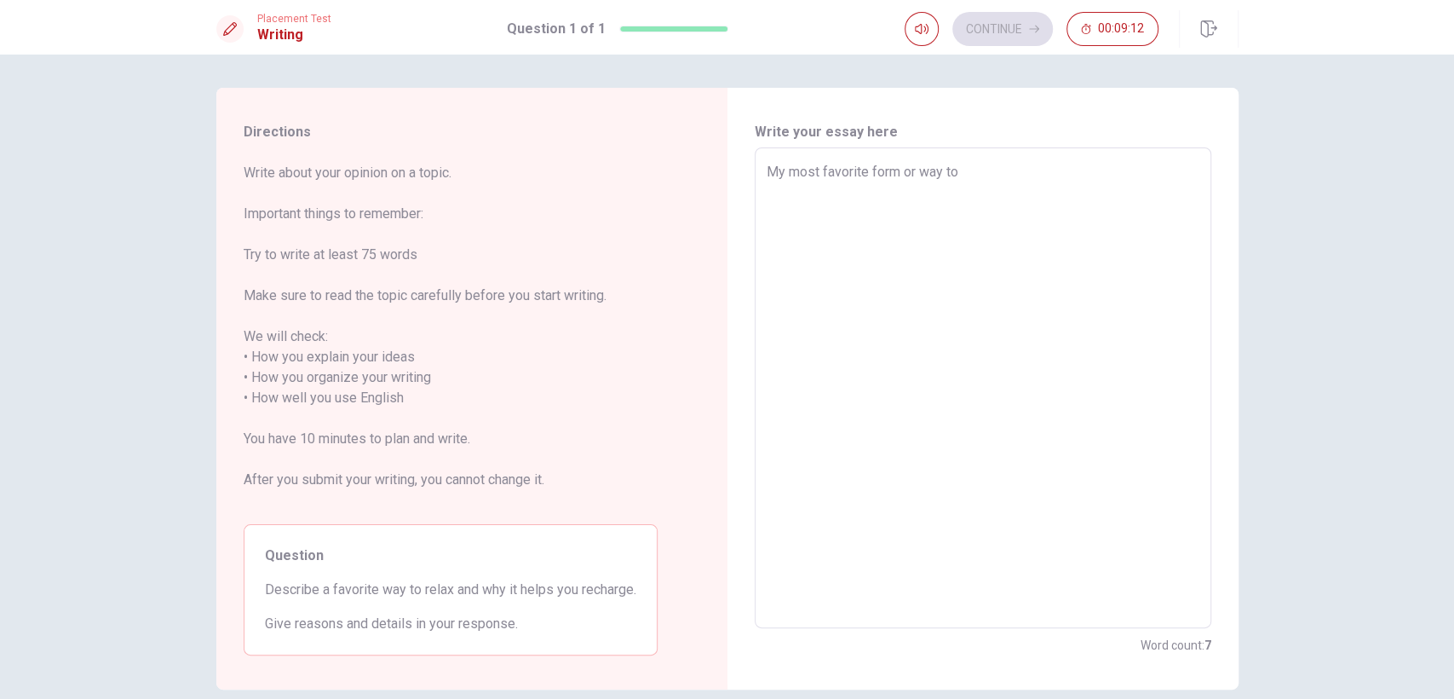
type textarea "My most favorite form or way to"
type textarea "x"
type textarea "My most favorite form or way to r"
type textarea "x"
type textarea "My most favorite form or way to re"
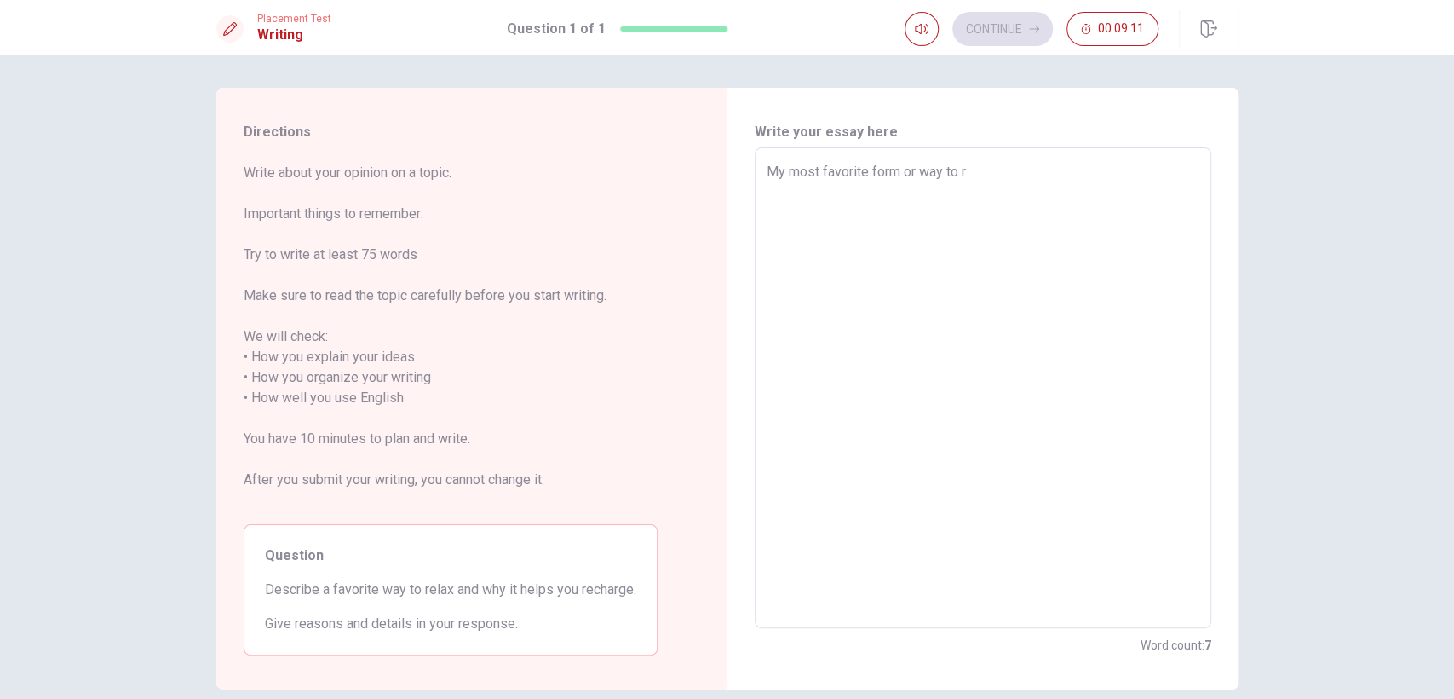
type textarea "x"
type textarea "My most favorite form or way to rel"
type textarea "x"
type textarea "My most favorite form or way to [MEDICAL_DATA]"
type textarea "x"
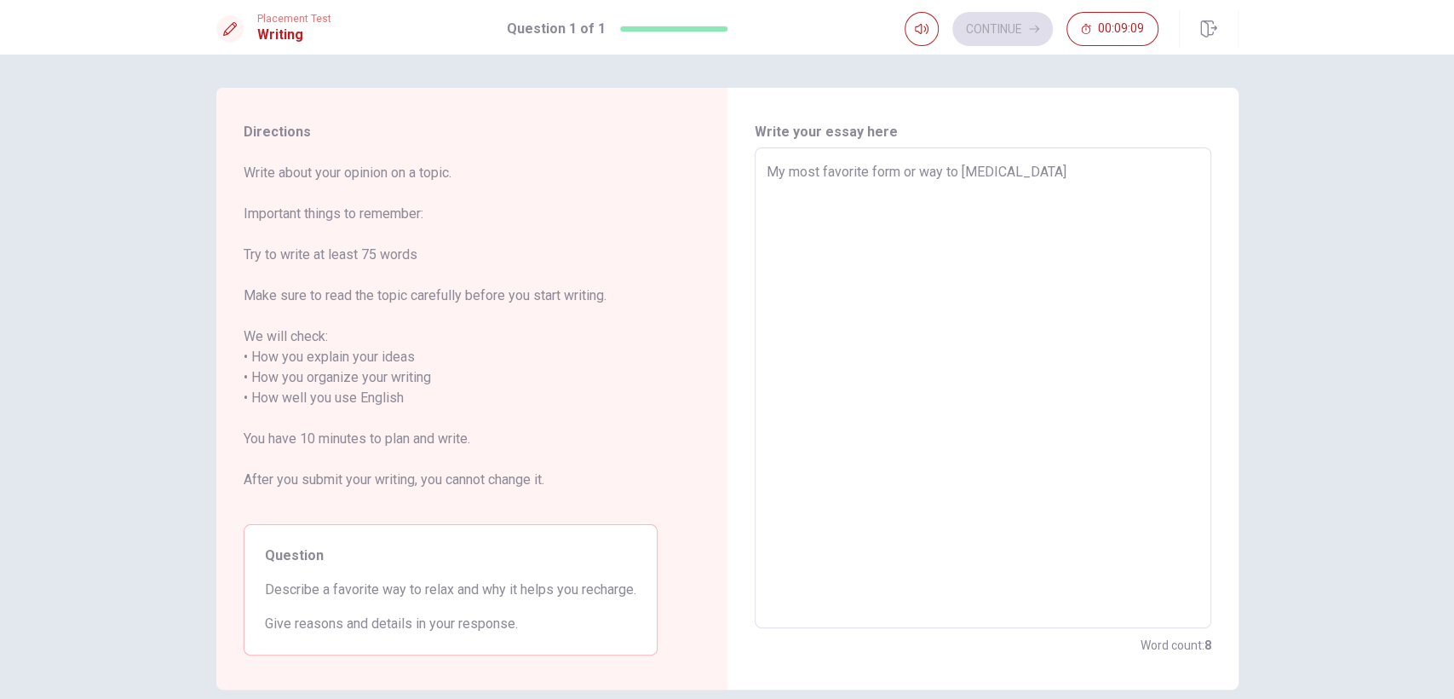
type textarea "My most favorite form or way to relax"
type textarea "x"
type textarea "My most favorite form or way to relax"
type textarea "x"
type textarea "My most favorite form or way to relax i"
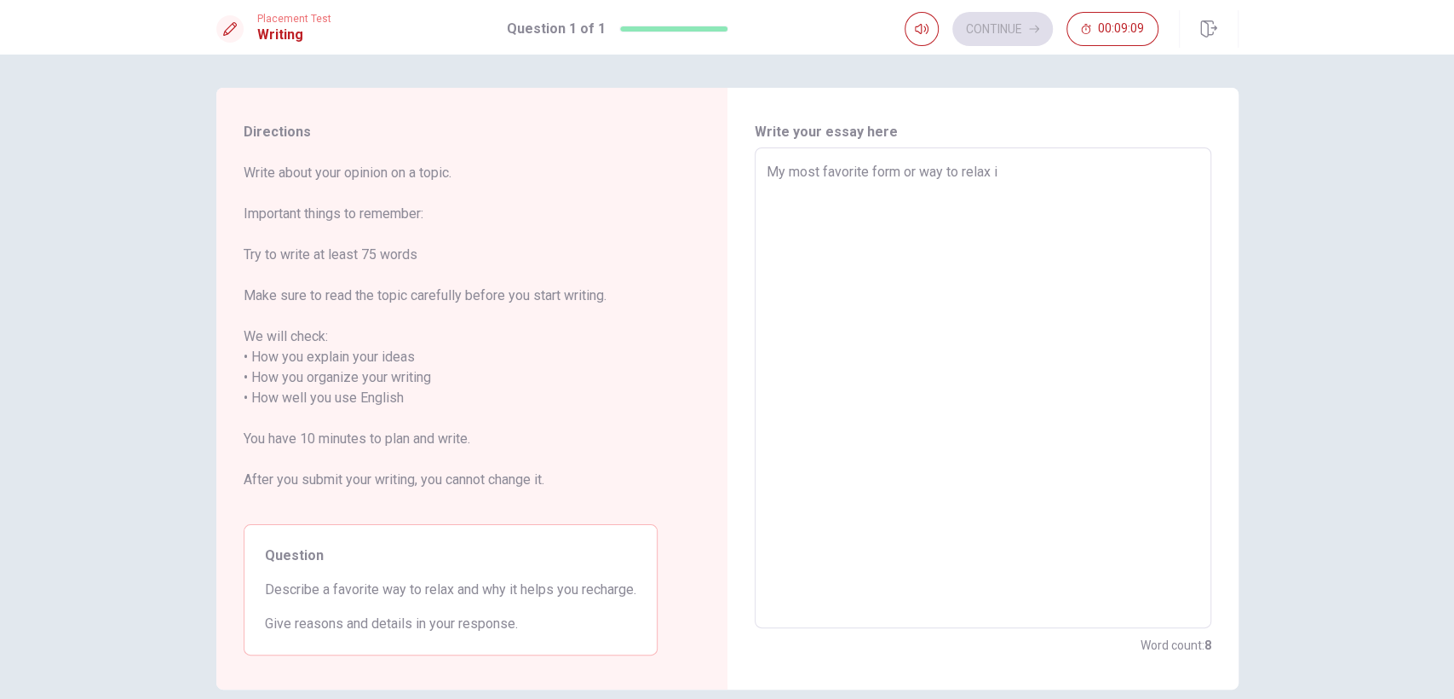
type textarea "x"
type textarea "My most favorite form or way to relax it"
type textarea "x"
type textarea "My most favorite form or way to relax its"
type textarea "x"
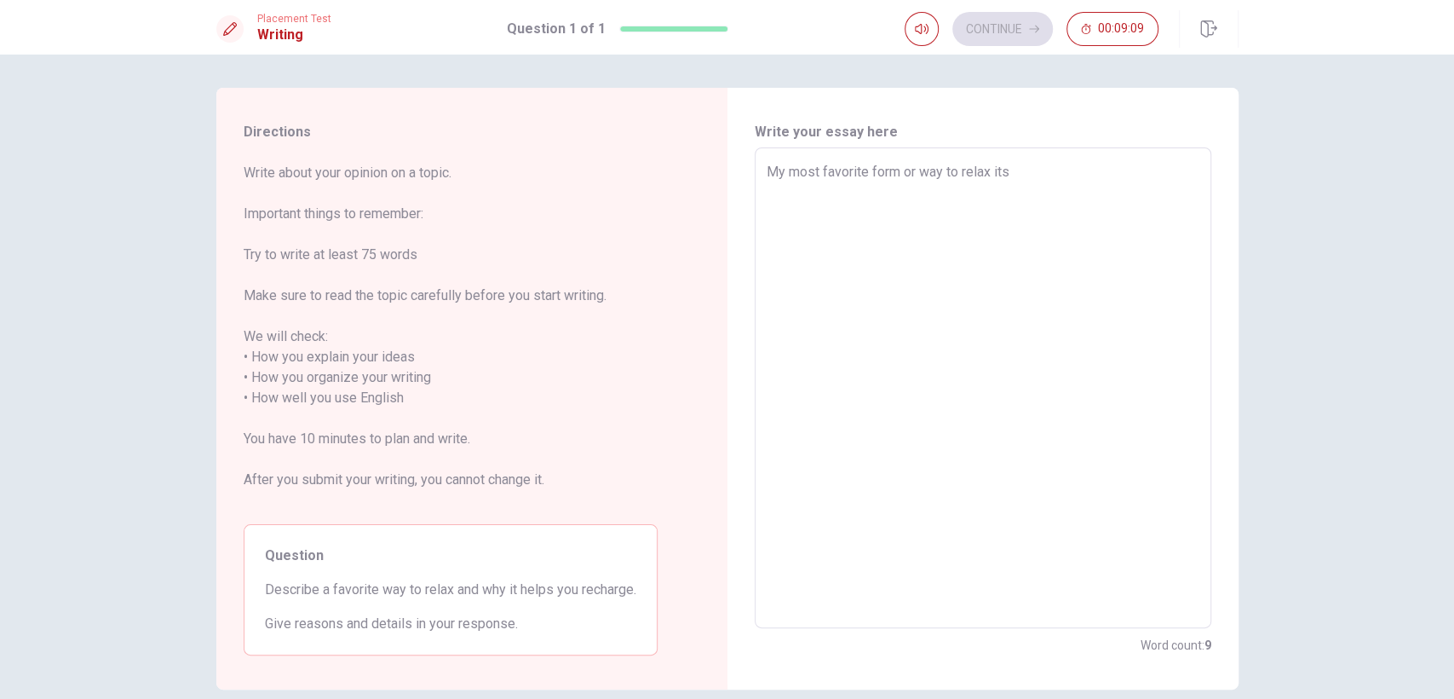
type textarea "My most favorite form or way to relax its"
type textarea "x"
type textarea "My most favorite form or way to relax its"
type textarea "x"
type textarea "My most favorite form or way to relax it"
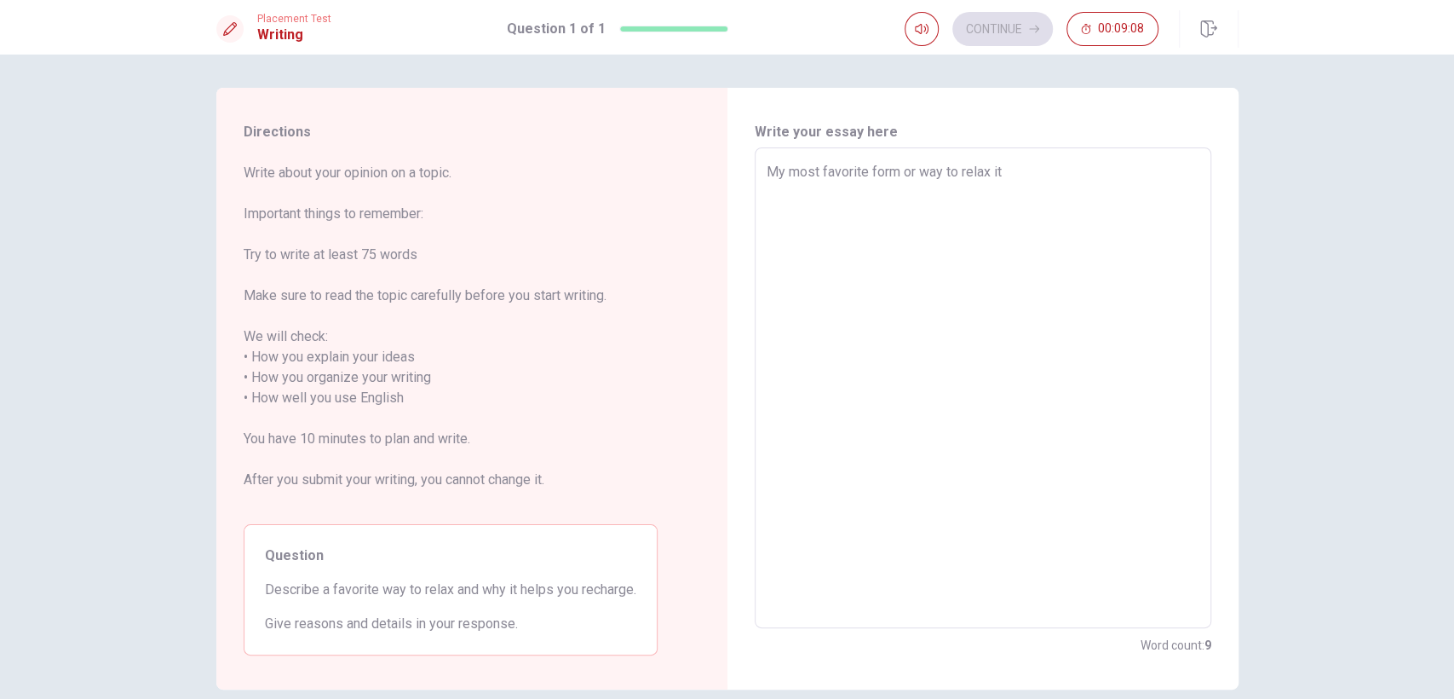
type textarea "x"
type textarea "My most favorite form or way to relax it'"
type textarea "x"
type textarea "My most favorite form or way to relax it'w"
type textarea "x"
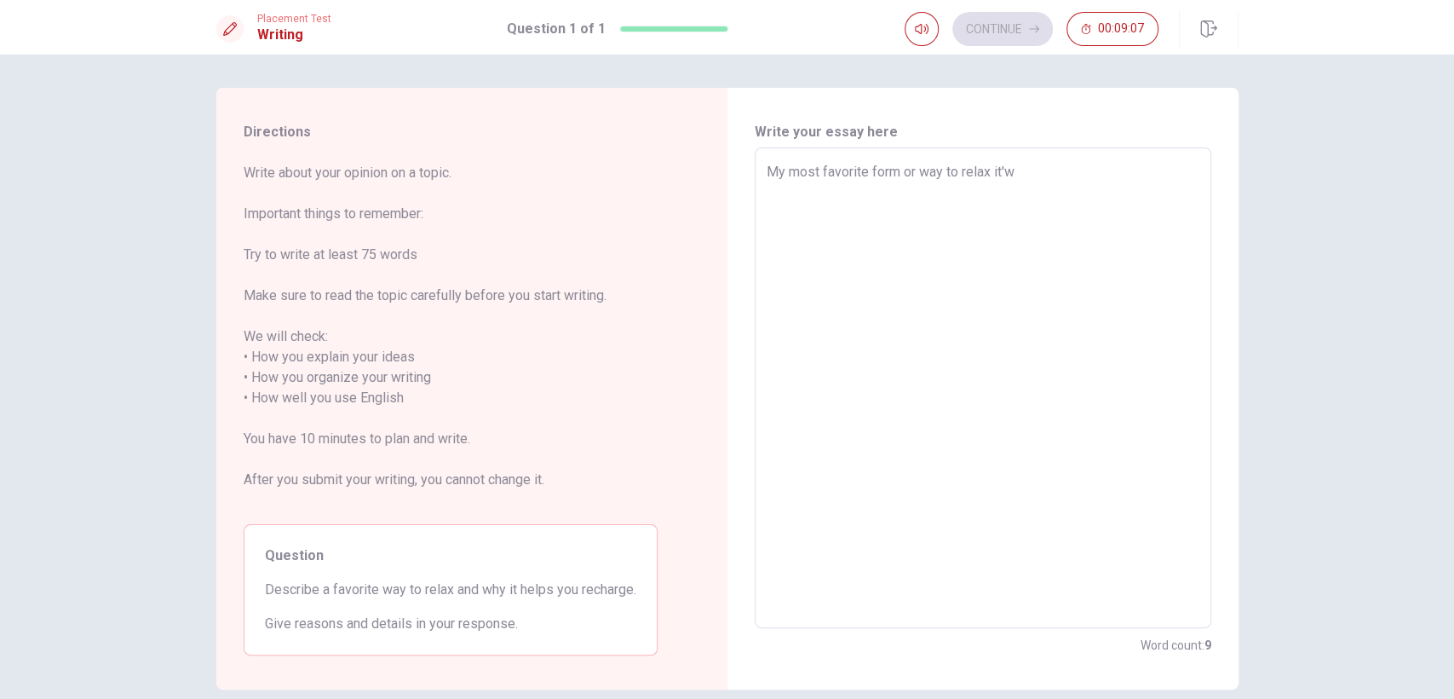
type textarea "My most favorite form or way to relax it'"
type textarea "x"
type textarea "My most favorite form or way to relax it's"
type textarea "x"
type textarea "My most favorite form or way to relax it's"
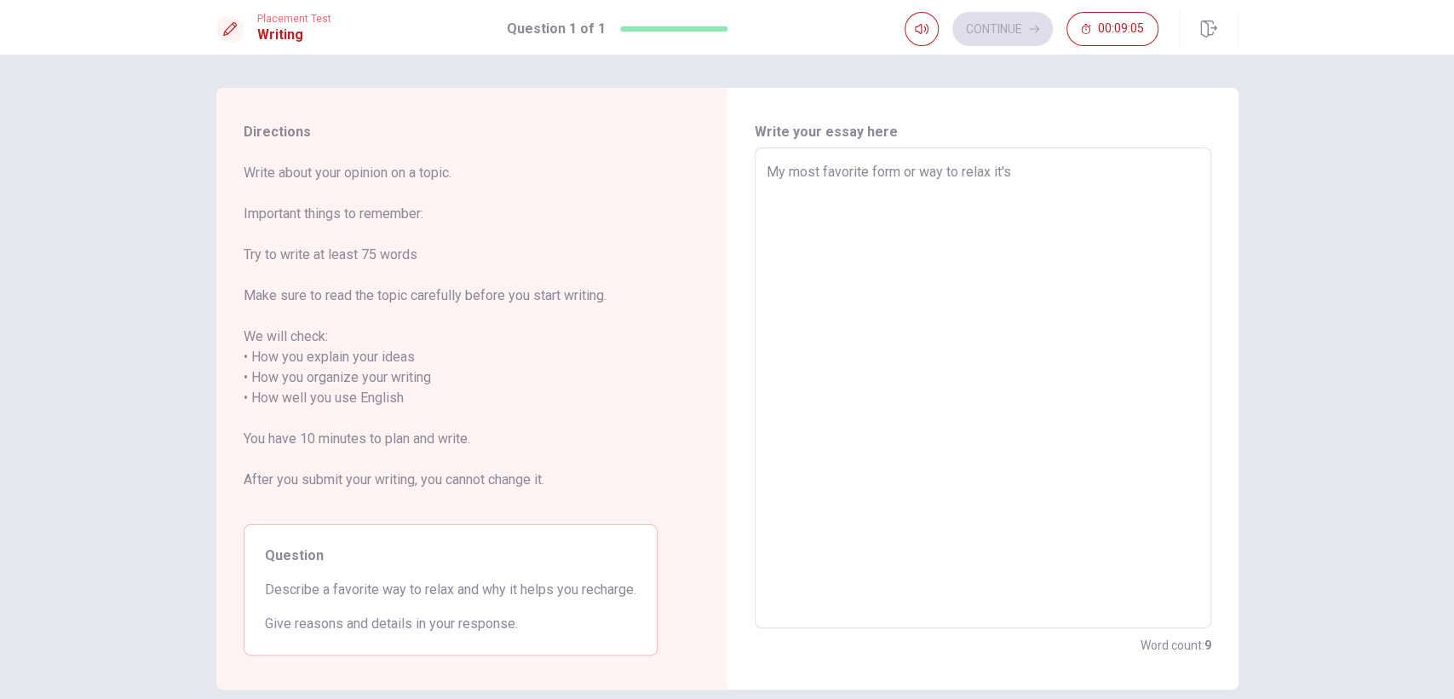
type textarea "x"
type textarea "My most favorite form or way to relax it's t"
type textarea "x"
type textarea "My most favorite form or way to relax it's tr"
type textarea "x"
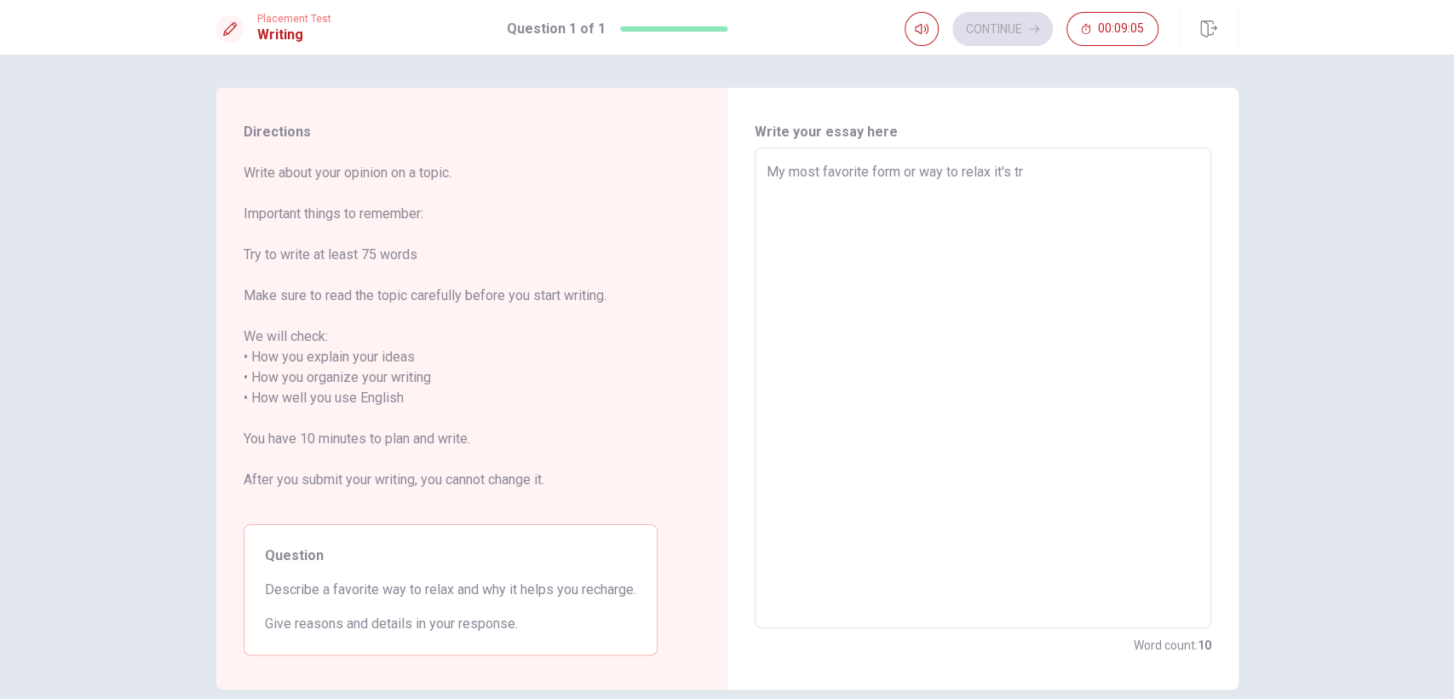
type textarea "My most favorite form or way to relax it's tra"
type textarea "x"
type textarea "My most favorite form or way to relax it's trav"
type textarea "x"
type textarea "My most favorite form or way to relax it's trave"
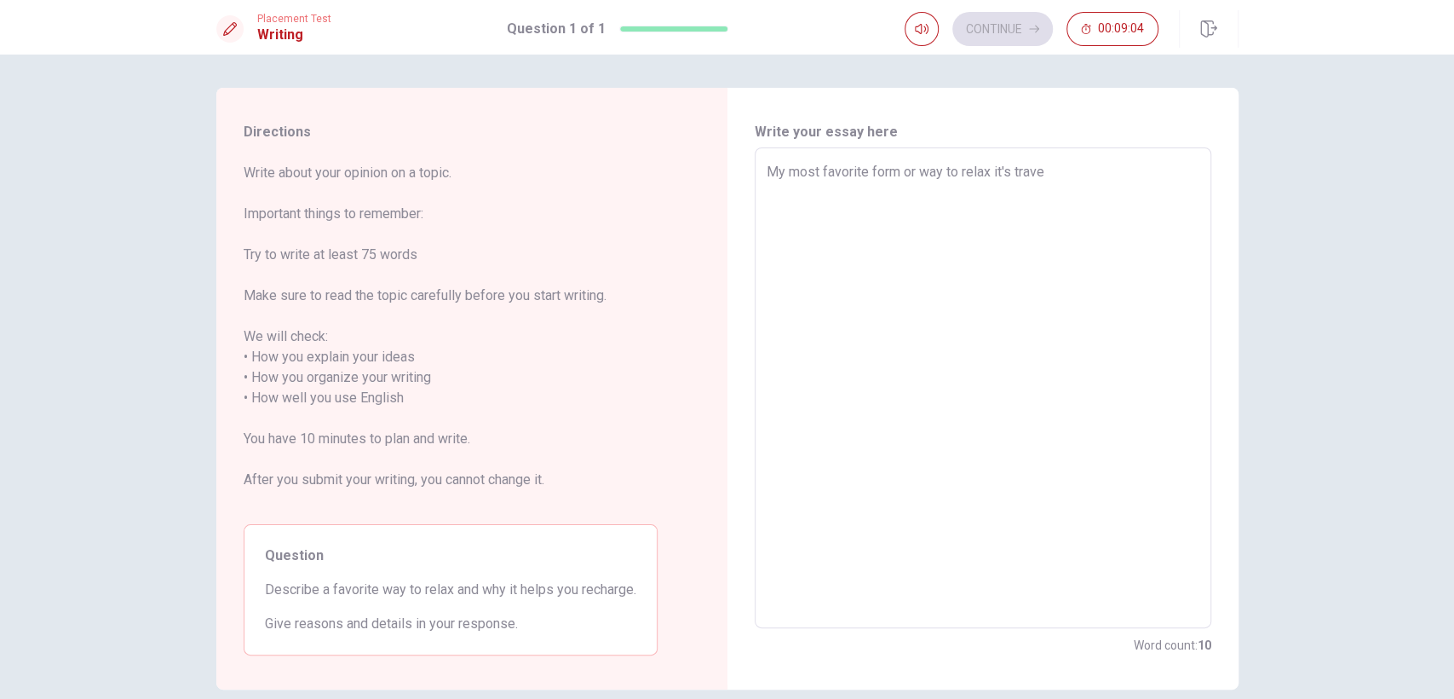
type textarea "x"
type textarea "My most favorite form or way to relax it's travel"
type textarea "x"
type textarea "My most favorite form or way to relax it's travel."
type textarea "x"
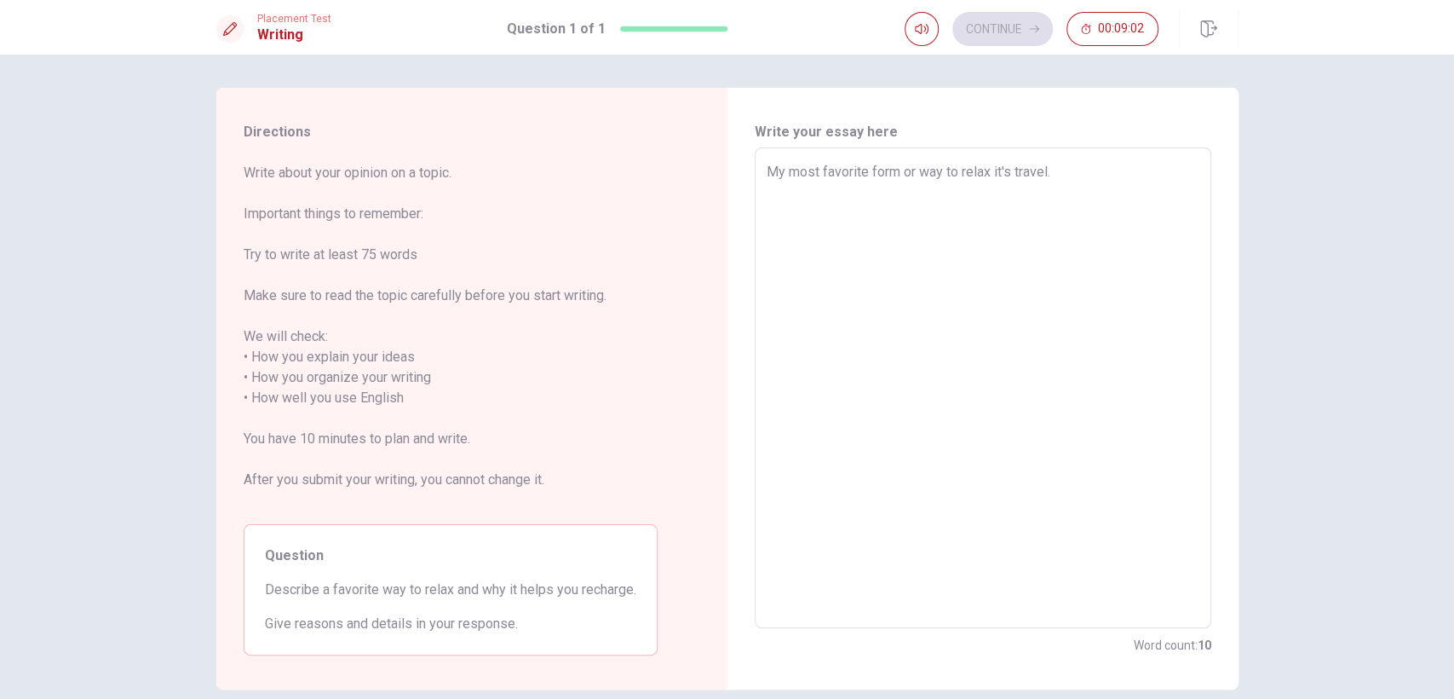
type textarea "My most favorite form or way to relax it's travel."
type textarea "x"
type textarea "My most favorite form or way to relax it's travel. I"
type textarea "x"
type textarea "My most favorite form or way to relax it's travel. I"
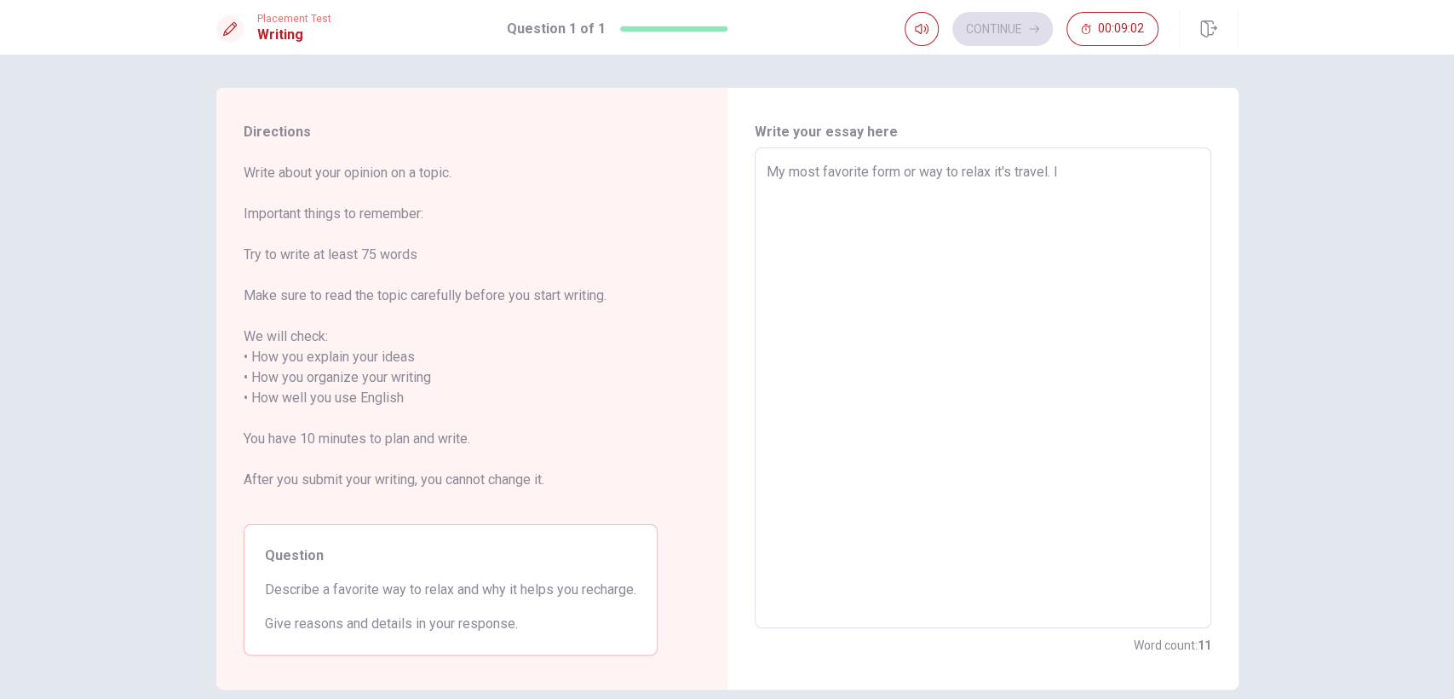
type textarea "x"
type textarea "My most favorite form or way to relax it's travel. I r"
type textarea "x"
type textarea "My most favorite form or way to relax it's travel. I re"
type textarea "x"
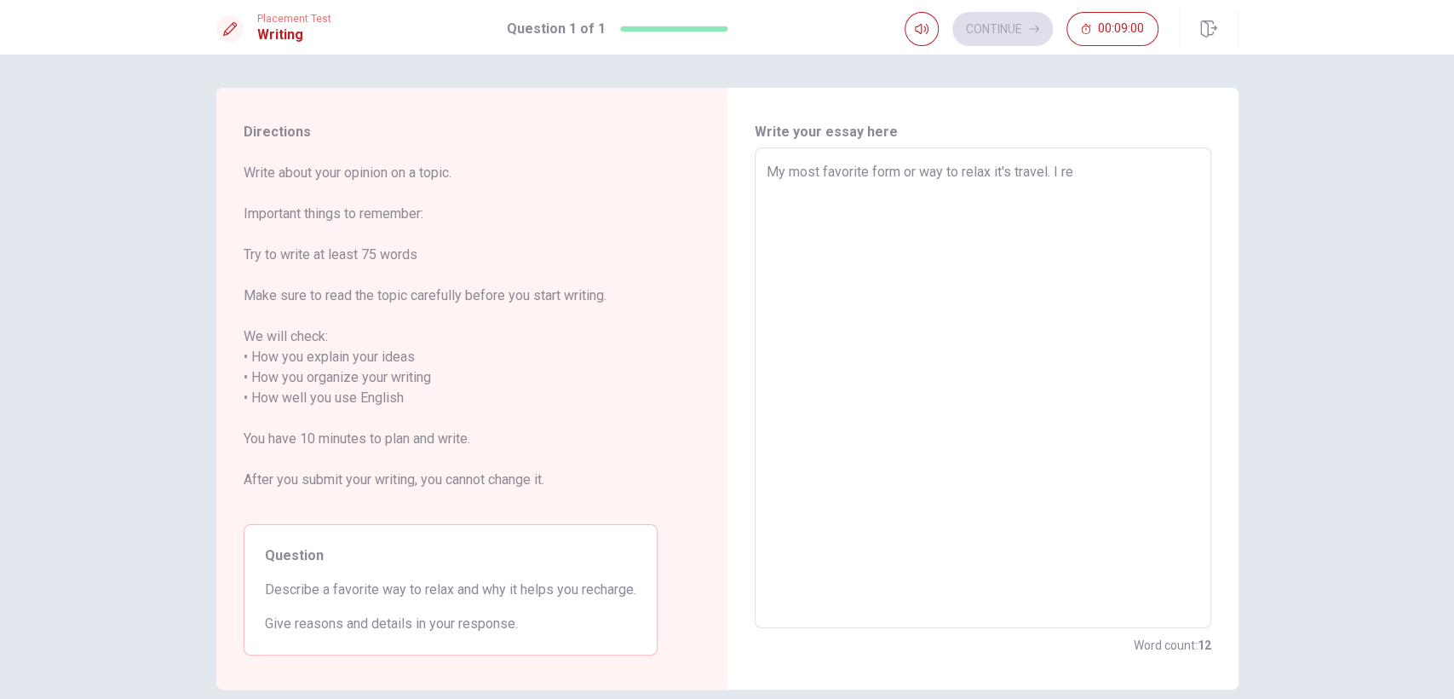
type textarea "My most favorite form or way to relax it's travel. I rea"
type textarea "x"
type textarea "My most favorite form or way to relax it's travel. I real"
type textarea "x"
type textarea "My most favorite form or way to relax it's travel. I reall"
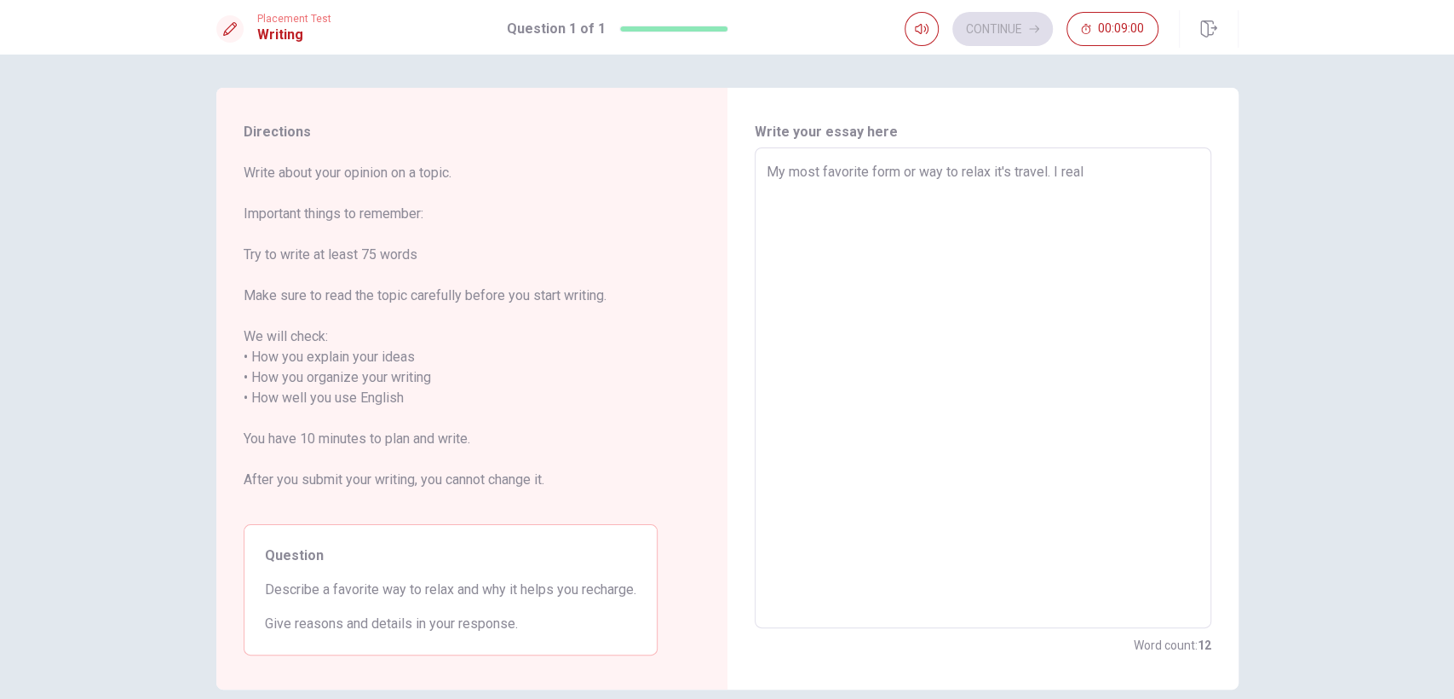
type textarea "x"
type textarea "My most favorite form or way to relax it's travel. I really"
type textarea "x"
type textarea "My most favorite form or way to relax it's travel. I really"
type textarea "x"
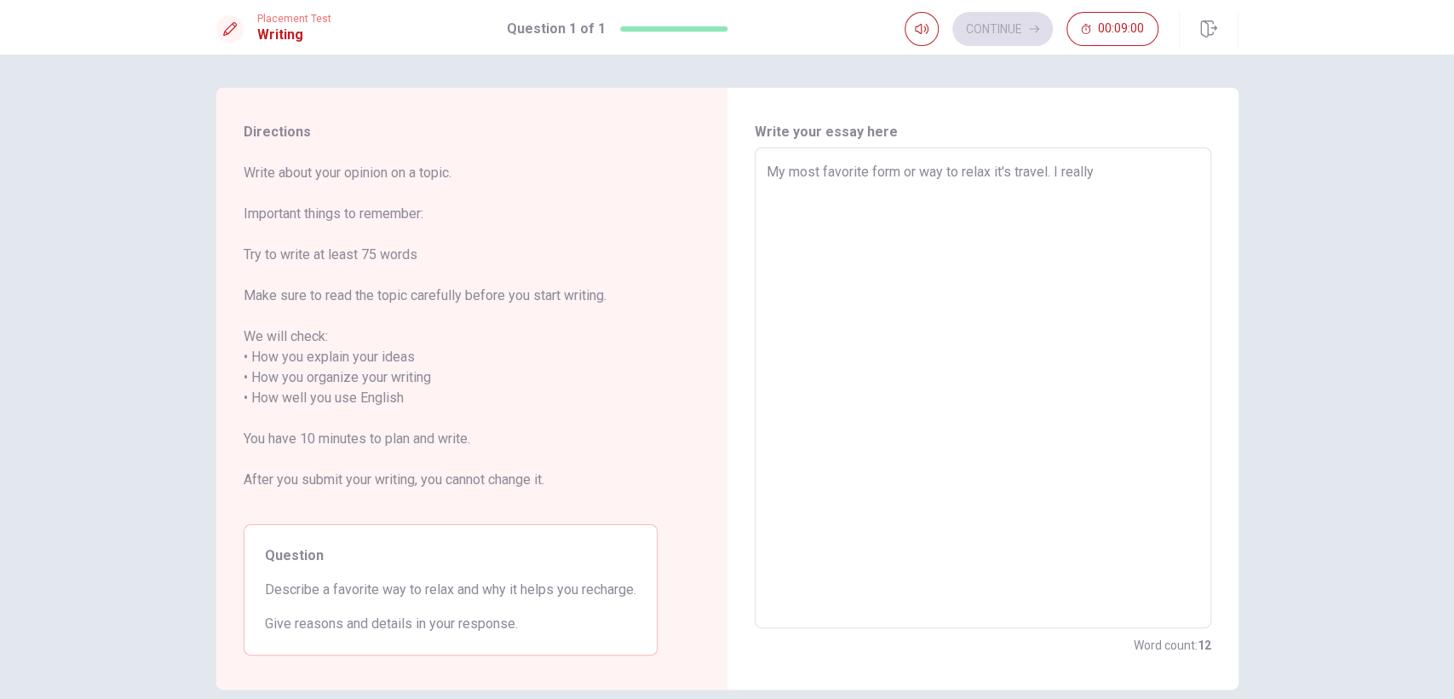
type textarea "My most favorite form or way to relax it's travel. I really l"
type textarea "x"
type textarea "My most favorite form or way to relax it's travel. I really lo"
type textarea "x"
type textarea "My most favorite form or way to relax it's travel. I really lov"
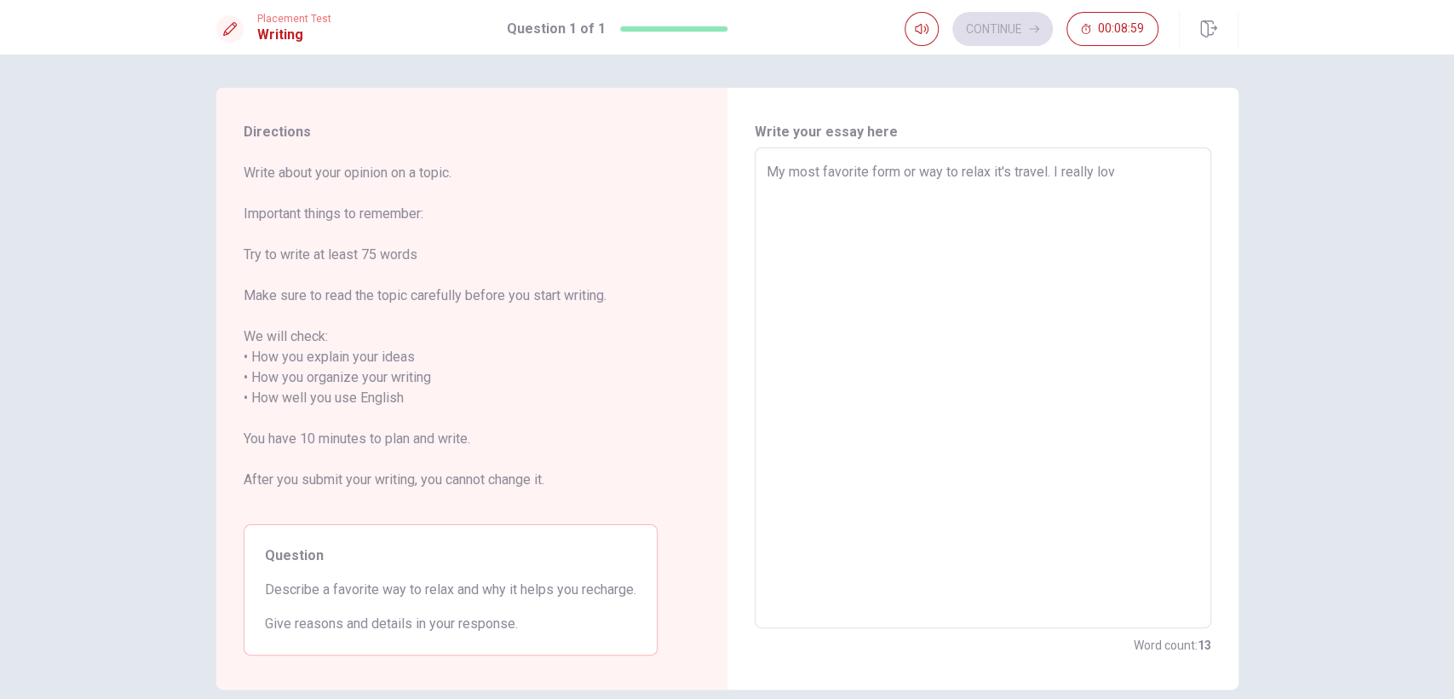
type textarea "x"
type textarea "My most favorite form or way to relax it's travel. I really love"
type textarea "x"
type textarea "My most favorite form or way to relax it's travel. I really love"
type textarea "x"
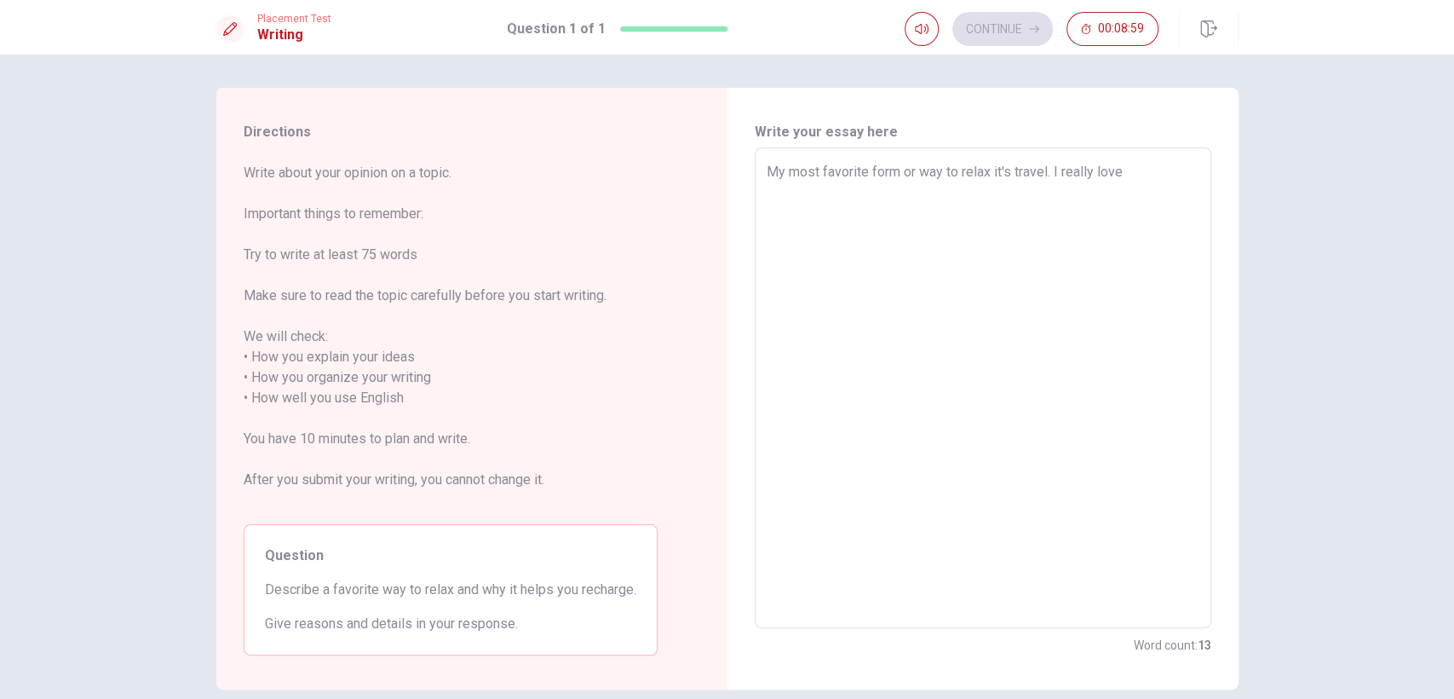
type textarea "My most favorite form or way to relax it's travel. I really love t"
type textarea "x"
type textarea "My most favorite form or way to relax it's travel. I really love tr"
type textarea "x"
type textarea "My most favorite form or way to relax it's travel. I really love tra"
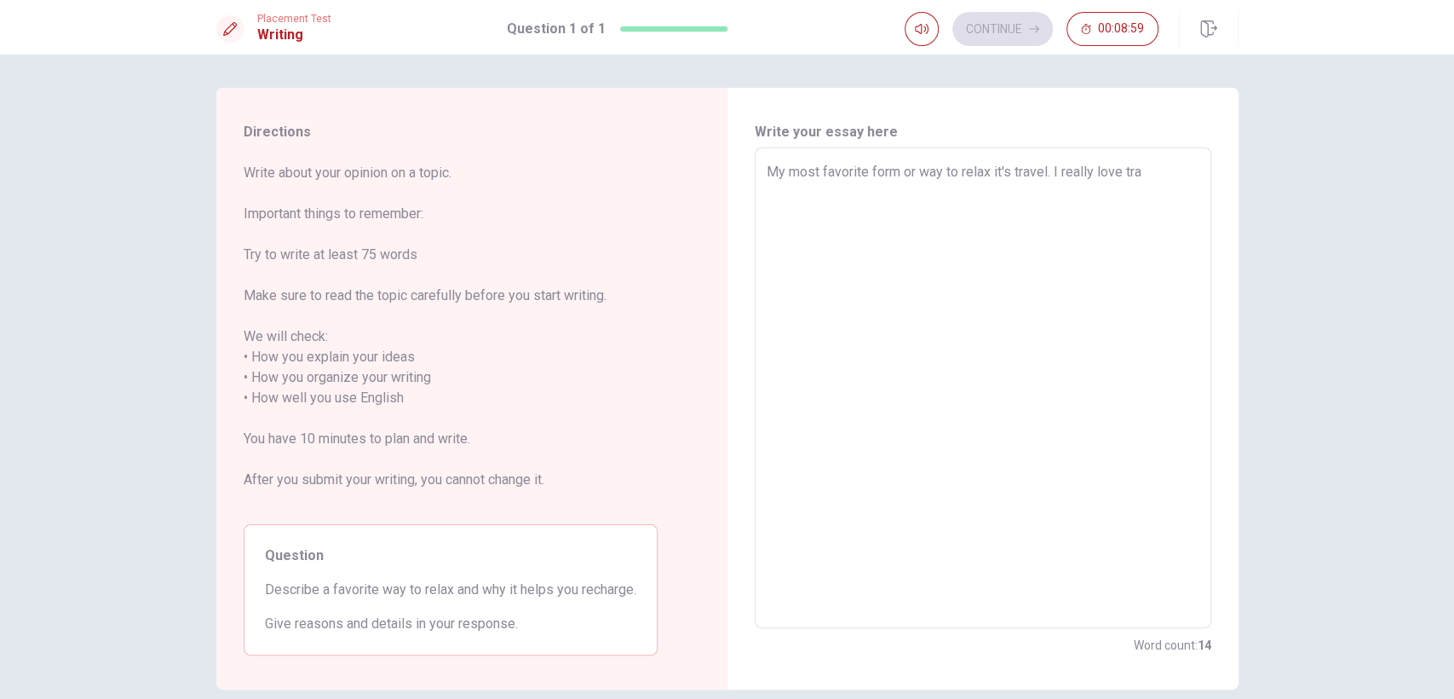
type textarea "x"
type textarea "My most favorite form or way to relax it's travel. I really love trav"
type textarea "x"
type textarea "My most favorite form or way to relax it's travel. I really love trave"
type textarea "x"
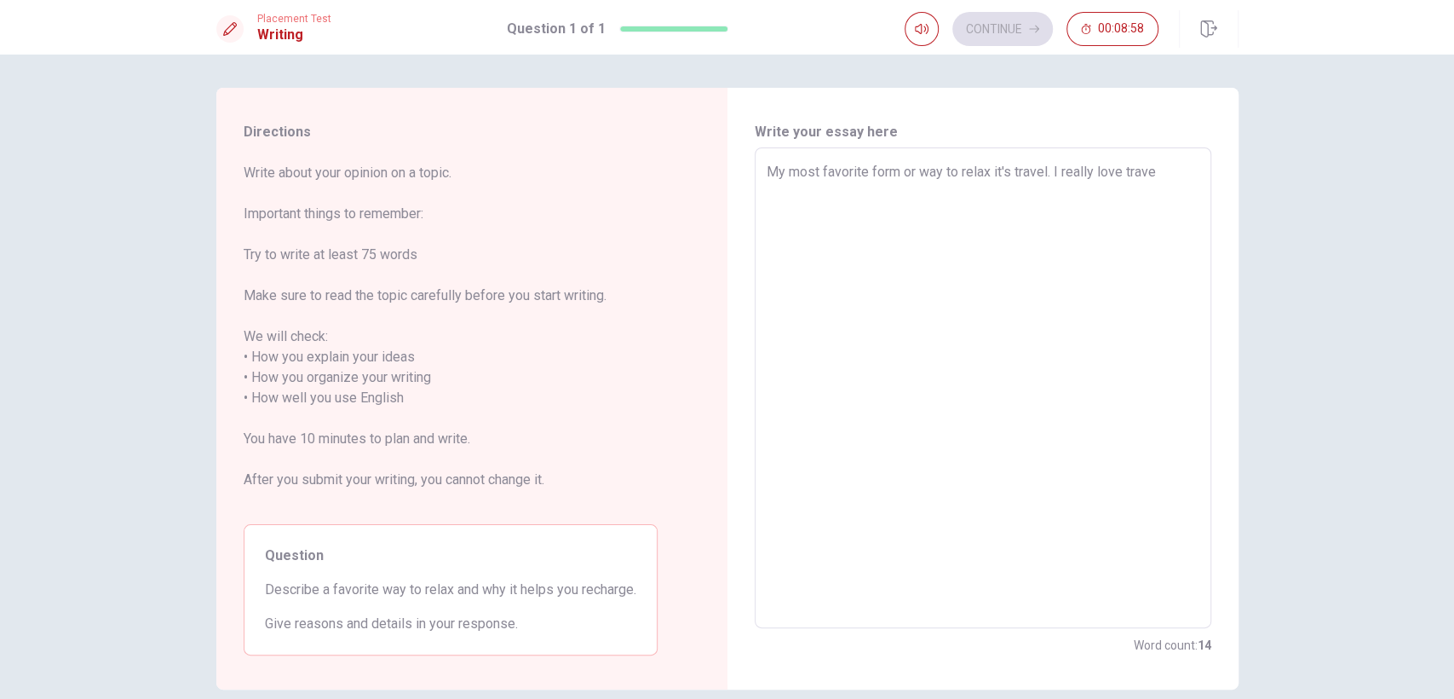
type textarea "My most favorite form or way to relax it's travel. I really love travel"
type textarea "x"
type textarea "My most favorite form or way to relax it's travel. I really love travel,"
type textarea "x"
type textarea "My most favorite form or way to relax it's travel. I really love travel,"
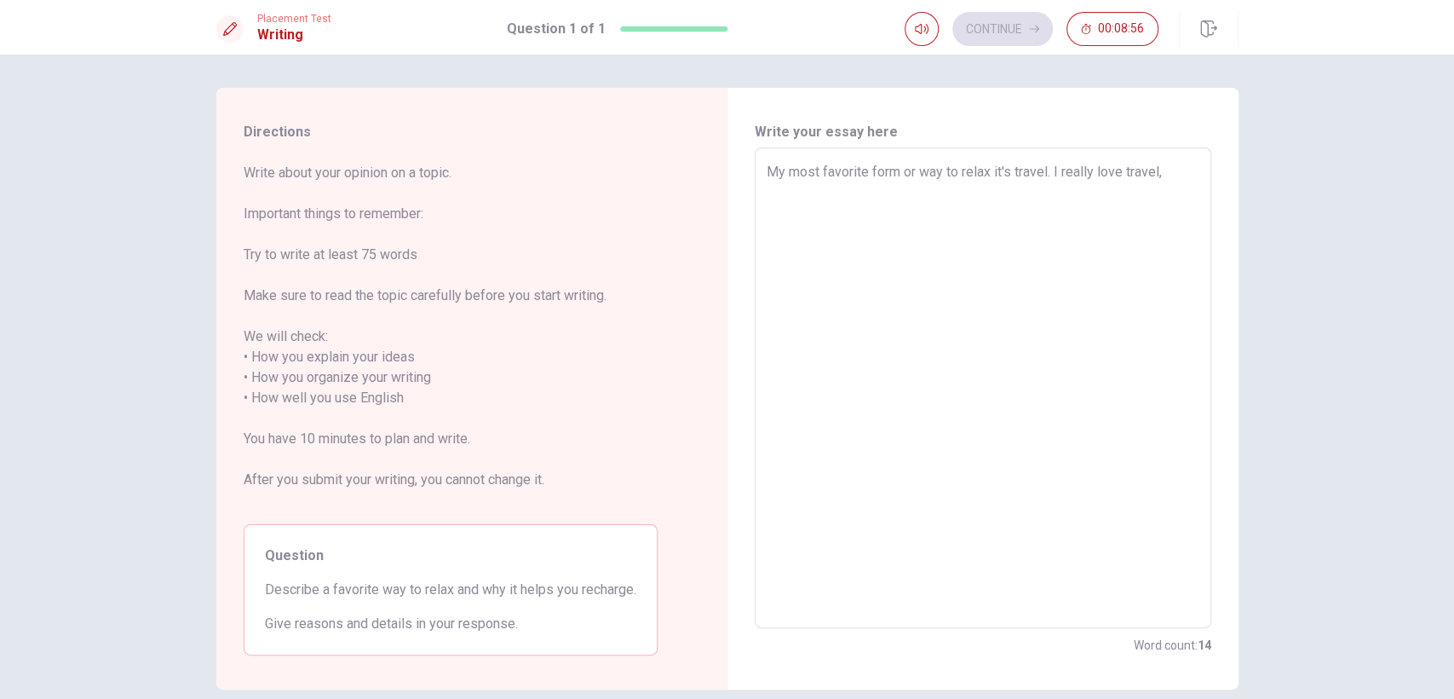
type textarea "x"
type textarea "My most favorite form or way to relax it's travel. I really love travel, I"
type textarea "x"
type textarea "My most favorite form or way to relax it's travel. I really love travel, I"
type textarea "x"
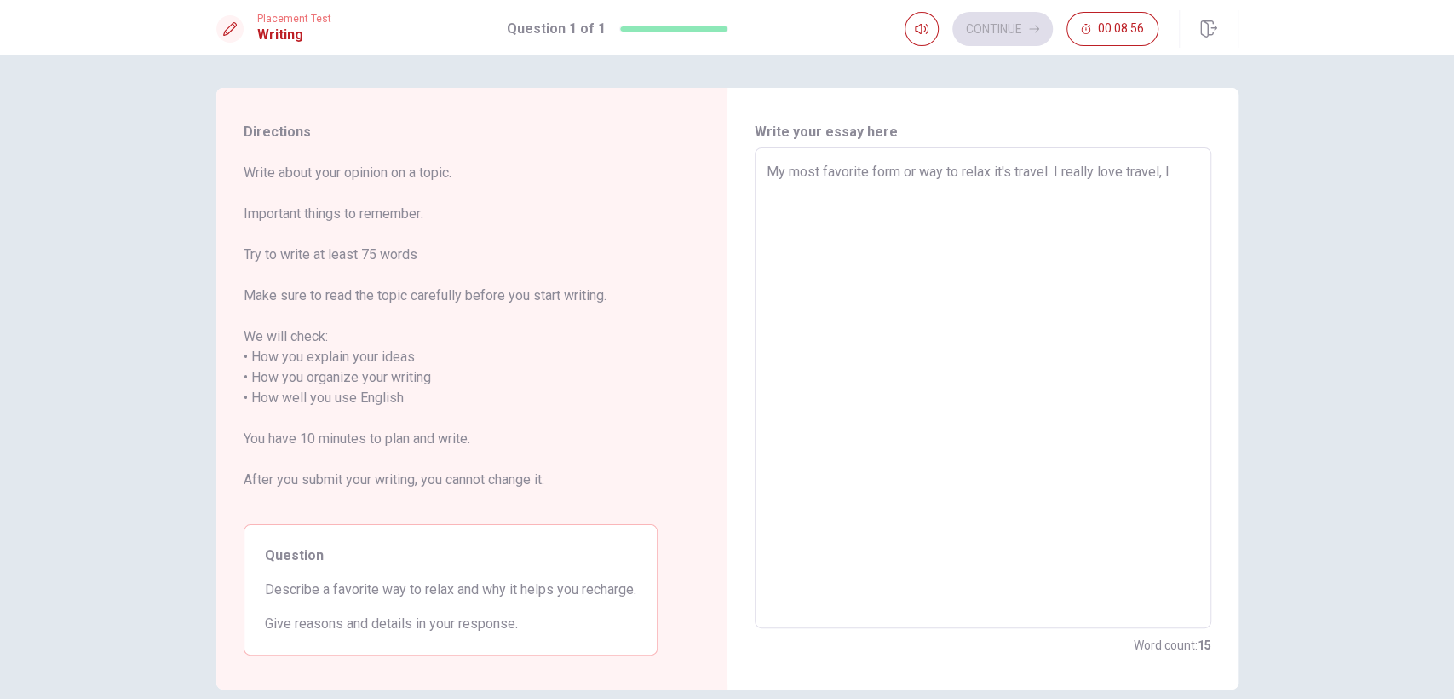
type textarea "My most favorite form or way to relax it's travel. I really love travel, I l"
type textarea "x"
type textarea "My most favorite form or way to relax it's travel. I really love travel, I lo"
type textarea "x"
type textarea "My most favorite form or way to relax it's travel. I really love travel, I lov"
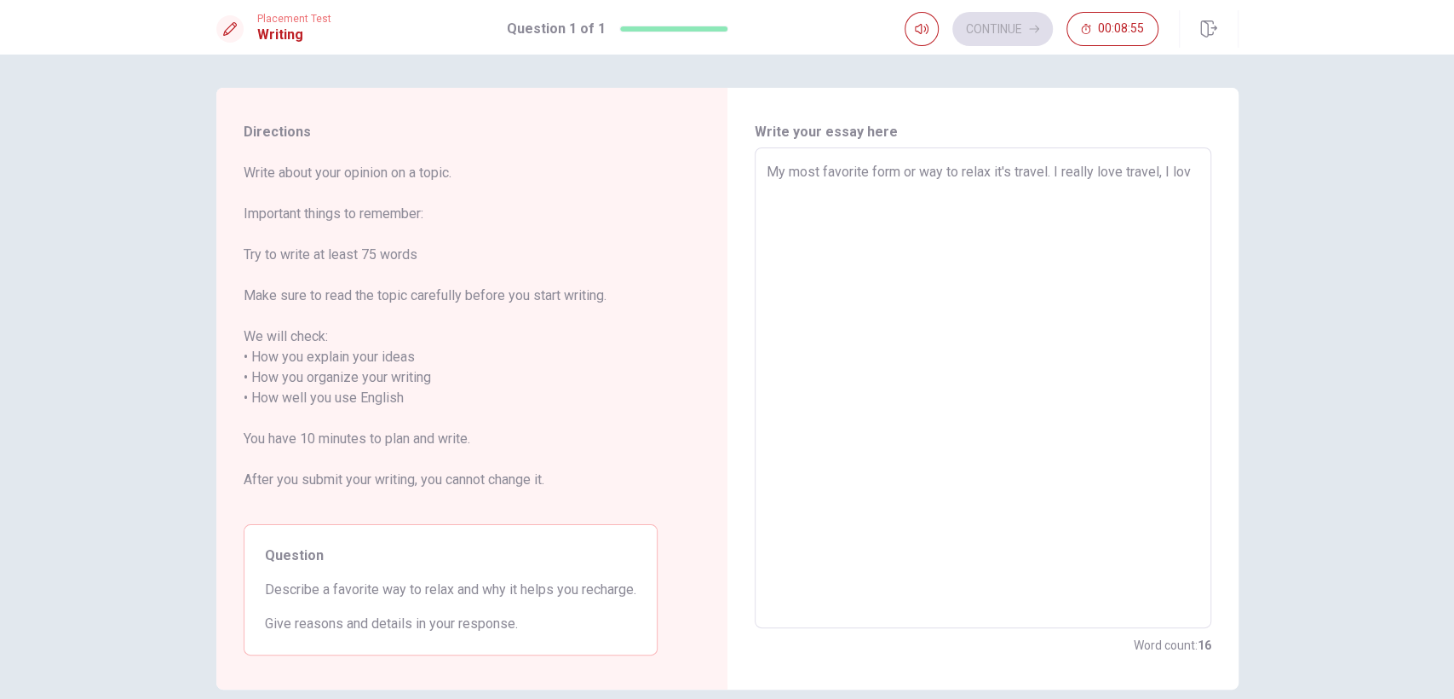
type textarea "x"
type textarea "My most favorite form or way to relax it's travel. I really love travel, I love"
type textarea "x"
type textarea "My most favorite form or way to relax it's travel. I really love travel, I lov"
type textarea "x"
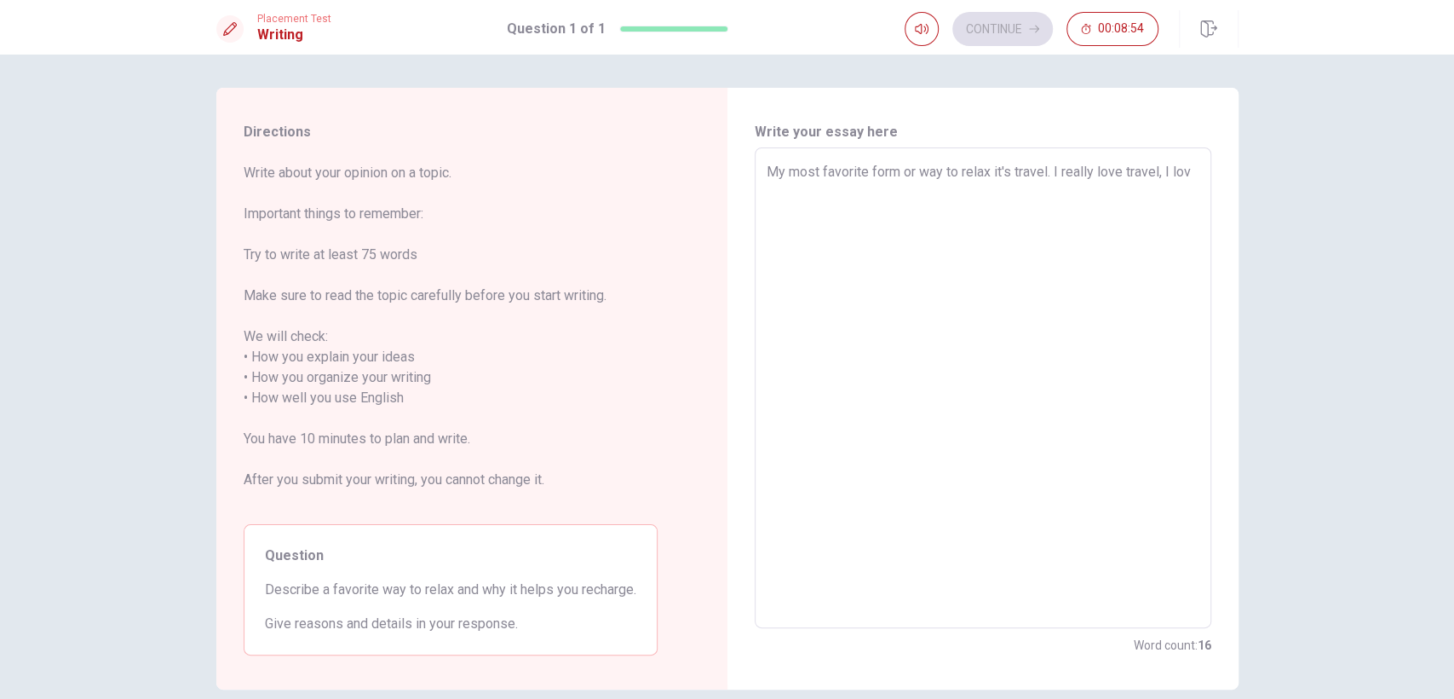
type textarea "My most favorite form or way to relax it's travel. I really love travel, I lo"
type textarea "x"
type textarea "My most favorite form or way to relax it's travel. I really love travel, I l"
type textarea "x"
type textarea "My most favorite form or way to relax it's travel. I really love travel, I"
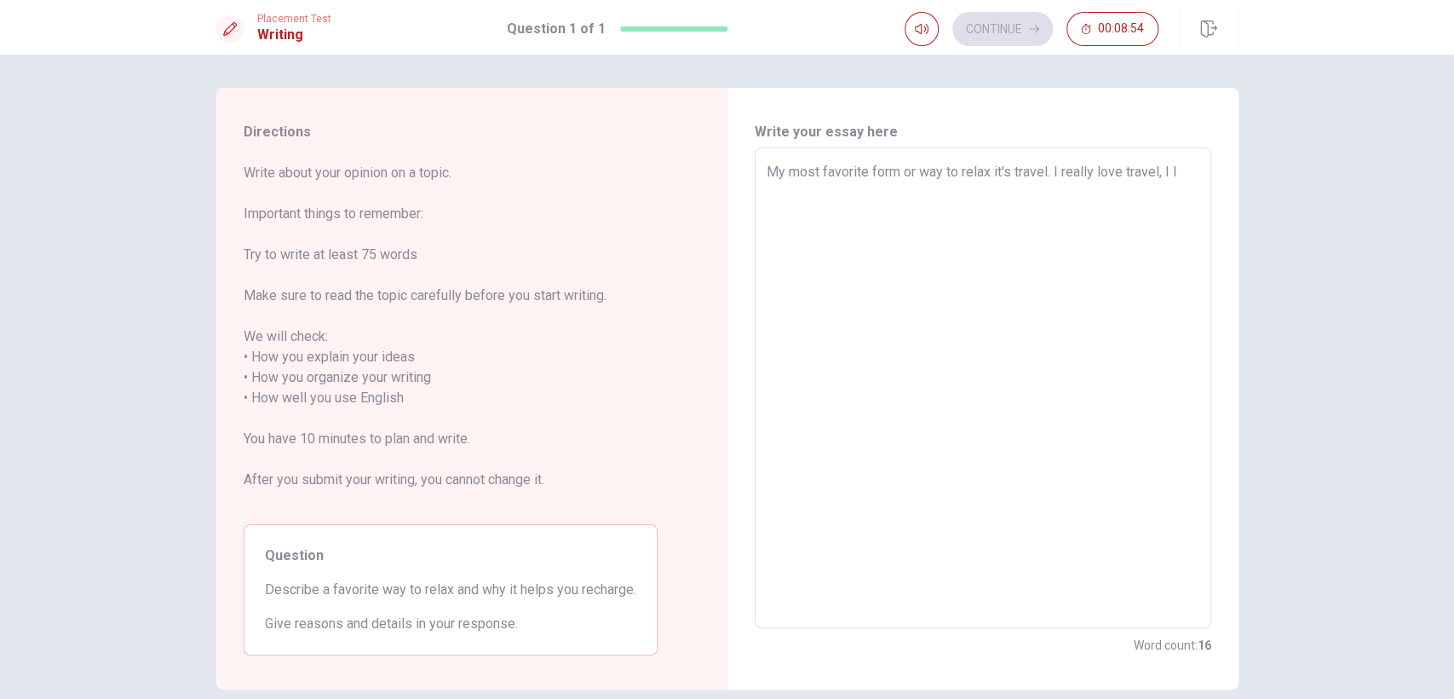
type textarea "x"
type textarea "My most favorite form or way to relax it's travel. I really love travel, I e"
type textarea "x"
type textarea "My most favorite form or way to relax it's travel. I really love travel, I en"
type textarea "x"
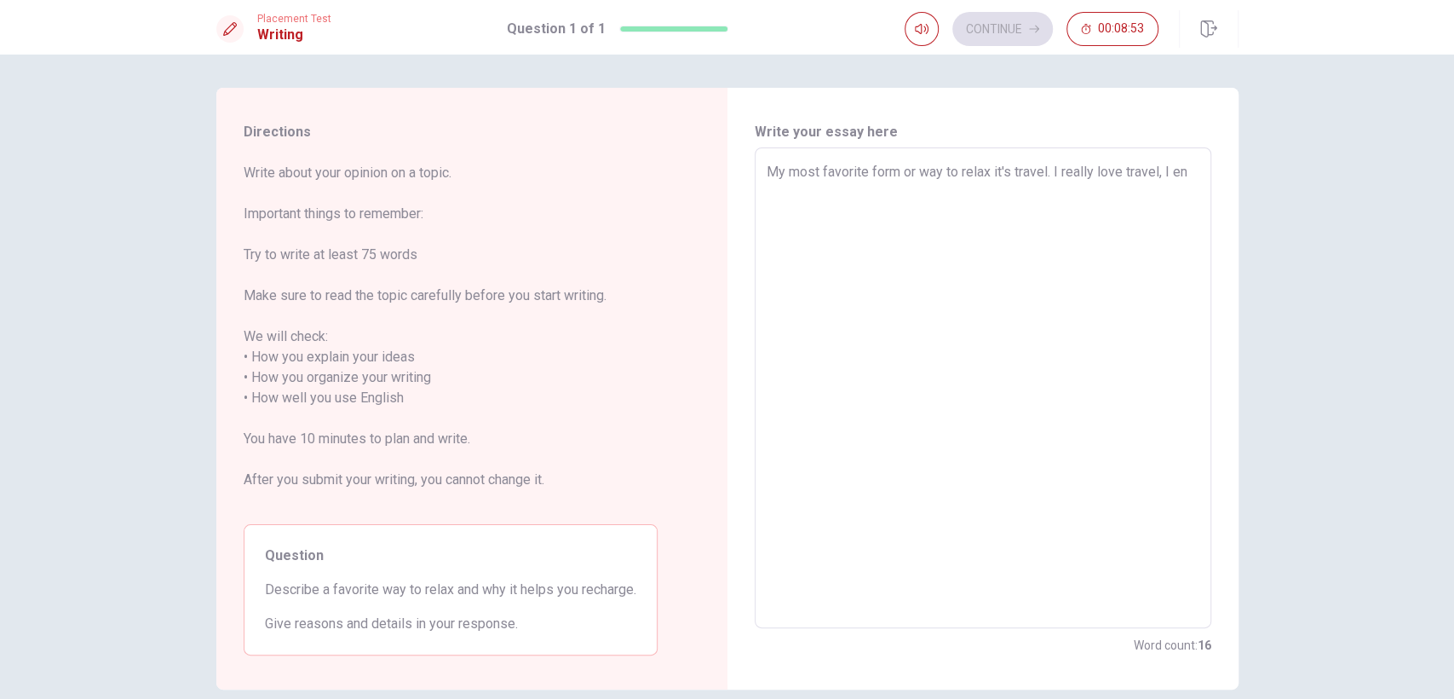
type textarea "My most favorite form or way to relax it's travel. I really love travel, I eno"
type textarea "x"
type textarea "My most favorite form or way to relax it's travel. I really love travel, I enoj"
type textarea "x"
type textarea "My most favorite form or way to relax it's travel. I really love travel, I enojy"
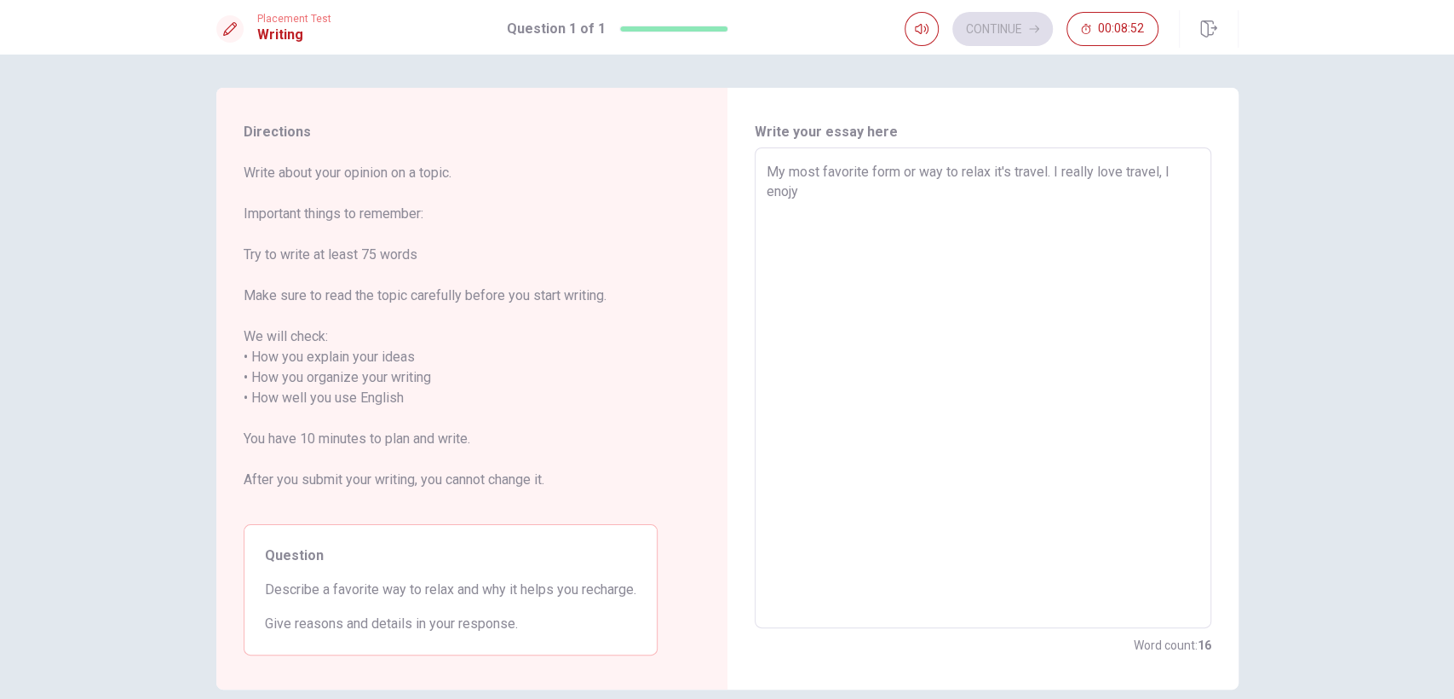
type textarea "x"
type textarea "My most favorite form or way to relax it's travel. I really love travel, I enojy"
type textarea "x"
type textarea "My most favorite form or way to relax it's travel. I really love travel, I enoj…"
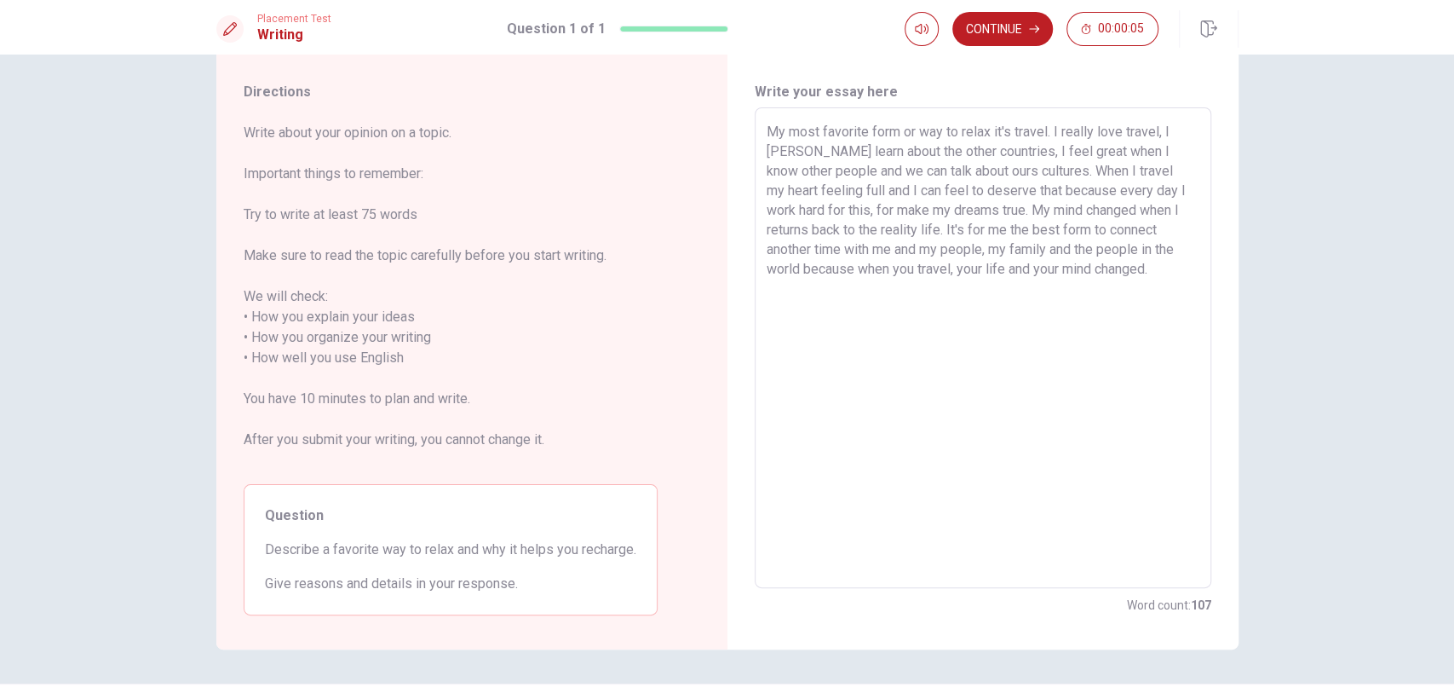
scroll to position [38, 0]
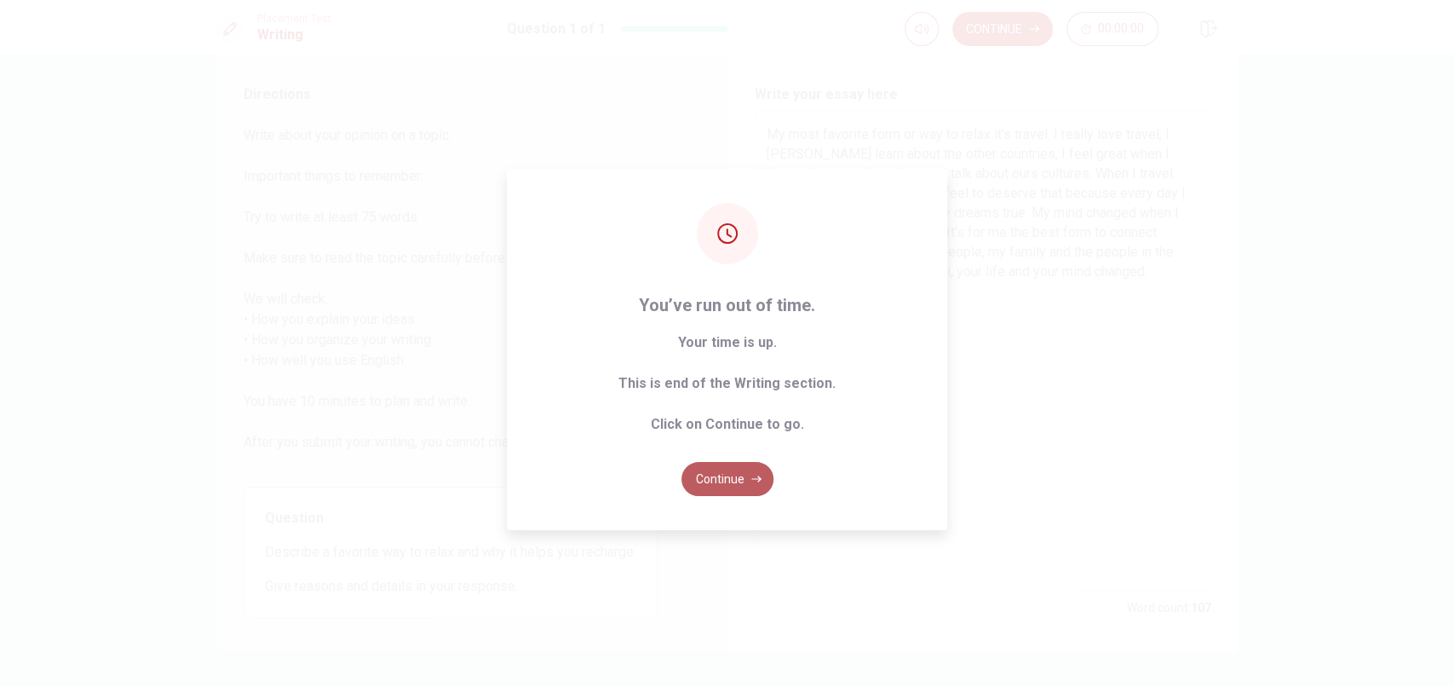
click at [707, 486] on button "Continue" at bounding box center [728, 479] width 92 height 34
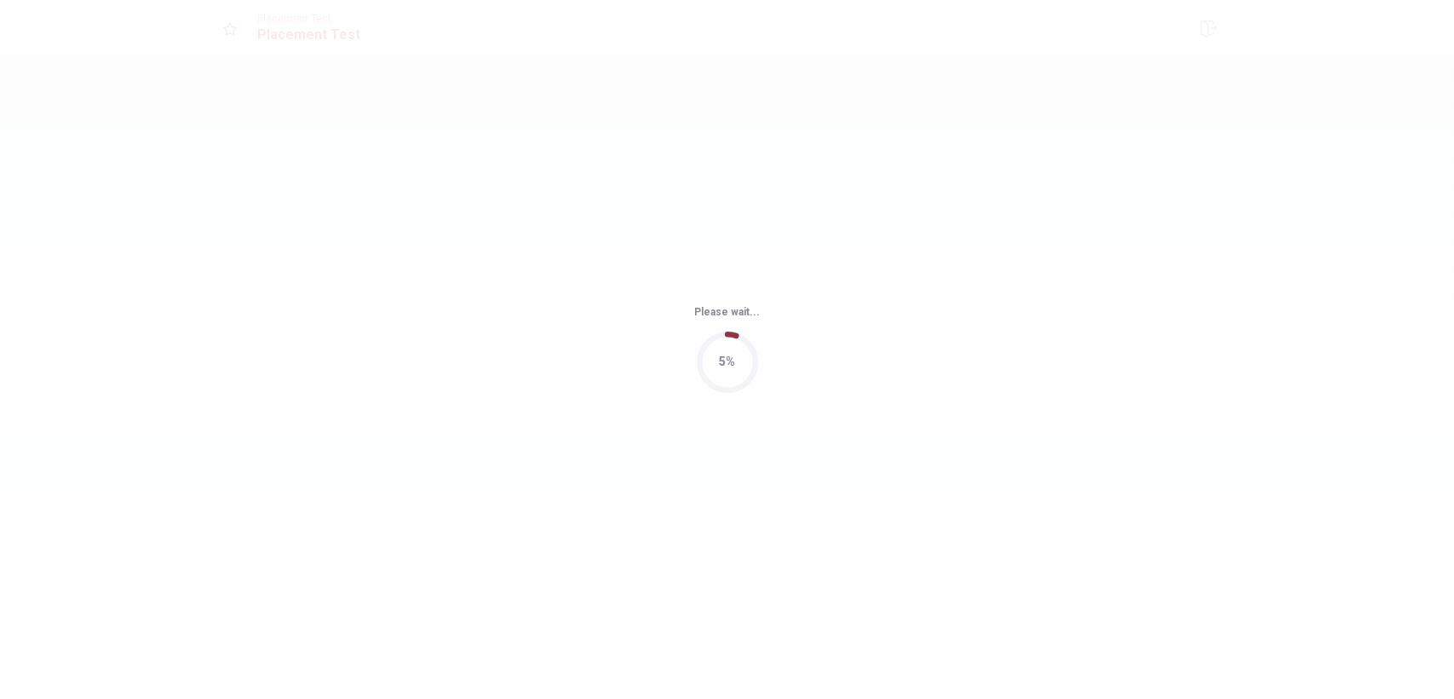
scroll to position [0, 0]
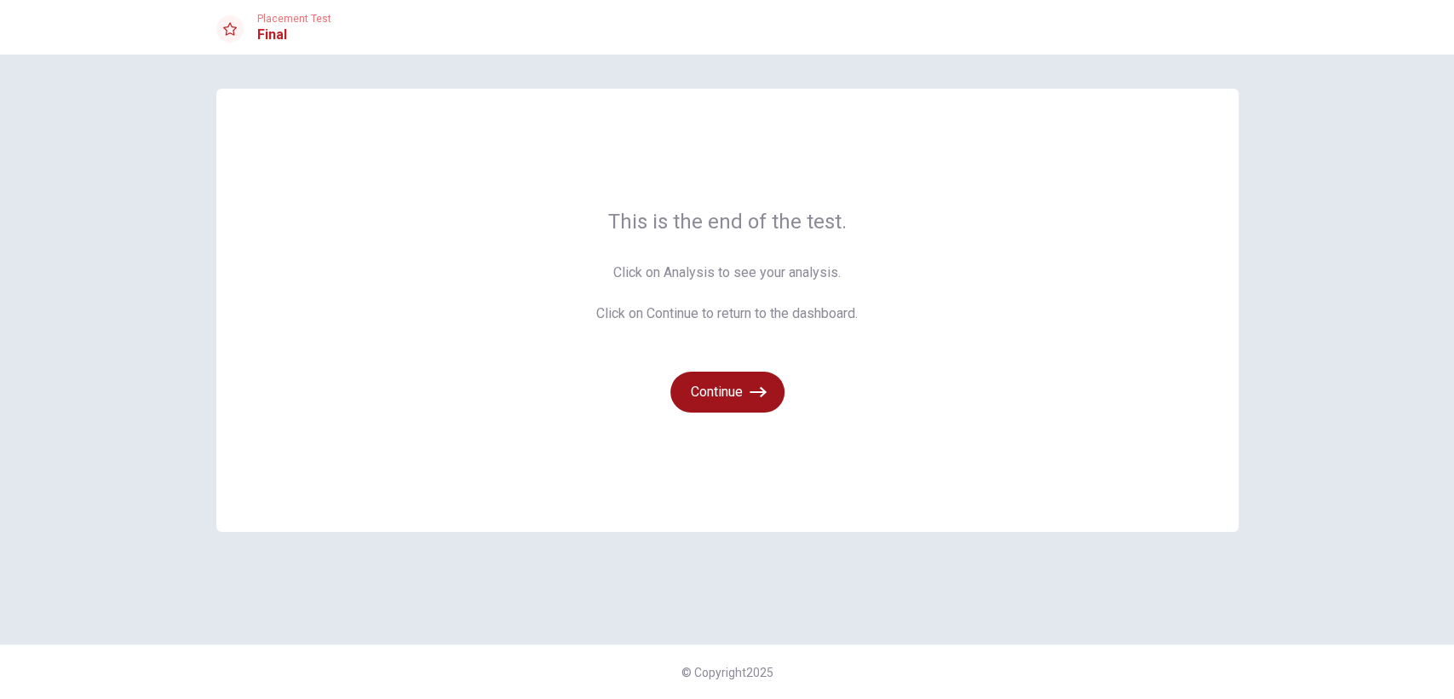
click at [713, 395] on button "Continue" at bounding box center [727, 391] width 114 height 41
